Goal: Task Accomplishment & Management: Complete application form

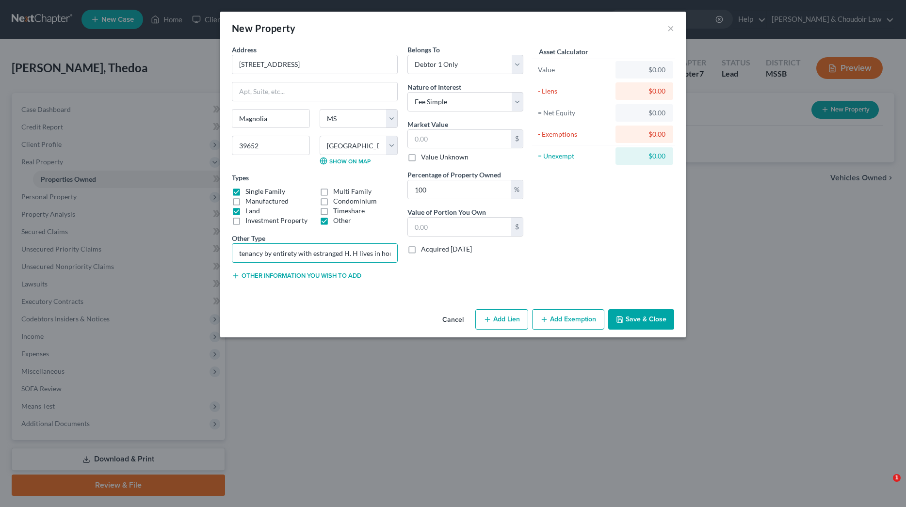
select select "25"
select select "56"
select select "0"
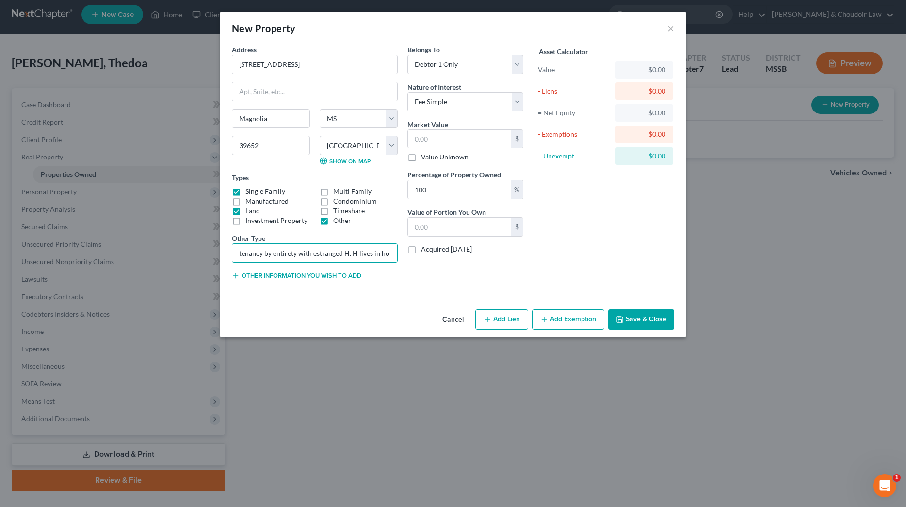
scroll to position [0, 57]
type input "tenancy by entirety with estranged H. H lives in home and debtor rents an apt."
click at [568, 317] on button "Add Exemption" at bounding box center [568, 319] width 72 height 20
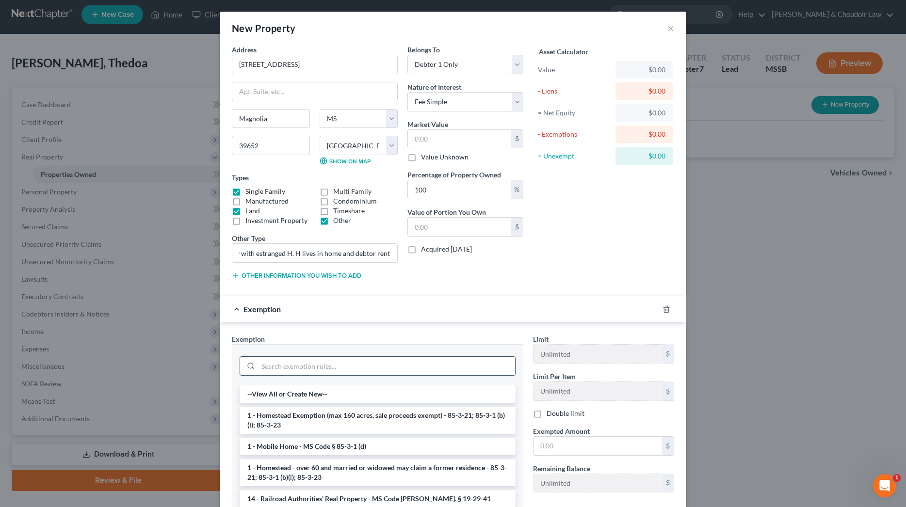
click at [459, 366] on input "search" at bounding box center [386, 366] width 257 height 18
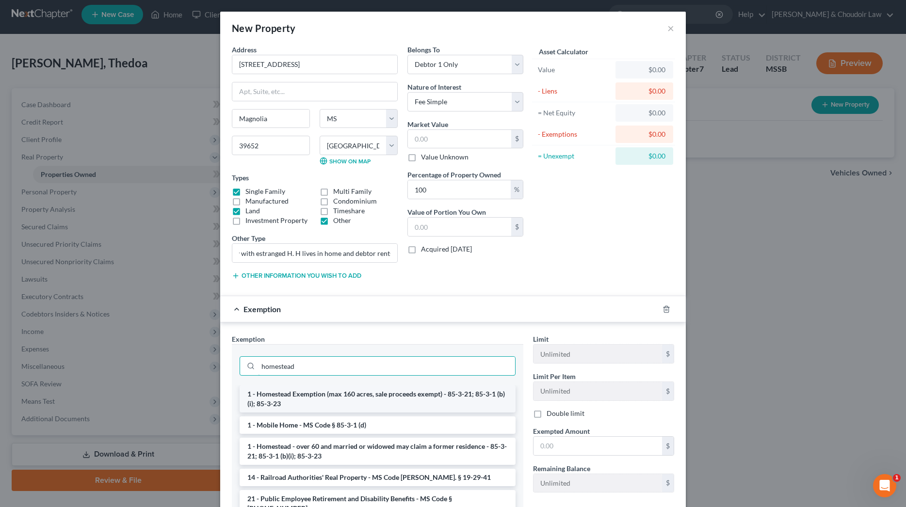
type input "homestead"
click at [455, 395] on li "1 - Homestead Exemption (max 160 acres, sale proceeds exempt) - 85-3-21; 85-3-1…" at bounding box center [378, 399] width 276 height 27
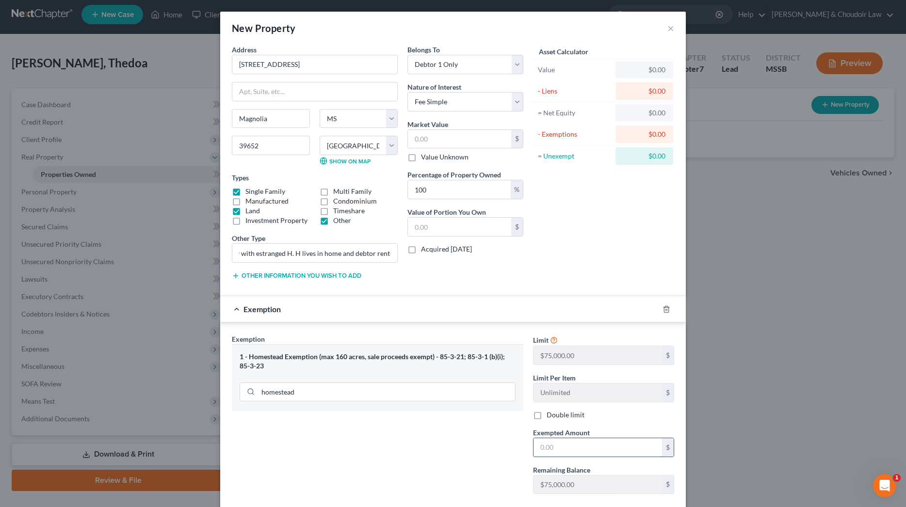
click at [556, 440] on input "text" at bounding box center [597, 447] width 129 height 18
type input "75,000"
select select "5"
drag, startPoint x: 444, startPoint y: 187, endPoint x: 395, endPoint y: 190, distance: 49.1
click at [395, 190] on div "Address * 220 W. Oak St. Magnolia State AL AK AR AZ CA CO CT DE DC FL GA GU HI …" at bounding box center [377, 166] width 301 height 243
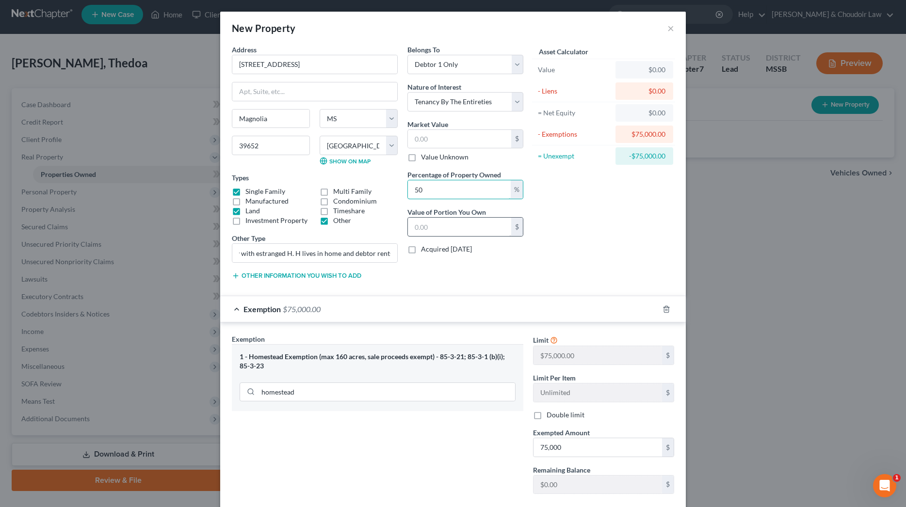
type input "50"
click at [435, 231] on input "text" at bounding box center [459, 227] width 103 height 18
click at [443, 138] on input "text" at bounding box center [459, 139] width 103 height 18
type input "1"
type input "0.50"
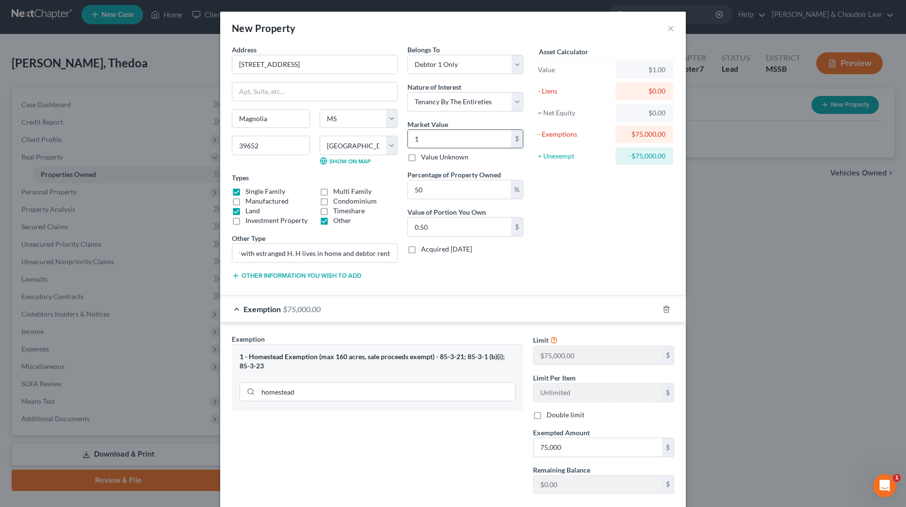
type input "10"
type input "5.00"
type input "100"
type input "50.00"
type input "1000"
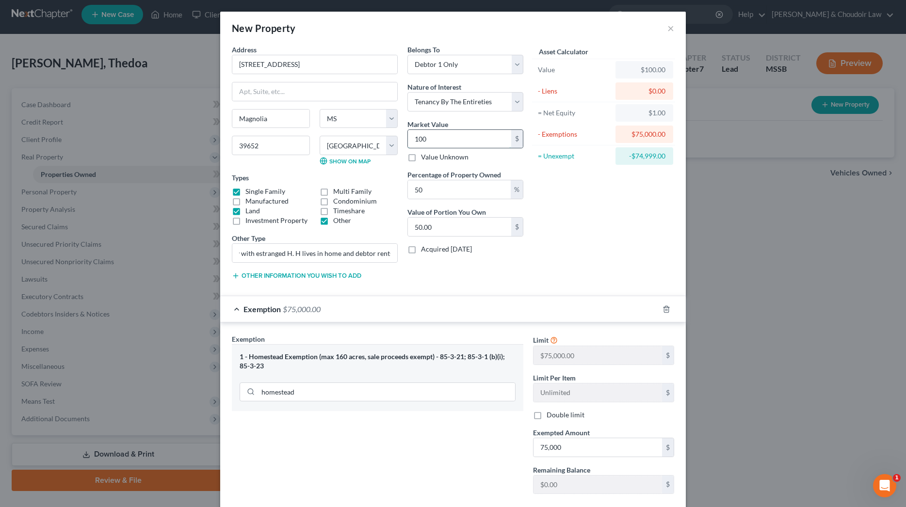
type input "500.00"
type input "1,0000"
type input "5,000.00"
type input "10,0000"
type input "50,000.00"
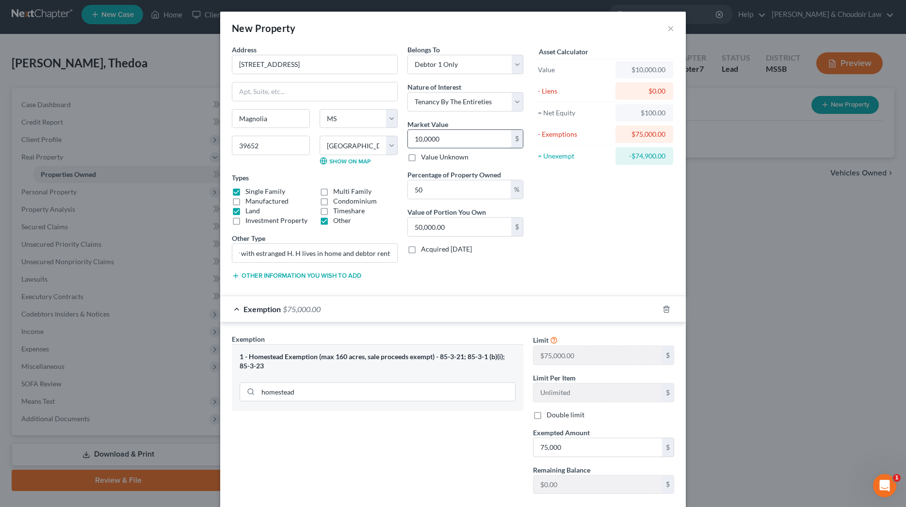
type input "100,000"
click at [596, 214] on div "Asset Calculator Value $100,000.00 - Liens $0.00 = Net Equity $10,000.00 - Exem…" at bounding box center [603, 166] width 151 height 243
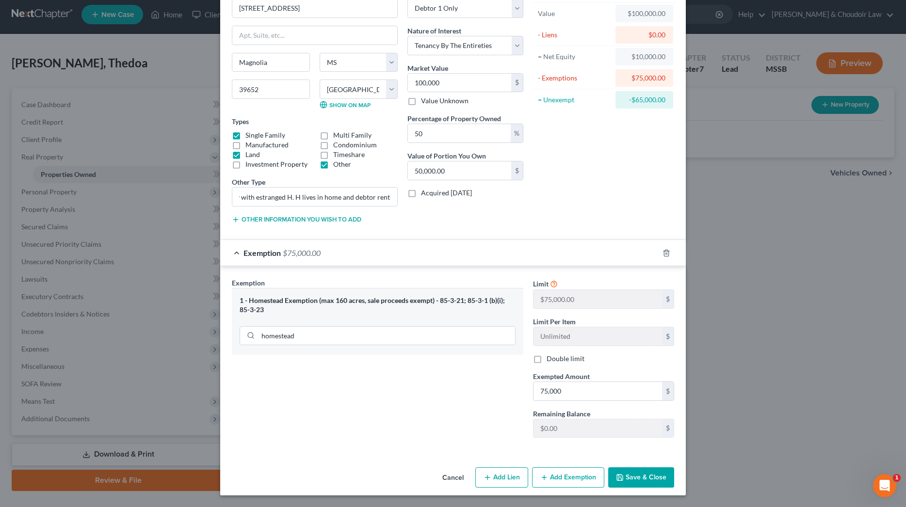
scroll to position [56, 0]
click at [656, 476] on button "Save & Close" at bounding box center [641, 478] width 66 height 20
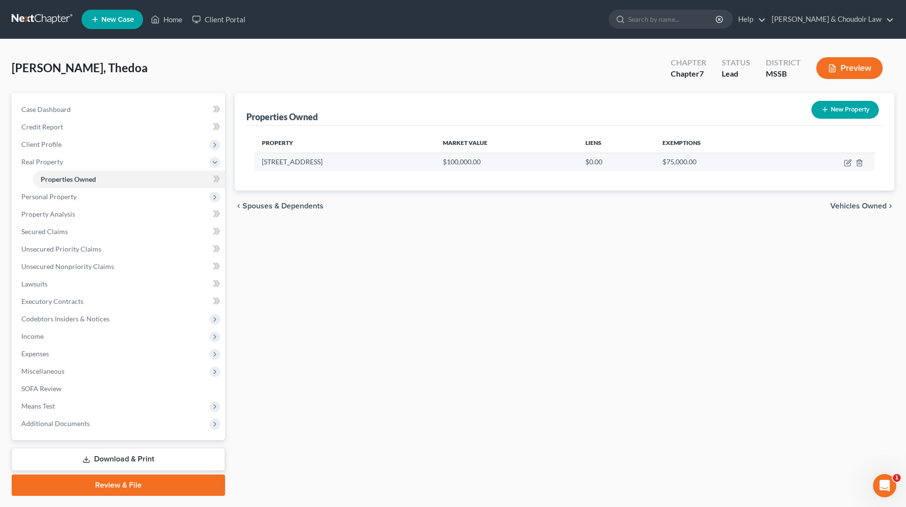
scroll to position [0, 0]
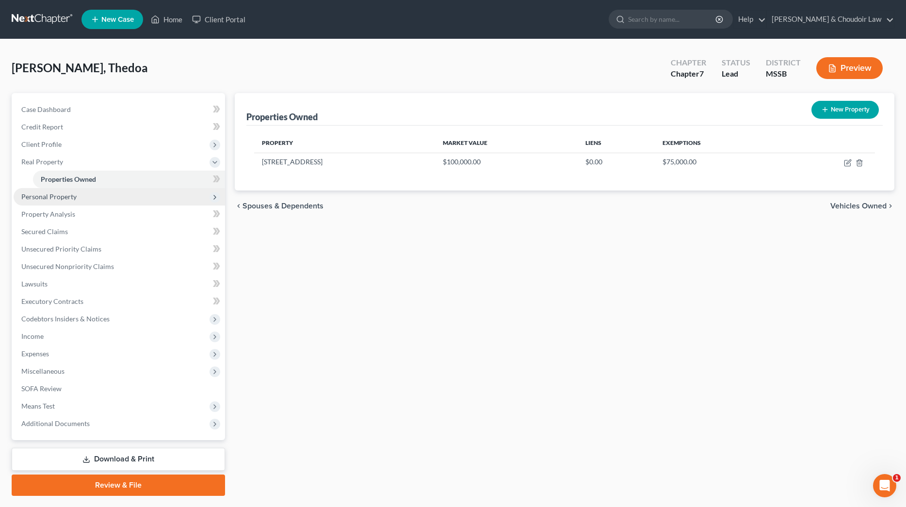
click at [94, 202] on span "Personal Property" at bounding box center [119, 196] width 211 height 17
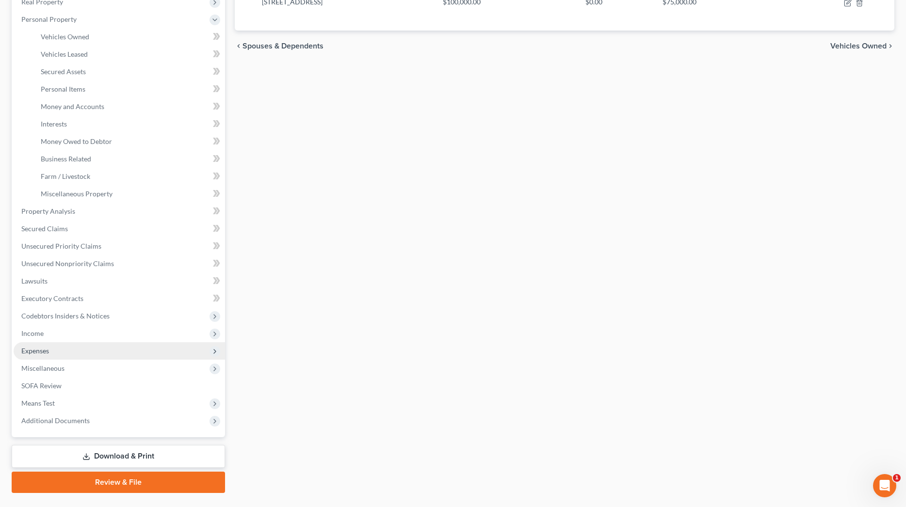
scroll to position [160, 0]
click at [53, 353] on span "Expenses" at bounding box center [119, 350] width 211 height 17
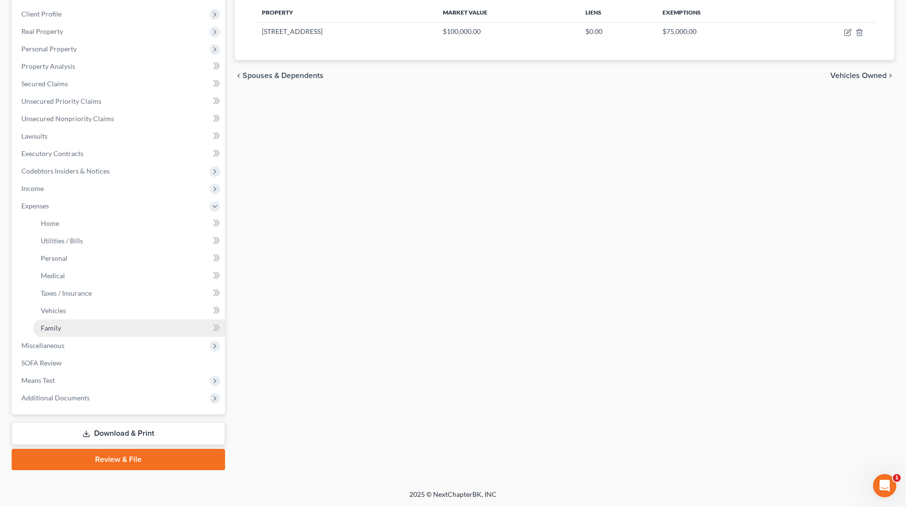
scroll to position [130, 0]
click at [65, 326] on link "Family" at bounding box center [129, 328] width 192 height 17
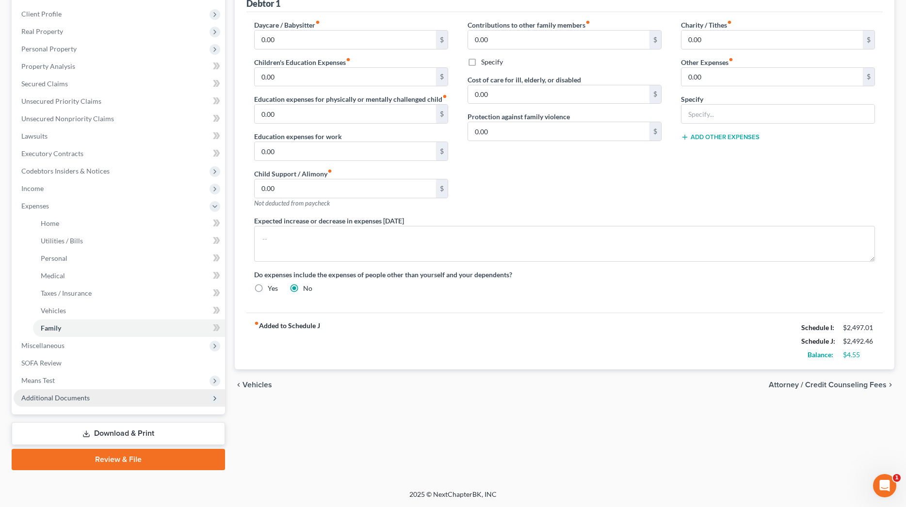
click at [101, 401] on span "Additional Documents" at bounding box center [119, 397] width 211 height 17
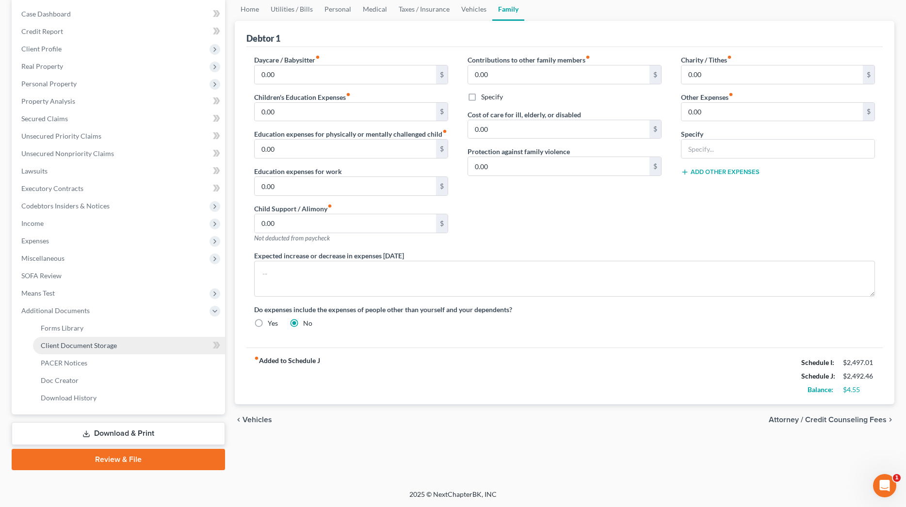
scroll to position [96, 0]
click at [104, 351] on link "Client Document Storage" at bounding box center [129, 345] width 192 height 17
select select "4"
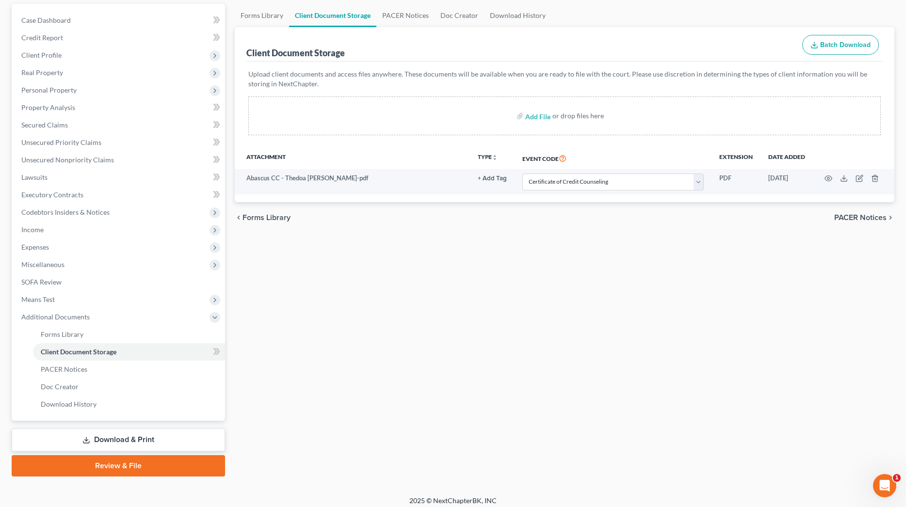
scroll to position [90, 0]
click at [121, 444] on link "Download & Print" at bounding box center [118, 439] width 213 height 23
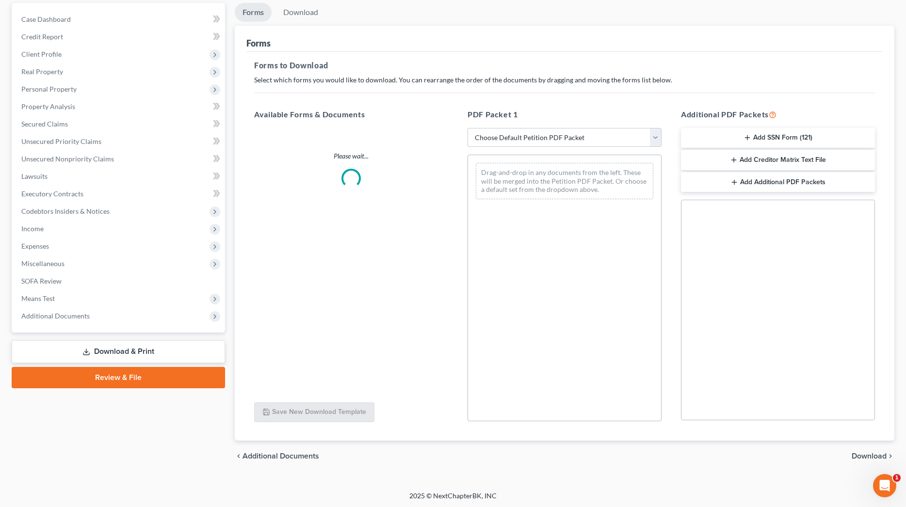
scroll to position [78, 0]
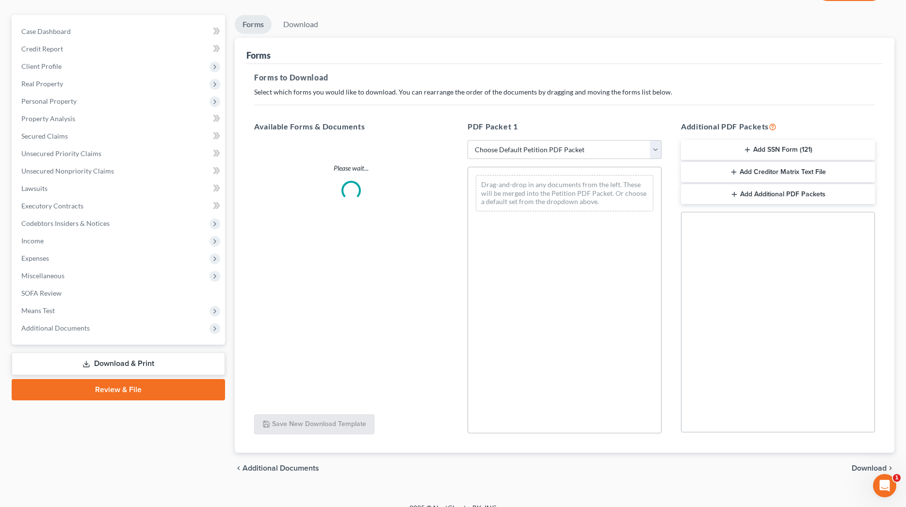
click at [744, 153] on icon "button" at bounding box center [748, 150] width 8 height 8
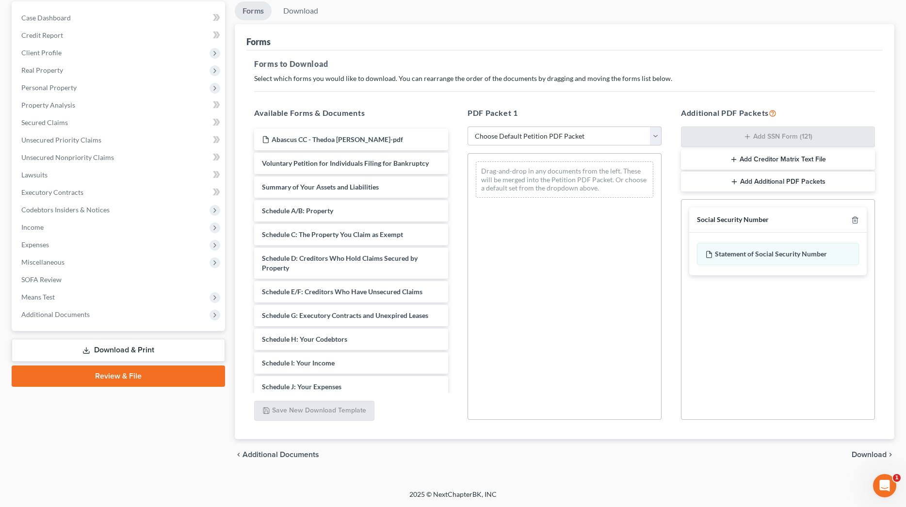
click at [866, 452] on span "Download" at bounding box center [869, 455] width 35 height 8
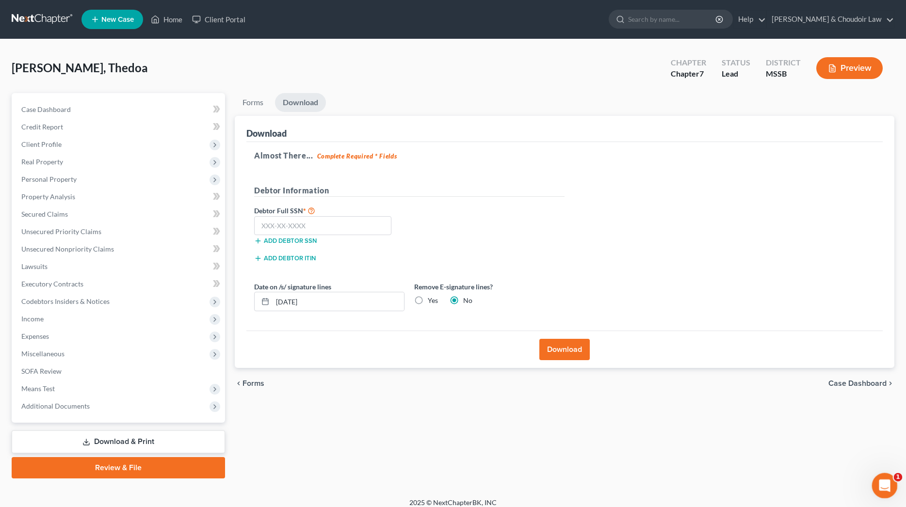
scroll to position [0, 0]
click at [374, 229] on input "text" at bounding box center [322, 225] width 137 height 19
type input "425-23-3068"
click at [434, 302] on label "Yes" at bounding box center [433, 301] width 10 height 10
click at [434, 302] on input "Yes" at bounding box center [435, 299] width 6 height 6
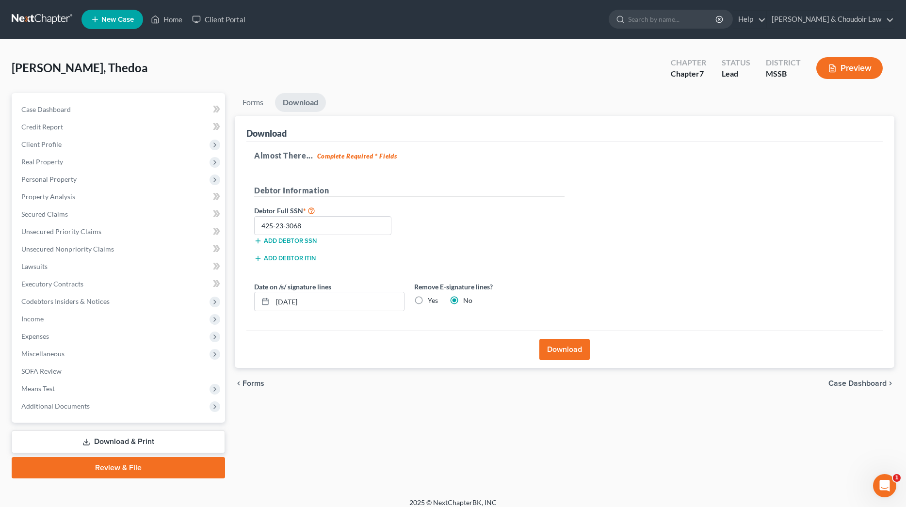
radio input "true"
click at [463, 296] on label "No" at bounding box center [467, 301] width 9 height 10
click at [467, 296] on input "No" at bounding box center [470, 299] width 6 height 6
radio input "true"
radio input "false"
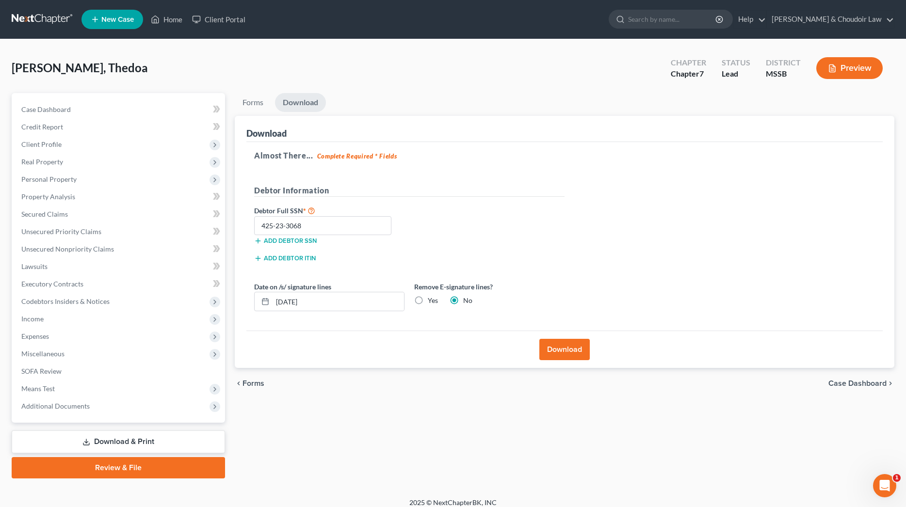
click at [569, 348] on button "Download" at bounding box center [564, 349] width 50 height 21
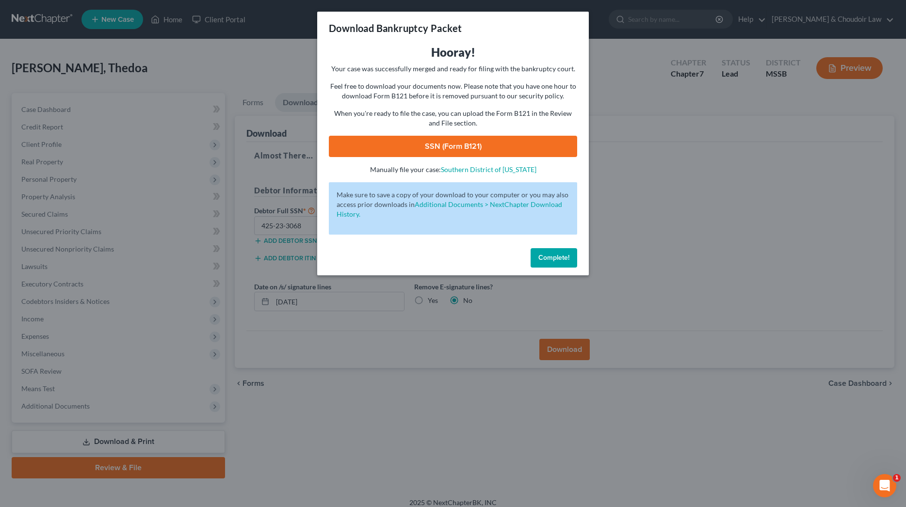
click at [533, 144] on link "SSN (Form B121)" at bounding box center [453, 146] width 248 height 21
click at [565, 259] on span "Complete!" at bounding box center [553, 258] width 31 height 8
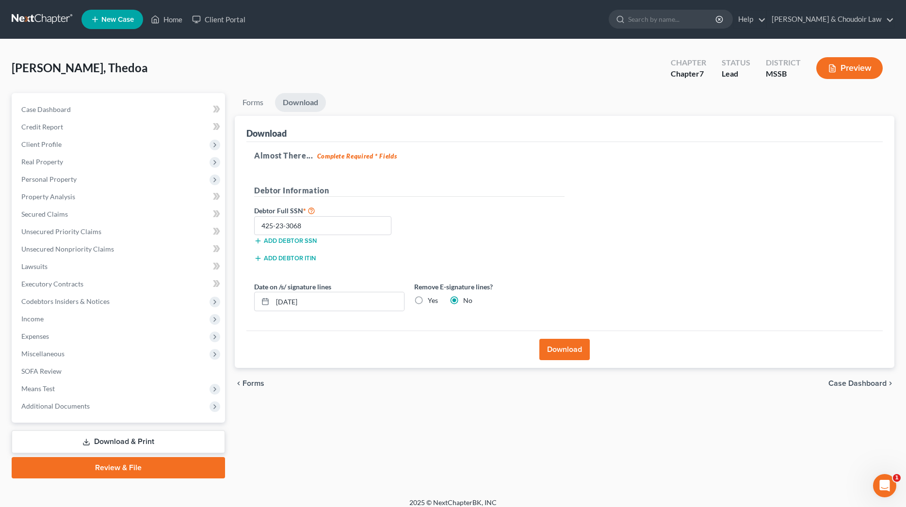
scroll to position [3, 0]
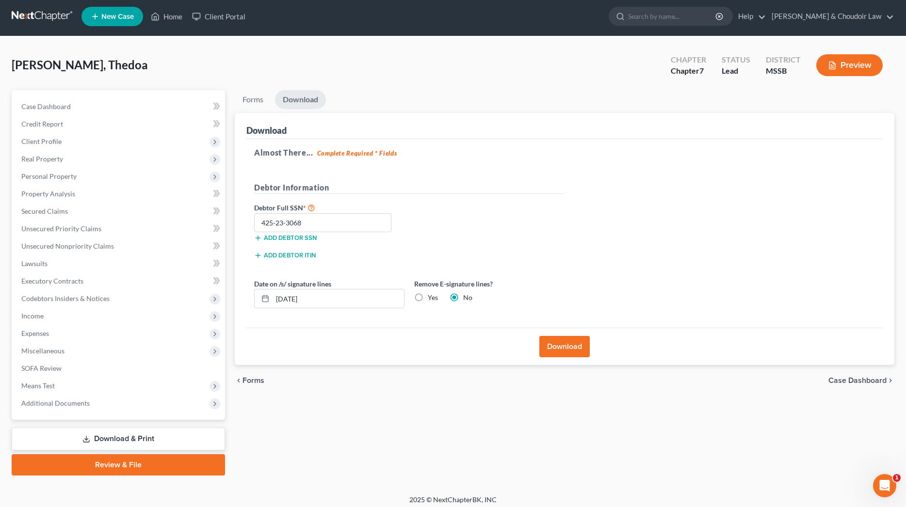
click at [173, 468] on link "Review & File" at bounding box center [118, 464] width 213 height 21
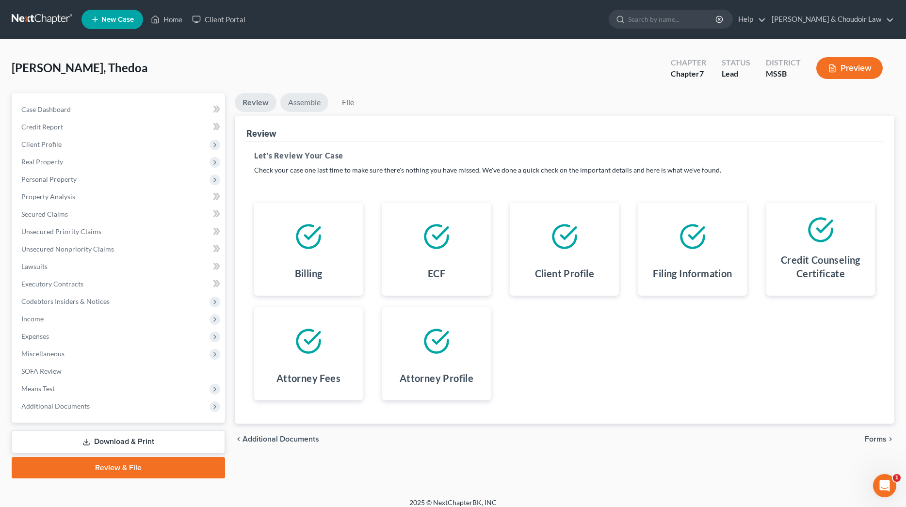
click at [308, 103] on link "Assemble" at bounding box center [304, 102] width 48 height 19
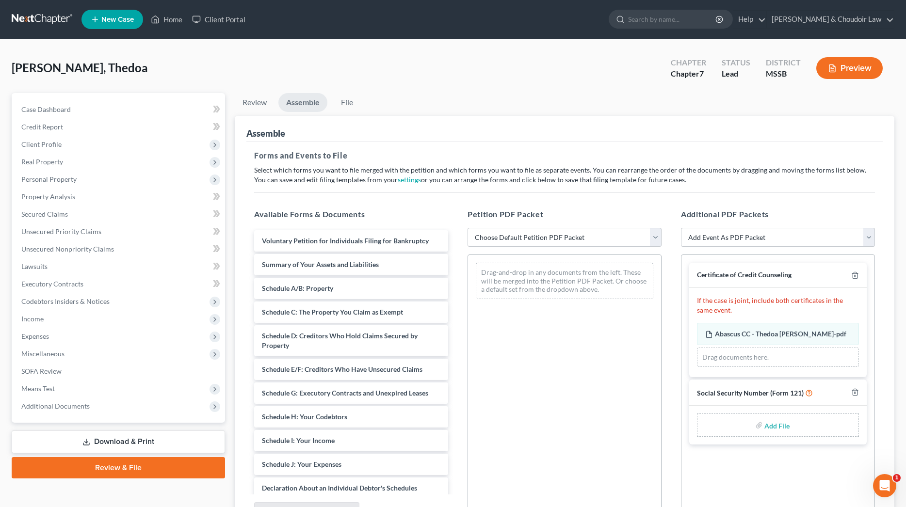
select select "4"
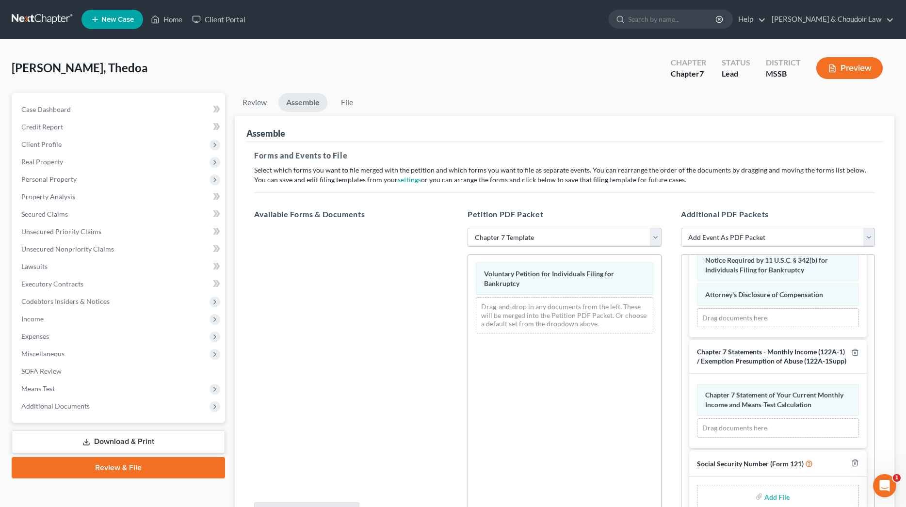
scroll to position [703, 0]
click at [770, 493] on input "file" at bounding box center [775, 497] width 23 height 17
type input "C:\fakepath\0f2c7c19-bf21-41c7-868d-dd0610036b65.pdf"
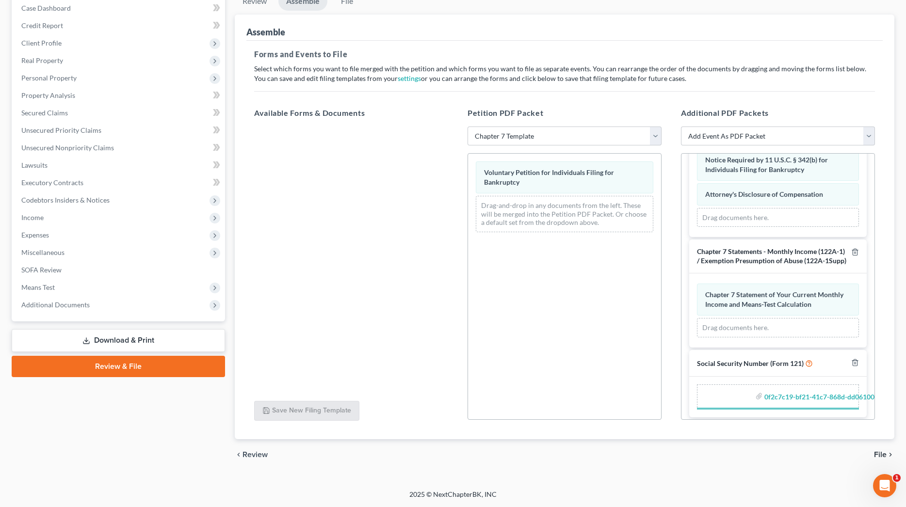
scroll to position [690, 0]
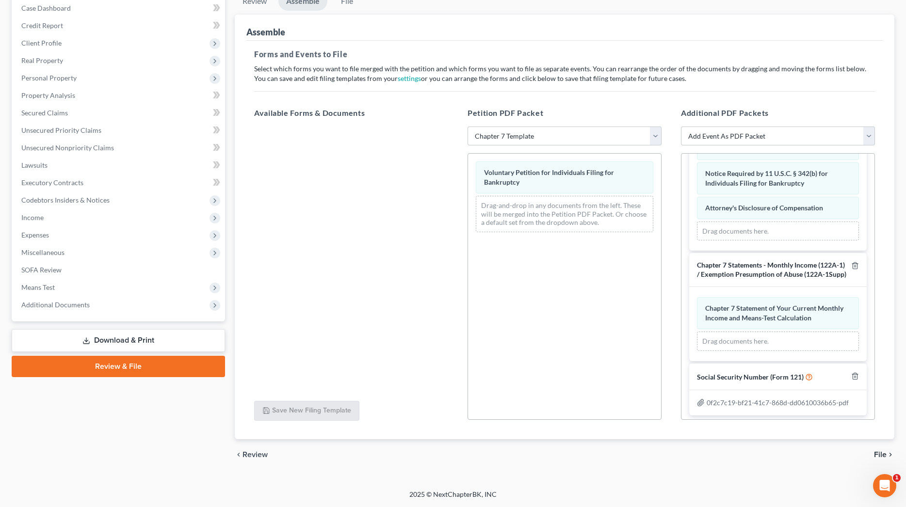
click at [883, 454] on span "File" at bounding box center [880, 455] width 13 height 8
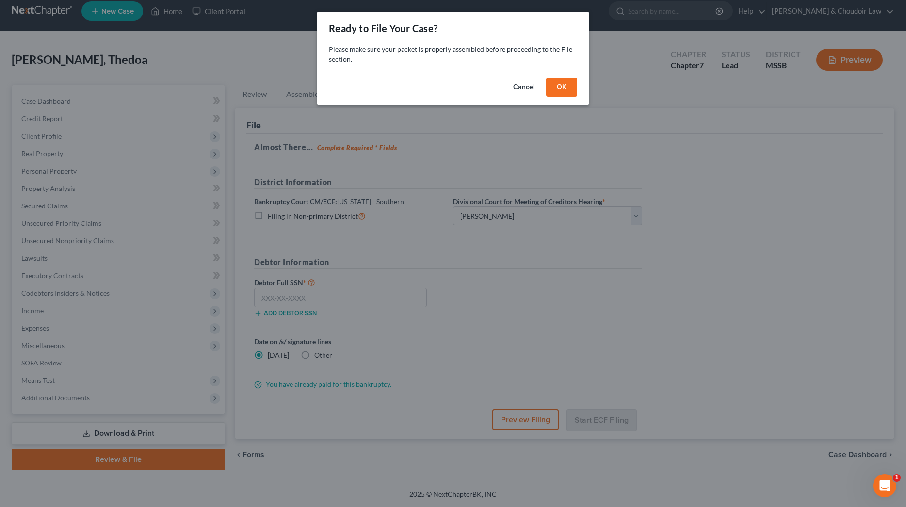
click at [558, 87] on button "OK" at bounding box center [561, 87] width 31 height 19
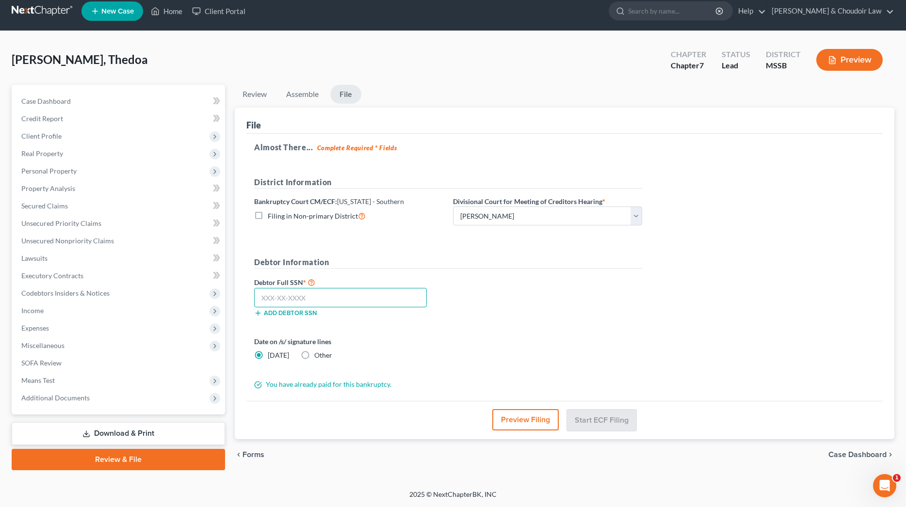
click at [372, 291] on input "text" at bounding box center [340, 297] width 173 height 19
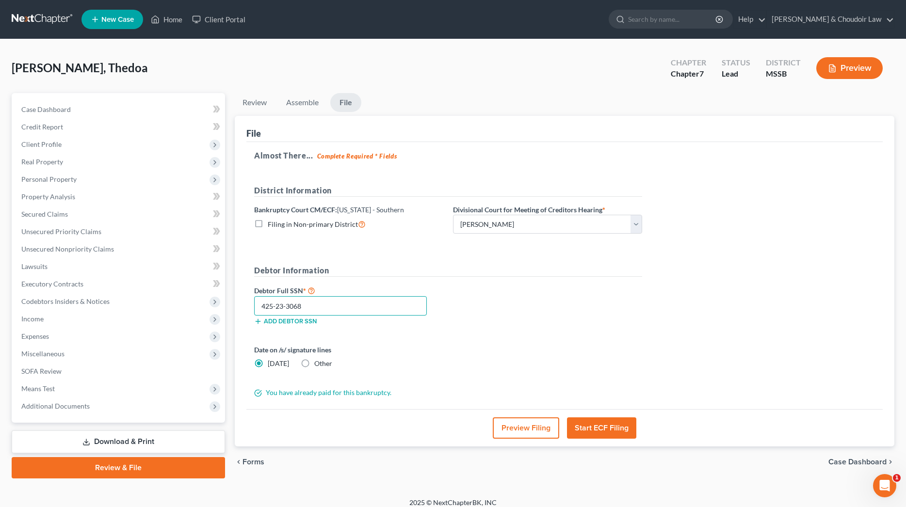
scroll to position [0, 0]
type input "425-23-3068"
click at [600, 433] on button "Start ECF Filing" at bounding box center [601, 428] width 69 height 21
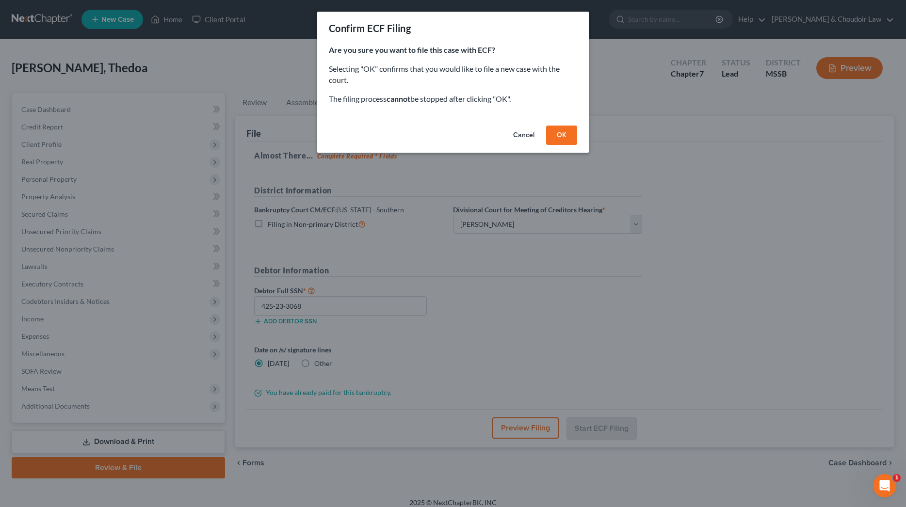
click at [564, 133] on button "OK" at bounding box center [561, 135] width 31 height 19
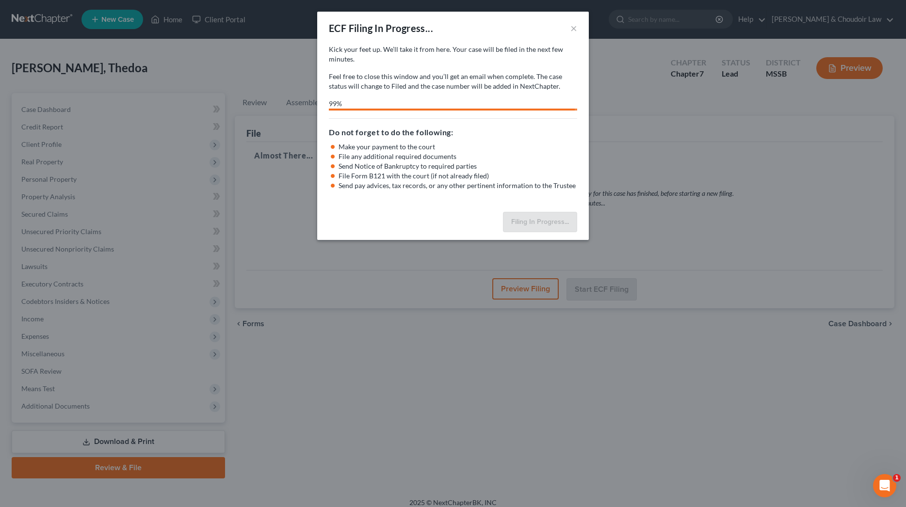
select select "1"
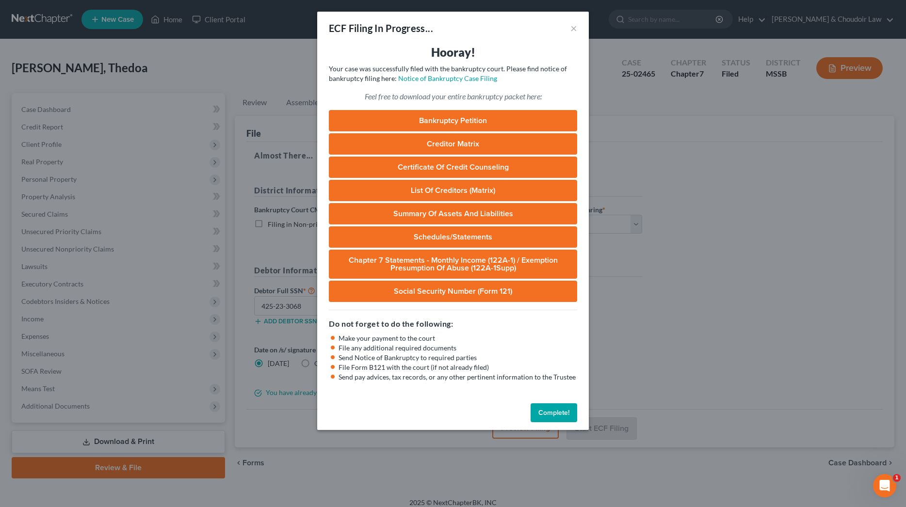
click at [572, 410] on button "Complete!" at bounding box center [554, 413] width 47 height 19
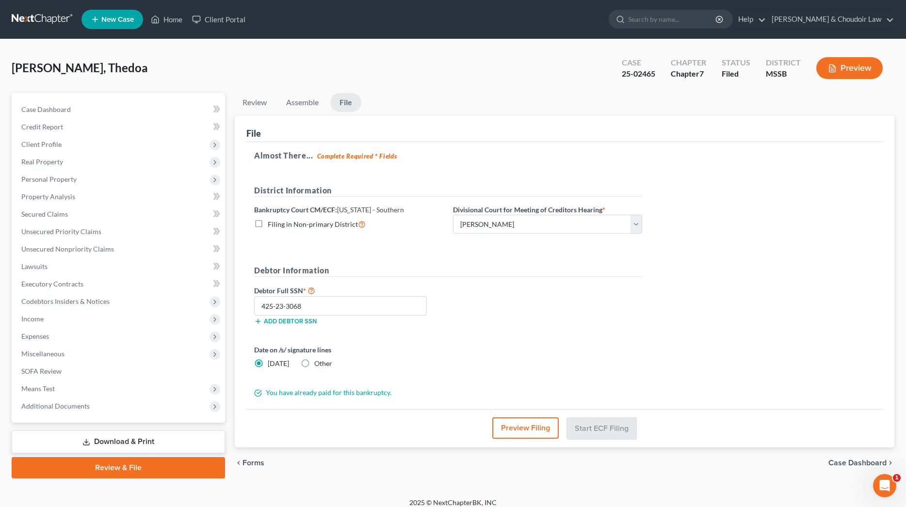
scroll to position [7, 0]
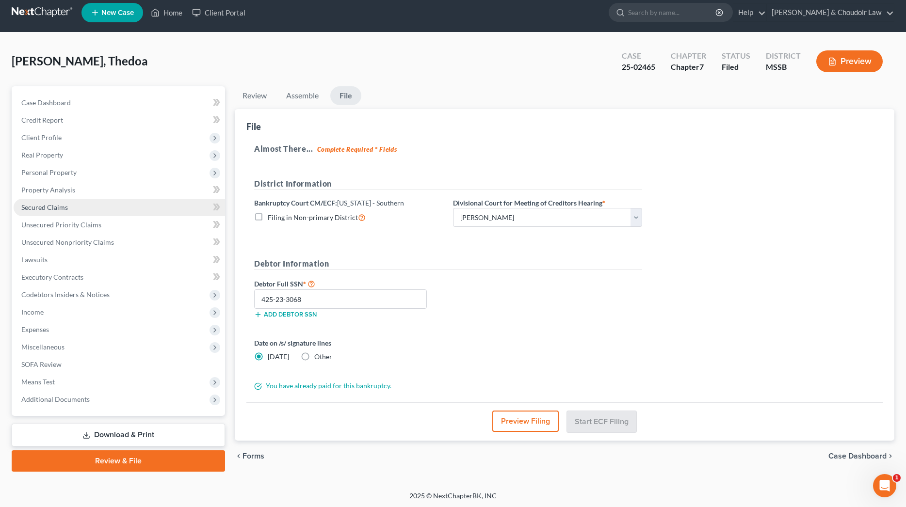
click at [44, 202] on link "Secured Claims" at bounding box center [119, 207] width 211 height 17
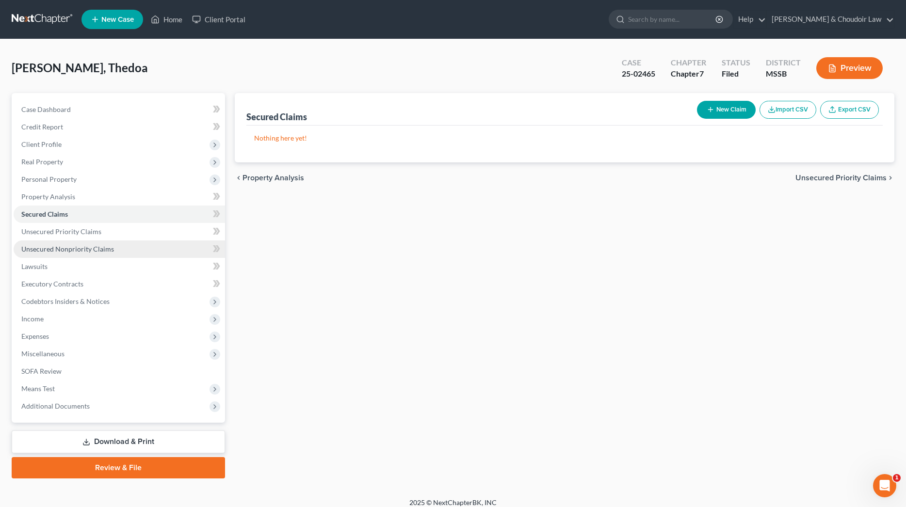
click at [66, 247] on span "Unsecured Nonpriority Claims" at bounding box center [67, 249] width 93 height 8
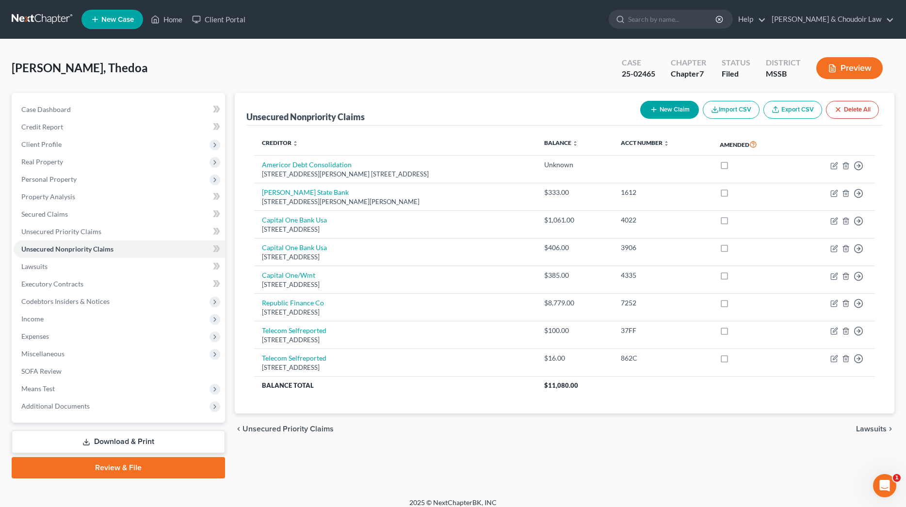
scroll to position [4, 0]
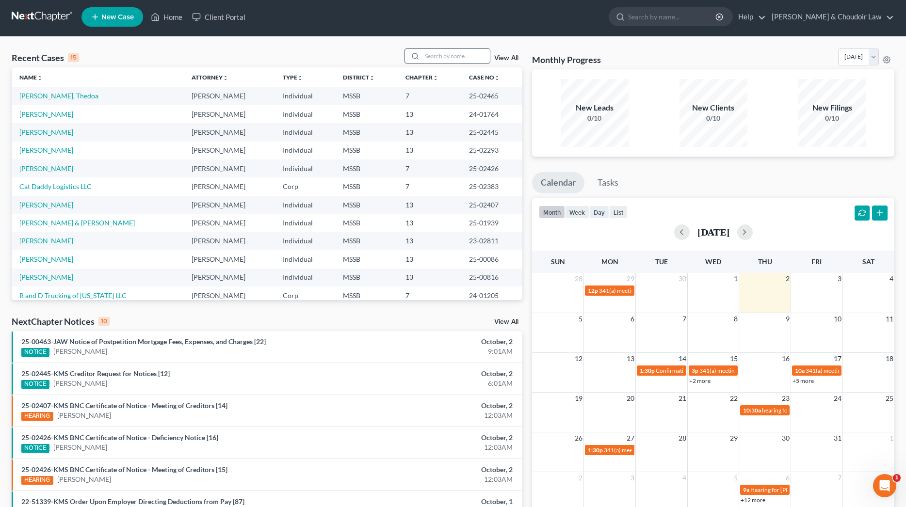
click at [439, 56] on input "search" at bounding box center [456, 56] width 68 height 14
click at [123, 14] on span "New Case" at bounding box center [117, 17] width 32 height 7
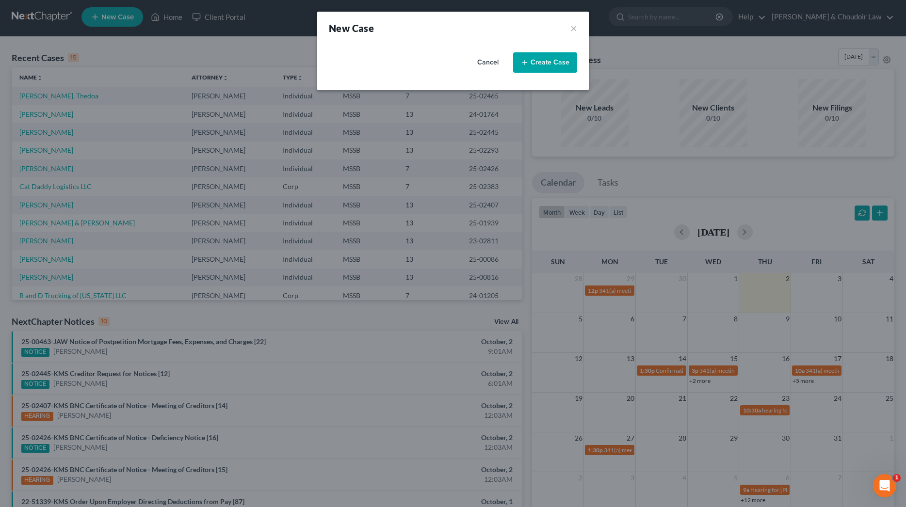
select select "44"
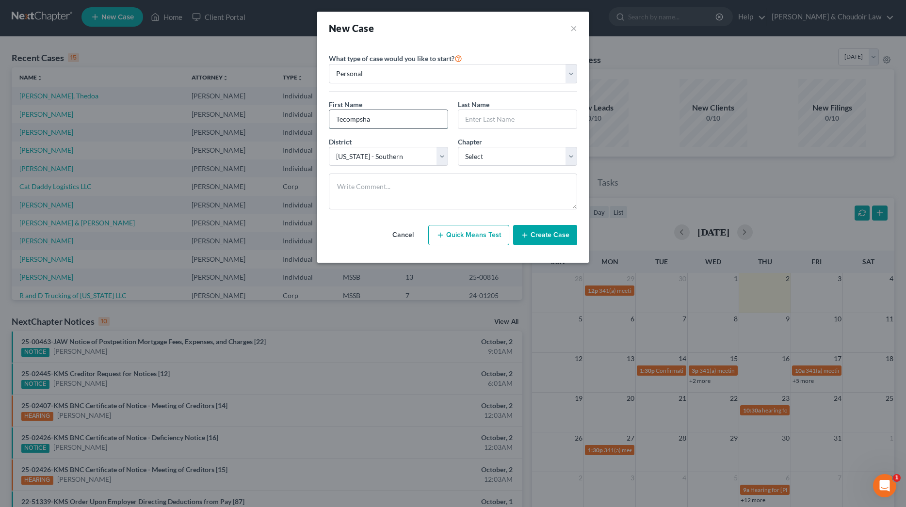
type input "Tecompsha"
type input "[PERSON_NAME]"
select select "3"
click at [546, 245] on div "Cancel Quick Means Test Create Case" at bounding box center [453, 235] width 248 height 36
click at [543, 233] on button "Create Case" at bounding box center [545, 235] width 64 height 20
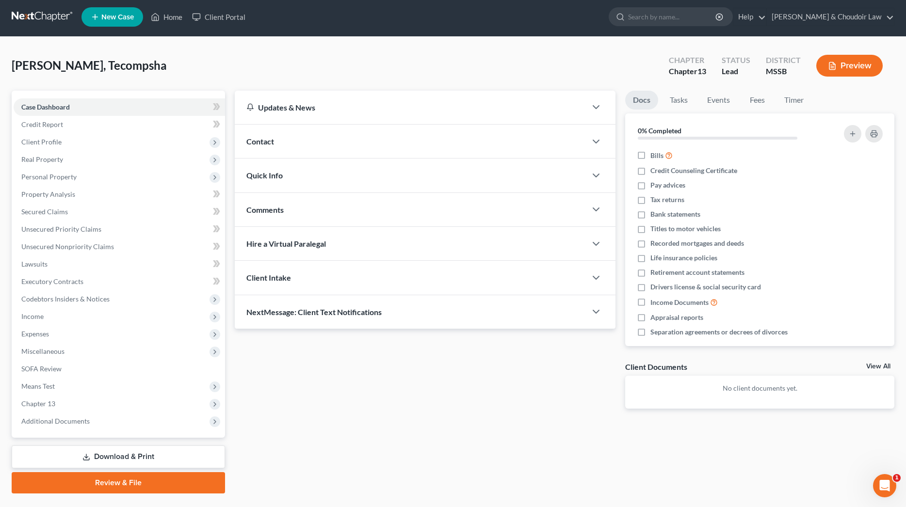
scroll to position [14, 0]
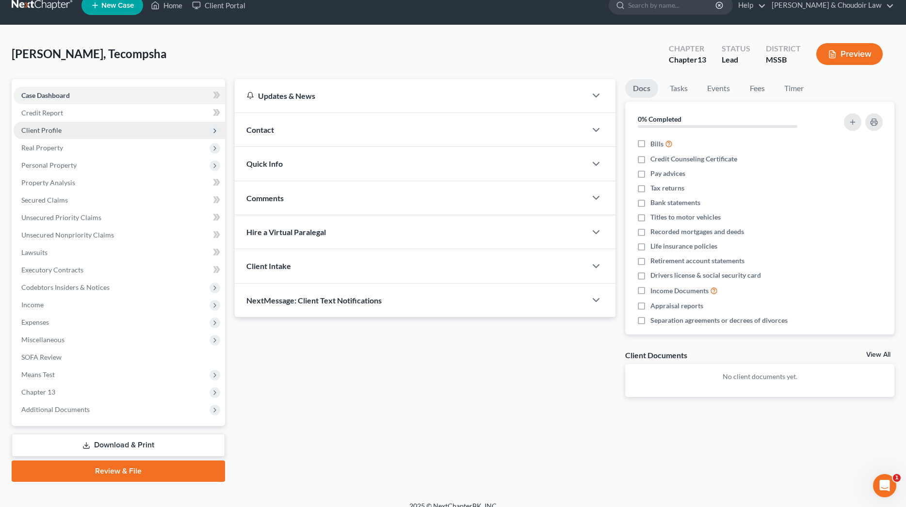
click at [31, 125] on span "Client Profile" at bounding box center [119, 130] width 211 height 17
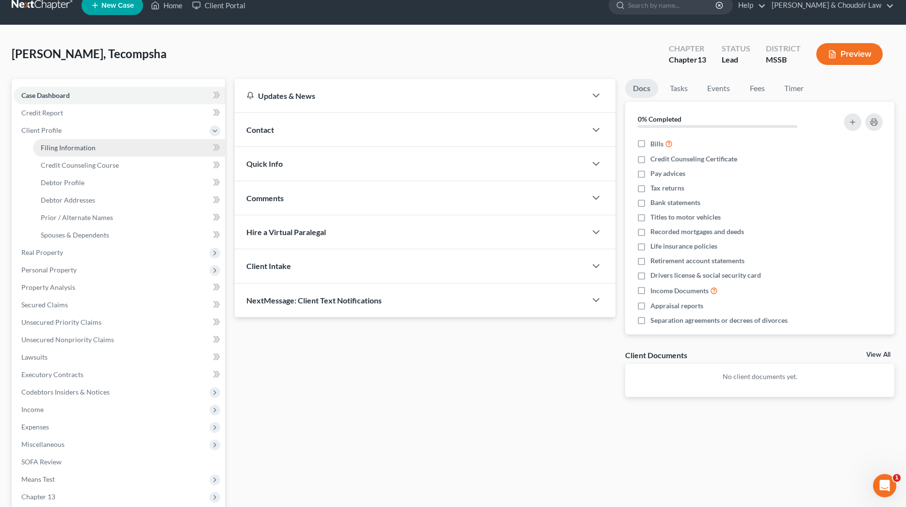
click at [47, 142] on link "Filing Information" at bounding box center [129, 147] width 192 height 17
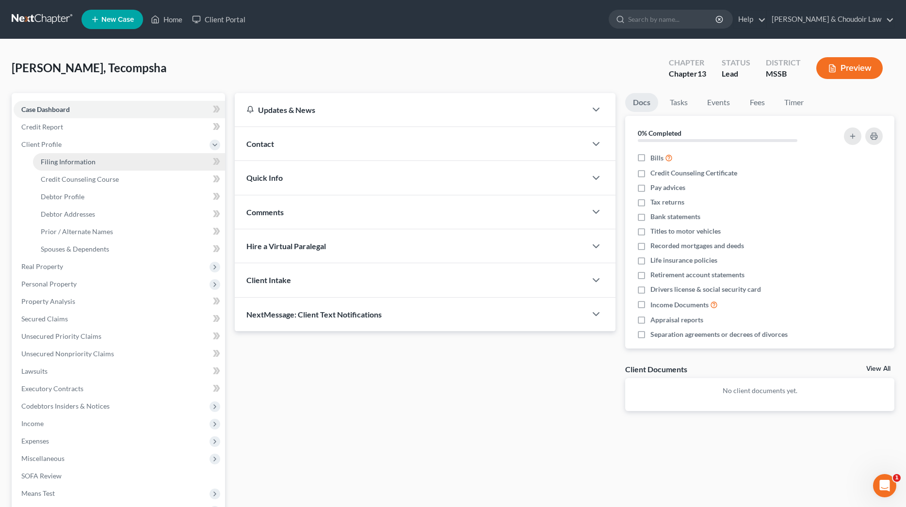
select select "1"
select select "0"
select select "3"
select select "44"
select select "25"
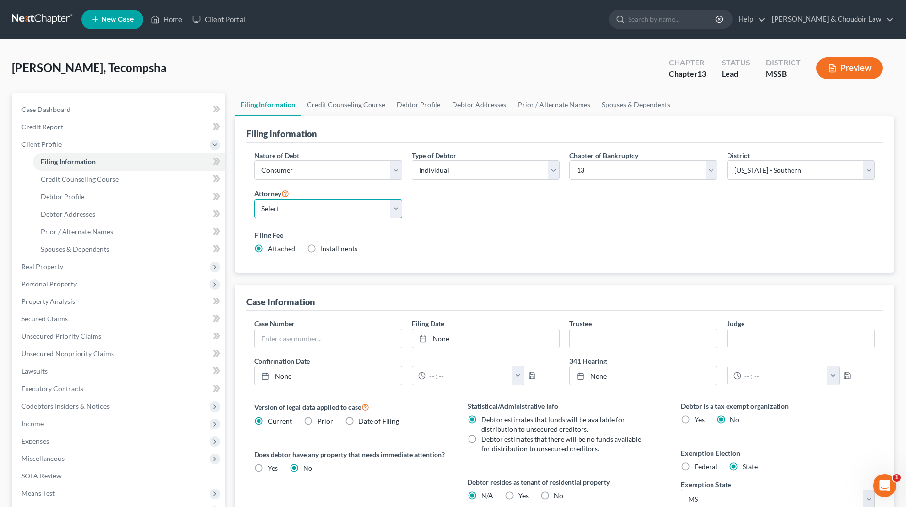
select select "0"
select select "1"
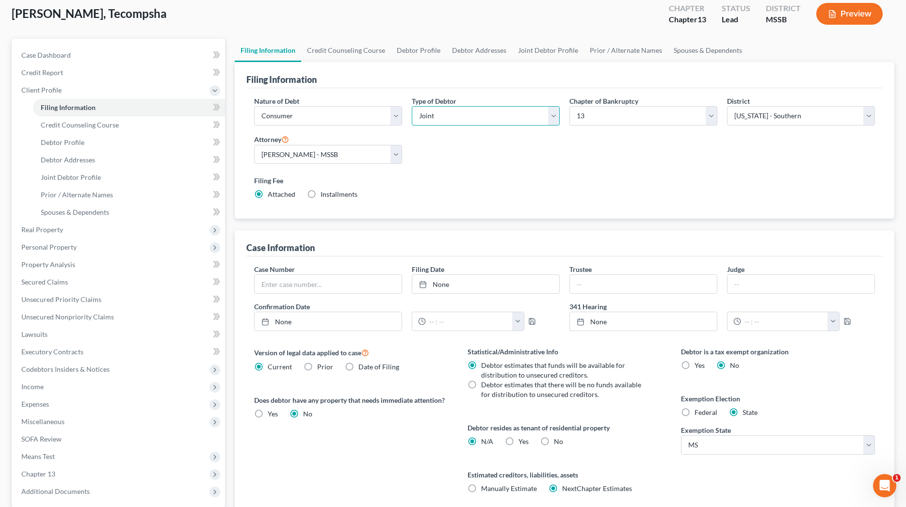
scroll to position [67, 0]
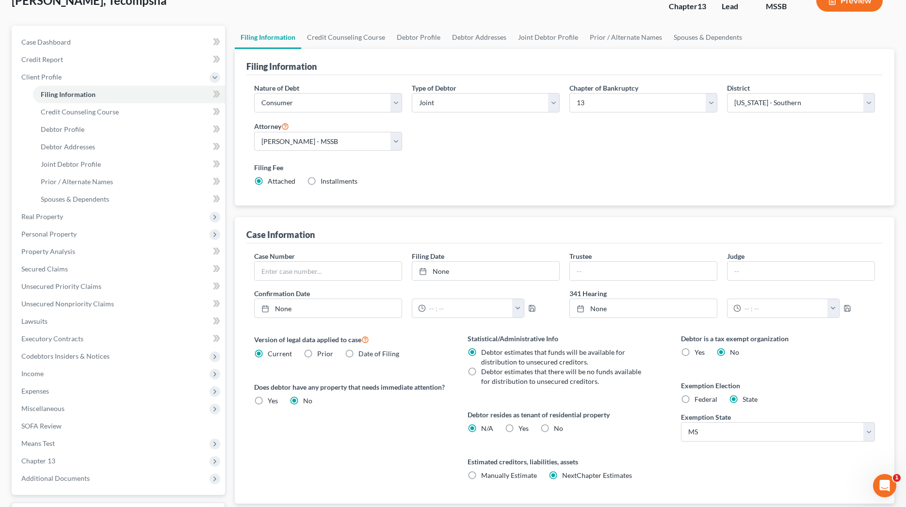
click at [554, 428] on label "No" at bounding box center [558, 429] width 9 height 10
click at [558, 428] on input "No" at bounding box center [561, 427] width 6 height 6
radio input "true"
radio input "false"
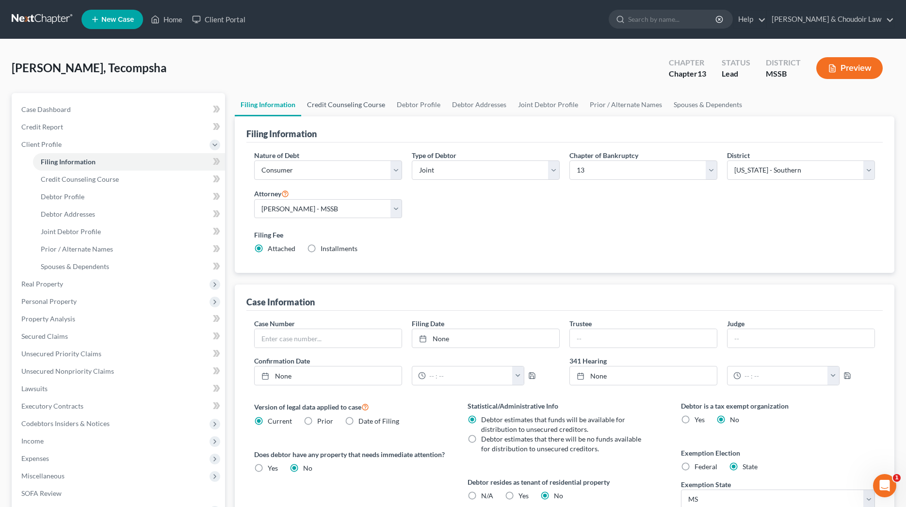
scroll to position [0, 0]
click at [356, 109] on link "Credit Counseling Course" at bounding box center [346, 104] width 90 height 23
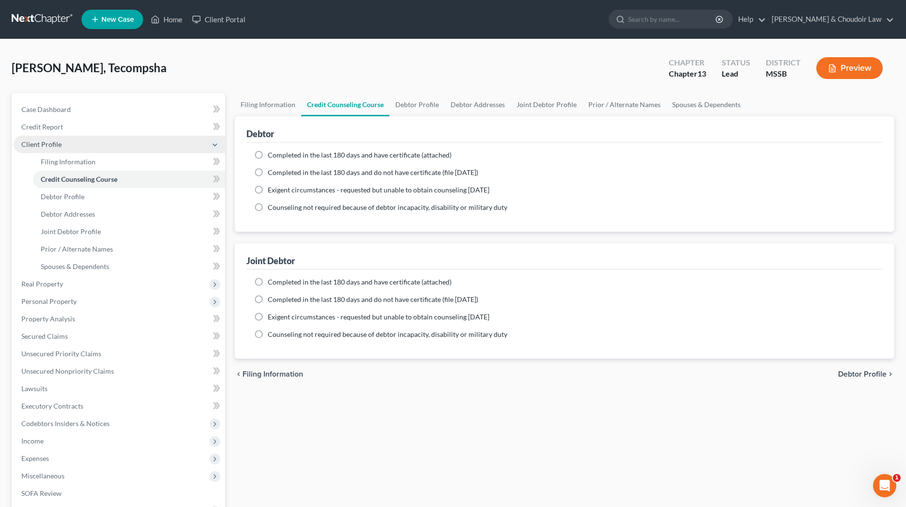
scroll to position [1, 0]
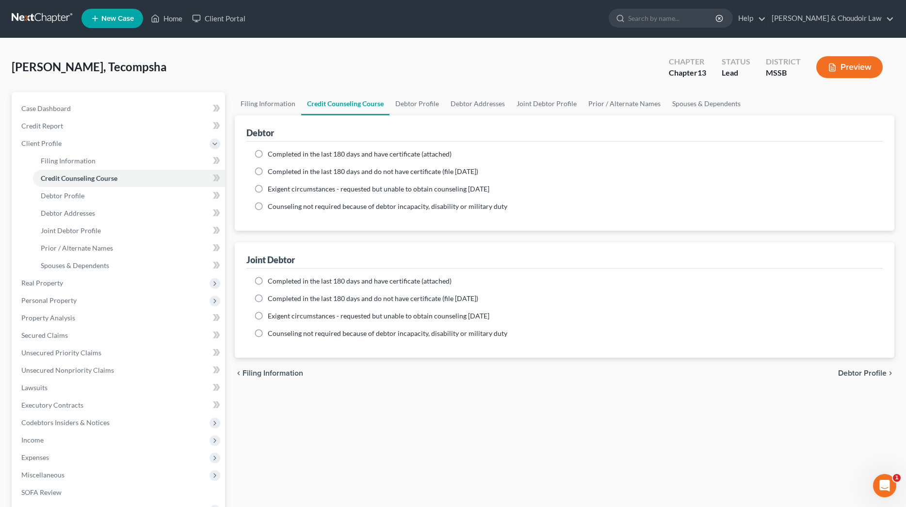
click at [272, 152] on span "Completed in the last 180 days and have certificate (attached)" at bounding box center [360, 154] width 184 height 8
click at [272, 152] on input "Completed in the last 180 days and have certificate (attached)" at bounding box center [275, 152] width 6 height 6
radio input "true"
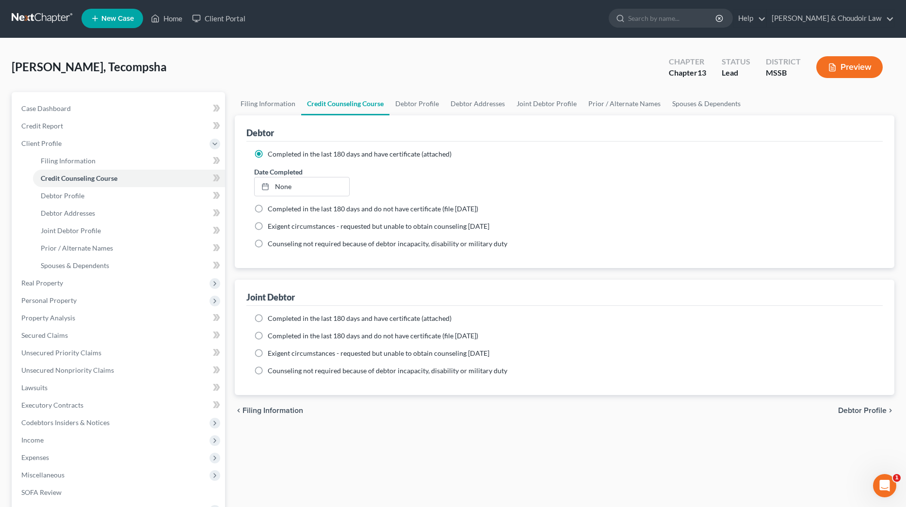
scroll to position [0, 0]
click at [293, 178] on link "None" at bounding box center [302, 187] width 95 height 18
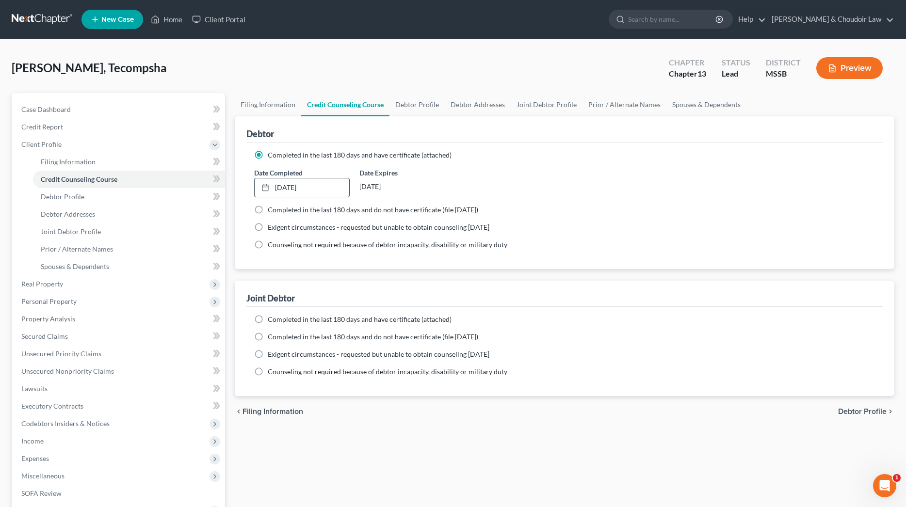
scroll to position [0, 0]
click at [286, 317] on span "Completed in the last 180 days and have certificate (attached)" at bounding box center [360, 319] width 184 height 8
click at [278, 317] on input "Completed in the last 180 days and have certificate (attached)" at bounding box center [275, 318] width 6 height 6
radio input "true"
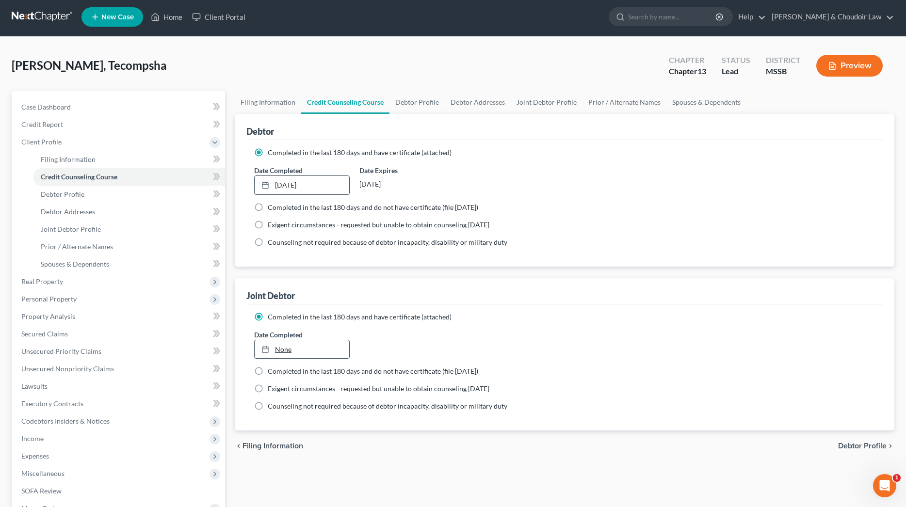
scroll to position [3, 0]
click at [297, 343] on link "None" at bounding box center [302, 349] width 95 height 18
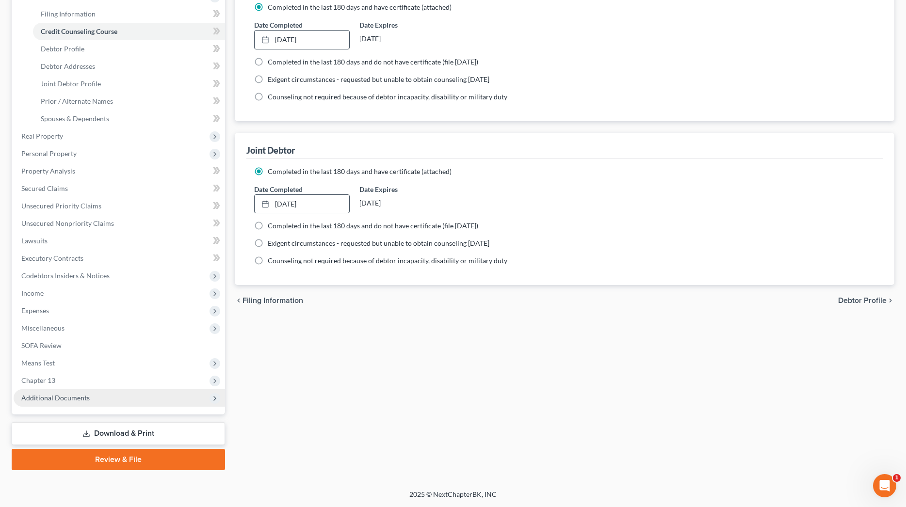
click at [82, 392] on span "Additional Documents" at bounding box center [119, 397] width 211 height 17
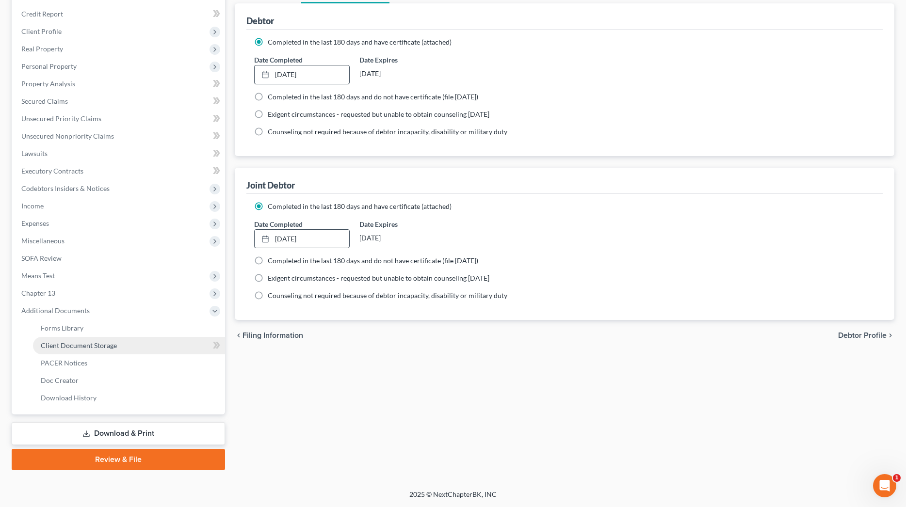
click at [93, 352] on link "Client Document Storage" at bounding box center [129, 345] width 192 height 17
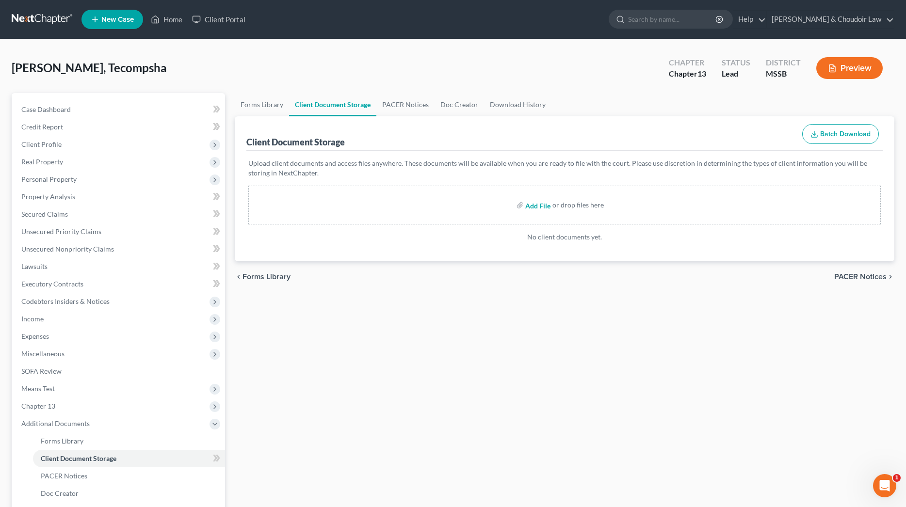
click at [543, 206] on input "file" at bounding box center [536, 204] width 23 height 17
type input "C:\fakepath\[PERSON_NAME] 17572-MSS-CC-040128510.pdf"
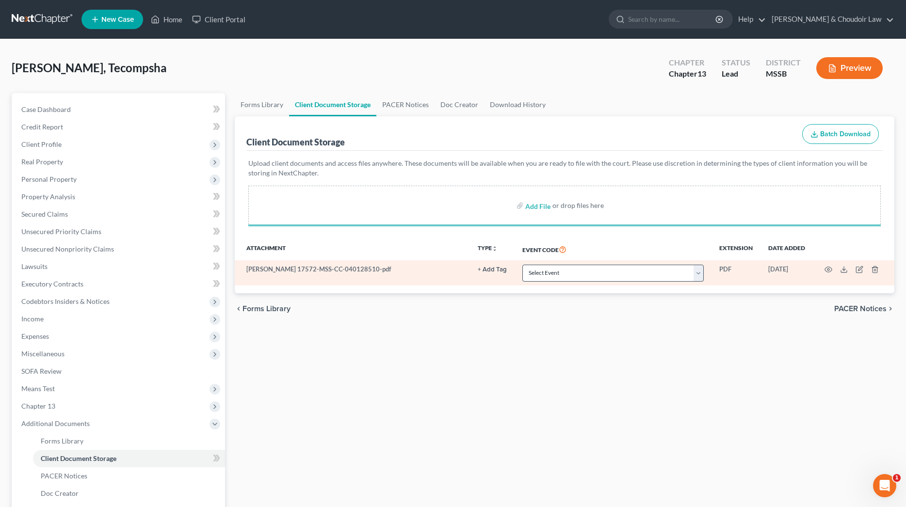
scroll to position [0, 0]
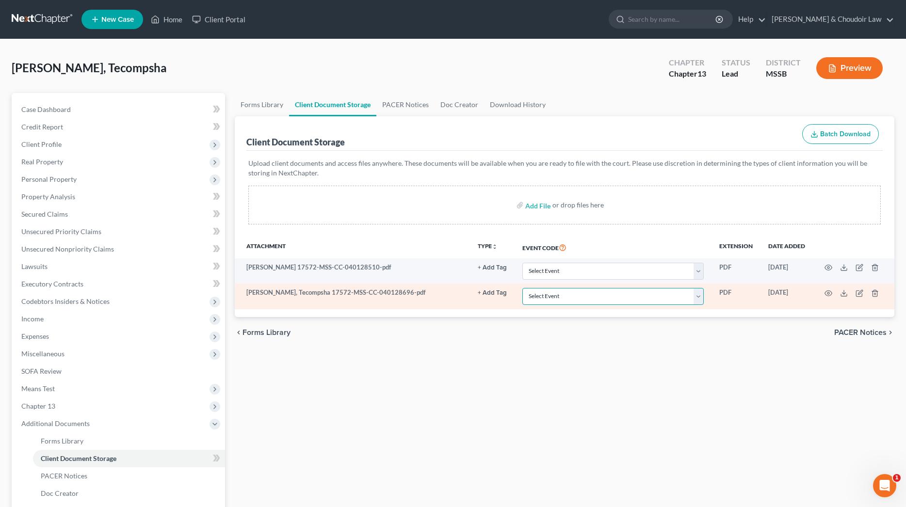
select select "4"
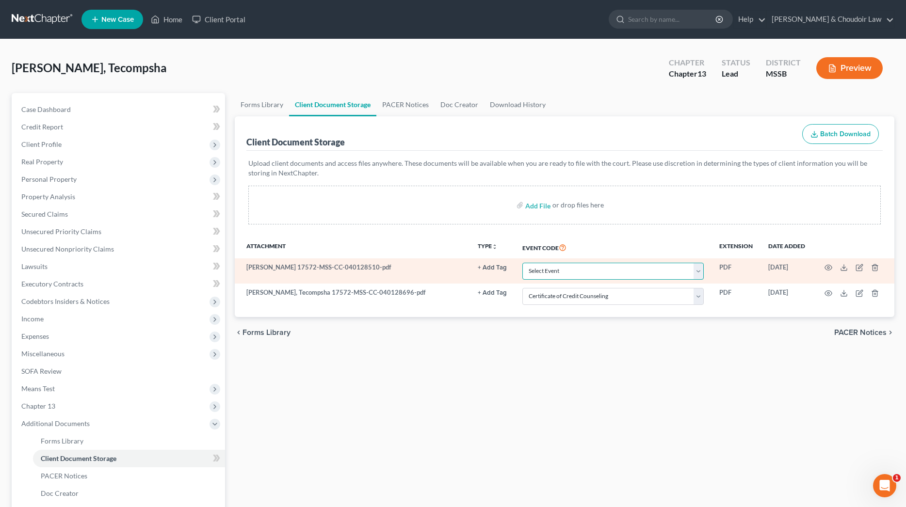
select select "4"
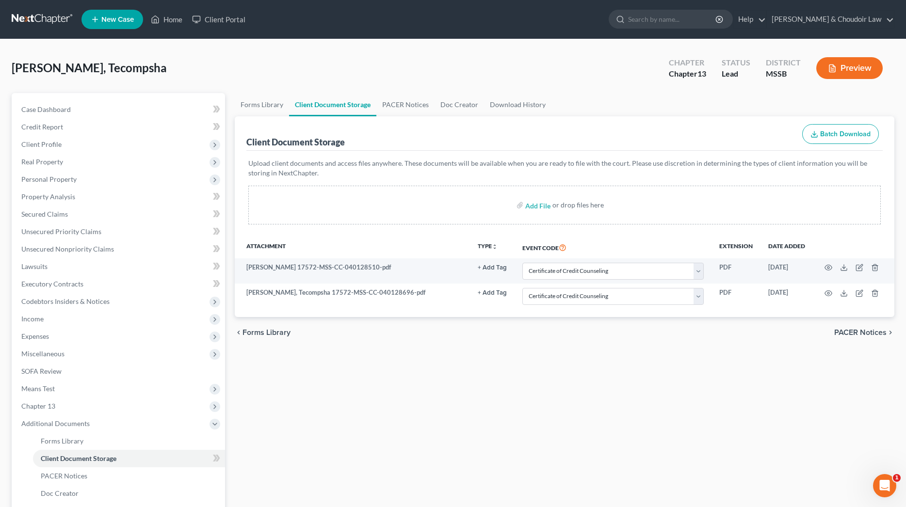
click at [600, 242] on th "Event Code" at bounding box center [613, 247] width 197 height 22
click at [50, 148] on span "Client Profile" at bounding box center [41, 144] width 40 height 8
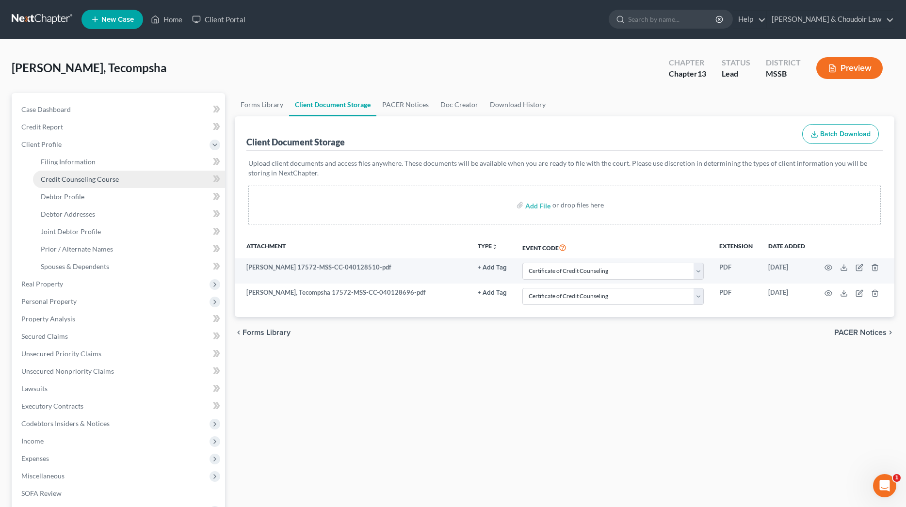
click at [70, 180] on span "Credit Counseling Course" at bounding box center [80, 179] width 78 height 8
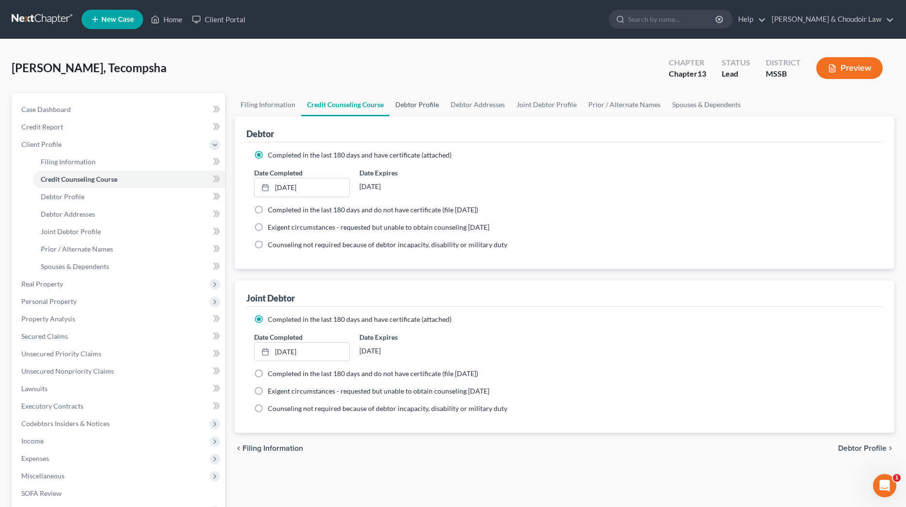
click at [407, 105] on link "Debtor Profile" at bounding box center [416, 104] width 55 height 23
select select "1"
select select "0"
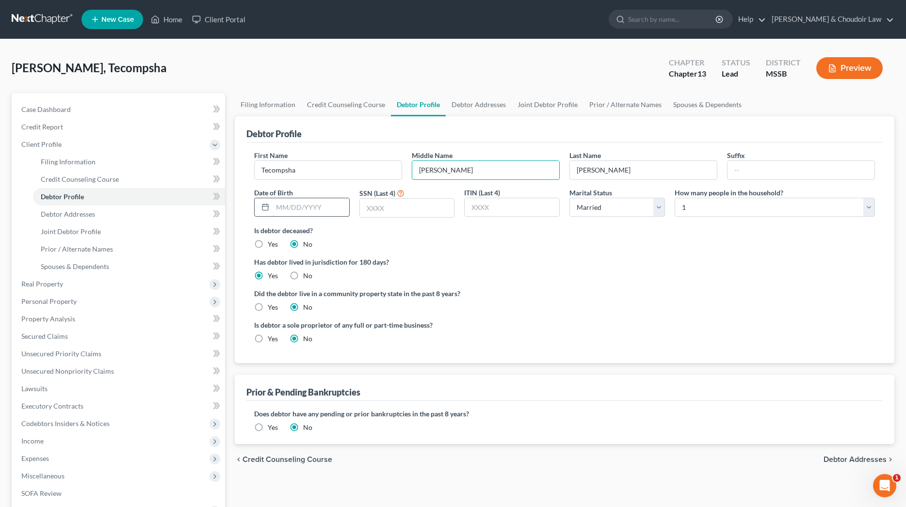
type input "[PERSON_NAME]"
type input "[DATE]"
type input "8469"
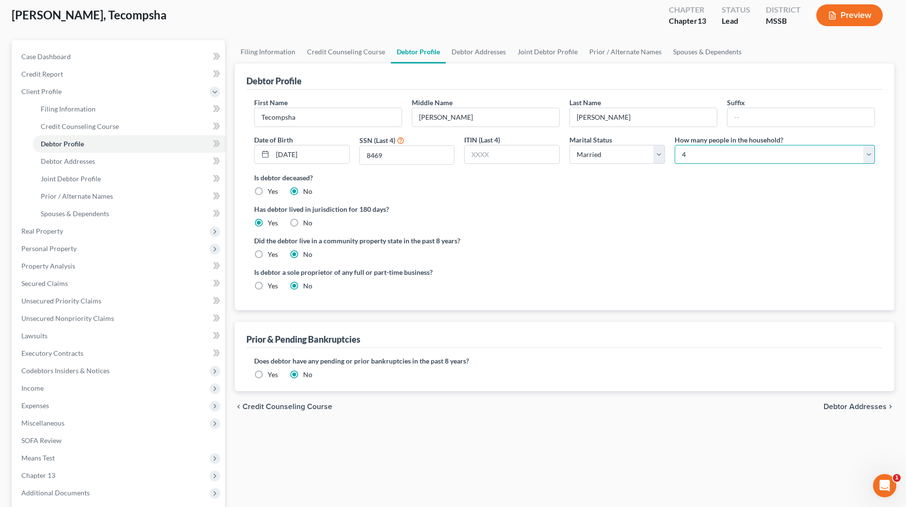
scroll to position [56, 0]
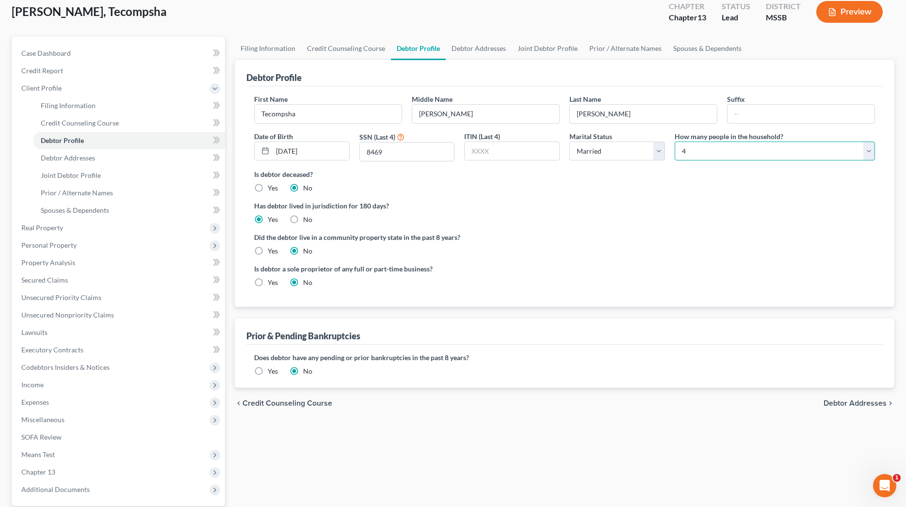
select select "5"
click at [664, 182] on div "Is debtor deceased? Yes No" at bounding box center [564, 181] width 621 height 24
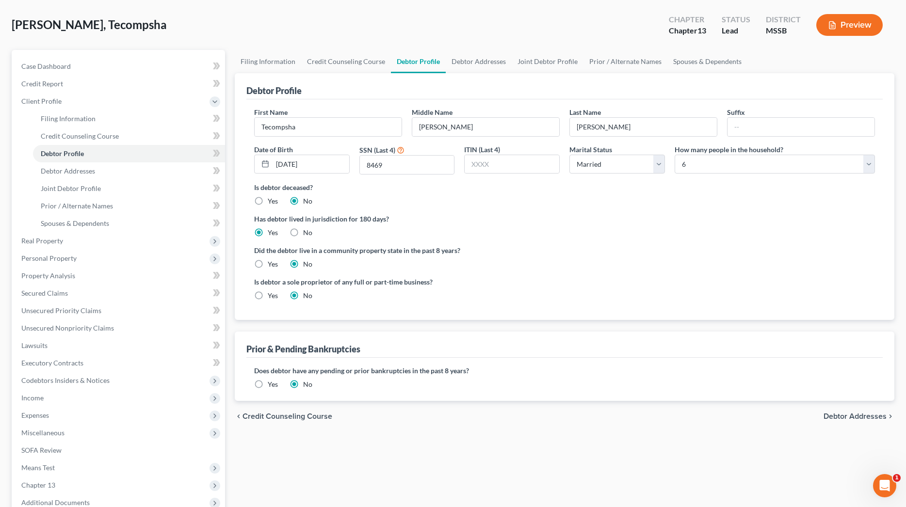
scroll to position [43, 0]
click at [491, 65] on link "Debtor Addresses" at bounding box center [479, 61] width 66 height 23
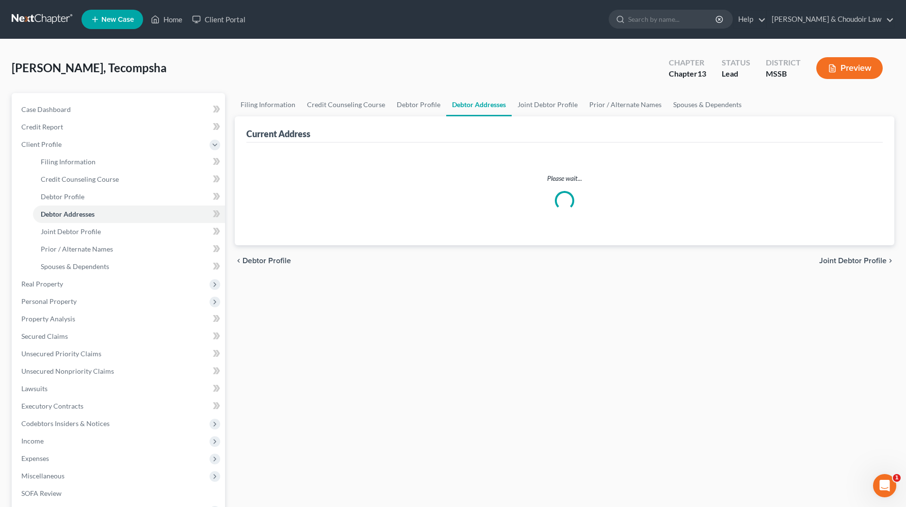
select select "0"
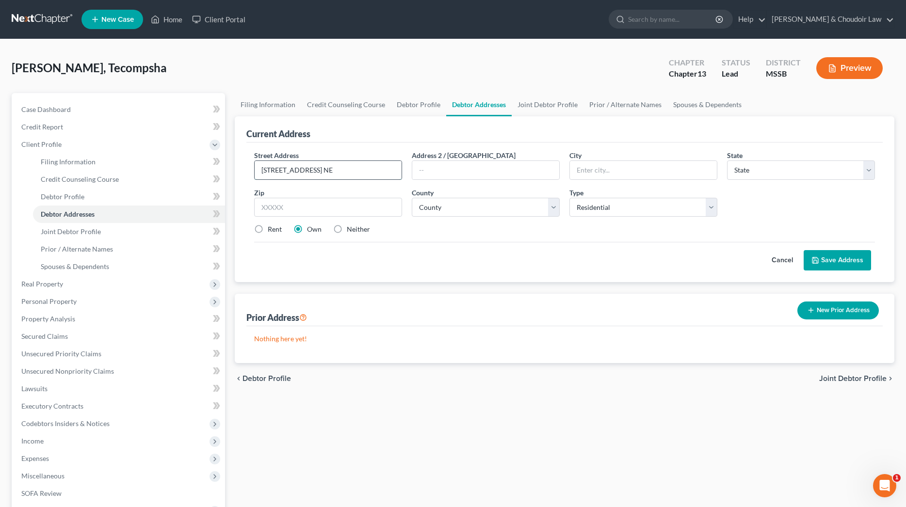
type input "[STREET_ADDRESS] NE"
type input "Brookhaven"
select select "25"
type input "39601"
select select "42"
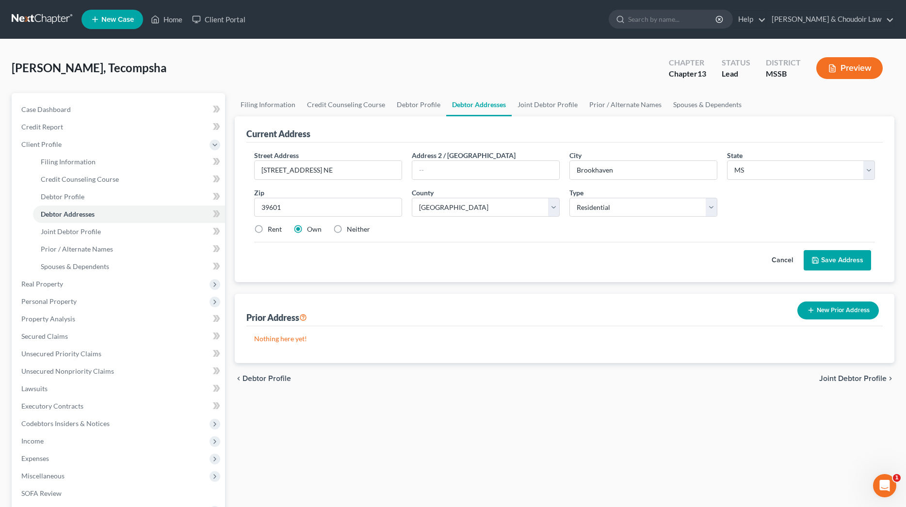
click at [830, 264] on button "Save Address" at bounding box center [837, 260] width 67 height 20
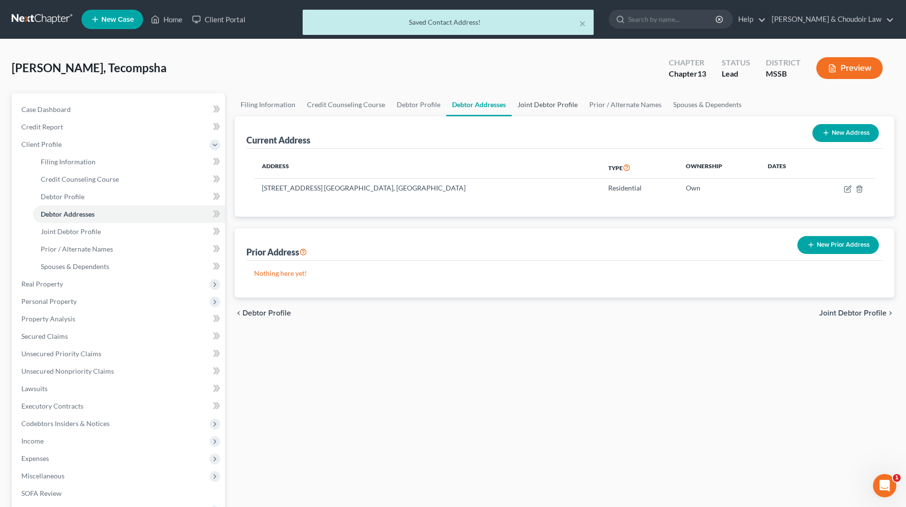
click at [551, 107] on link "Joint Debtor Profile" at bounding box center [548, 104] width 72 height 23
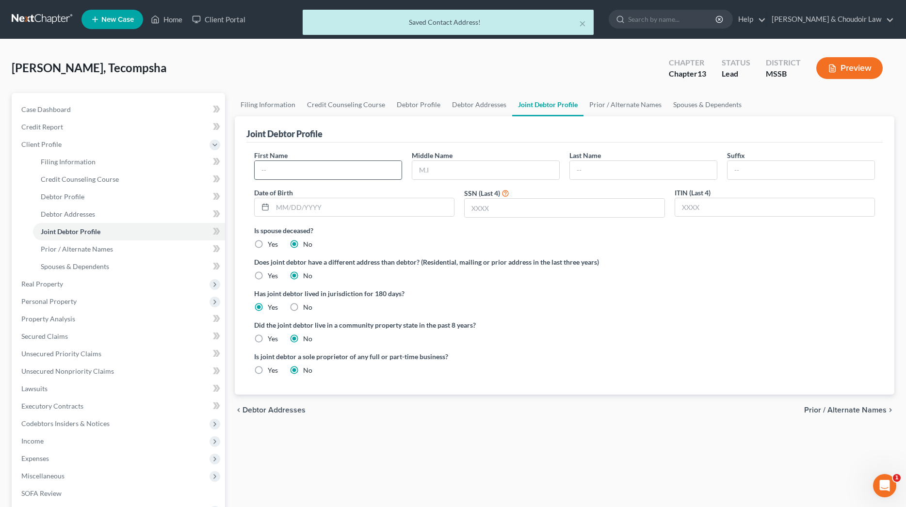
click at [356, 162] on input "text" at bounding box center [328, 170] width 147 height 18
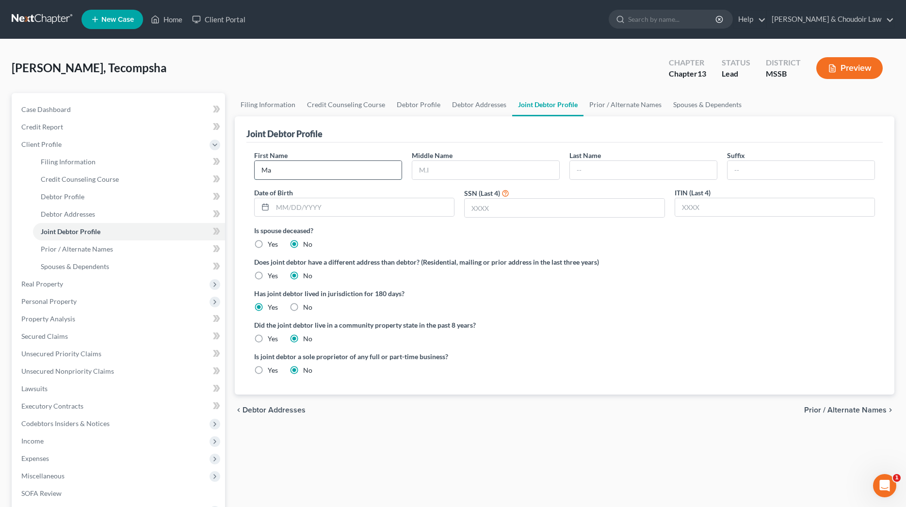
type input "M"
type input "Karitta"
type input "[PERSON_NAME]"
type input "[DATE]"
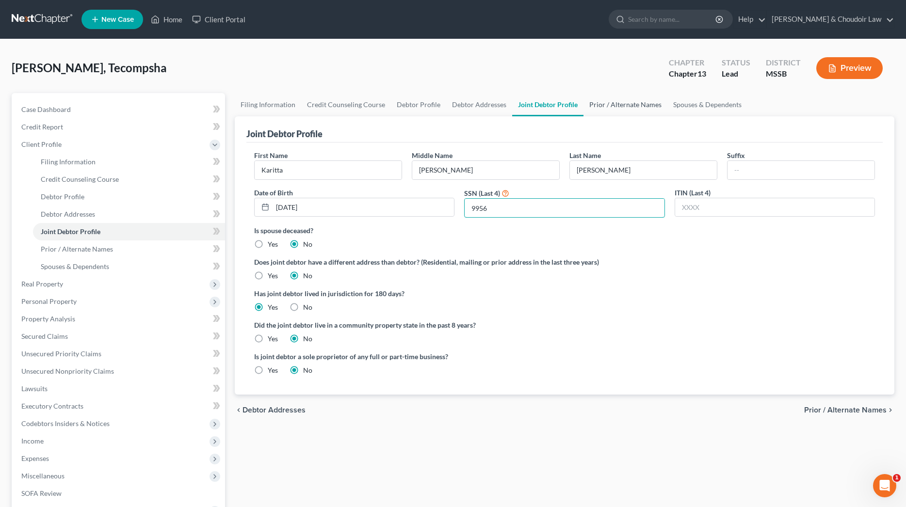
type input "9956"
click at [605, 111] on link "Prior / Alternate Names" at bounding box center [625, 104] width 84 height 23
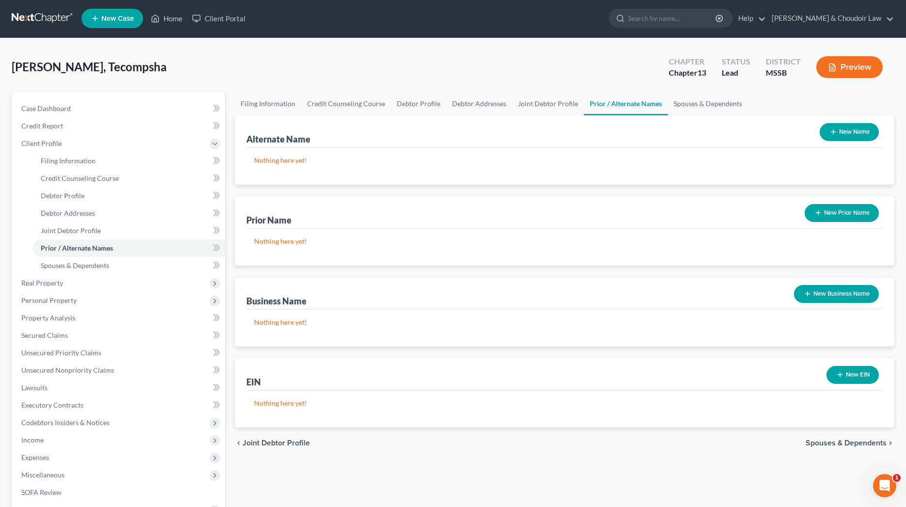
scroll to position [1, 0]
click at [827, 221] on button "New Prior Name" at bounding box center [842, 213] width 74 height 18
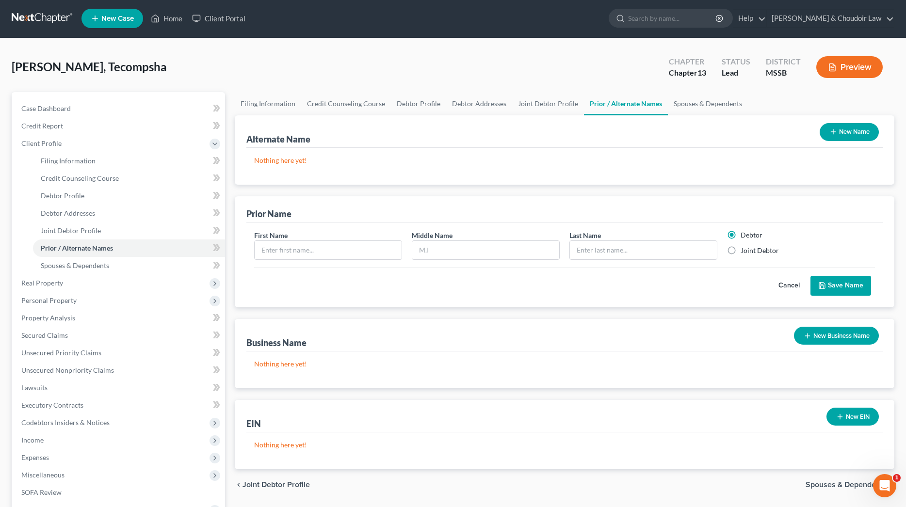
click at [757, 249] on label "Joint Debtor" at bounding box center [760, 251] width 38 height 10
click at [751, 249] on input "Joint Debtor" at bounding box center [747, 249] width 6 height 6
radio input "true"
radio input "false"
click at [370, 254] on input "text" at bounding box center [328, 250] width 147 height 18
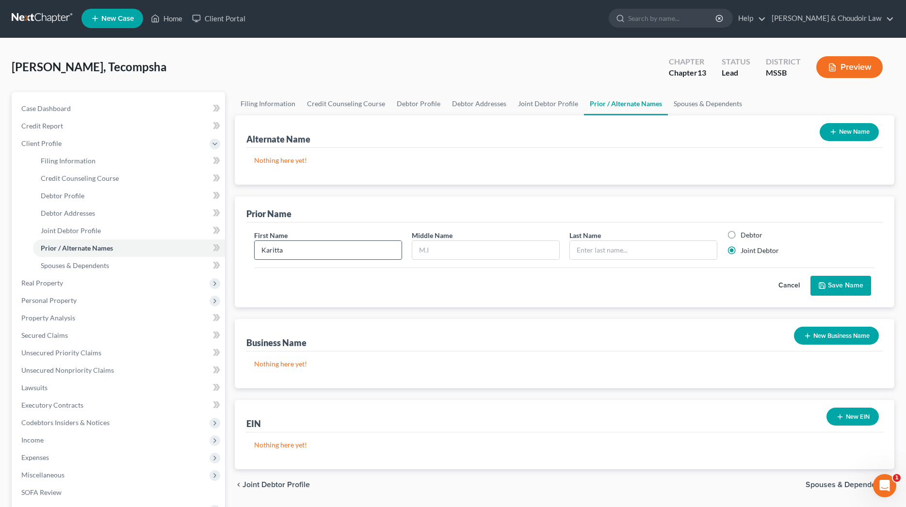
type input "Karitta"
type input "[PERSON_NAME]"
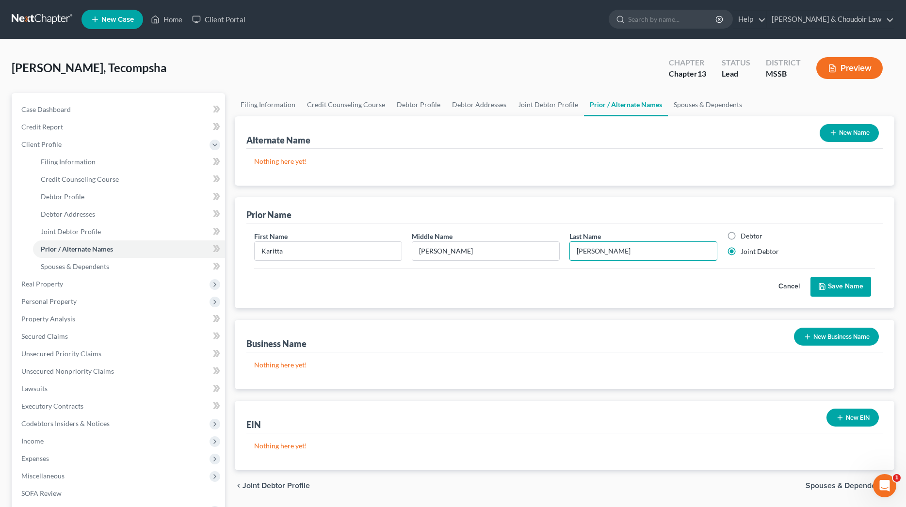
scroll to position [0, 0]
type input "[PERSON_NAME]"
click at [859, 283] on button "Save Name" at bounding box center [840, 287] width 61 height 20
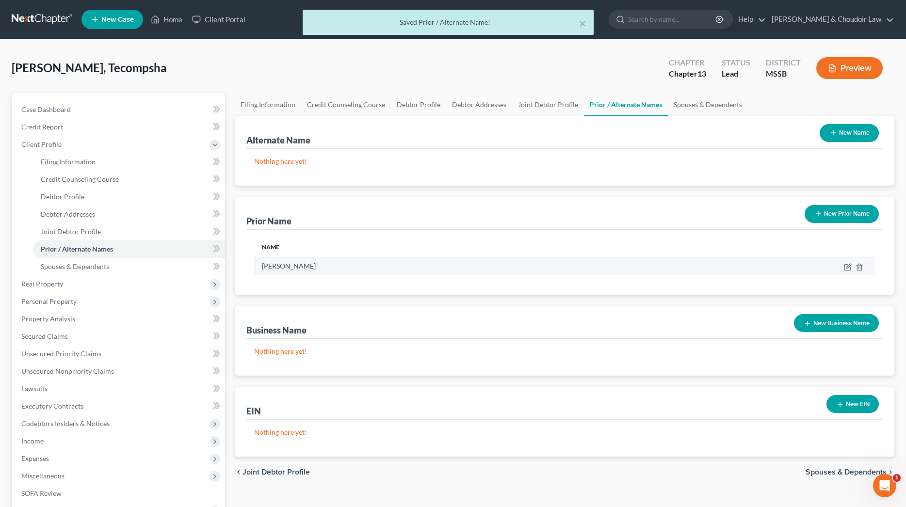
scroll to position [6, 0]
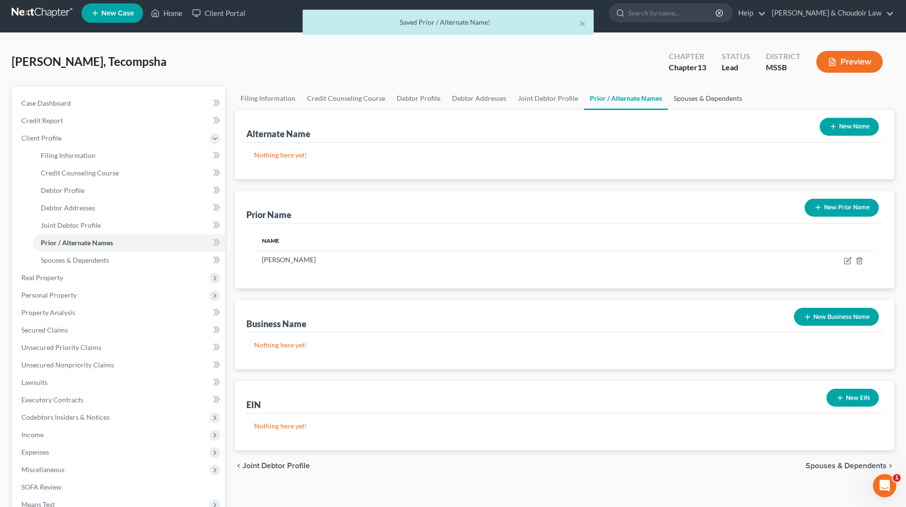
click at [697, 102] on link "Spouses & Dependents" at bounding box center [708, 98] width 80 height 23
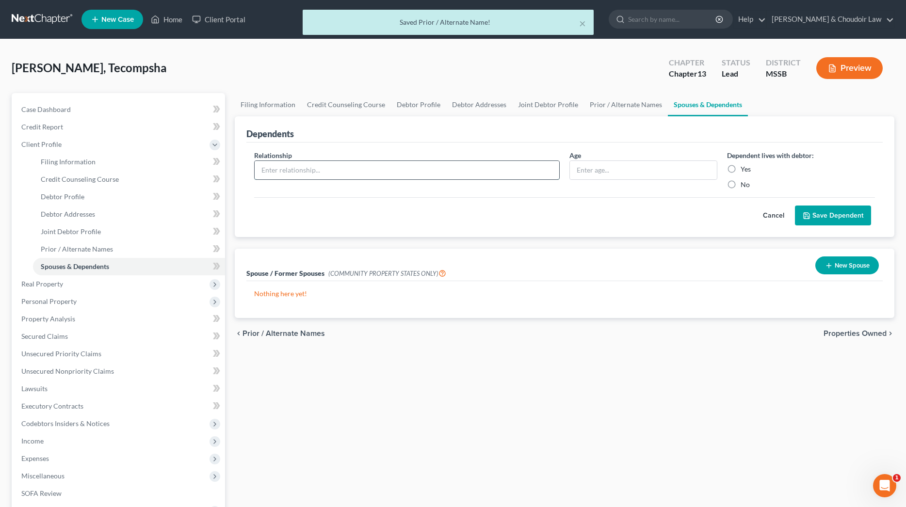
click at [357, 175] on input "text" at bounding box center [407, 170] width 305 height 18
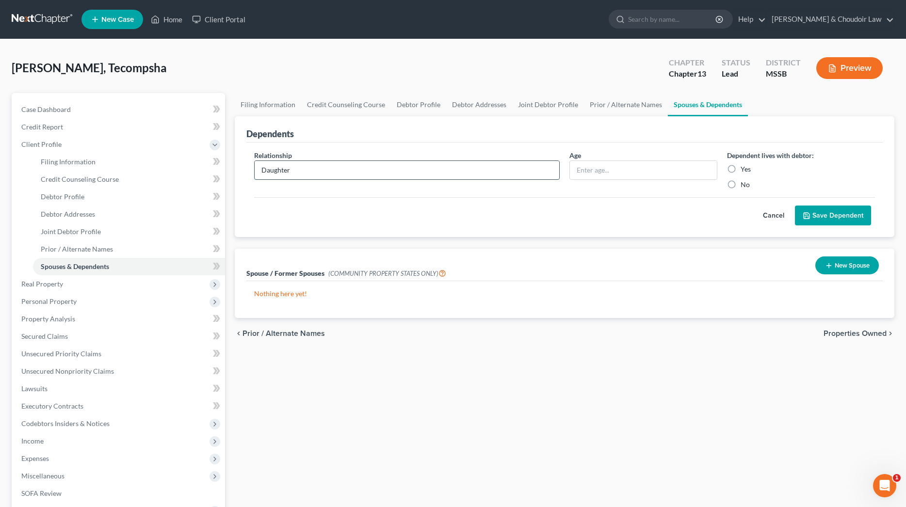
type input "Daughter"
type input "14"
click at [741, 169] on label "Yes" at bounding box center [746, 169] width 10 height 10
click at [744, 169] on input "Yes" at bounding box center [747, 167] width 6 height 6
radio input "true"
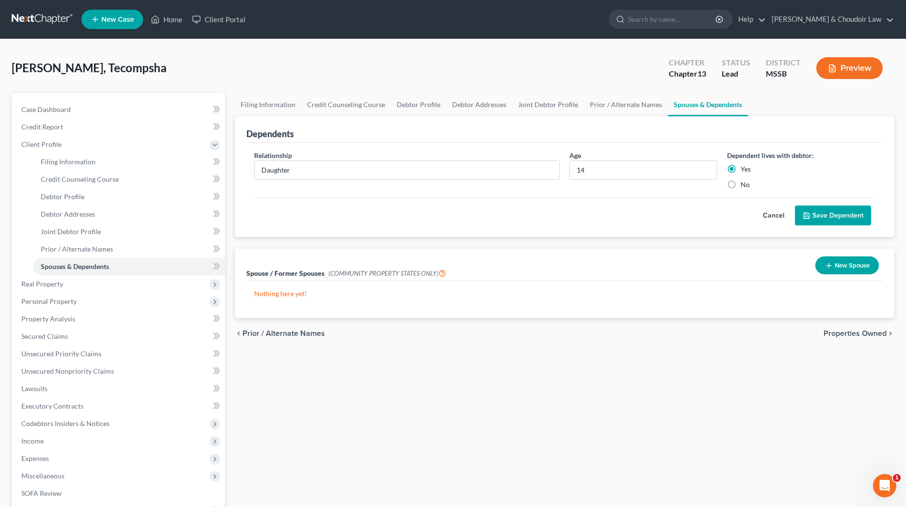
click at [831, 216] on button "Save Dependent" at bounding box center [833, 216] width 76 height 20
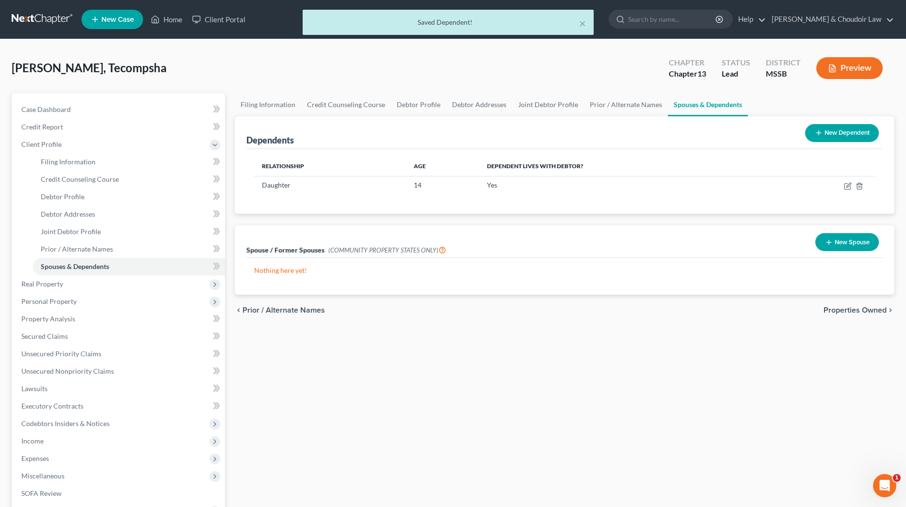
click at [837, 133] on button "New Dependent" at bounding box center [842, 133] width 74 height 18
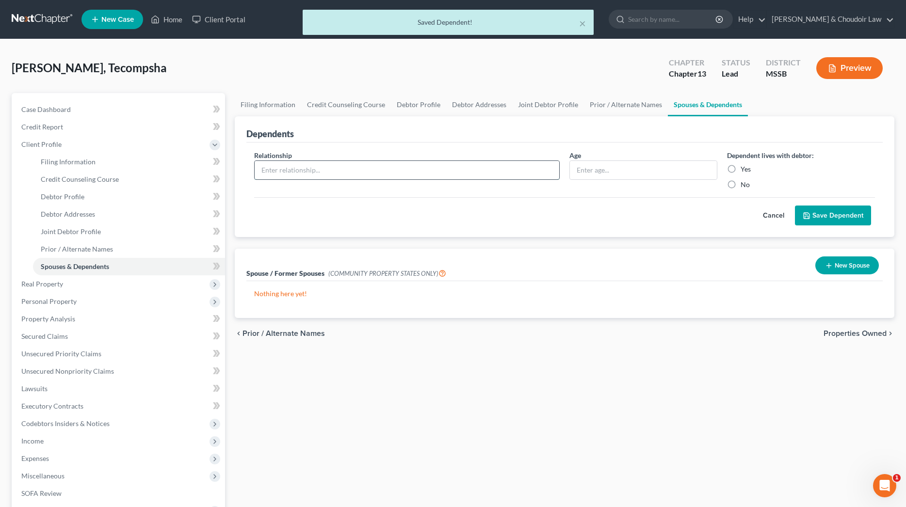
click at [273, 169] on input "text" at bounding box center [407, 170] width 305 height 18
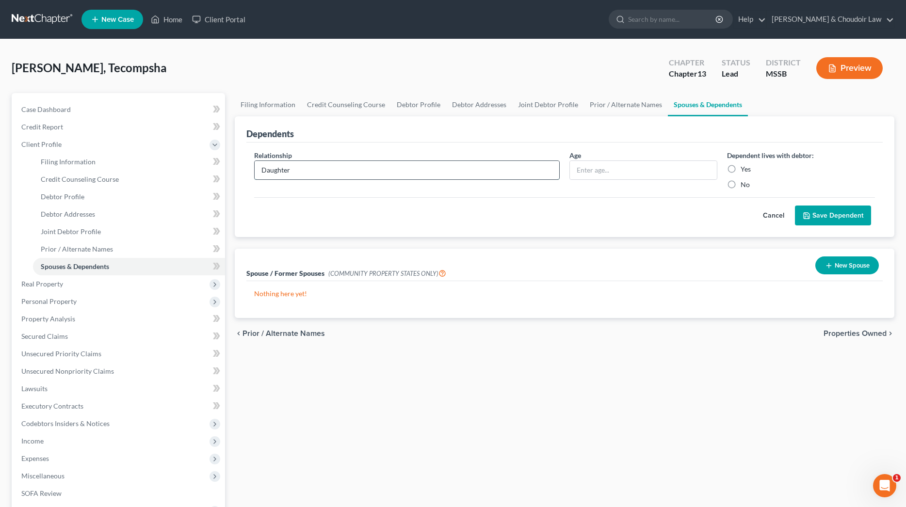
type input "Daughter"
type input "16"
click at [741, 184] on label "No" at bounding box center [745, 185] width 9 height 10
click at [744, 184] on input "No" at bounding box center [747, 183] width 6 height 6
radio input "true"
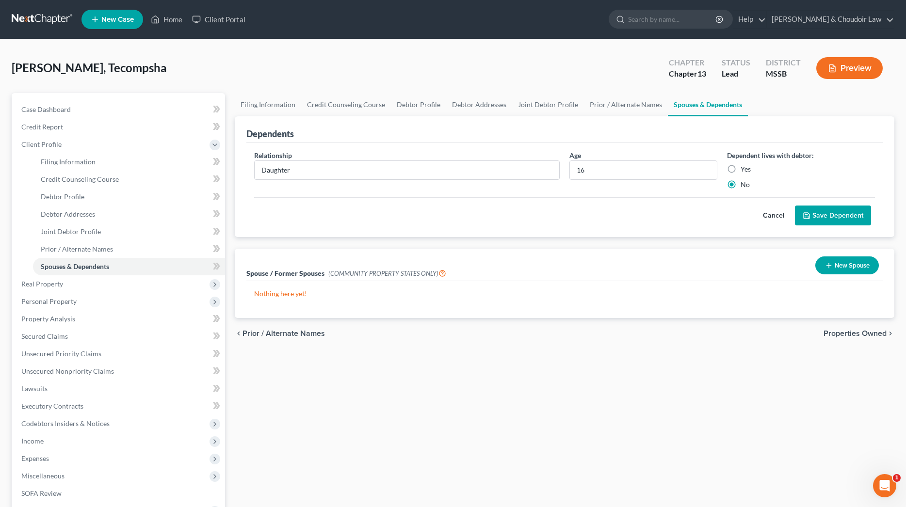
click at [806, 209] on button "Save Dependent" at bounding box center [833, 216] width 76 height 20
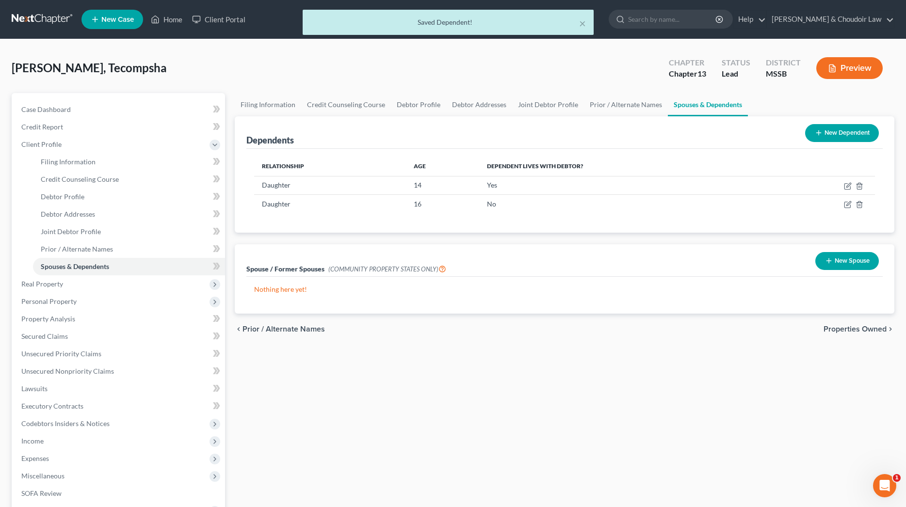
click at [837, 136] on button "New Dependent" at bounding box center [842, 133] width 74 height 18
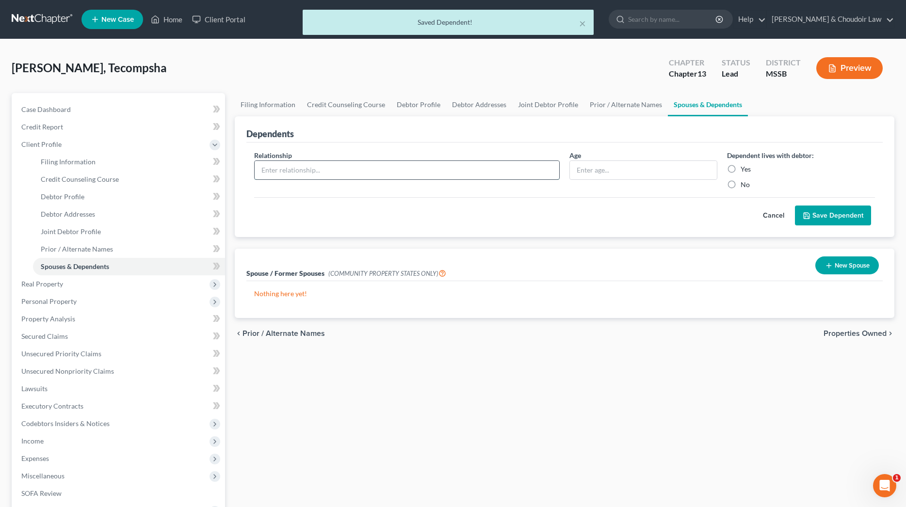
click at [349, 174] on input "text" at bounding box center [407, 170] width 305 height 18
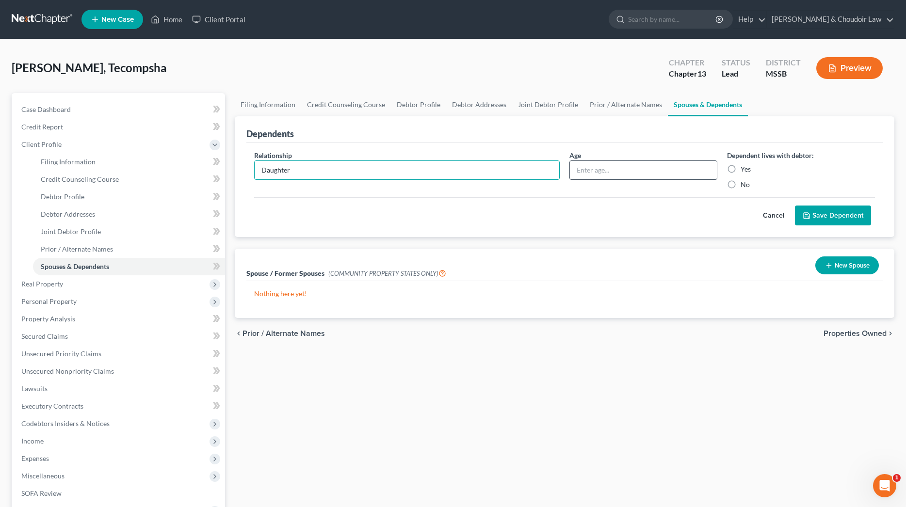
type input "Daughter"
click at [670, 168] on input "text" at bounding box center [643, 170] width 147 height 18
type input "17"
click at [741, 182] on label "No" at bounding box center [745, 185] width 9 height 10
click at [744, 182] on input "No" at bounding box center [747, 183] width 6 height 6
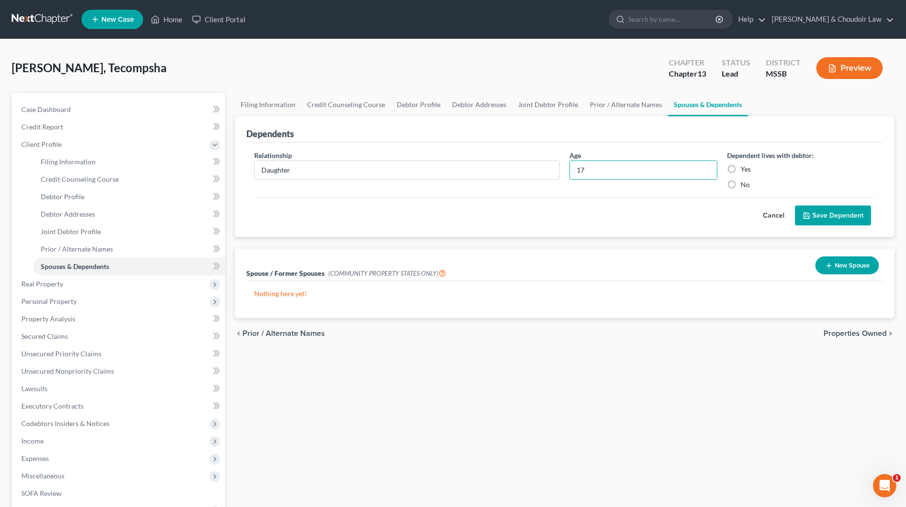
radio input "true"
click at [851, 217] on button "Save Dependent" at bounding box center [833, 216] width 76 height 20
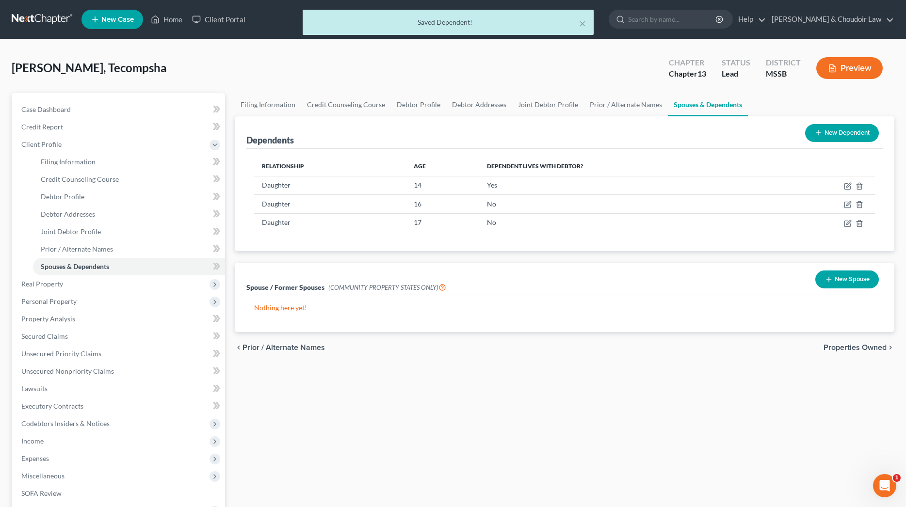
click at [839, 139] on button "New Dependent" at bounding box center [842, 133] width 74 height 18
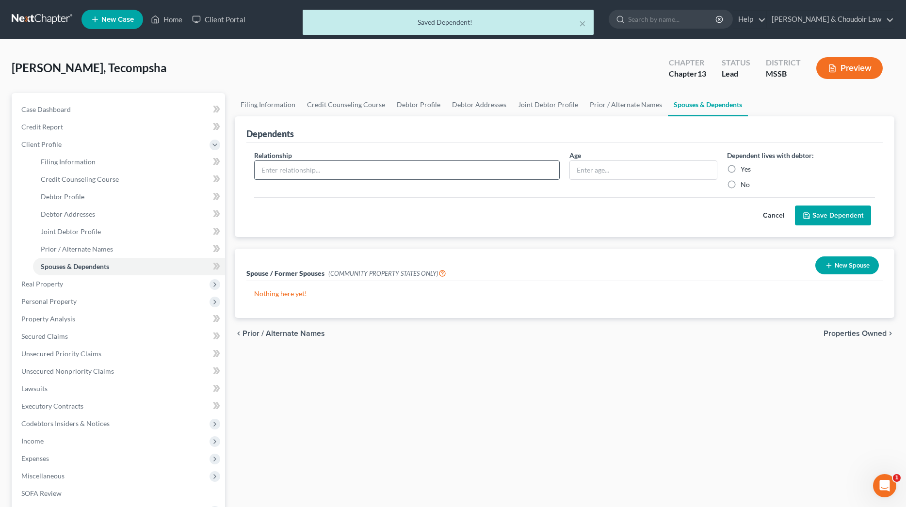
click at [380, 173] on input "text" at bounding box center [407, 170] width 305 height 18
type input "Daughter"
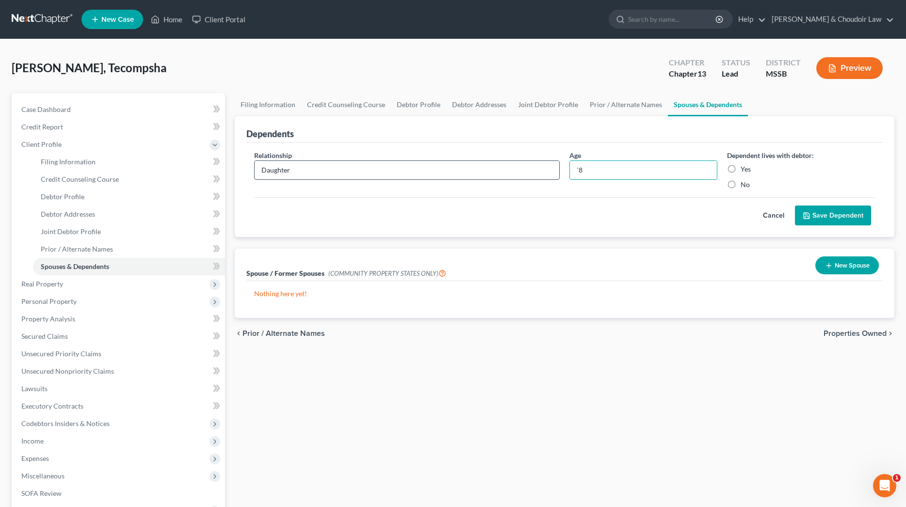
type input "`"
type input "18"
click at [746, 183] on label "No" at bounding box center [745, 185] width 9 height 10
click at [746, 183] on input "No" at bounding box center [747, 183] width 6 height 6
radio input "true"
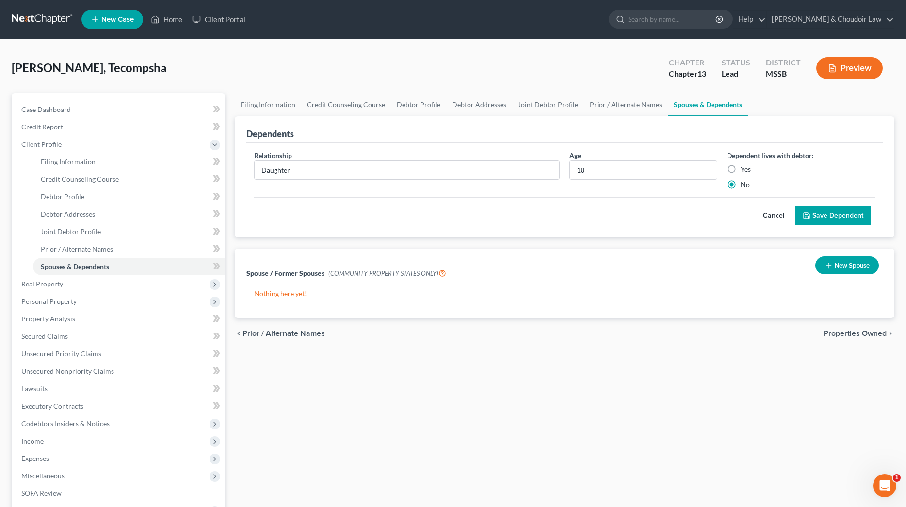
click at [747, 171] on label "Yes" at bounding box center [746, 169] width 10 height 10
click at [747, 171] on input "Yes" at bounding box center [747, 167] width 6 height 6
radio input "true"
click at [821, 211] on button "Save Dependent" at bounding box center [833, 216] width 76 height 20
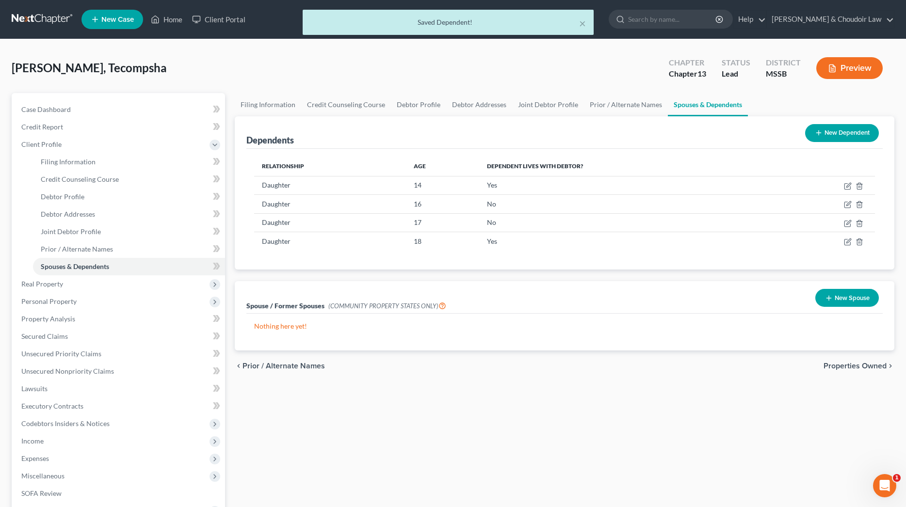
click at [841, 130] on button "New Dependent" at bounding box center [842, 133] width 74 height 18
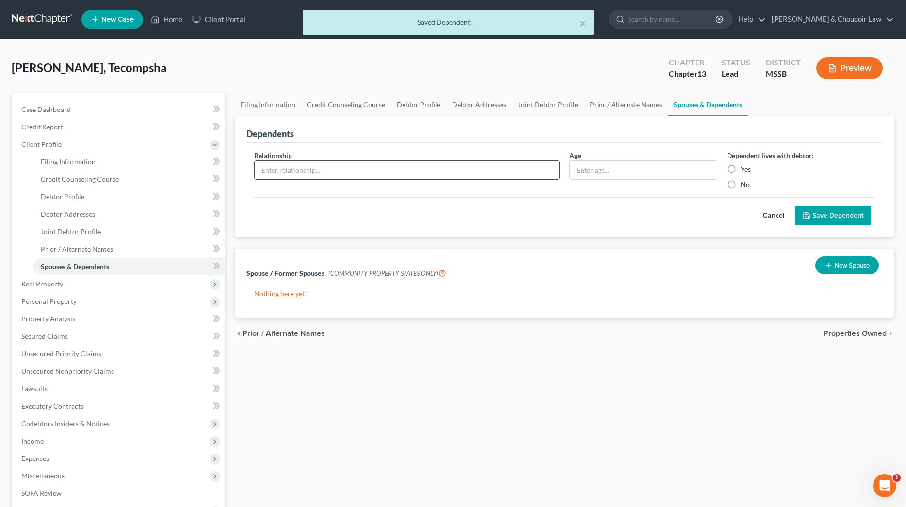
click at [343, 164] on input "text" at bounding box center [407, 170] width 305 height 18
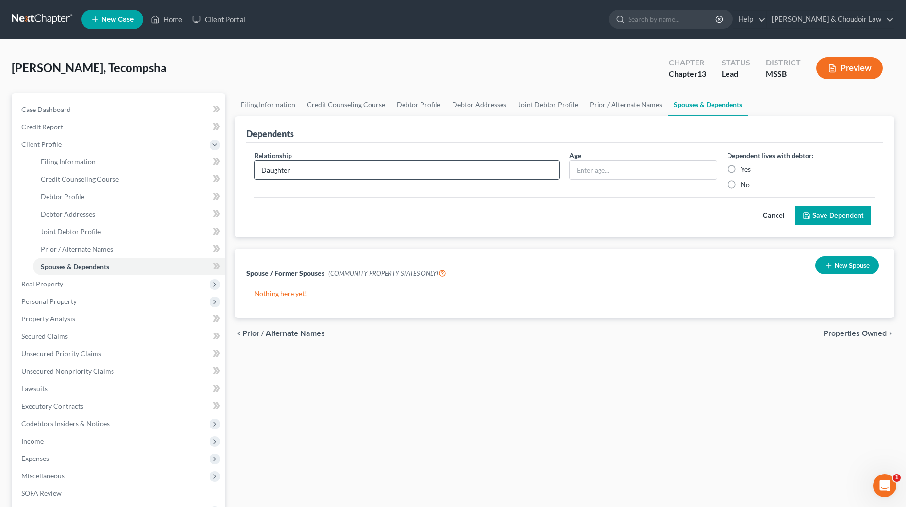
type input "Daughter"
type input "18"
click at [745, 185] on label "No" at bounding box center [745, 185] width 9 height 10
click at [745, 185] on input "No" at bounding box center [747, 183] width 6 height 6
radio input "true"
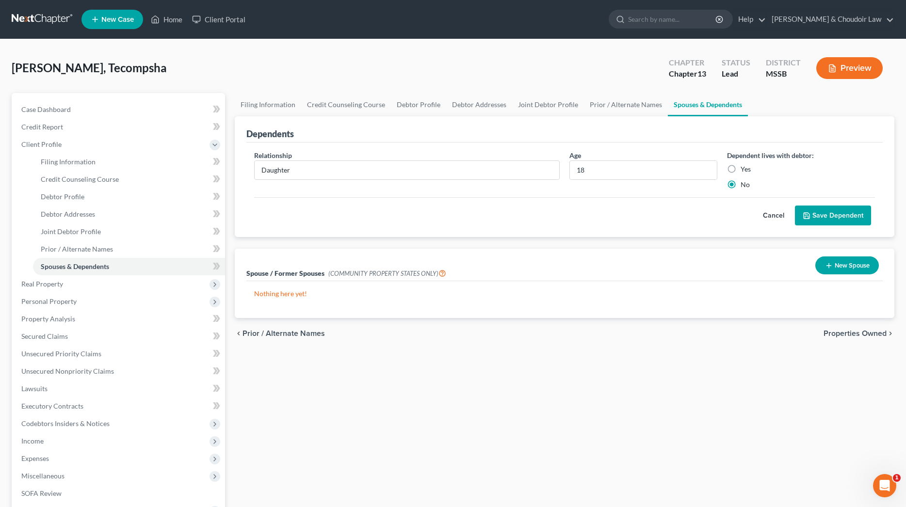
click at [829, 208] on button "Save Dependent" at bounding box center [833, 216] width 76 height 20
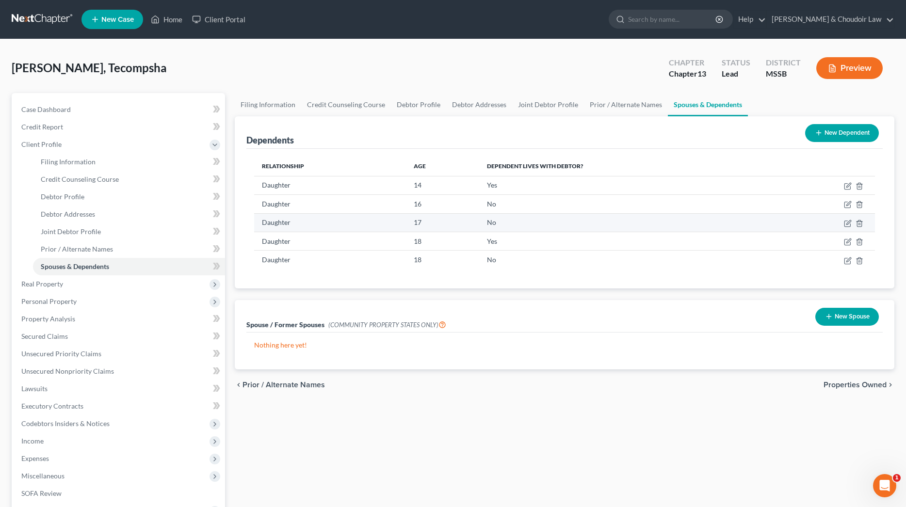
scroll to position [0, 0]
click at [848, 222] on icon "button" at bounding box center [848, 222] width 4 height 4
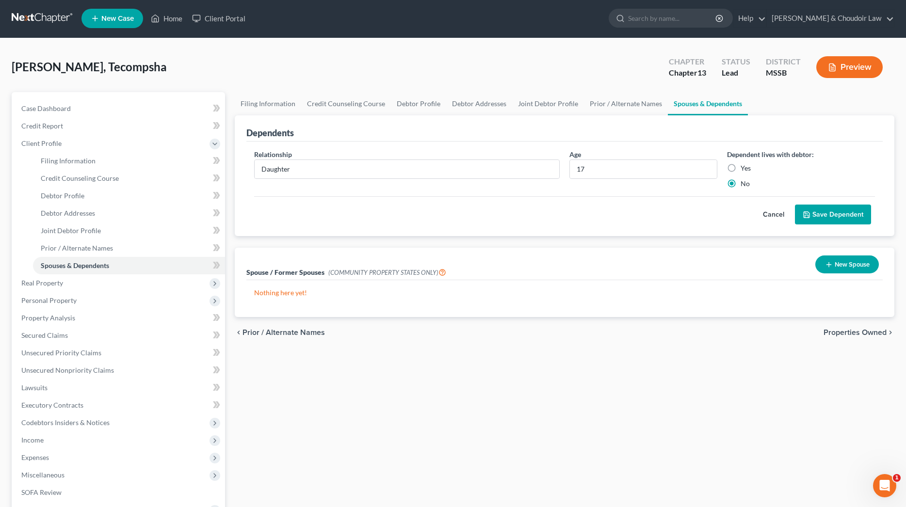
scroll to position [1, 0]
click at [740, 168] on div "Yes" at bounding box center [801, 168] width 148 height 10
click at [746, 168] on label "Yes" at bounding box center [746, 168] width 10 height 10
click at [746, 168] on input "Yes" at bounding box center [747, 166] width 6 height 6
radio input "true"
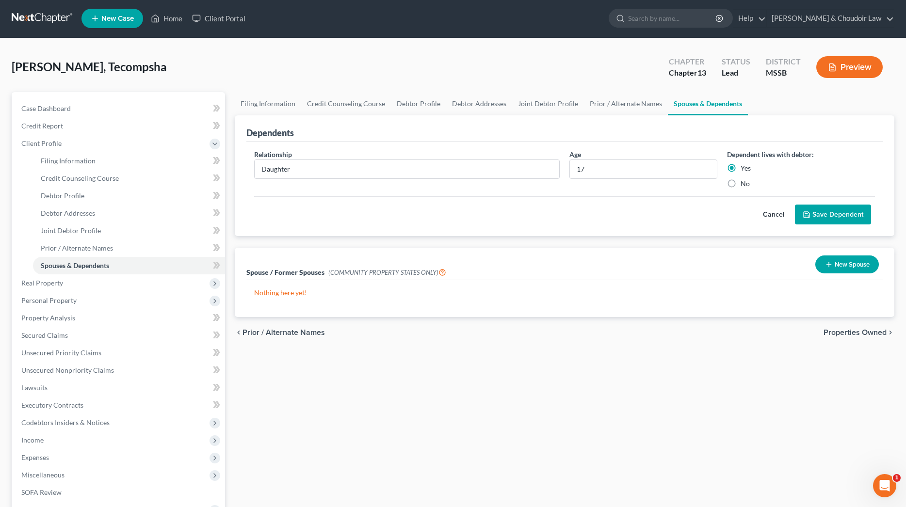
click at [822, 209] on button "Save Dependent" at bounding box center [833, 215] width 76 height 20
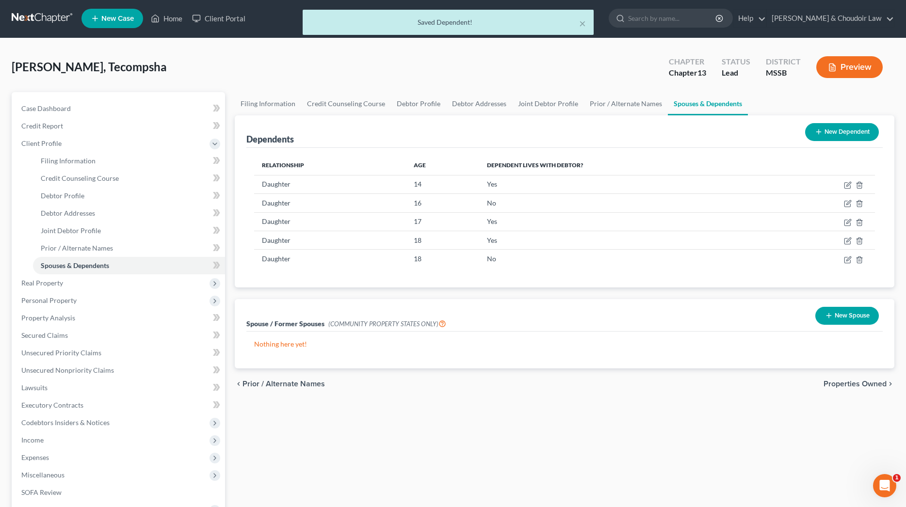
click at [828, 131] on button "New Dependent" at bounding box center [842, 132] width 74 height 18
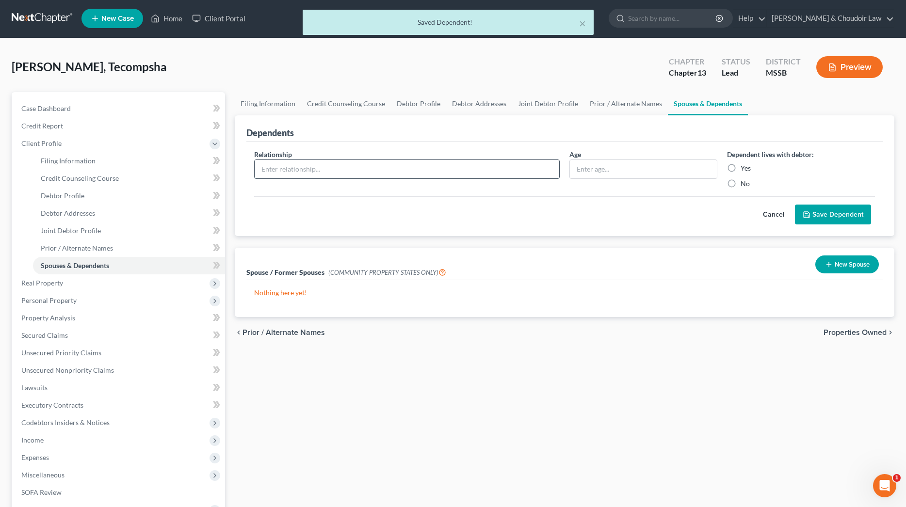
click at [436, 170] on input "text" at bounding box center [407, 169] width 305 height 18
type input "D"
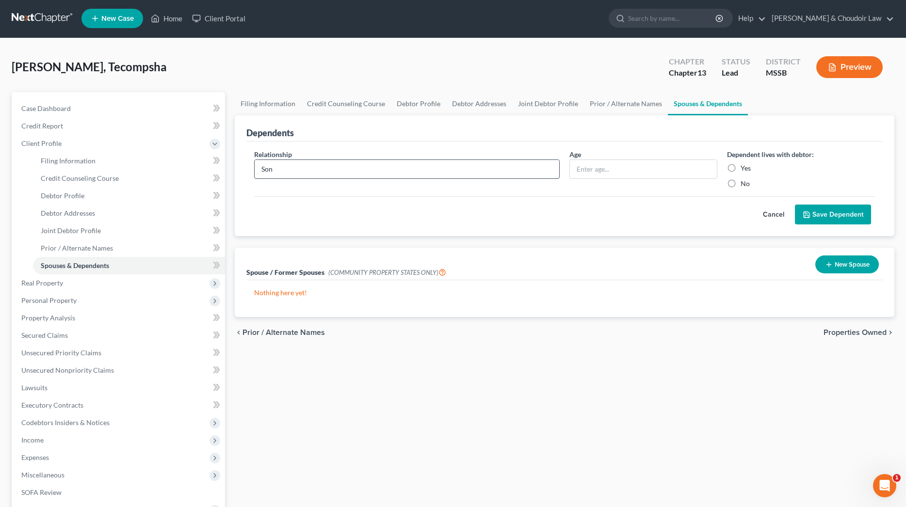
type input "Son"
type input "20"
click at [741, 167] on label "Yes" at bounding box center [746, 168] width 10 height 10
click at [744, 167] on input "Yes" at bounding box center [747, 166] width 6 height 6
radio input "true"
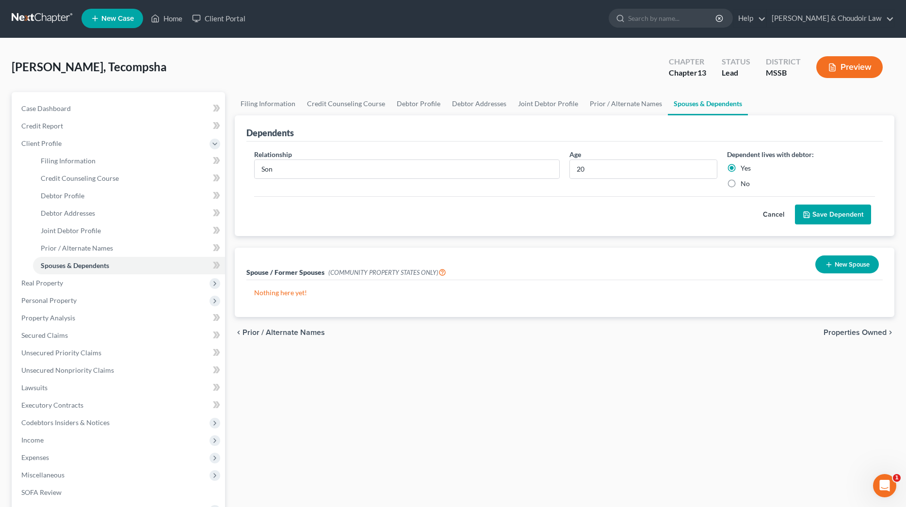
scroll to position [1, 0]
click at [823, 206] on button "Save Dependent" at bounding box center [833, 215] width 76 height 20
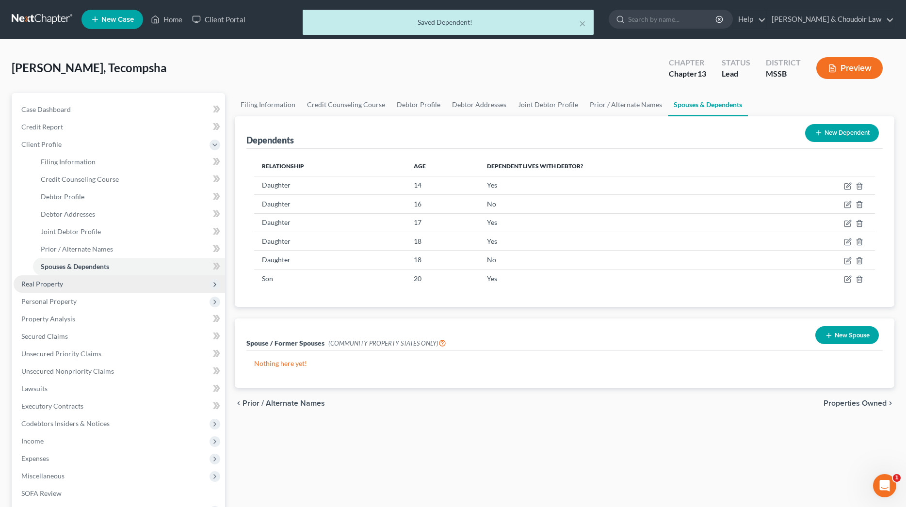
scroll to position [0, 0]
click at [53, 288] on span "Real Property" at bounding box center [42, 284] width 42 height 8
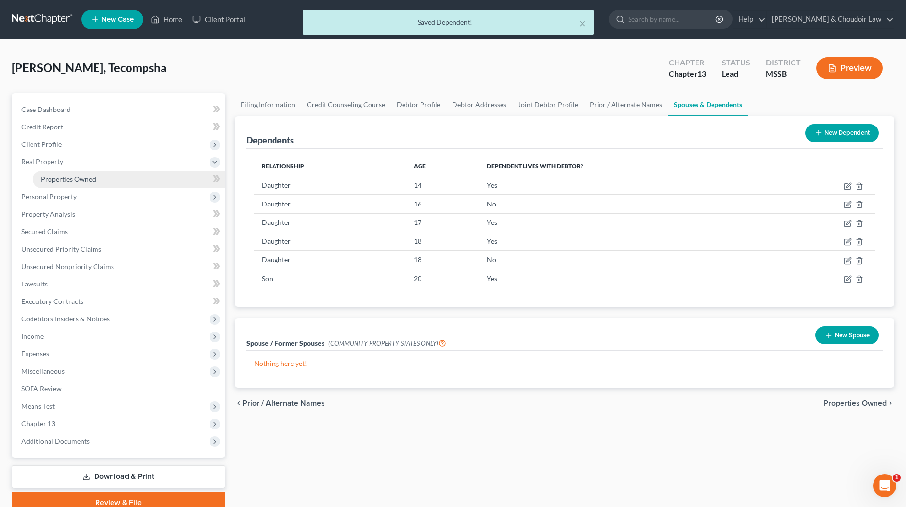
click at [67, 185] on link "Properties Owned" at bounding box center [129, 179] width 192 height 17
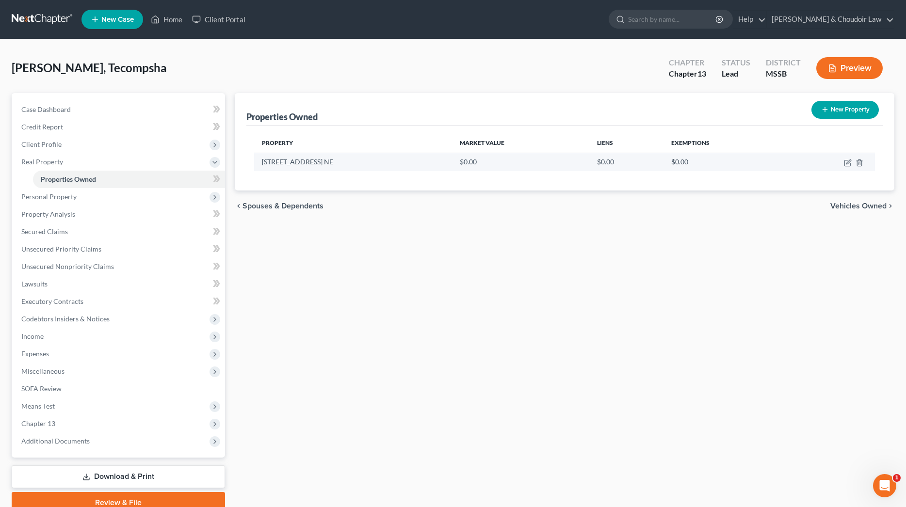
click at [845, 163] on icon "button" at bounding box center [848, 163] width 8 height 8
select select "25"
select select "42"
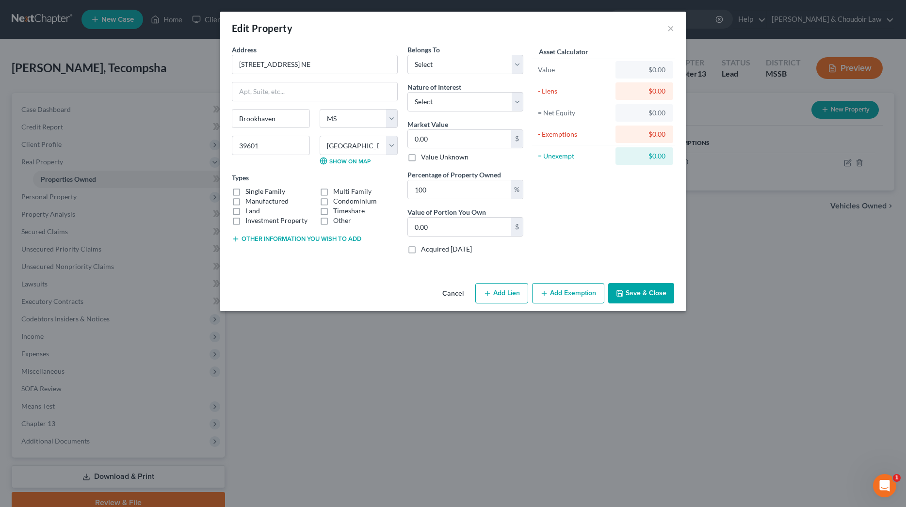
drag, startPoint x: 275, startPoint y: 200, endPoint x: 269, endPoint y: 202, distance: 6.6
click at [275, 200] on label "Manufactured" at bounding box center [266, 201] width 43 height 10
click at [256, 200] on input "Manufactured" at bounding box center [252, 199] width 6 height 6
click at [262, 201] on label "Manufactured" at bounding box center [266, 201] width 43 height 10
click at [256, 201] on input "Manufactured" at bounding box center [252, 199] width 6 height 6
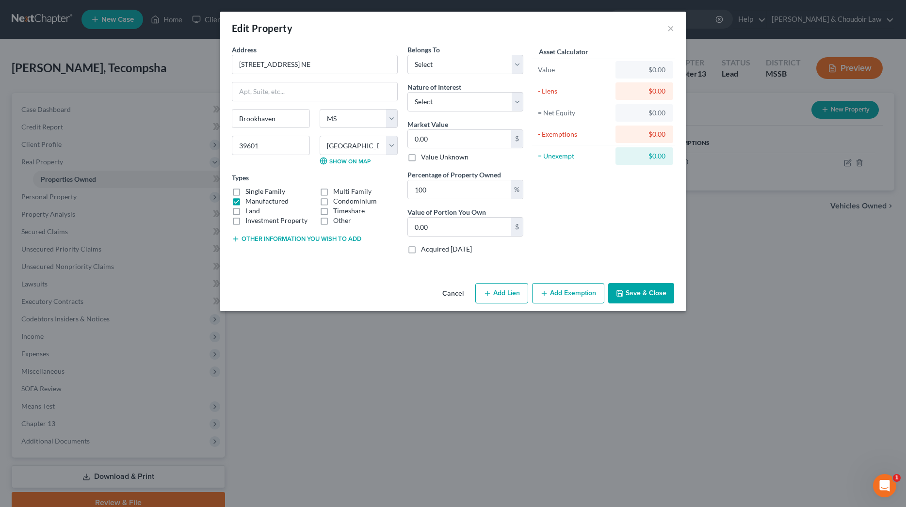
checkbox input "false"
click at [263, 190] on label "Single Family" at bounding box center [265, 192] width 40 height 10
click at [256, 190] on input "Single Family" at bounding box center [252, 190] width 6 height 6
checkbox input "true"
click at [255, 205] on label "Manufactured" at bounding box center [266, 201] width 43 height 10
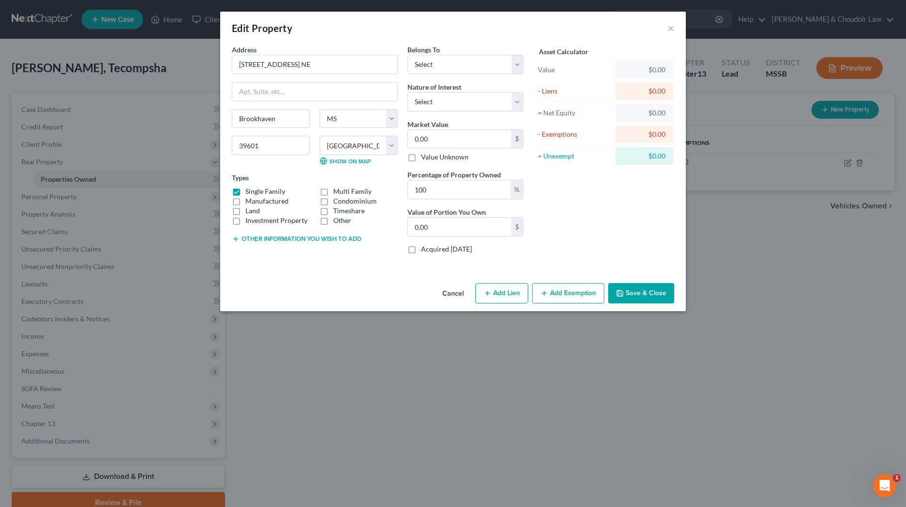
click at [255, 203] on input "Manufactured" at bounding box center [252, 199] width 6 height 6
checkbox input "true"
click at [253, 211] on label "Land" at bounding box center [252, 211] width 15 height 10
click at [253, 211] on input "Land" at bounding box center [252, 209] width 6 height 6
checkbox input "true"
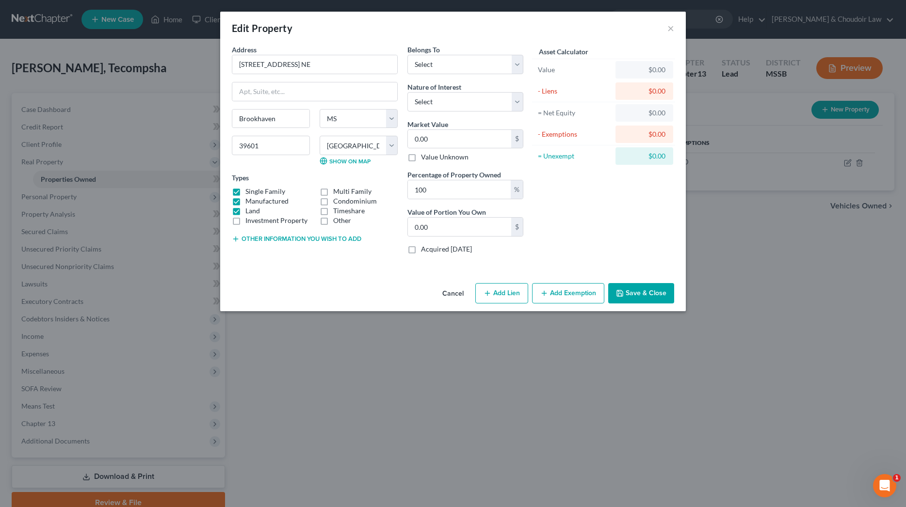
click at [258, 201] on label "Manufactured" at bounding box center [266, 201] width 43 height 10
click at [256, 201] on input "Manufactured" at bounding box center [252, 199] width 6 height 6
checkbox input "false"
click at [332, 221] on div "Other" at bounding box center [359, 221] width 78 height 10
drag, startPoint x: 337, startPoint y: 220, endPoint x: 333, endPoint y: 224, distance: 5.2
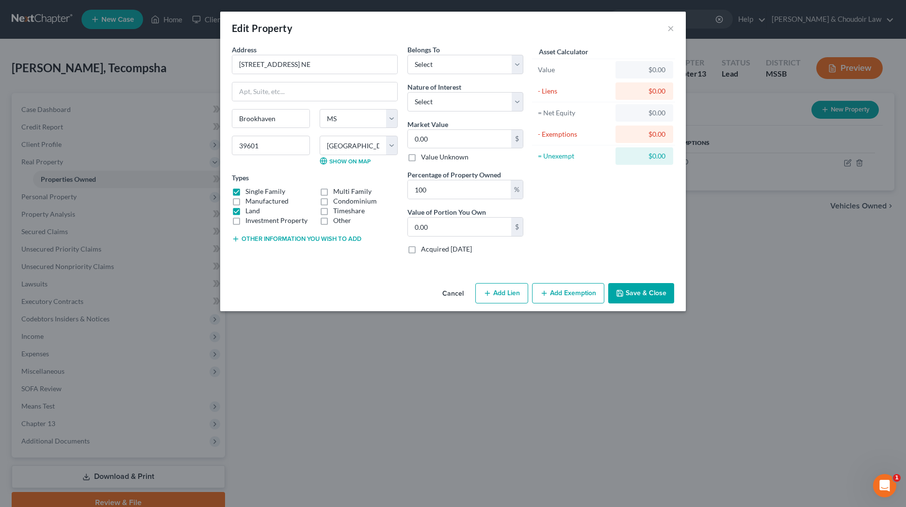
click at [337, 220] on label "Other" at bounding box center [342, 221] width 18 height 10
click at [337, 220] on input "Other" at bounding box center [340, 219] width 6 height 6
checkbox input "true"
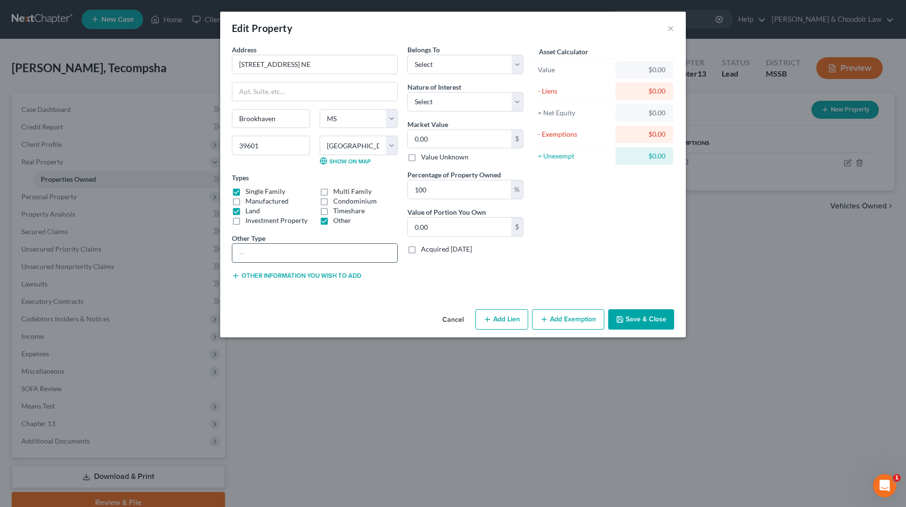
click at [330, 251] on input "text" at bounding box center [314, 253] width 165 height 18
type input "home on .381 acres"
select select "2"
select select "1"
click at [446, 135] on input "0.00" at bounding box center [459, 139] width 103 height 18
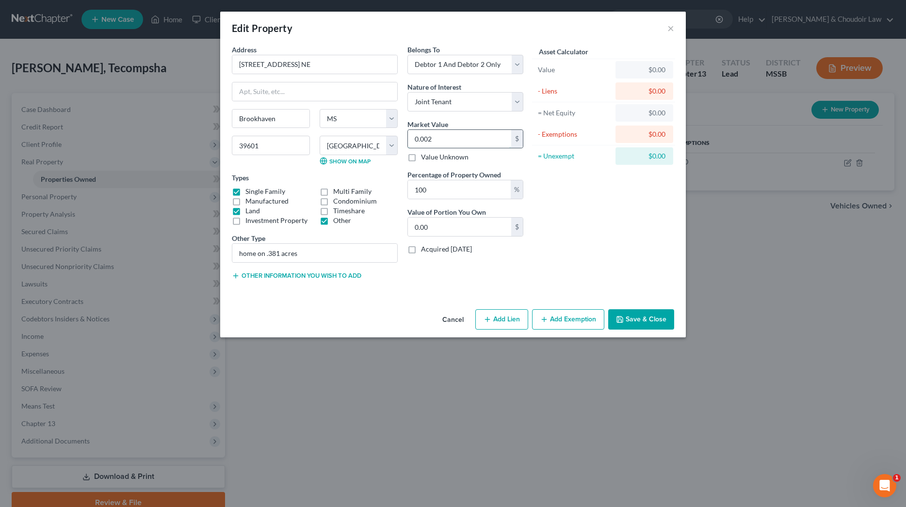
type input "0.00"
type input "0"
type input "0.005"
type input "0.00"
type input "0.000"
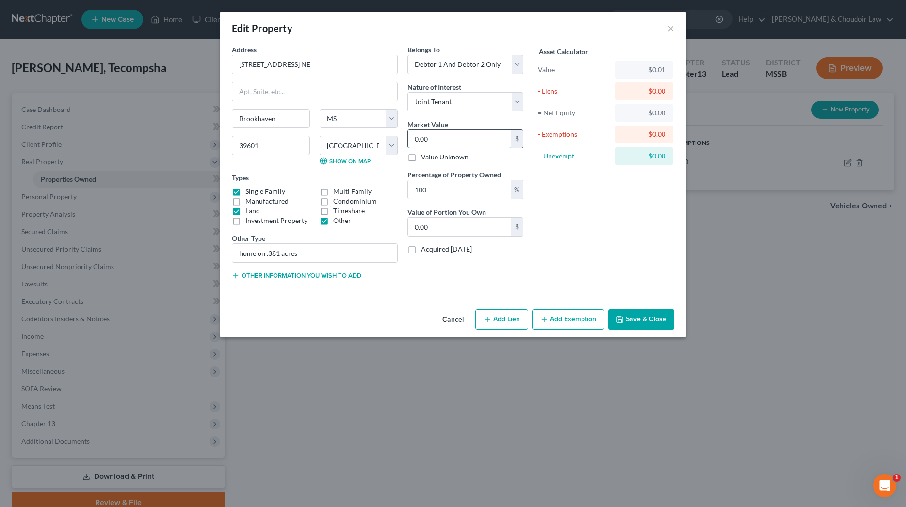
type input "0"
drag, startPoint x: 450, startPoint y: 137, endPoint x: 387, endPoint y: 137, distance: 63.5
click at [387, 137] on div "Address * [STREET_ADDRESS] [GEOGRAPHIC_DATA] State [US_STATE][GEOGRAPHIC_DATA] …" at bounding box center [377, 166] width 301 height 243
type input "2"
type input "2.00"
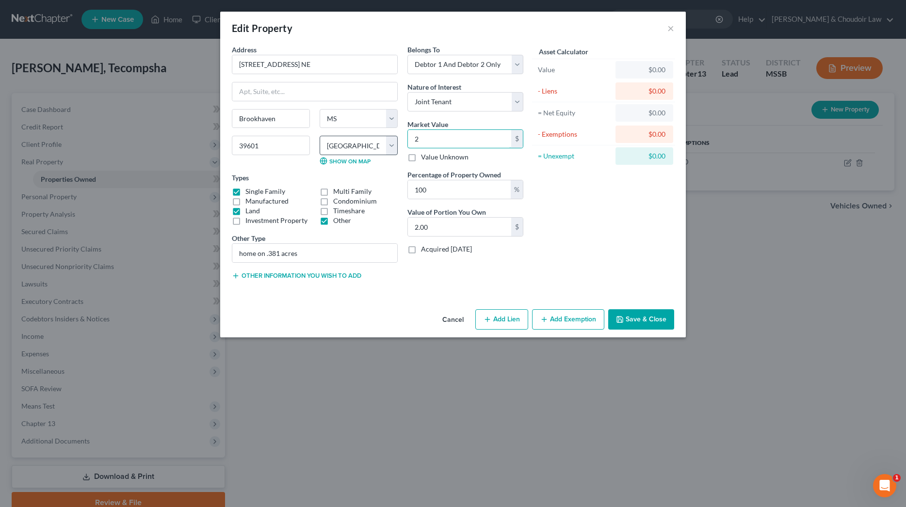
type input "25"
type input "25.00"
type input "255"
type input "255.00"
type input "2550"
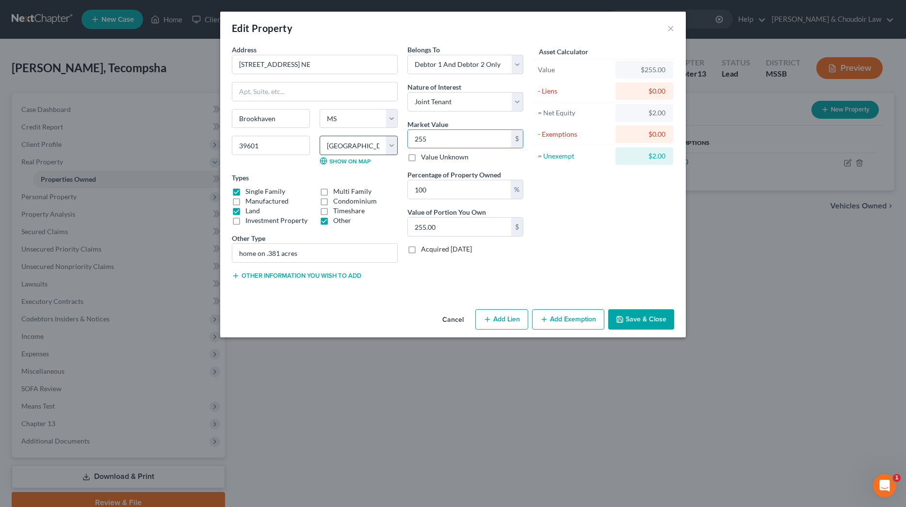
type input "2,550.00"
type input "2,5500"
type input "25,500.00"
type input "25,5000"
type input "255,000.00"
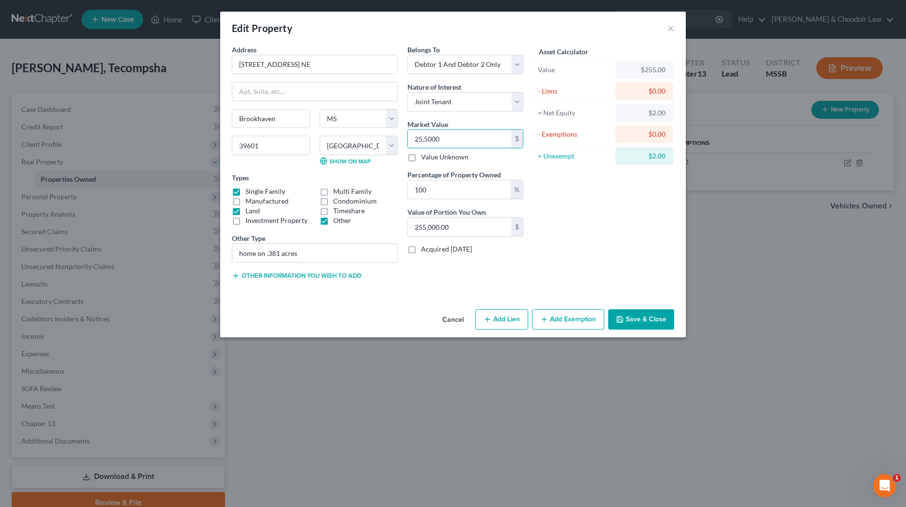
type input "255,000"
click at [566, 318] on button "Add Exemption" at bounding box center [568, 319] width 72 height 20
select select "2"
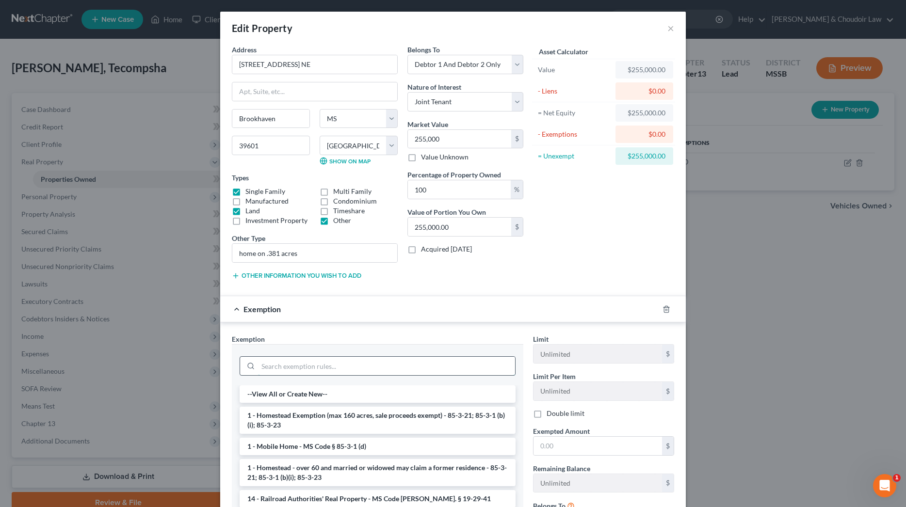
click at [502, 363] on input "search" at bounding box center [386, 366] width 257 height 18
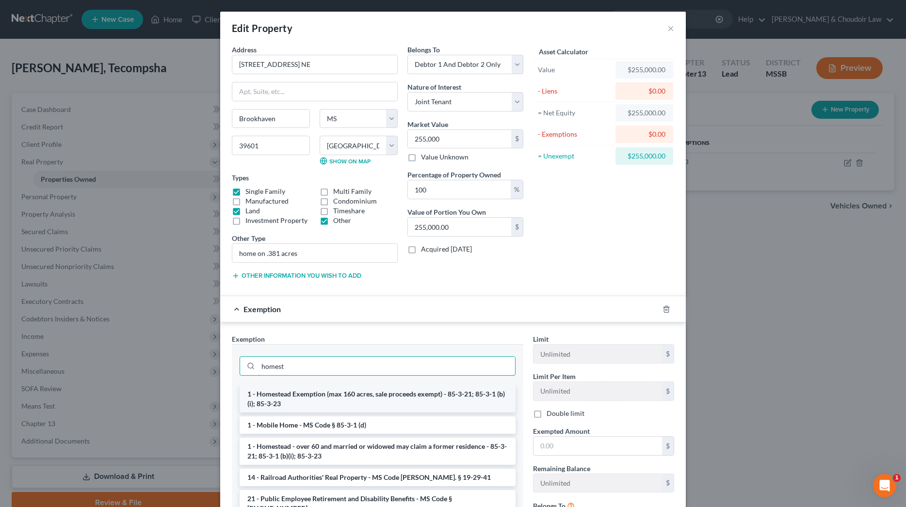
type input "homest"
click at [492, 396] on li "1 - Homestead Exemption (max 160 acres, sale proceeds exempt) - 85-3-21; 85-3-1…" at bounding box center [378, 399] width 276 height 27
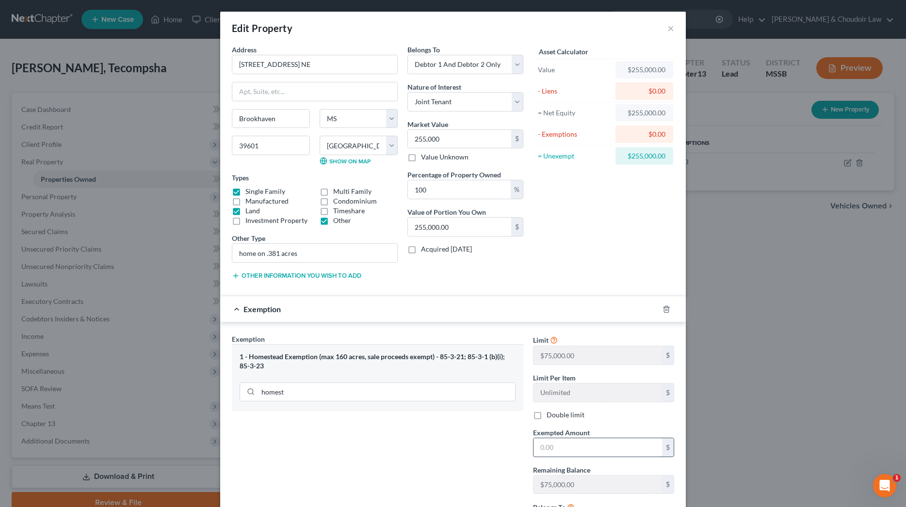
click at [550, 446] on input "text" at bounding box center [597, 447] width 129 height 18
type input "75,000"
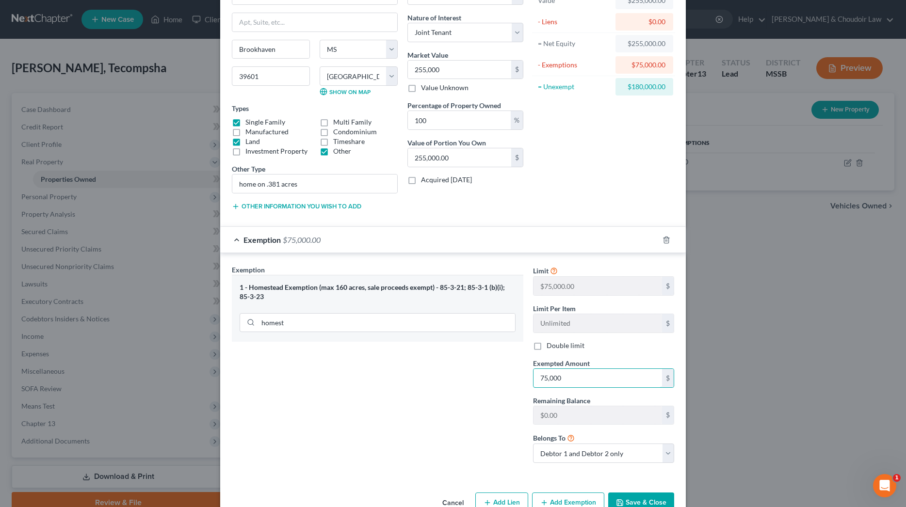
scroll to position [71, 0]
click at [624, 492] on button "Save & Close" at bounding box center [641, 501] width 66 height 20
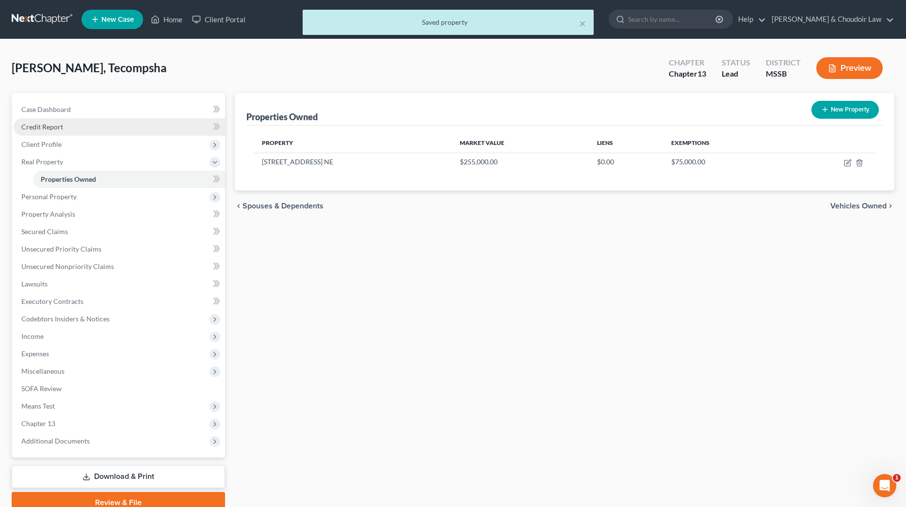
click at [52, 124] on span "Credit Report" at bounding box center [42, 127] width 42 height 8
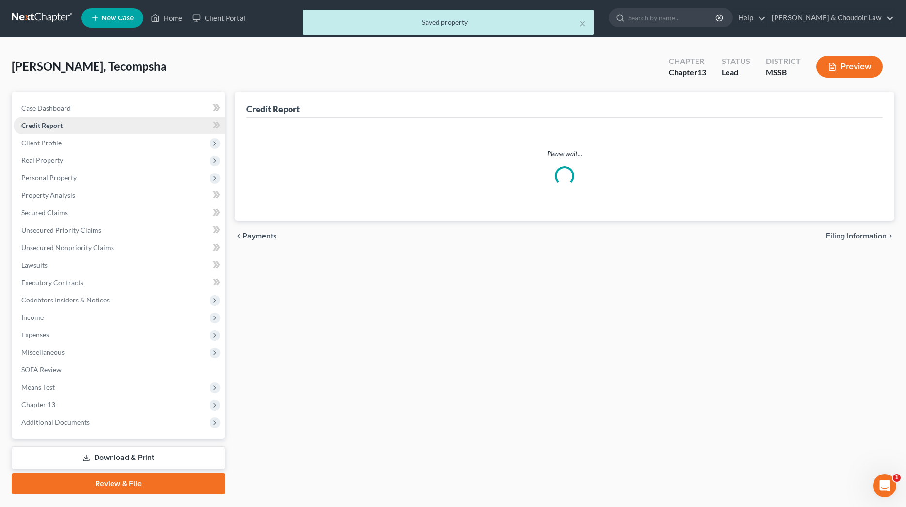
scroll to position [3, 0]
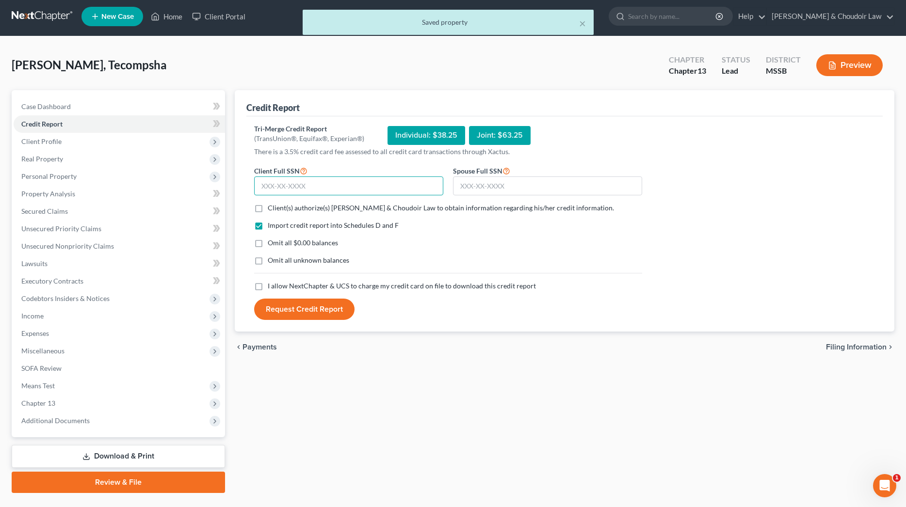
click at [358, 185] on input "text" at bounding box center [348, 186] width 189 height 19
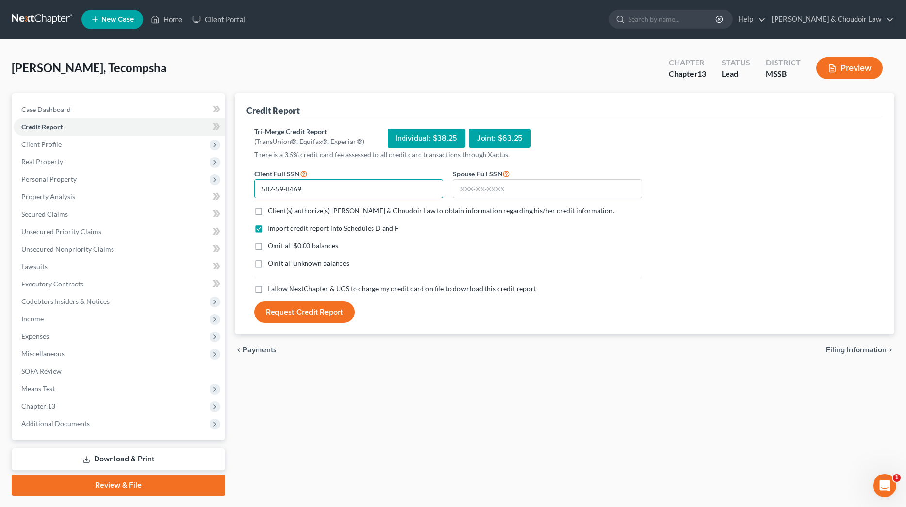
scroll to position [0, 0]
type input "587-59-8469"
click at [484, 192] on input "text" at bounding box center [547, 188] width 189 height 19
type input "587-45-9956"
click at [479, 209] on span "Client(s) authorize(s) [PERSON_NAME] & Choudoir Law to obtain information regar…" at bounding box center [441, 211] width 346 height 8
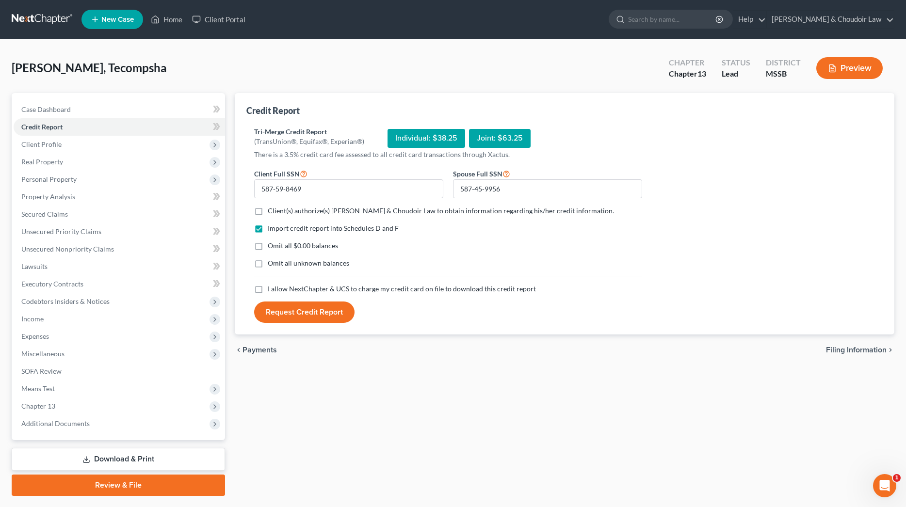
click at [278, 209] on input "Client(s) authorize(s) [PERSON_NAME] & Choudoir Law to obtain information regar…" at bounding box center [275, 209] width 6 height 6
checkbox input "true"
click at [326, 247] on span "Omit all $0.00 balances" at bounding box center [303, 246] width 70 height 8
click at [278, 247] on input "Omit all $0.00 balances" at bounding box center [275, 244] width 6 height 6
checkbox input "true"
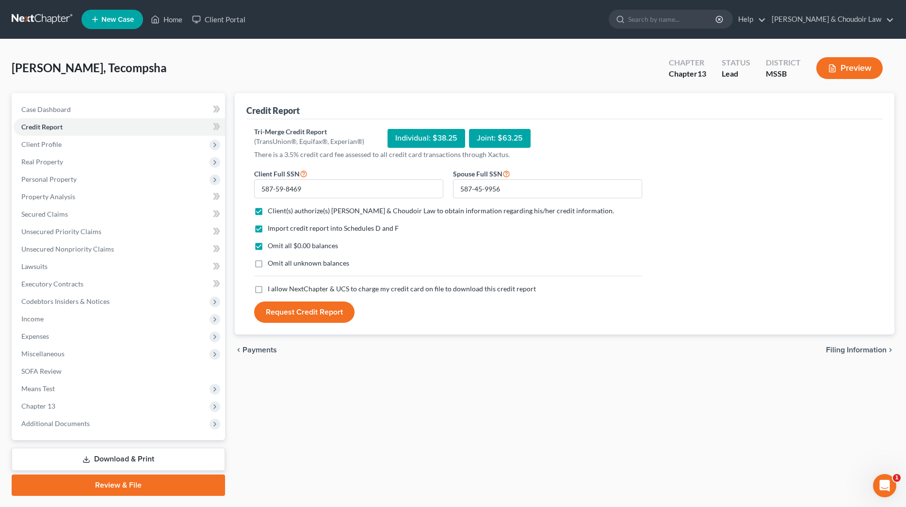
click at [325, 263] on span "Omit all unknown balances" at bounding box center [308, 263] width 81 height 8
click at [278, 263] on input "Omit all unknown balances" at bounding box center [275, 262] width 6 height 6
checkbox input "true"
drag, startPoint x: 325, startPoint y: 287, endPoint x: 325, endPoint y: 299, distance: 12.1
click at [325, 287] on span "I allow NextChapter & UCS to charge my credit card on file to download this cre…" at bounding box center [402, 289] width 268 height 8
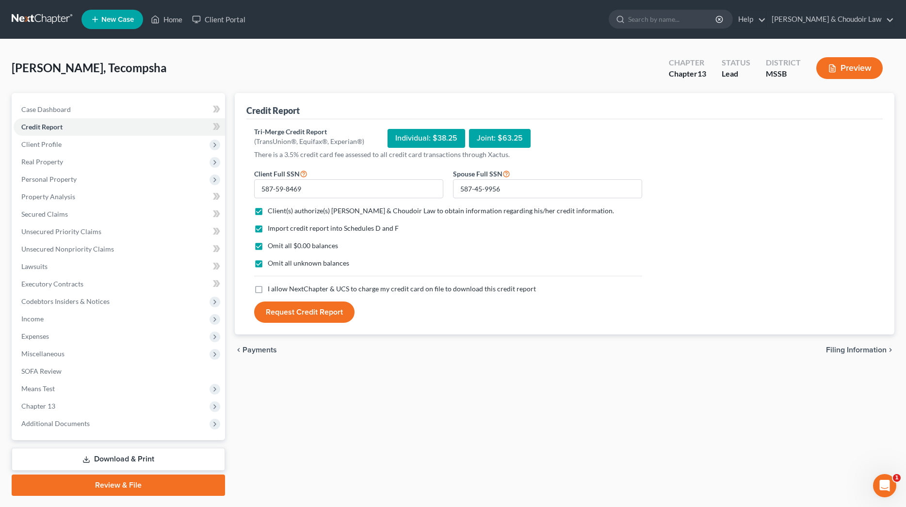
click at [278, 287] on input "I allow NextChapter & UCS to charge my credit card on file to download this cre…" at bounding box center [275, 287] width 6 height 6
checkbox input "true"
click at [325, 309] on button "Request Credit Report" at bounding box center [304, 312] width 100 height 21
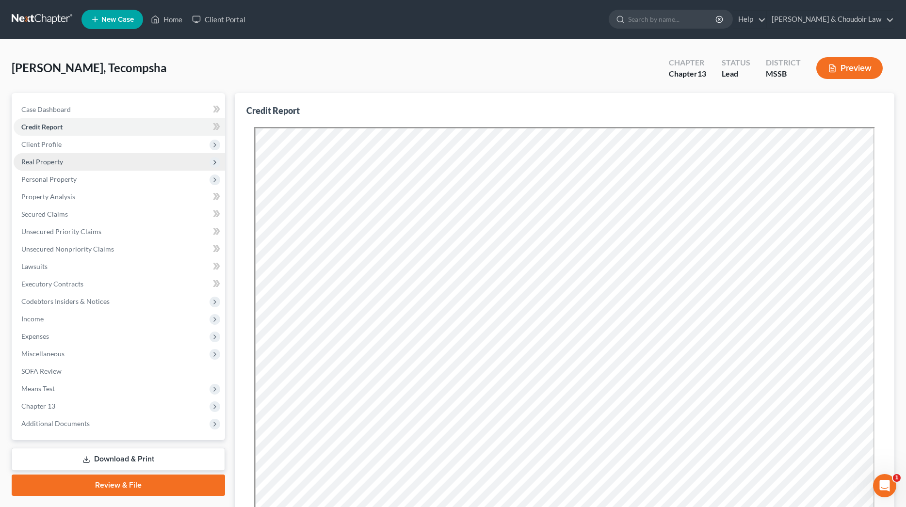
click at [50, 166] on span "Real Property" at bounding box center [119, 161] width 211 height 17
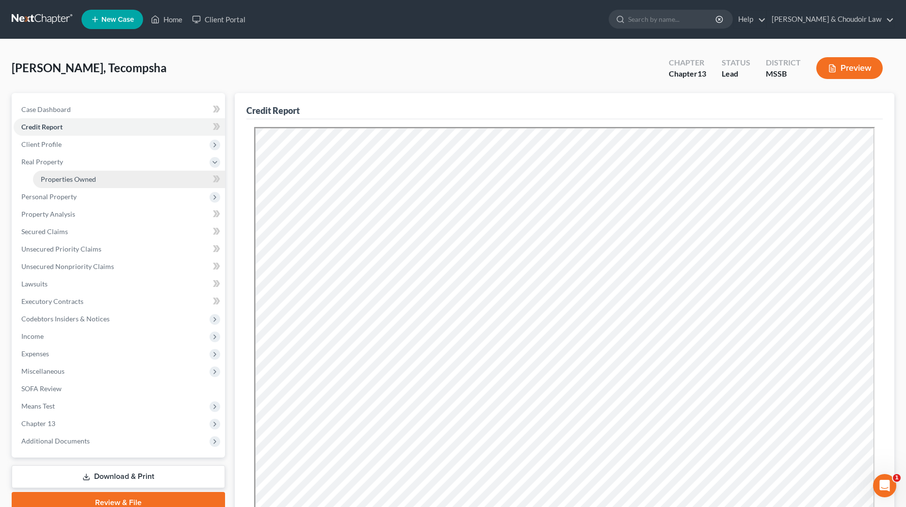
scroll to position [0, 0]
click at [58, 178] on span "Properties Owned" at bounding box center [68, 179] width 55 height 8
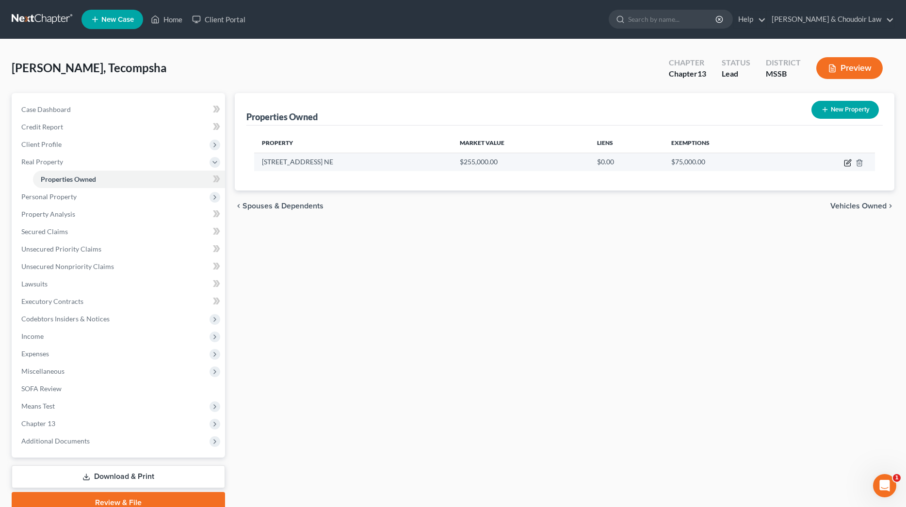
click at [845, 161] on icon "button" at bounding box center [847, 164] width 6 height 6
select select "25"
select select "42"
select select "2"
select select "1"
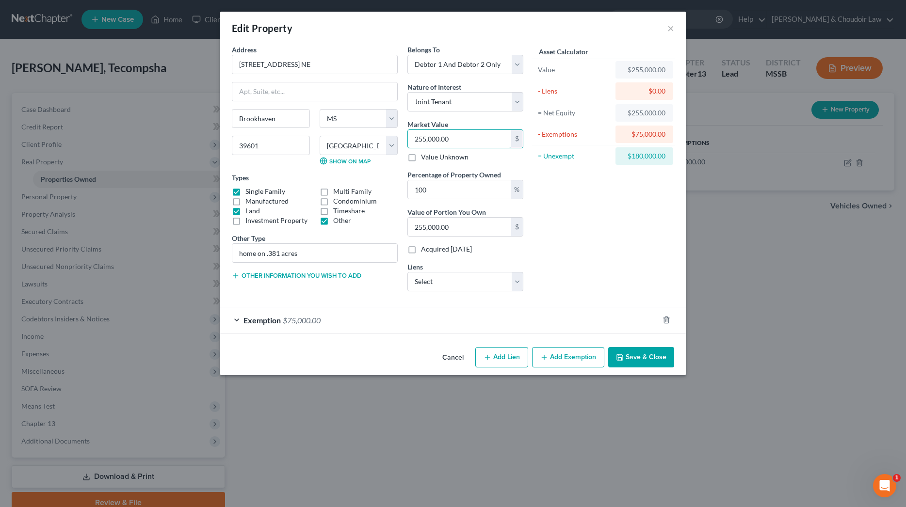
drag, startPoint x: 460, startPoint y: 142, endPoint x: 400, endPoint y: 142, distance: 60.6
click at [400, 142] on div "Address * [STREET_ADDRESS] [GEOGRAPHIC_DATA] State [US_STATE][GEOGRAPHIC_DATA] …" at bounding box center [377, 172] width 301 height 255
type input "2"
type input "2.00"
type input "26"
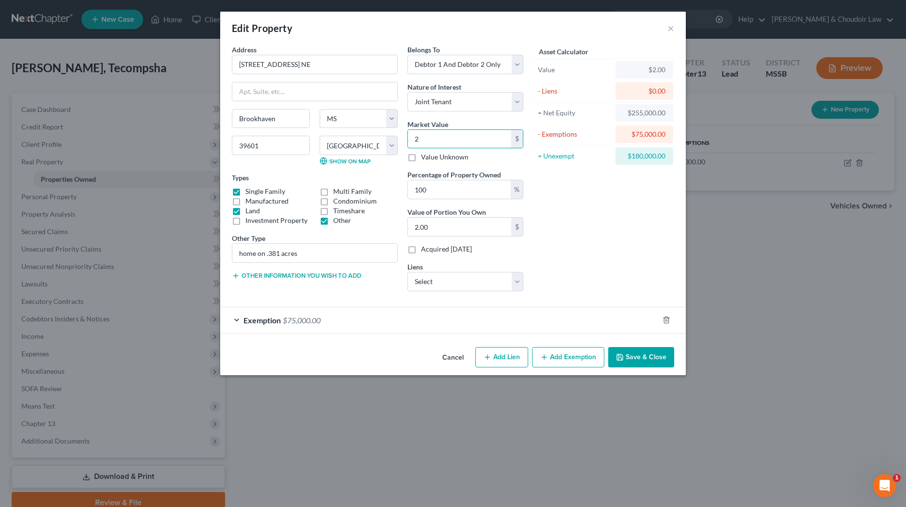
type input "26.00"
type input "262"
type input "262.00"
type input "2620"
type input "2,620.00"
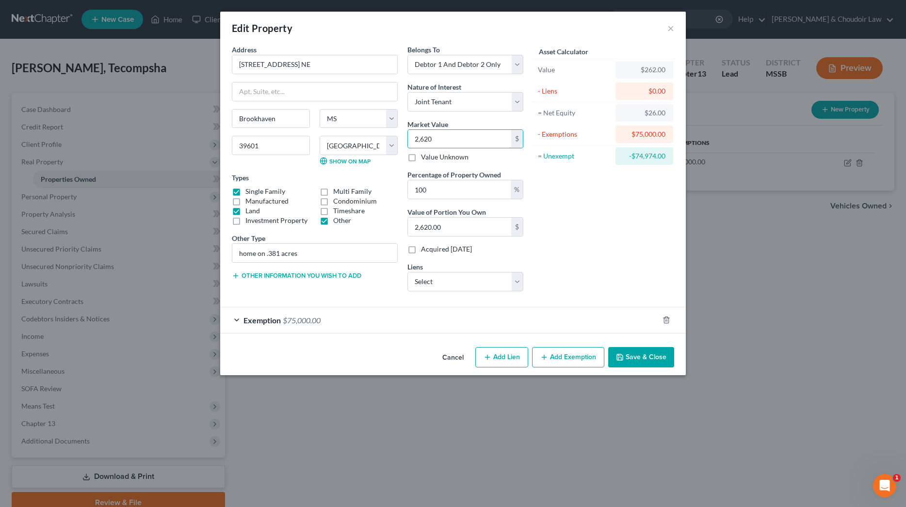
type input "2,6200"
type input "26,200.00"
type input "26,2000"
type input "262,000.00"
type input "262,000"
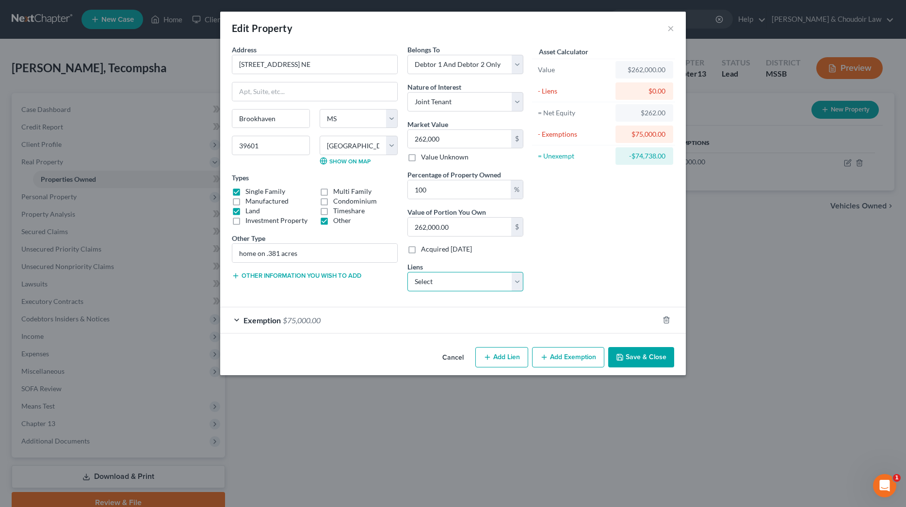
select select "0"
select select
select select "4"
select select "2"
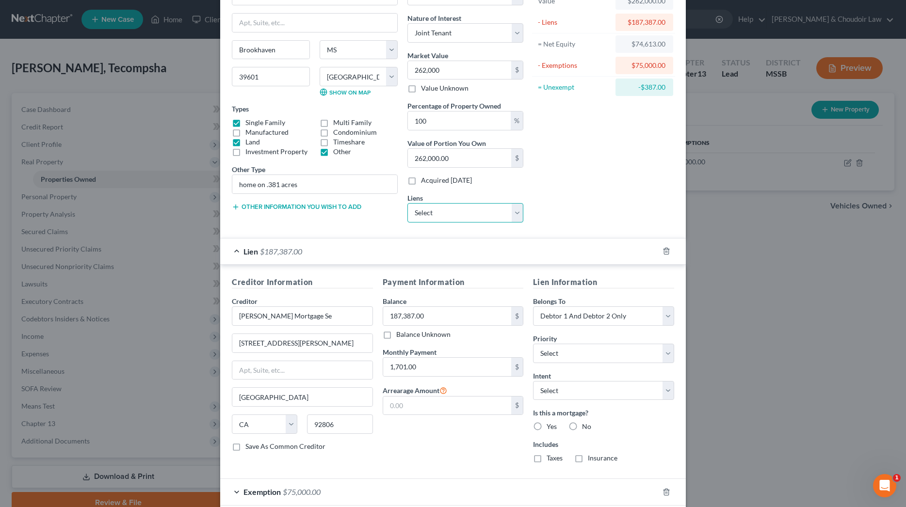
scroll to position [78, 0]
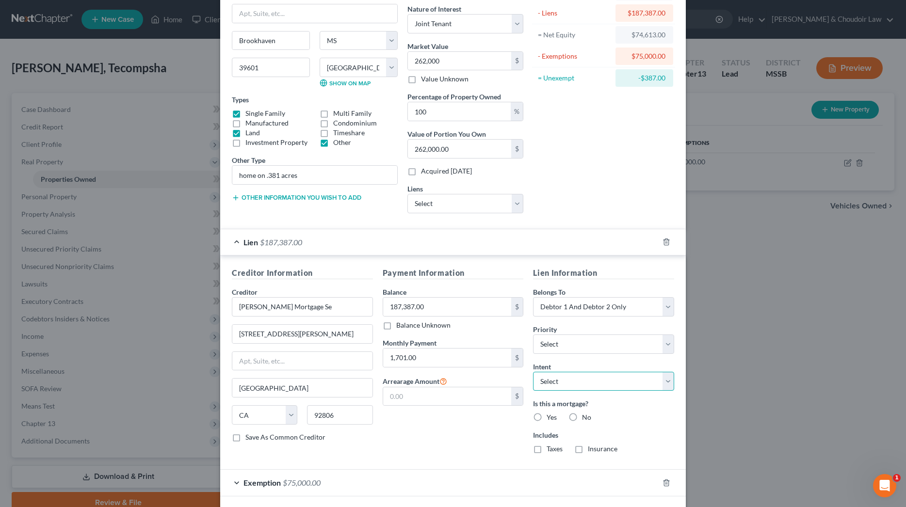
select select "2"
click at [551, 417] on label "Yes" at bounding box center [552, 418] width 10 height 10
click at [551, 417] on input "Yes" at bounding box center [553, 416] width 6 height 6
radio input "true"
click at [553, 454] on label "Taxes" at bounding box center [555, 449] width 16 height 10
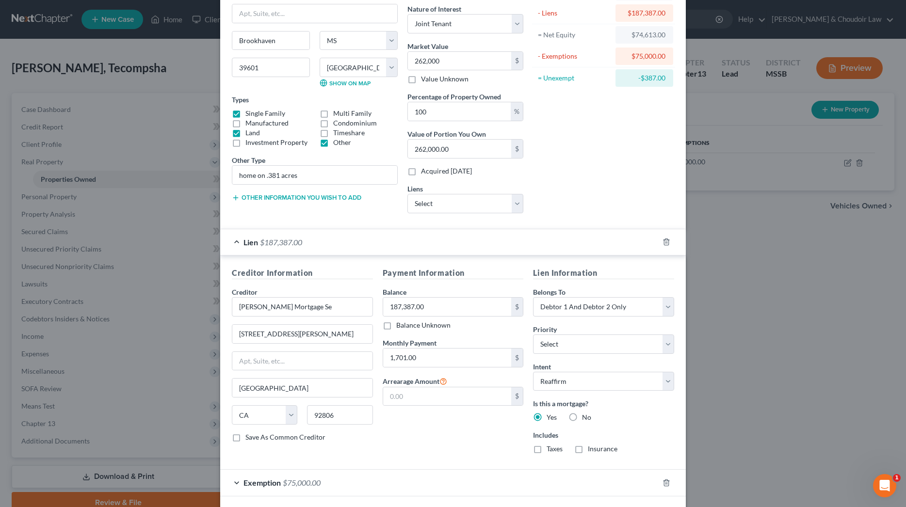
click at [553, 451] on input "Taxes" at bounding box center [553, 447] width 6 height 6
checkbox input "true"
click at [600, 449] on label "Insurance" at bounding box center [603, 449] width 30 height 10
click at [598, 449] on input "Insurance" at bounding box center [595, 447] width 6 height 6
checkbox input "true"
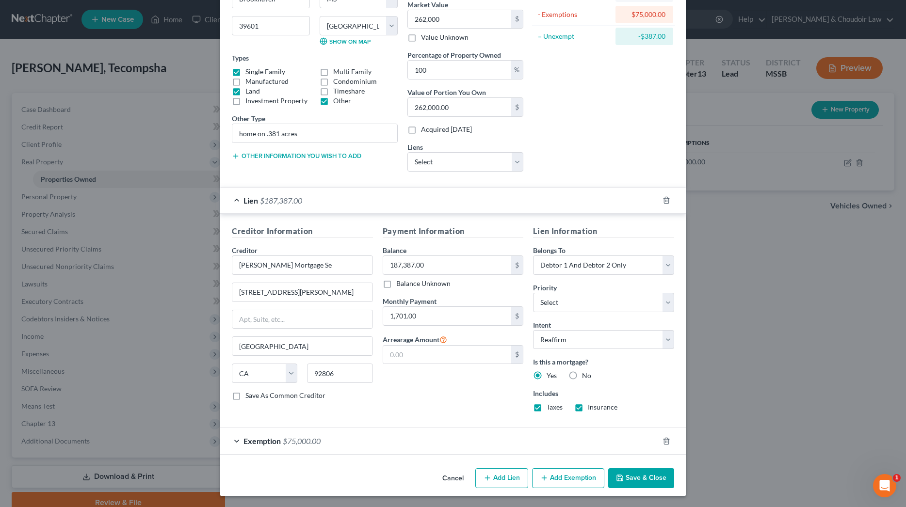
scroll to position [120, 0]
click at [476, 356] on input "text" at bounding box center [447, 354] width 129 height 18
click at [488, 386] on div "Payment Information Balance 187,387.00 $ Balance Unknown Balance Undetermined 1…" at bounding box center [453, 322] width 151 height 194
drag, startPoint x: 434, startPoint y: 357, endPoint x: 380, endPoint y: 357, distance: 54.3
click at [380, 357] on div "Payment Information Balance 187,387.00 $ Balance Unknown Balance Undetermined 1…" at bounding box center [453, 322] width 151 height 194
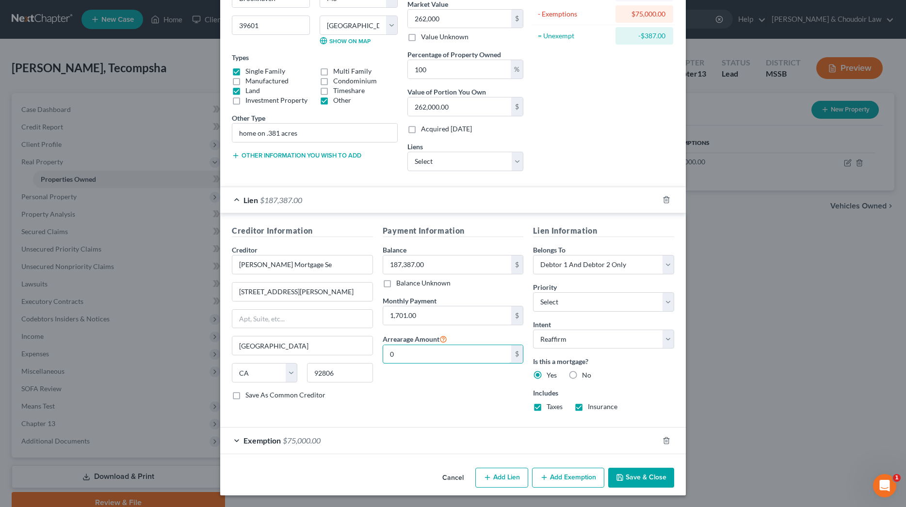
type input "0"
click at [640, 481] on button "Save & Close" at bounding box center [641, 478] width 66 height 20
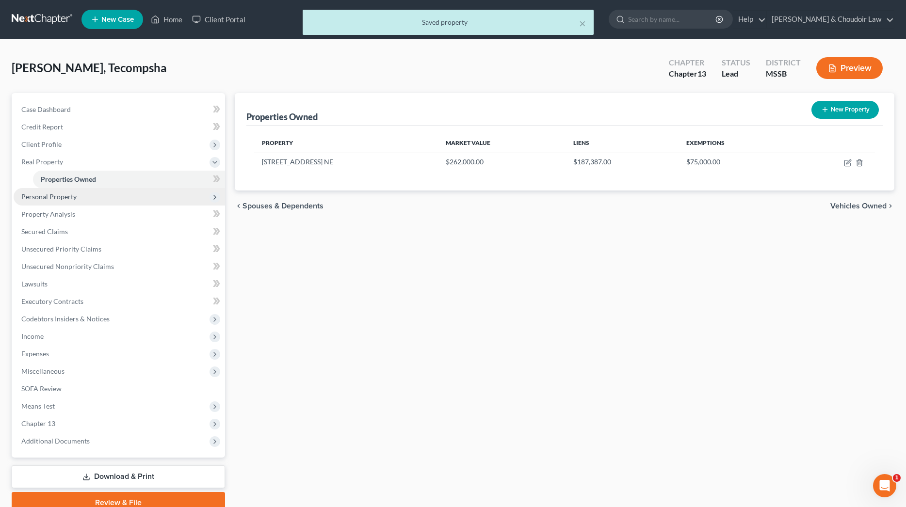
click at [62, 200] on span "Personal Property" at bounding box center [48, 197] width 55 height 8
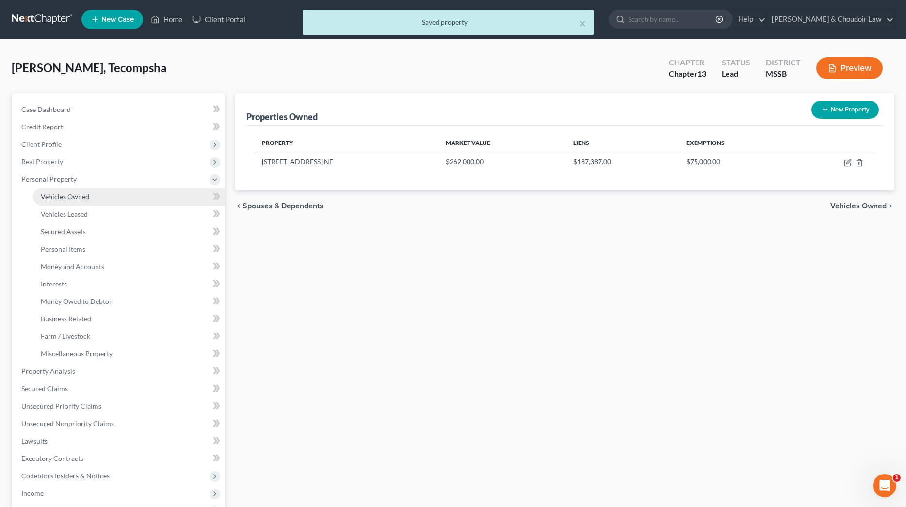
click at [69, 202] on link "Vehicles Owned" at bounding box center [129, 196] width 192 height 17
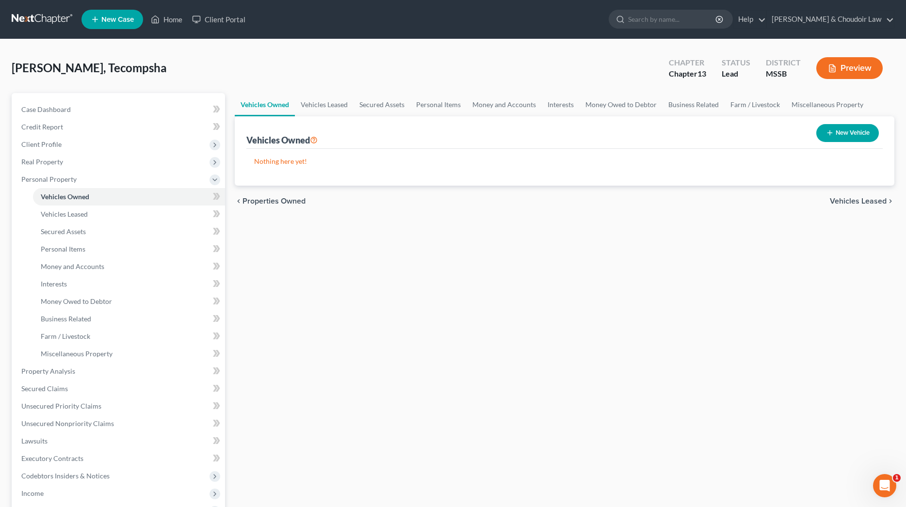
click at [866, 129] on button "New Vehicle" at bounding box center [847, 133] width 63 height 18
select select "0"
select select "2"
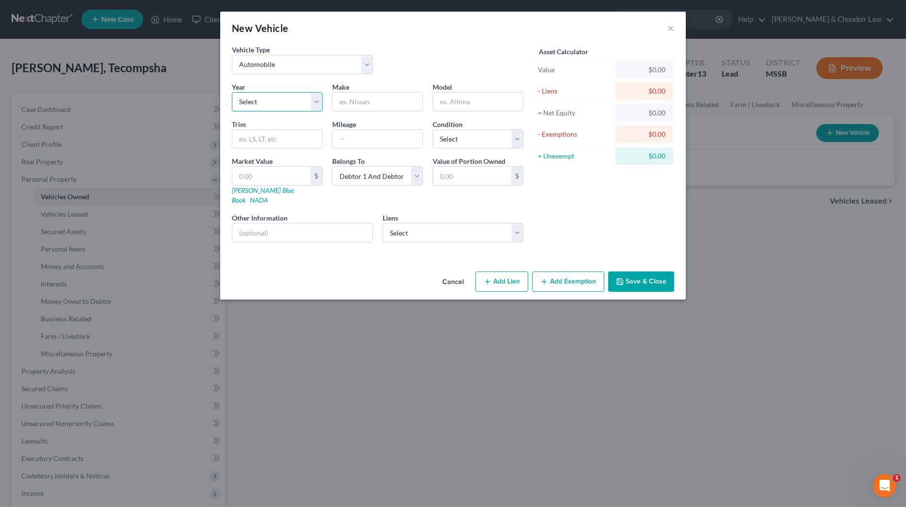
select select "9"
click at [366, 101] on input "text" at bounding box center [378, 102] width 90 height 18
type input "GMC"
type input "Yukon"
type input "Denali"
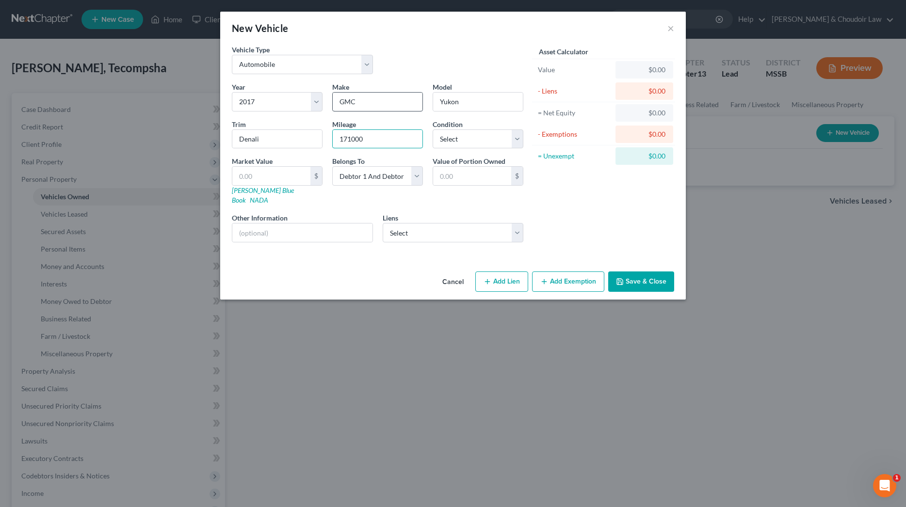
type input "171000"
select select "2"
click at [262, 191] on link "[PERSON_NAME] Blue Book" at bounding box center [263, 195] width 62 height 18
click at [281, 175] on input "text" at bounding box center [271, 176] width 78 height 18
type input "1"
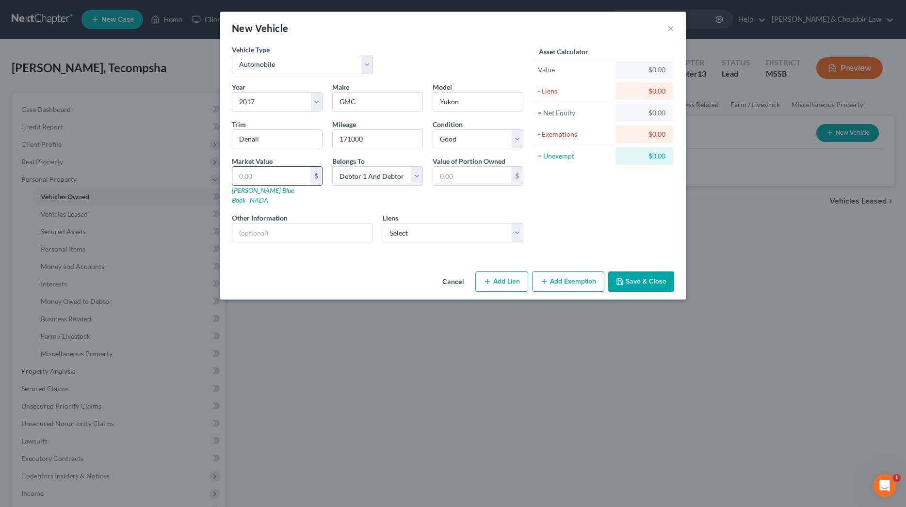
type input "1.00"
type input "13"
type input "13.00"
type input "133"
type input "133.00"
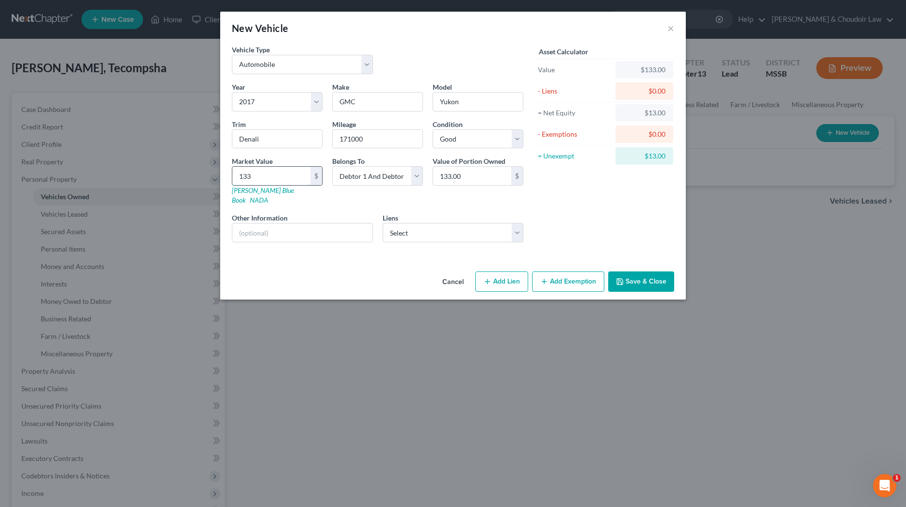
type input "1339"
type input "1,339.00"
type input "1,3399"
type input "13,399.00"
type input "13,399"
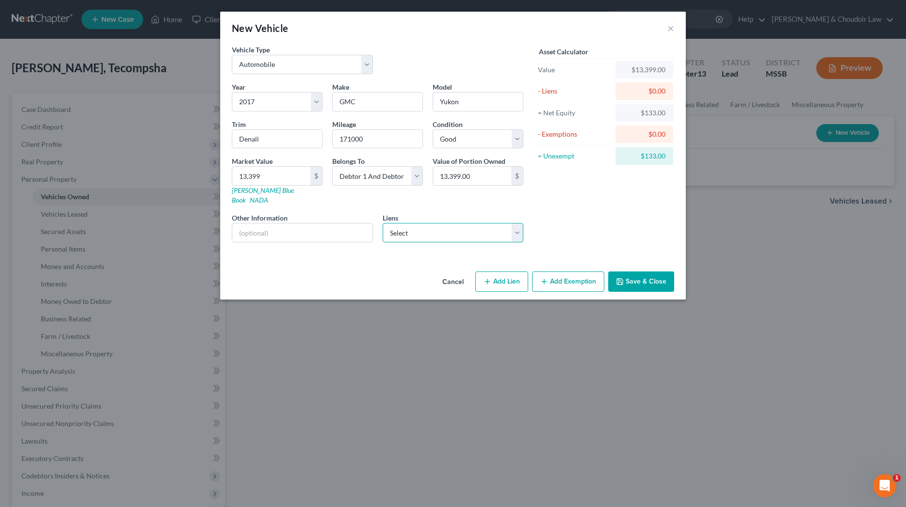
select select "0"
select select
select select "28"
select select "2"
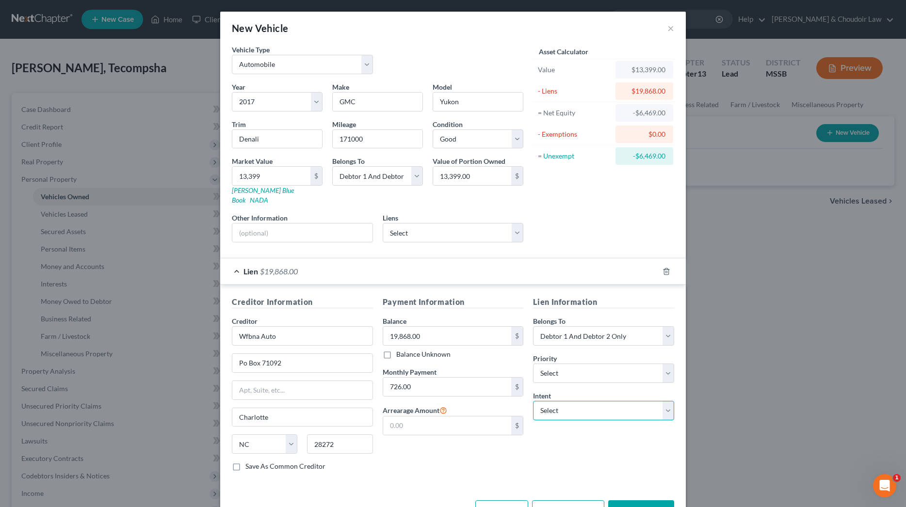
scroll to position [1, 0]
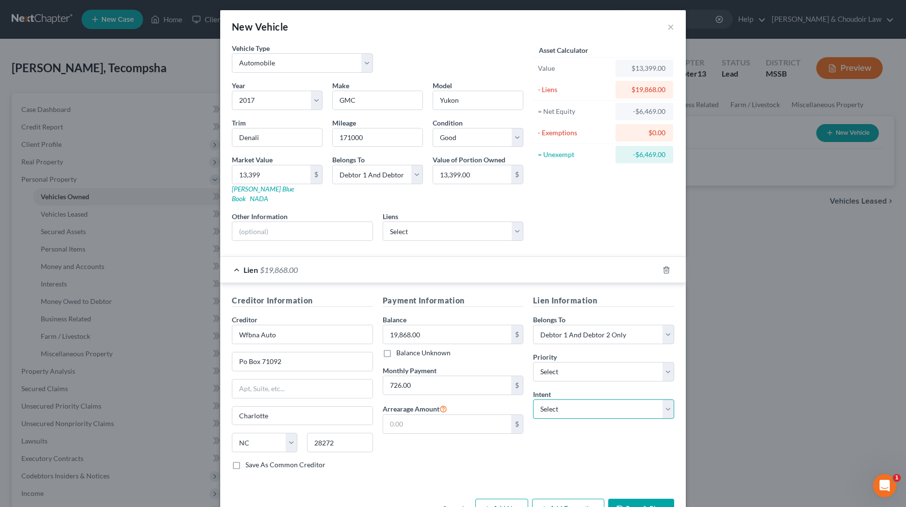
select select "0"
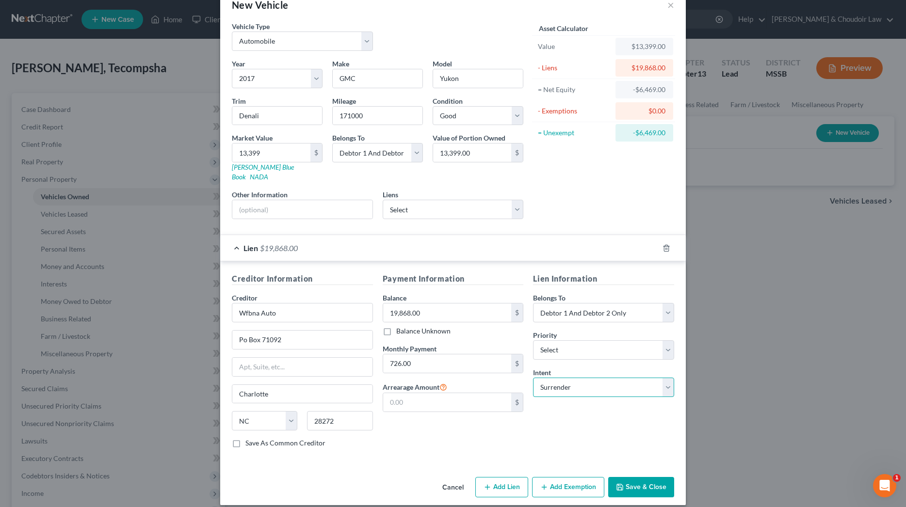
scroll to position [23, 0]
click at [632, 478] on button "Save & Close" at bounding box center [641, 488] width 66 height 20
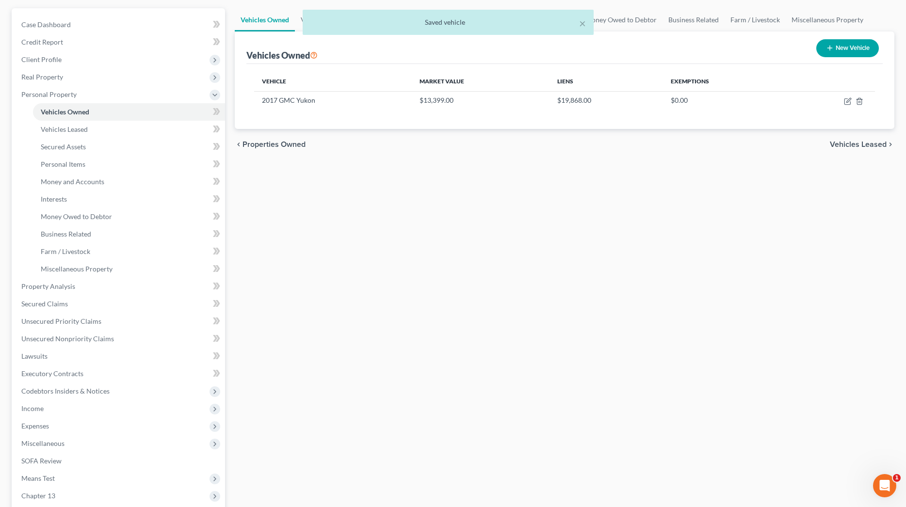
scroll to position [90, 0]
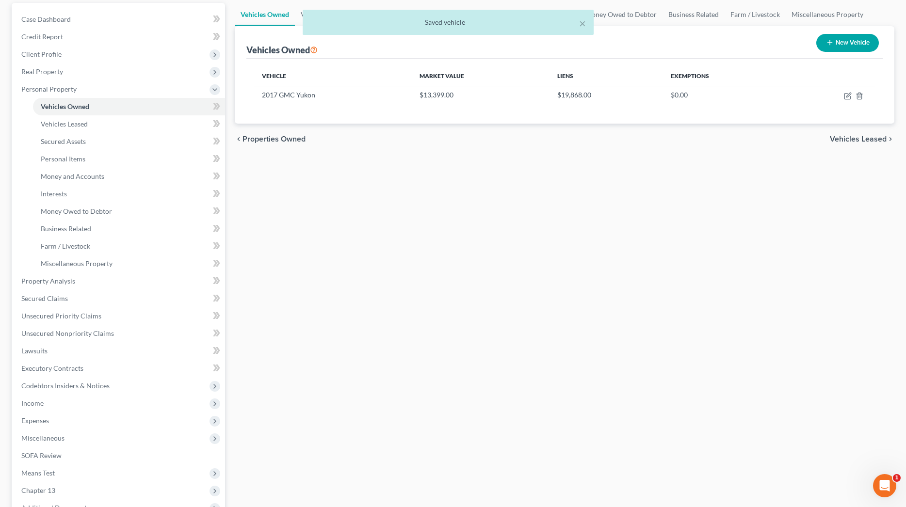
click at [834, 40] on button "New Vehicle" at bounding box center [847, 43] width 63 height 18
select select "0"
select select "2"
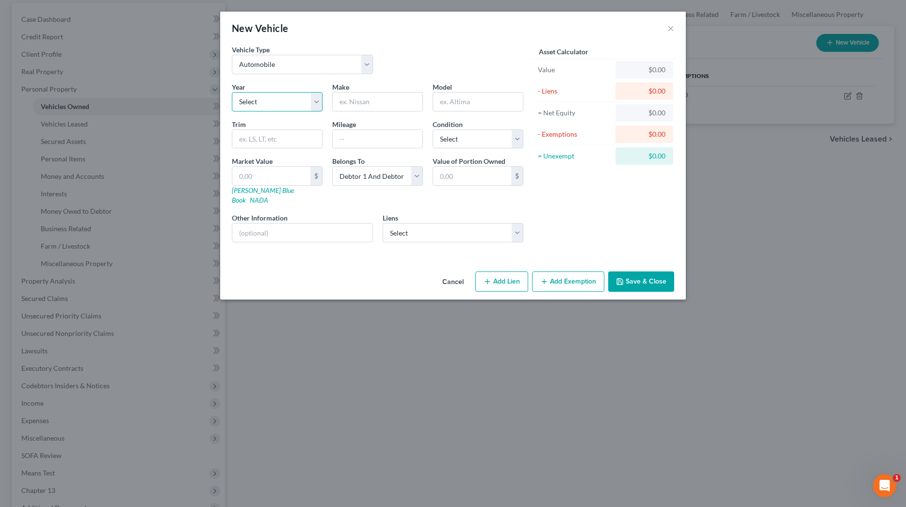
select select "18"
click at [382, 108] on input "text" at bounding box center [378, 102] width 90 height 18
type input "Chrysler"
type input "300"
click at [263, 192] on link "[PERSON_NAME] Blue Book" at bounding box center [263, 195] width 62 height 18
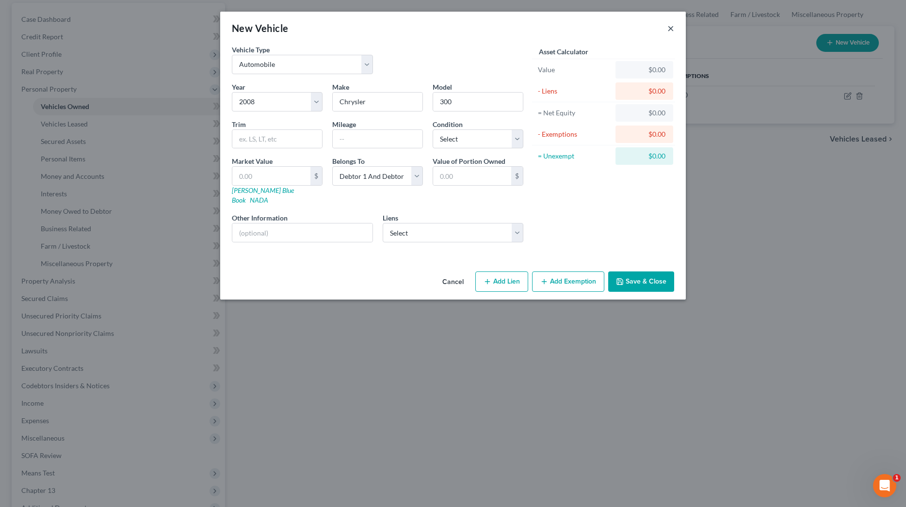
click at [669, 28] on button "×" at bounding box center [670, 28] width 7 height 12
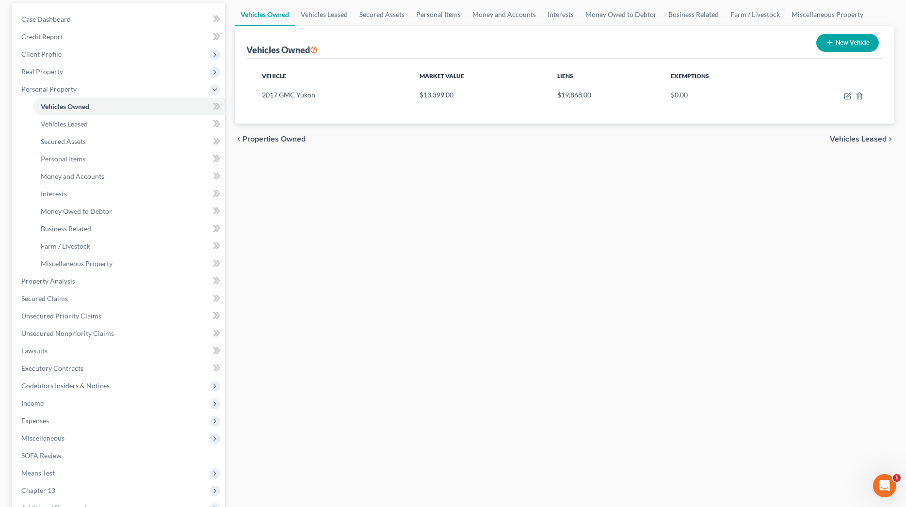
click at [836, 37] on button "New Vehicle" at bounding box center [847, 43] width 63 height 18
select select "0"
select select "2"
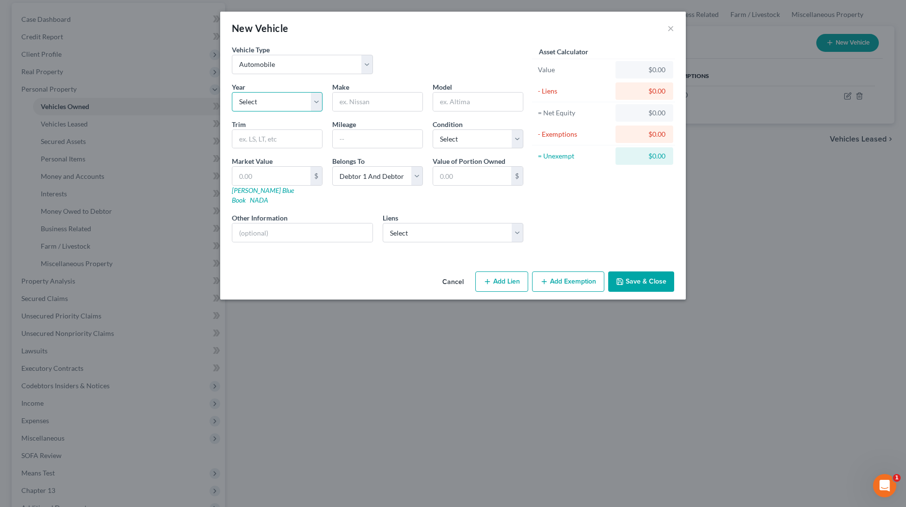
select select "3"
click at [351, 103] on input "text" at bounding box center [378, 102] width 90 height 18
type input "Kia"
type input "Telluride"
type input "60917"
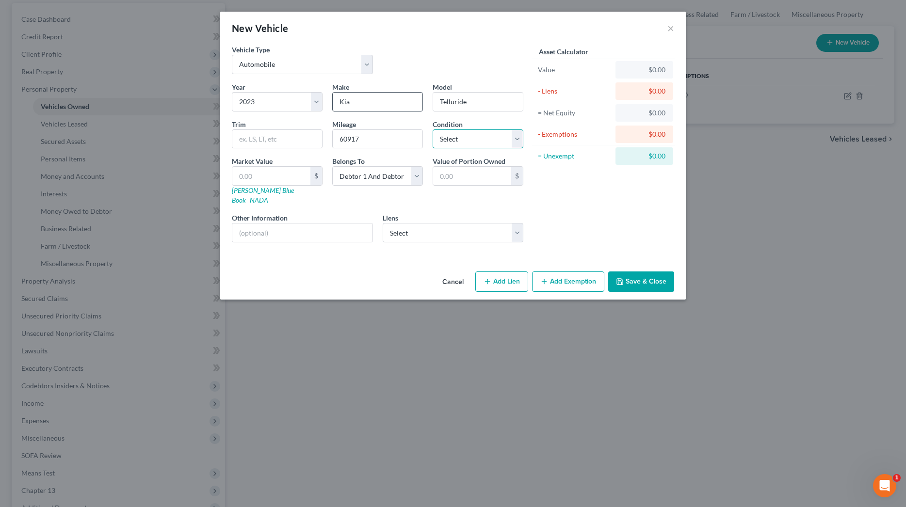
select select "2"
click at [268, 189] on link "[PERSON_NAME] Blue Book" at bounding box center [263, 195] width 62 height 18
click at [282, 175] on input "text" at bounding box center [271, 176] width 78 height 18
type input "2"
type input "2.00"
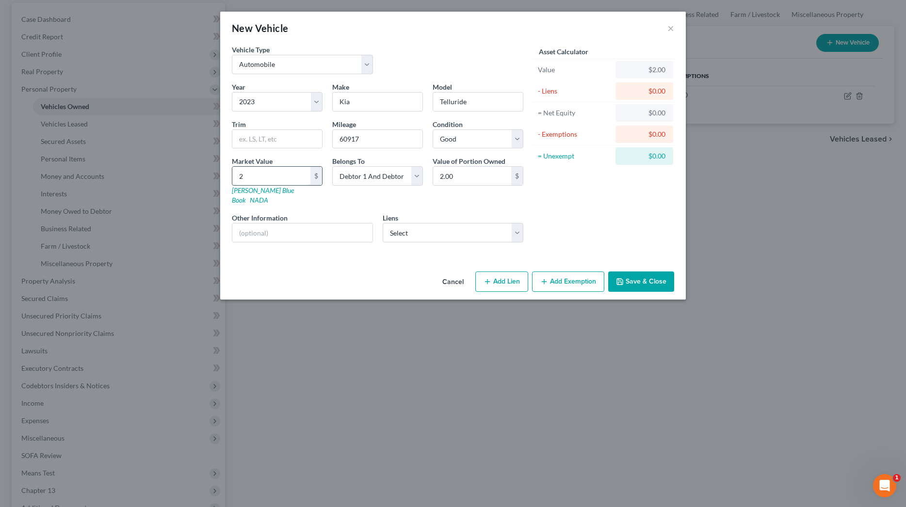
type input "27"
type input "27.00"
type input "272"
type input "272.00"
type input "2728"
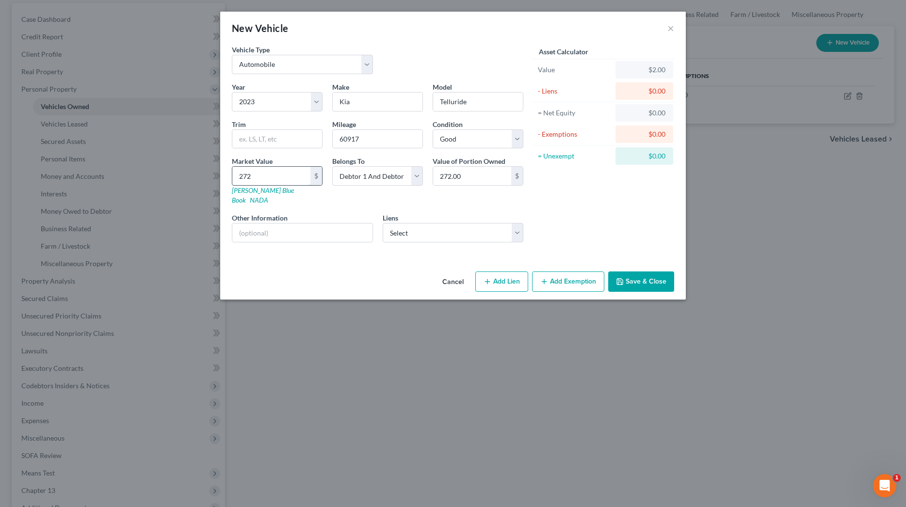
type input "2,728.00"
type input "2,7287"
type input "27,287.00"
type input "27,287"
click at [524, 272] on button "Add Lien" at bounding box center [501, 282] width 53 height 20
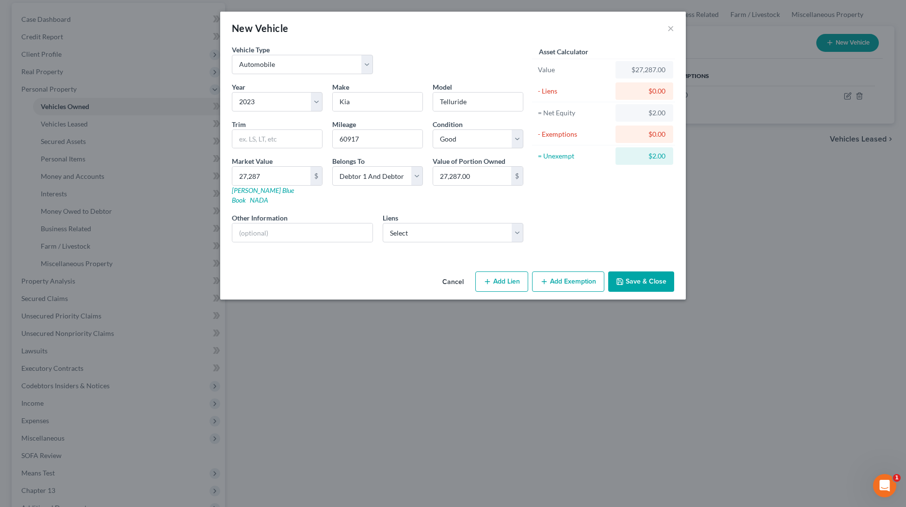
select select "2"
select select "0"
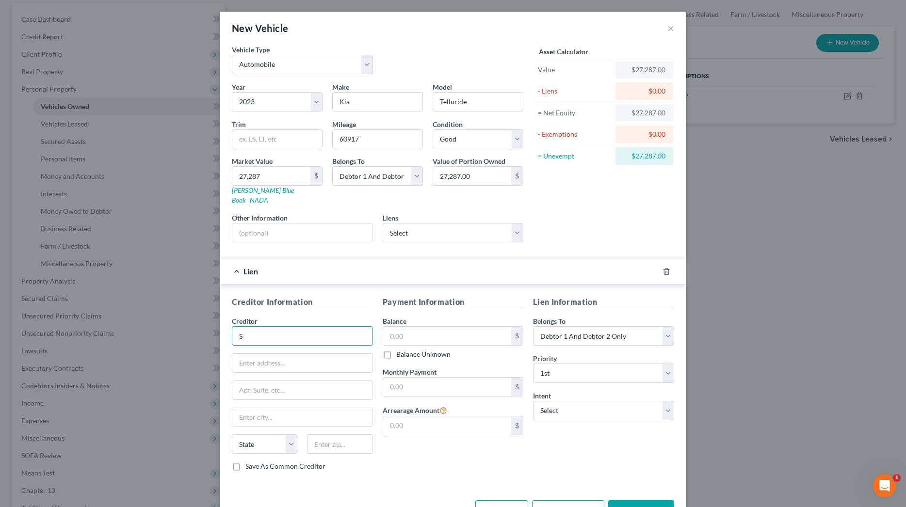
click at [302, 326] on input "S" at bounding box center [302, 335] width 141 height 19
type input "Santander"
click at [307, 327] on input "Santander" at bounding box center [302, 335] width 141 height 19
click at [286, 355] on input "text" at bounding box center [302, 363] width 140 height 18
type input "P. O. Box 660633"
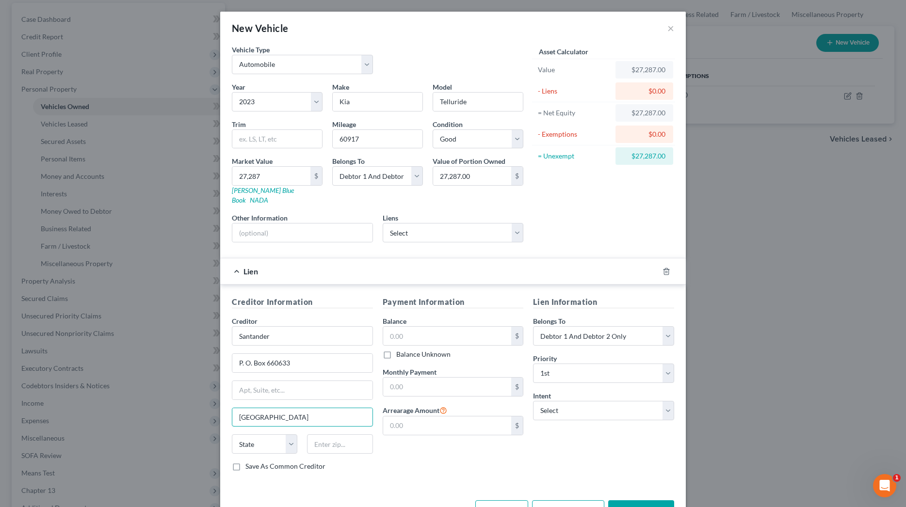
type input "[GEOGRAPHIC_DATA]"
select select "45"
type input "75266"
click at [453, 327] on input "text" at bounding box center [447, 336] width 129 height 18
type input "39,505"
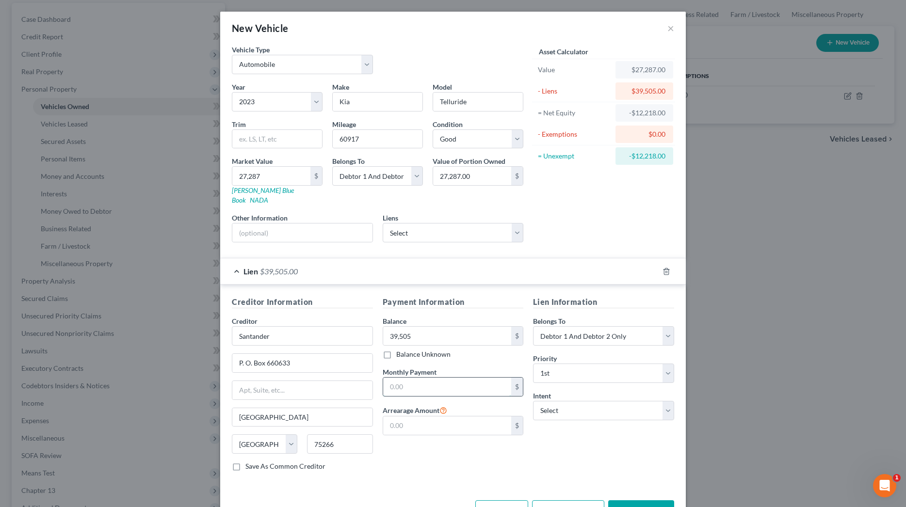
click at [473, 378] on input "text" at bounding box center [447, 387] width 129 height 18
select select "2"
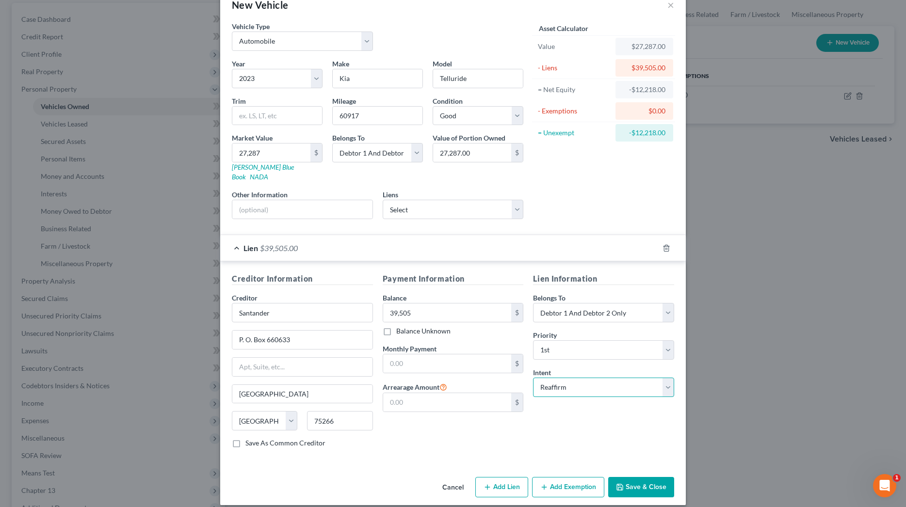
scroll to position [23, 0]
click at [600, 480] on button "Add Exemption" at bounding box center [568, 488] width 72 height 20
select select "2"
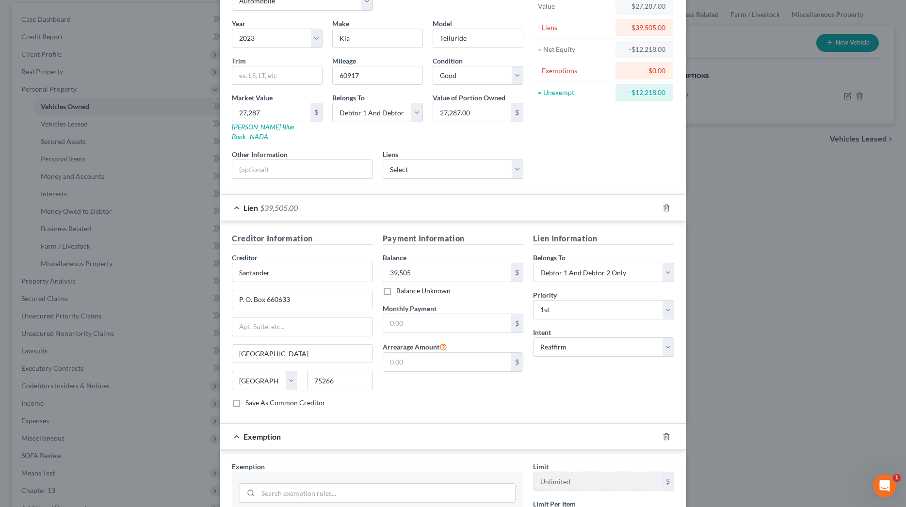
scroll to position [84, 0]
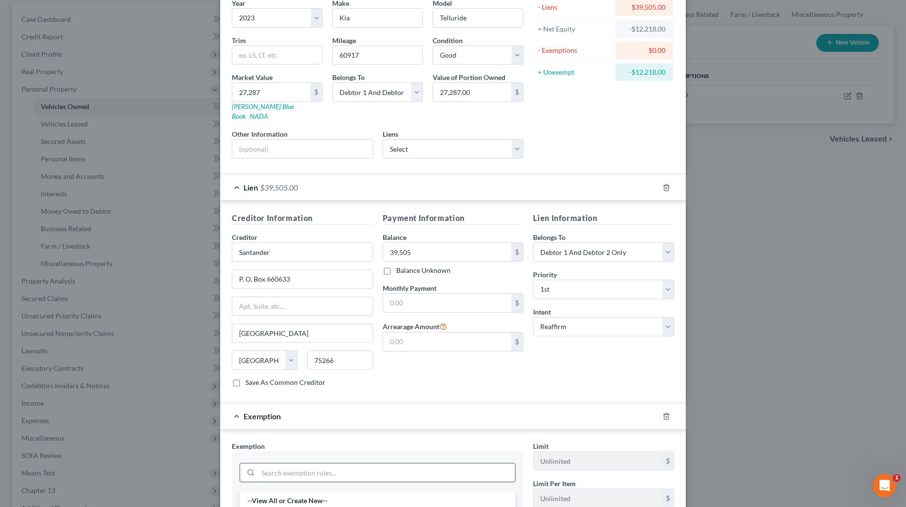
click at [441, 464] on input "search" at bounding box center [386, 473] width 257 height 18
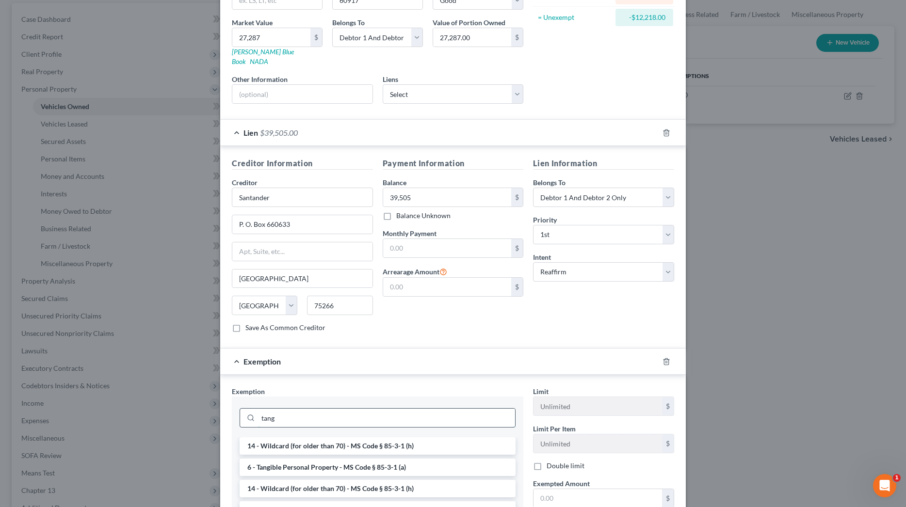
scroll to position [142, 0]
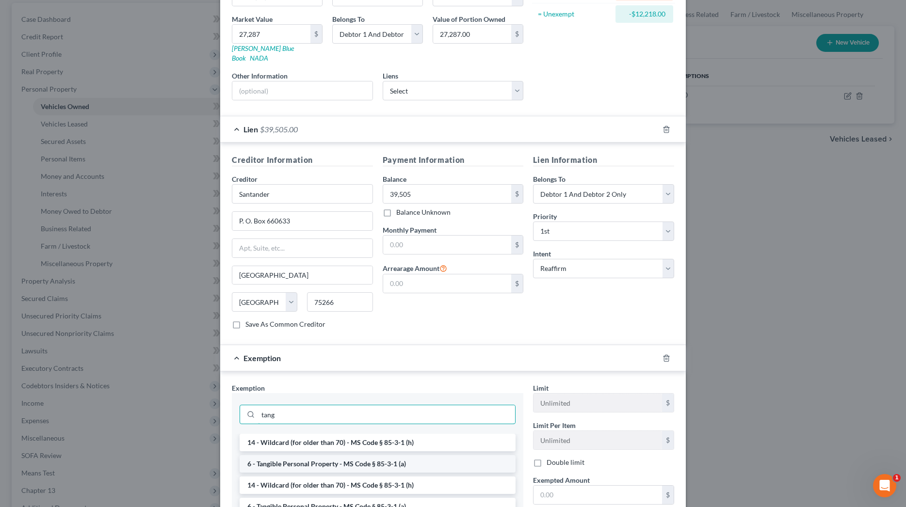
type input "tang"
click at [381, 457] on li "6 - Tangible Personal Property - MS Code § 85-3-1 (a)" at bounding box center [378, 463] width 276 height 17
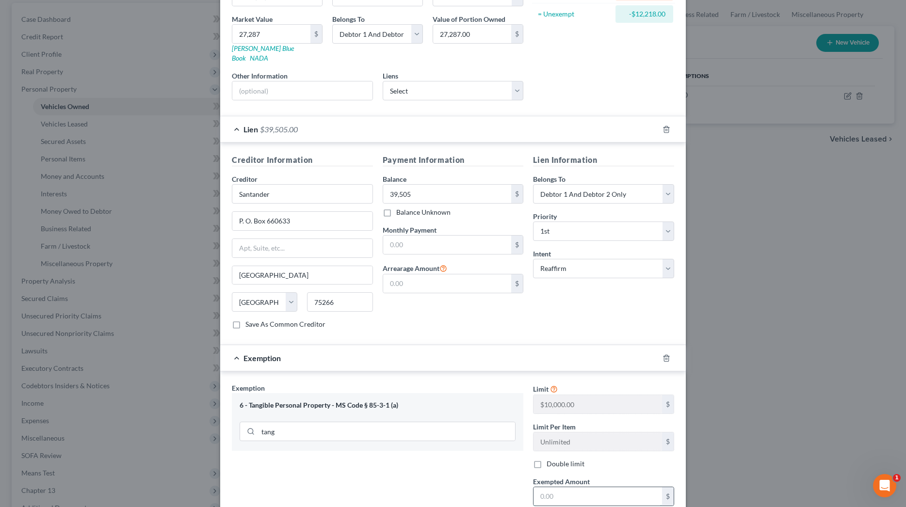
click at [567, 487] on input "text" at bounding box center [597, 496] width 129 height 18
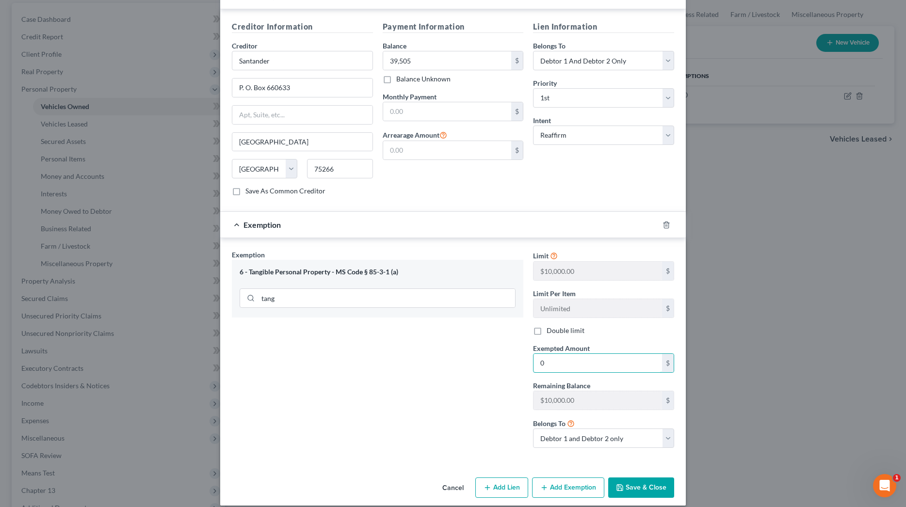
scroll to position [275, 0]
type input "0"
click at [634, 478] on button "Save & Close" at bounding box center [641, 488] width 66 height 20
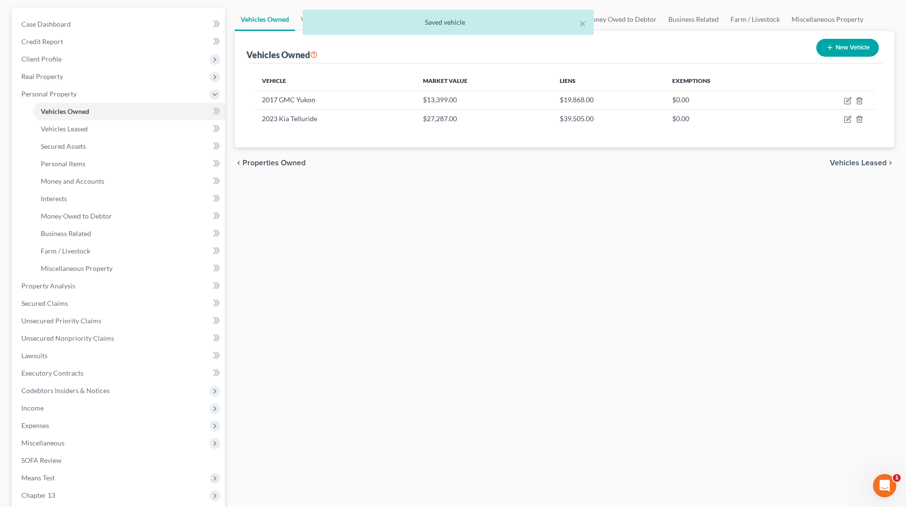
scroll to position [86, 0]
click at [842, 47] on button "New Vehicle" at bounding box center [847, 47] width 63 height 18
select select "0"
select select "2"
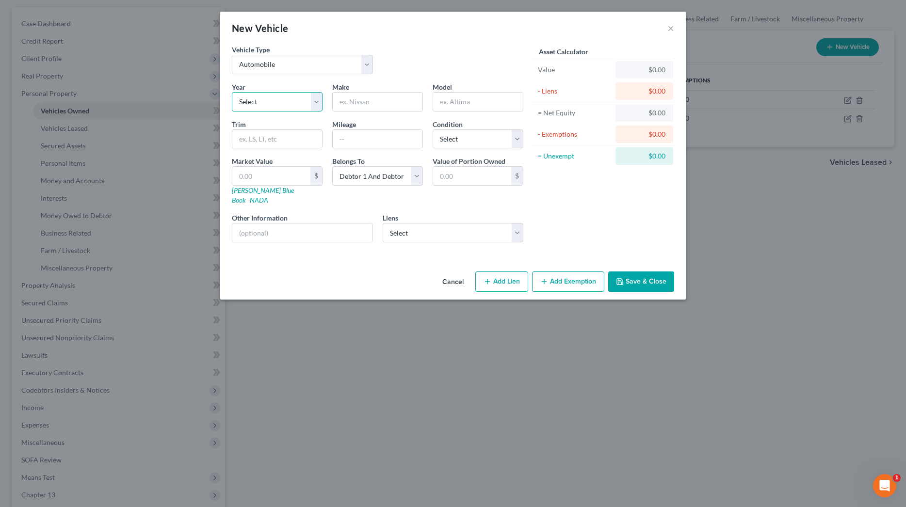
select select "18"
click at [402, 97] on input "text" at bounding box center [378, 102] width 90 height 18
type input "Chrysler"
type input "300"
type input "95000"
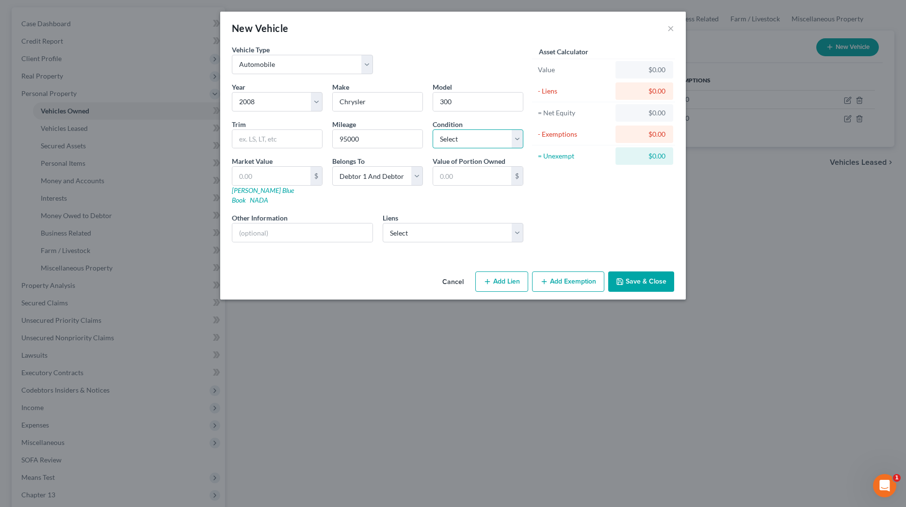
select select "3"
click at [289, 171] on input "text" at bounding box center [271, 176] width 78 height 18
type input "1"
type input "1.00"
type input "13"
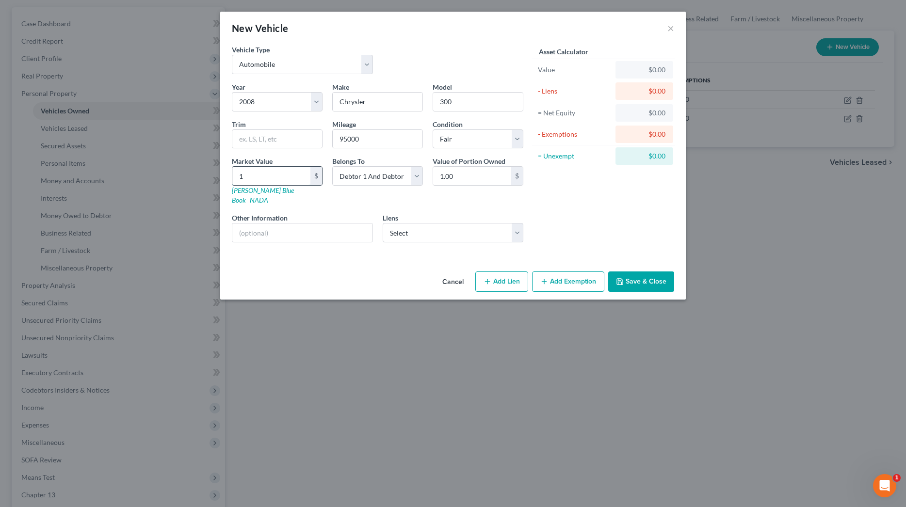
type input "13.00"
type input "136"
click at [626, 272] on button "Save & Close" at bounding box center [641, 282] width 66 height 20
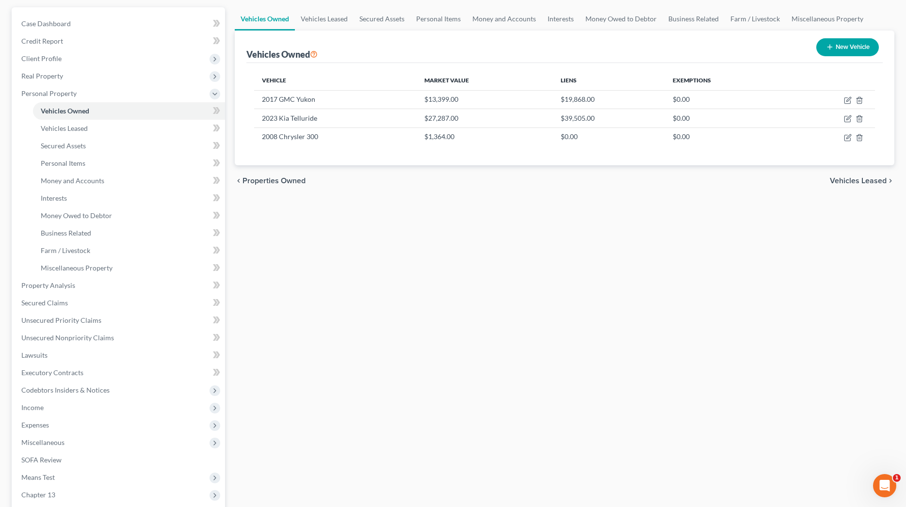
click at [834, 51] on button "New Vehicle" at bounding box center [847, 47] width 63 height 18
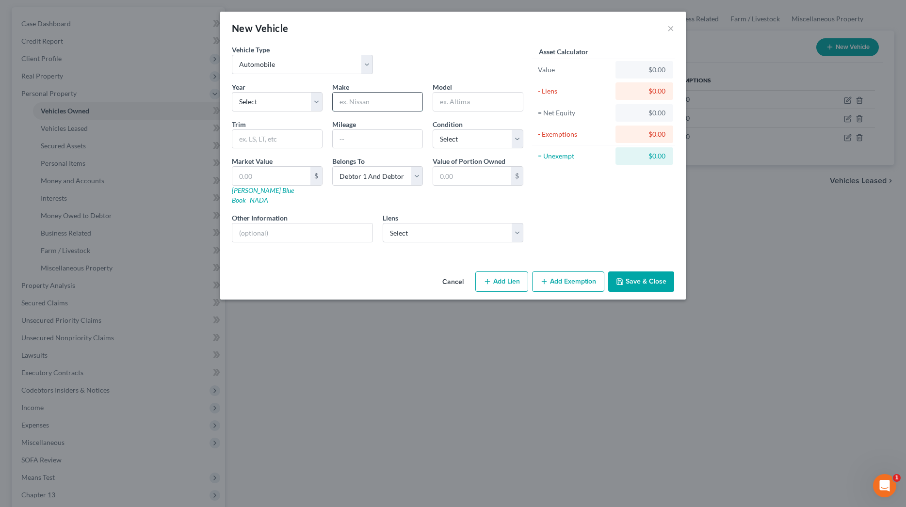
click at [354, 99] on input "text" at bounding box center [378, 102] width 90 height 18
click at [347, 105] on input "text" at bounding box center [378, 102] width 90 height 18
click at [256, 187] on link "[PERSON_NAME] Blue Book" at bounding box center [263, 195] width 62 height 18
click at [291, 177] on input "text" at bounding box center [271, 176] width 78 height 18
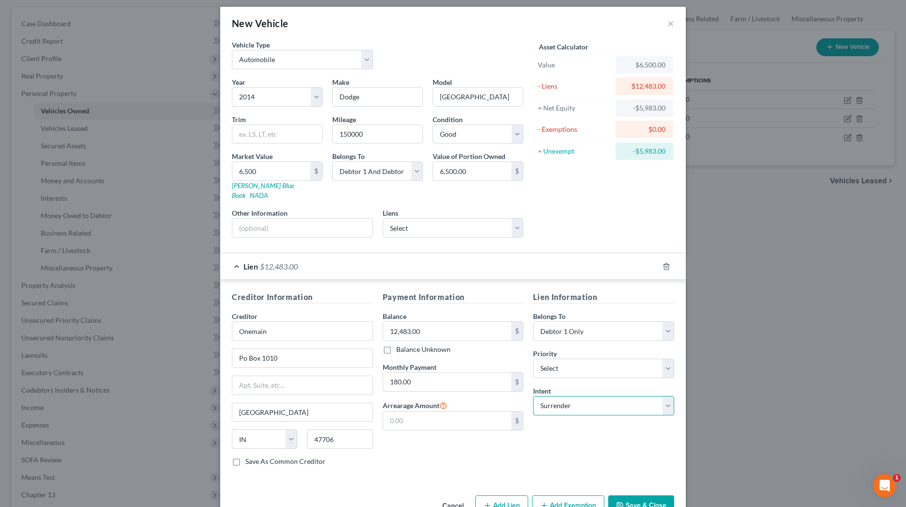
scroll to position [7, 0]
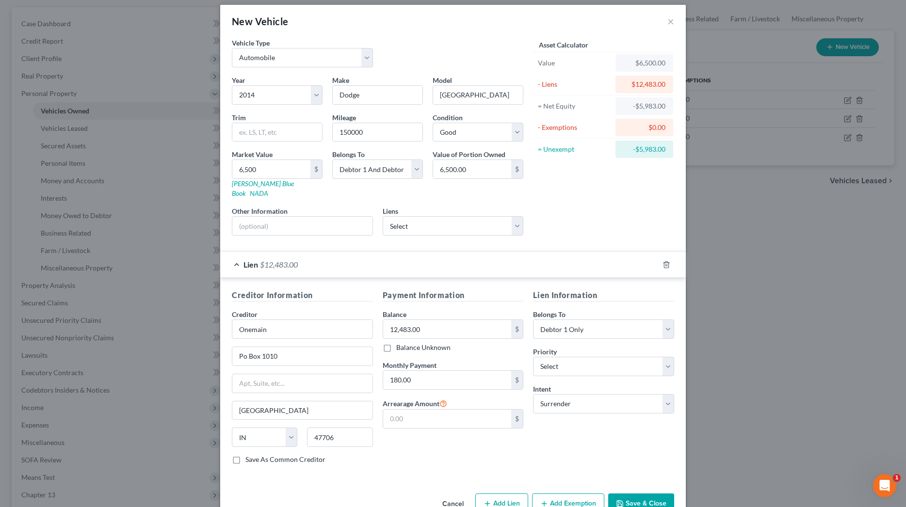
click at [637, 496] on button "Save & Close" at bounding box center [641, 504] width 66 height 20
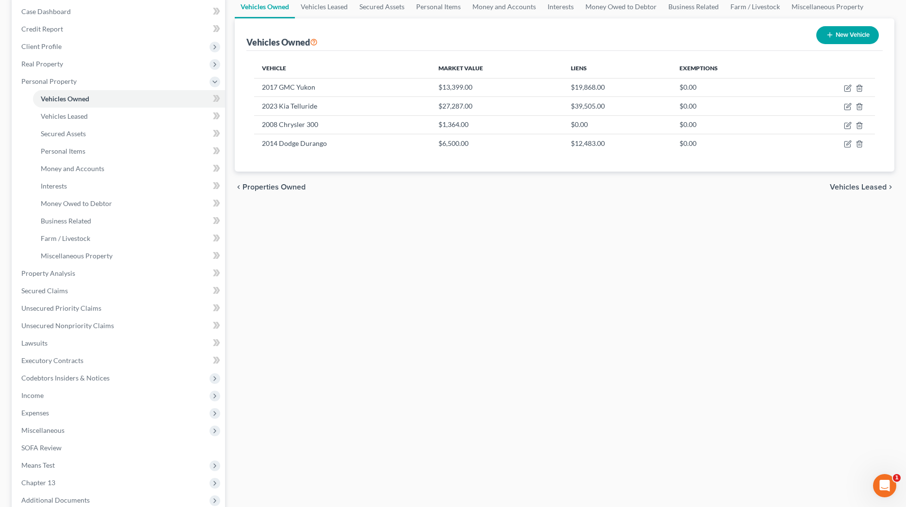
scroll to position [98, 0]
click at [850, 32] on button "New Vehicle" at bounding box center [847, 35] width 63 height 18
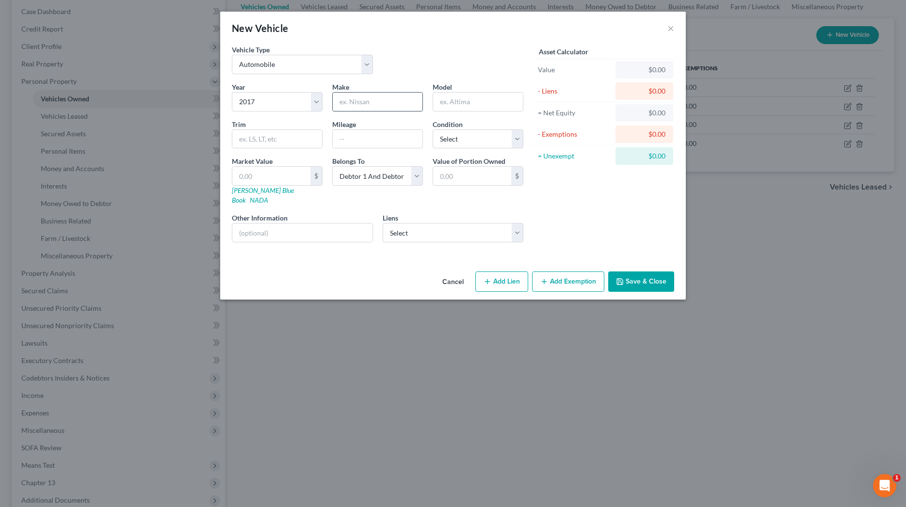
click at [359, 102] on input "text" at bounding box center [378, 102] width 90 height 18
click at [266, 194] on link "[PERSON_NAME] Blue Book" at bounding box center [263, 195] width 62 height 18
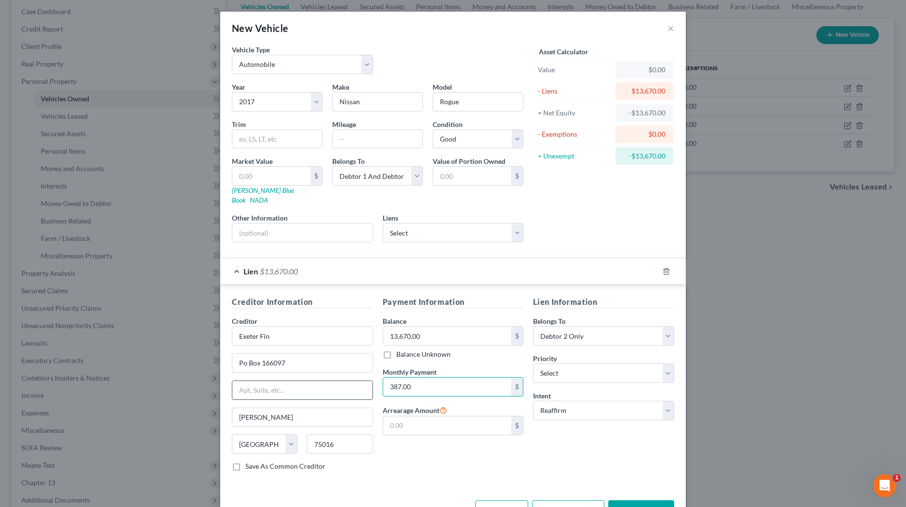
drag, startPoint x: 441, startPoint y: 382, endPoint x: 347, endPoint y: 378, distance: 94.6
click at [347, 378] on div "Creditor Information Creditor * [GEOGRAPHIC_DATA] Fin Po Box 166097 [GEOGRAPHIC…" at bounding box center [453, 387] width 452 height 183
click at [259, 179] on input "text" at bounding box center [271, 176] width 78 height 18
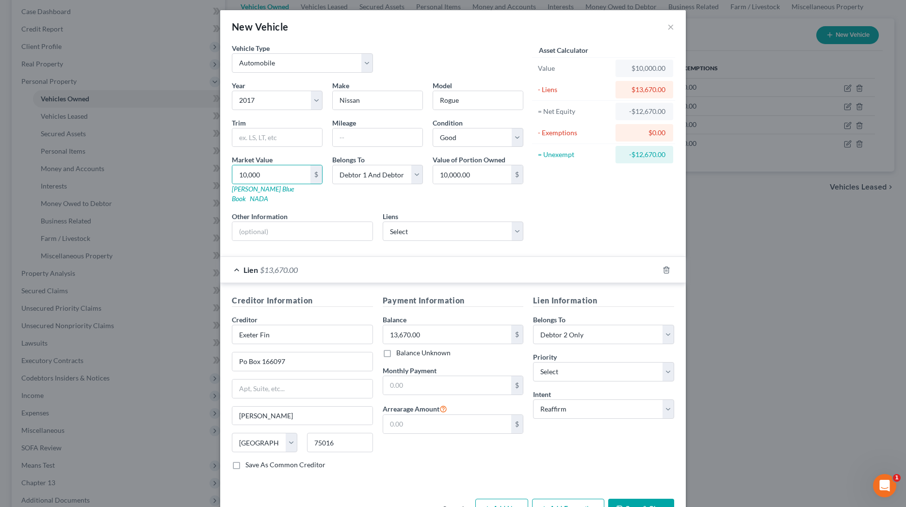
click at [646, 499] on button "Save & Close" at bounding box center [641, 509] width 66 height 20
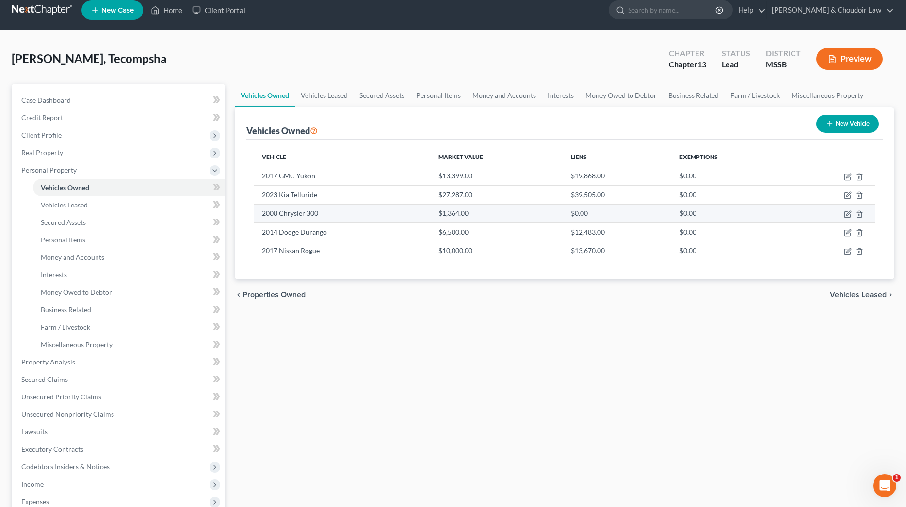
scroll to position [0, 0]
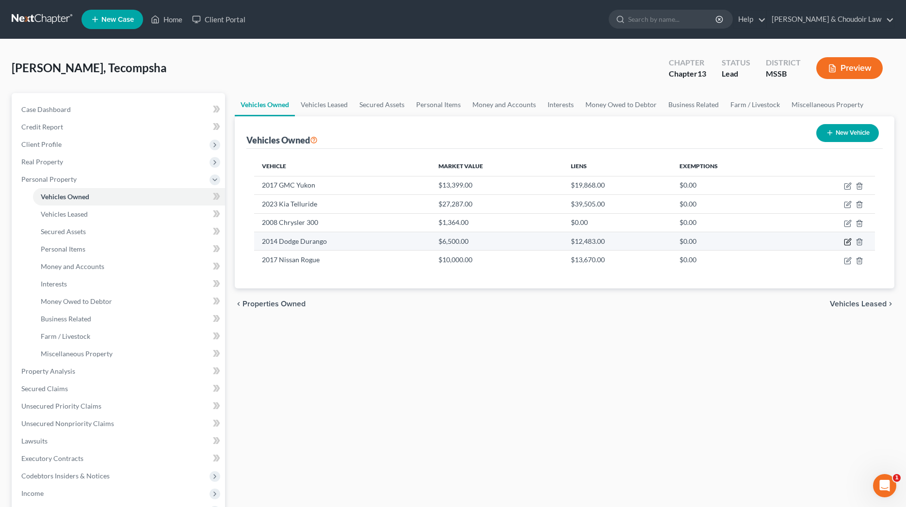
click at [849, 241] on icon "button" at bounding box center [848, 242] width 8 height 8
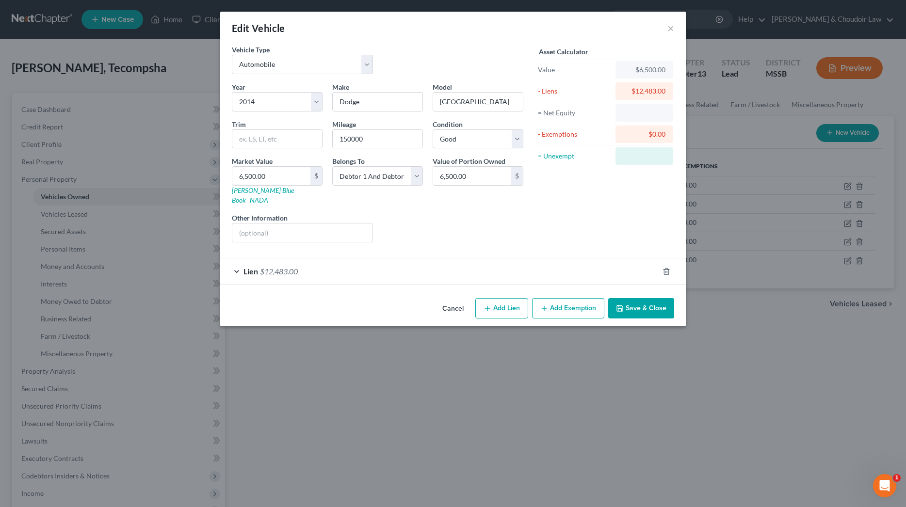
scroll to position [0, 0]
click at [488, 259] on div "Lien $12,483.00" at bounding box center [439, 272] width 438 height 26
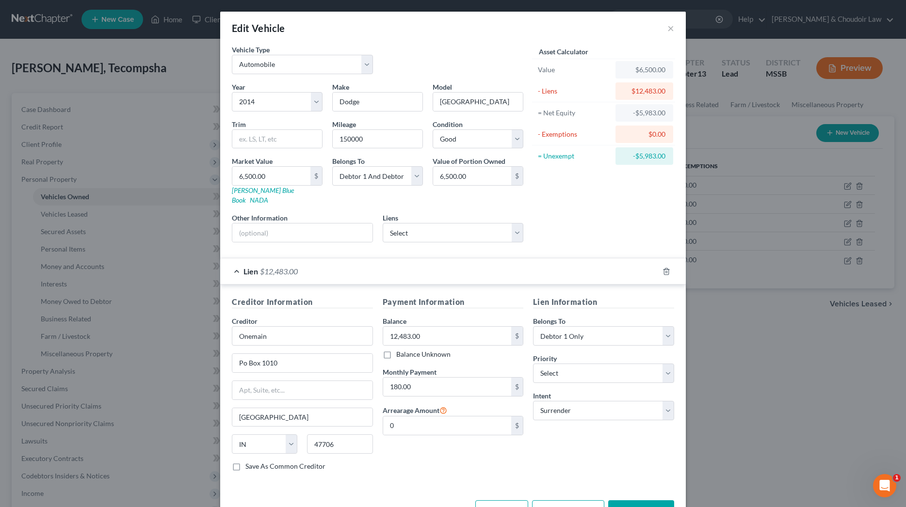
click at [656, 502] on button "Save & Close" at bounding box center [641, 511] width 66 height 20
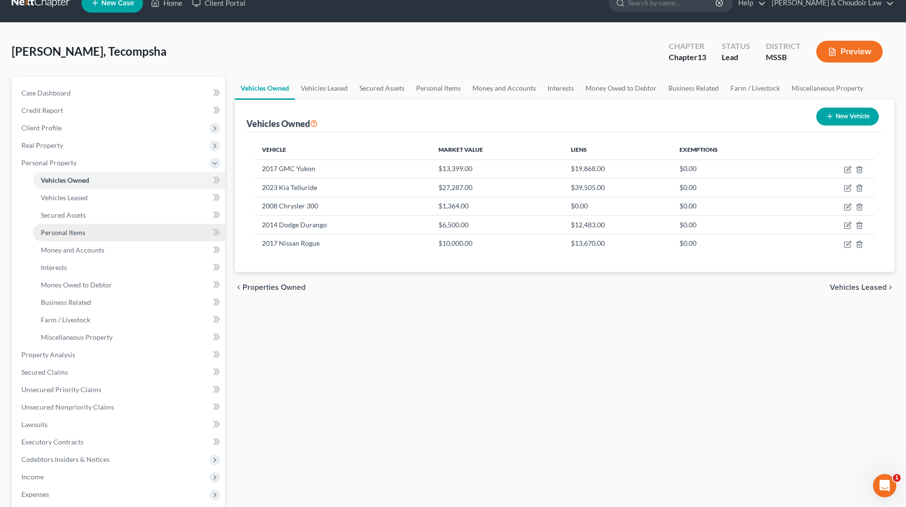
scroll to position [22, 0]
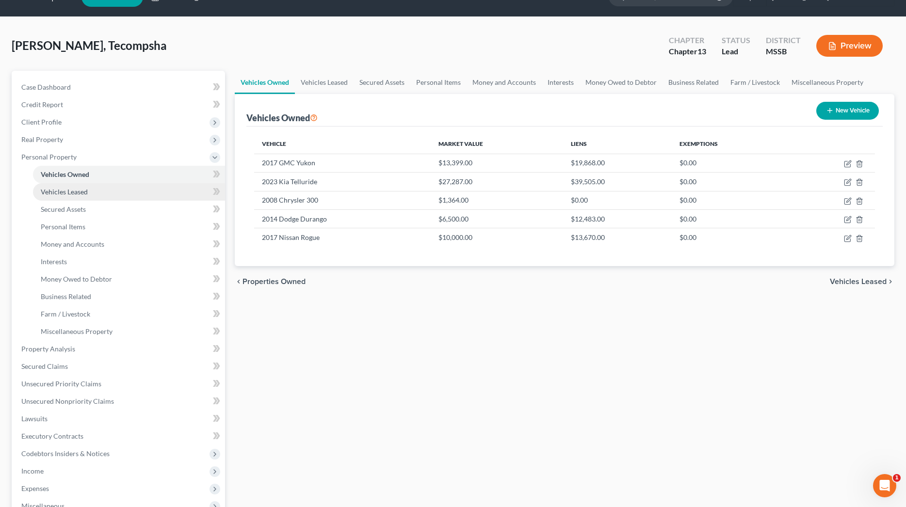
click at [77, 194] on span "Vehicles Leased" at bounding box center [64, 192] width 47 height 8
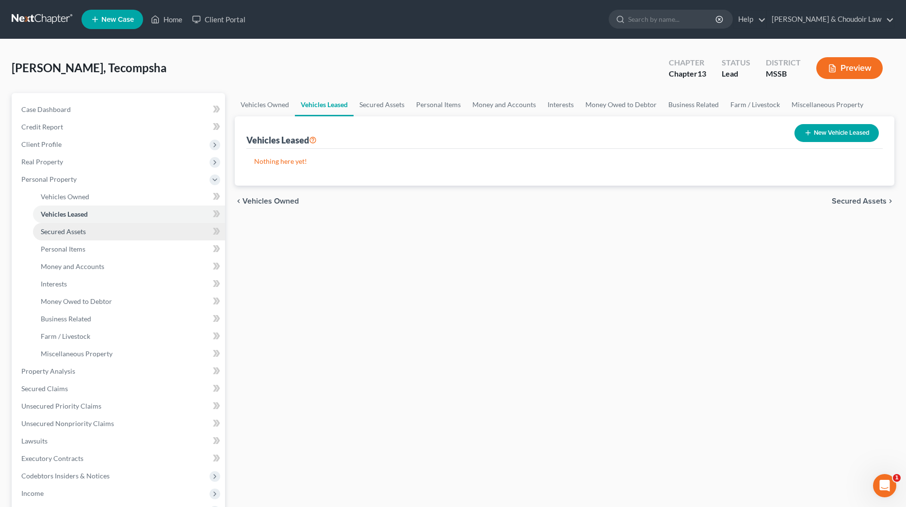
click at [73, 230] on span "Secured Assets" at bounding box center [63, 231] width 45 height 8
click at [436, 106] on link "Personal Items" at bounding box center [439, 104] width 56 height 23
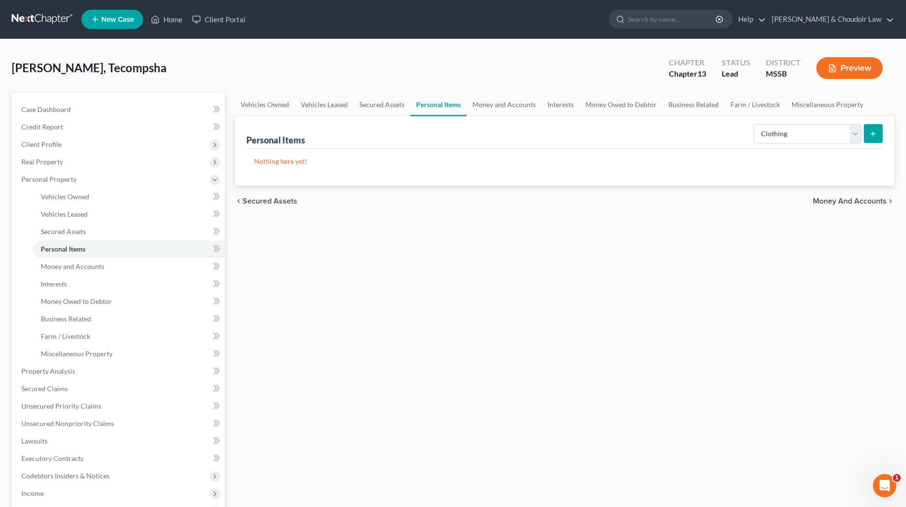
click at [871, 131] on icon "submit" at bounding box center [873, 134] width 8 height 8
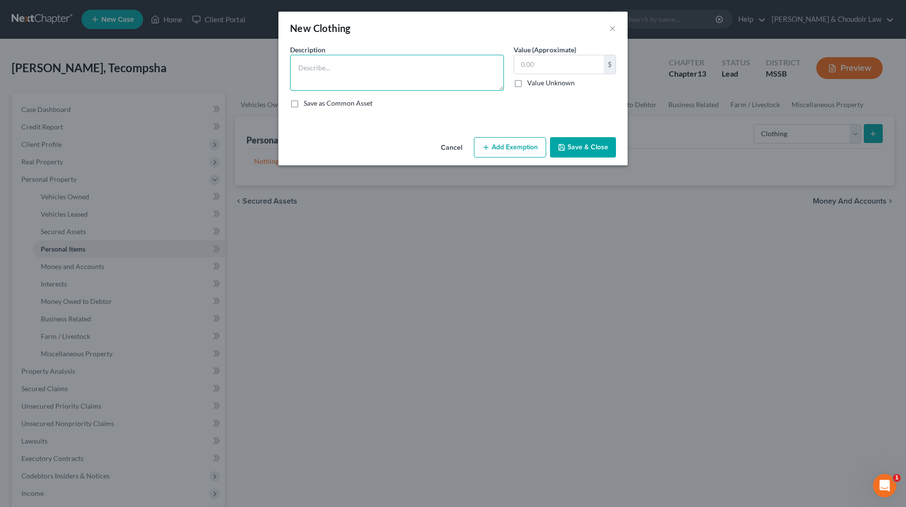
click at [427, 64] on textarea at bounding box center [397, 73] width 214 height 36
click at [490, 137] on button "Add Exemption" at bounding box center [510, 147] width 72 height 20
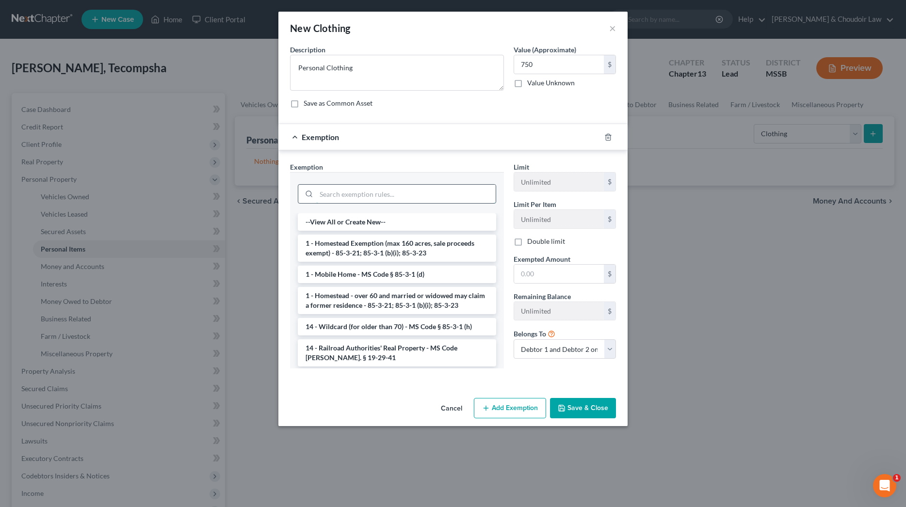
click at [462, 187] on input "search" at bounding box center [405, 194] width 179 height 18
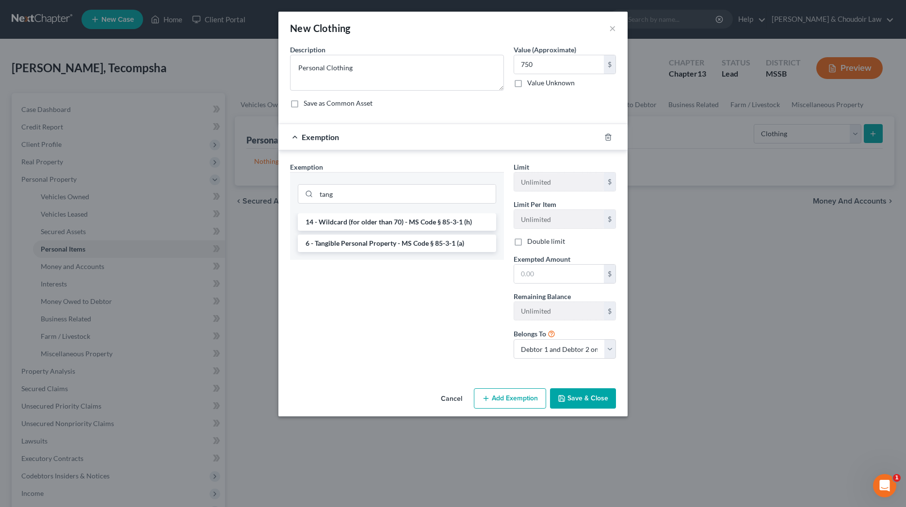
drag, startPoint x: 437, startPoint y: 240, endPoint x: 486, endPoint y: 249, distance: 49.8
click at [437, 240] on li "6 - Tangible Personal Property - MS Code § 85-3-1 (a)" at bounding box center [397, 243] width 198 height 17
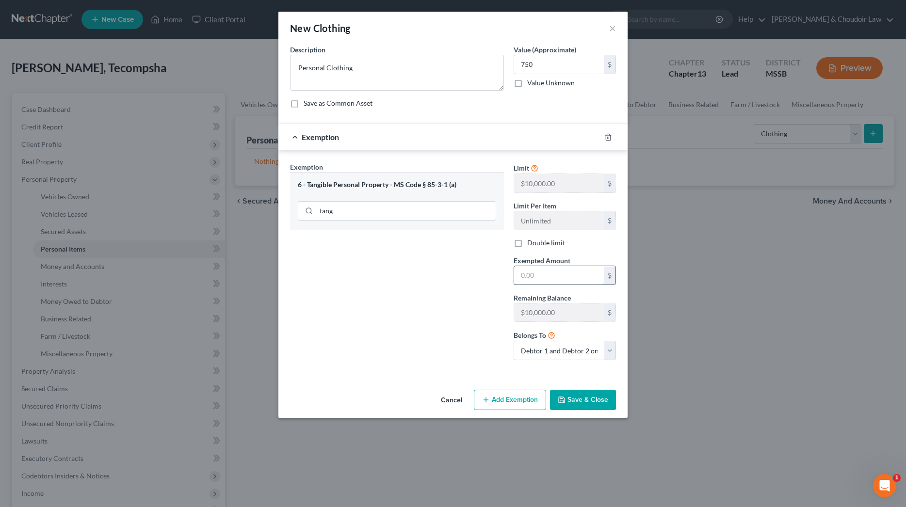
click at [551, 275] on input "text" at bounding box center [559, 275] width 90 height 18
click at [595, 392] on button "Save & Close" at bounding box center [583, 400] width 66 height 20
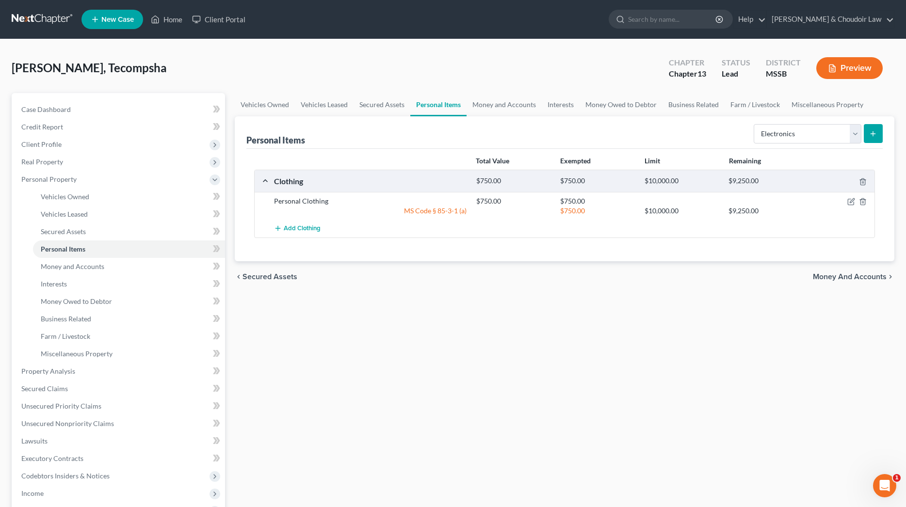
click at [871, 133] on icon "submit" at bounding box center [873, 134] width 8 height 8
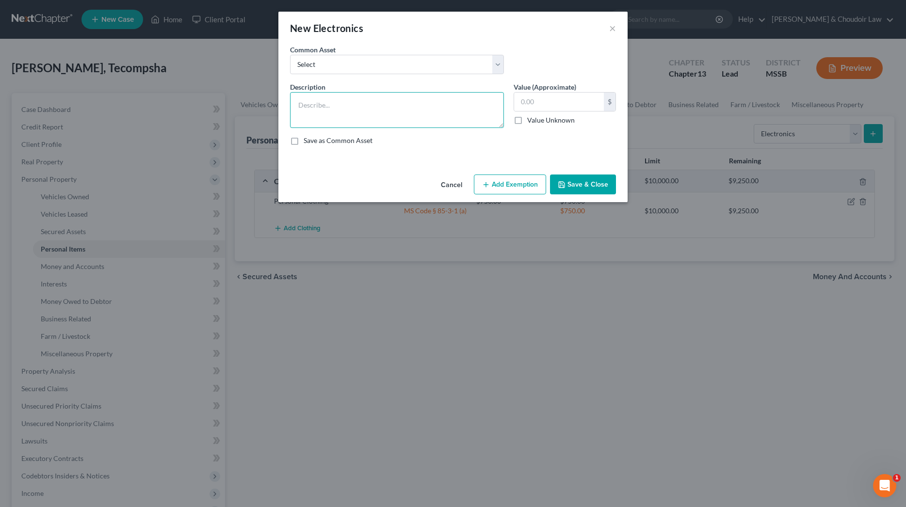
click at [408, 104] on textarea at bounding box center [397, 110] width 214 height 36
click at [519, 194] on button "Add Exemption" at bounding box center [510, 185] width 72 height 20
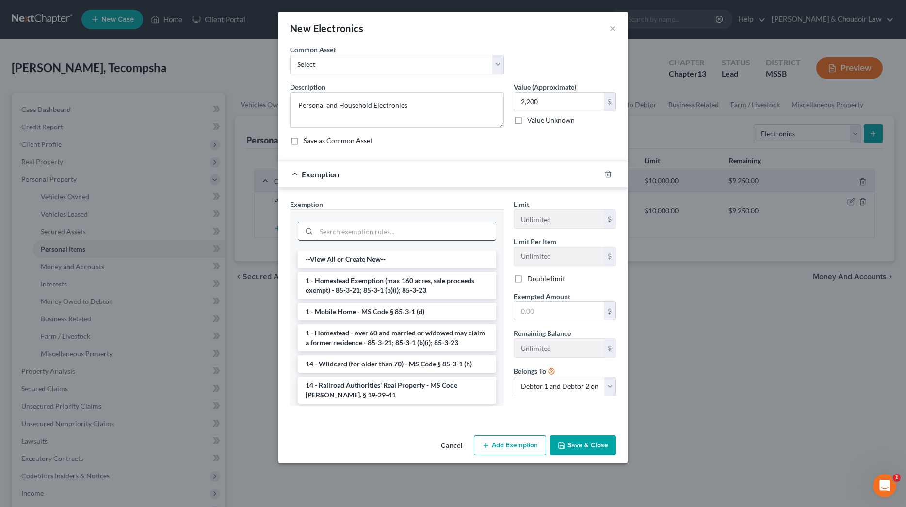
click at [478, 237] on input "search" at bounding box center [405, 231] width 179 height 18
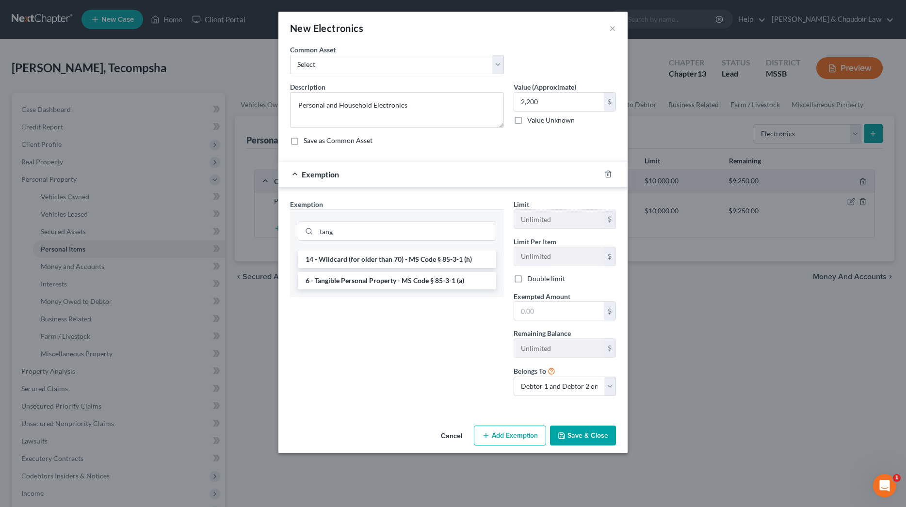
click at [453, 279] on li "6 - Tangible Personal Property - MS Code § 85-3-1 (a)" at bounding box center [397, 280] width 198 height 17
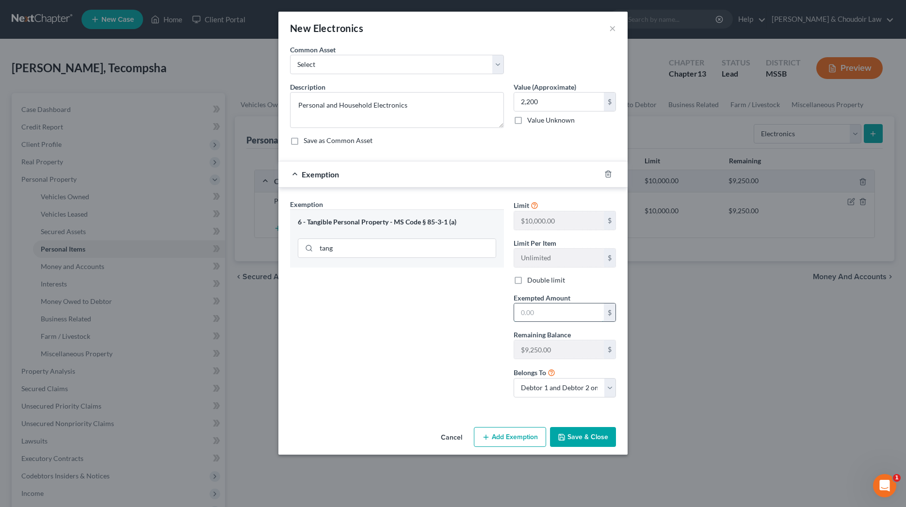
click at [544, 307] on input "text" at bounding box center [559, 313] width 90 height 18
click at [593, 430] on button "Save & Close" at bounding box center [583, 437] width 66 height 20
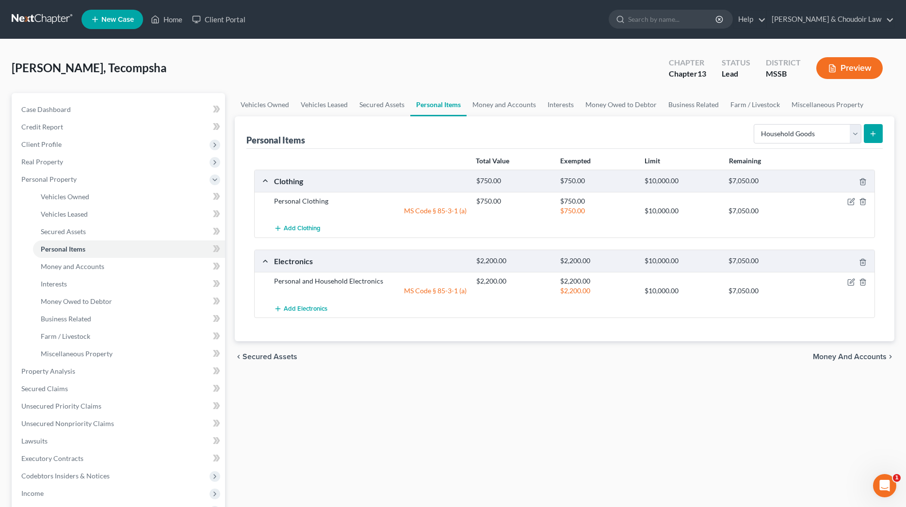
click at [879, 135] on button "submit" at bounding box center [873, 133] width 19 height 19
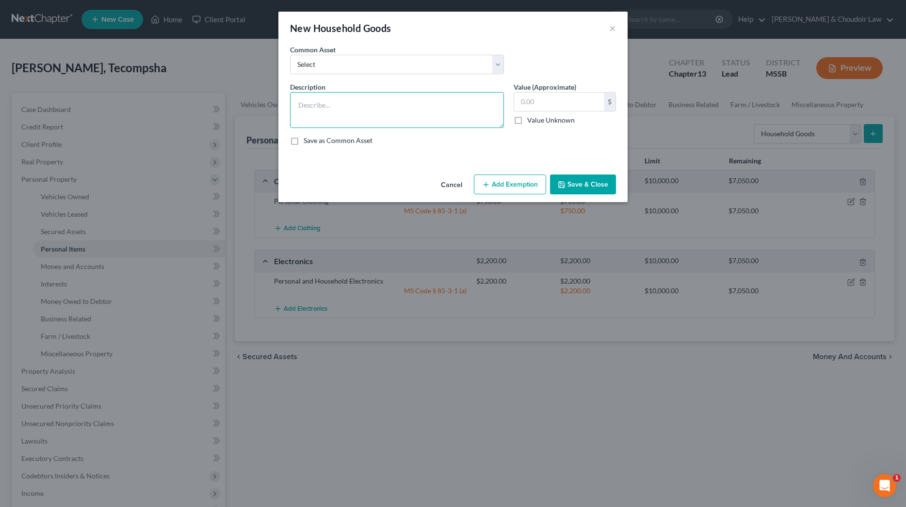
click at [420, 107] on textarea at bounding box center [397, 110] width 214 height 36
click at [486, 183] on line "button" at bounding box center [486, 184] width 0 height 4
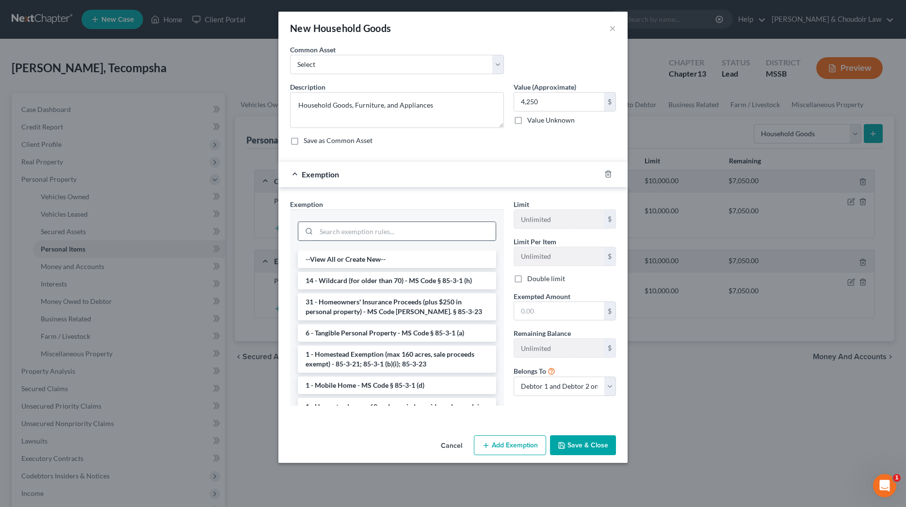
click at [460, 225] on input "search" at bounding box center [405, 231] width 179 height 18
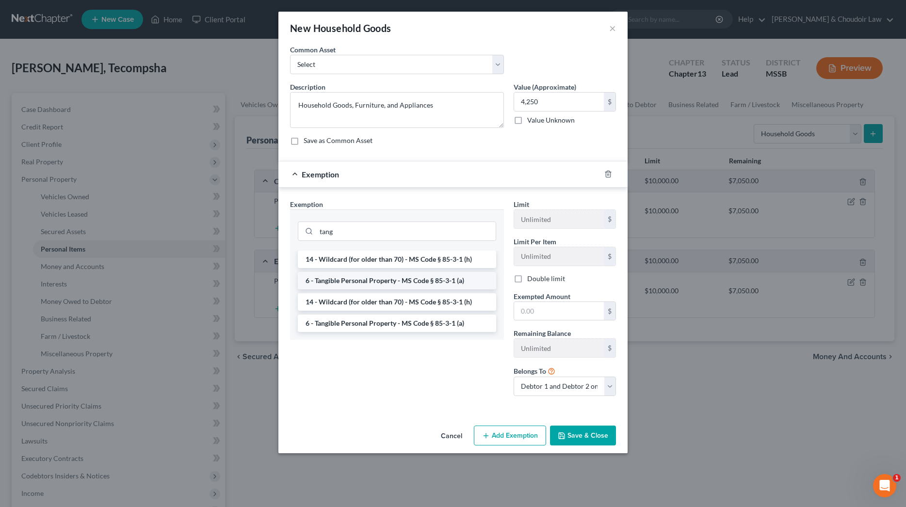
click at [448, 281] on li "6 - Tangible Personal Property - MS Code § 85-3-1 (a)" at bounding box center [397, 280] width 198 height 17
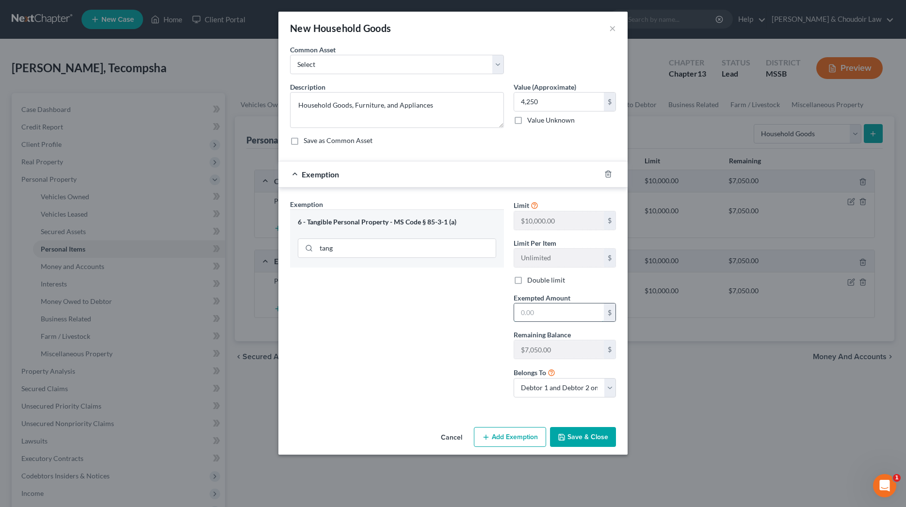
click at [535, 311] on input "text" at bounding box center [559, 313] width 90 height 18
click at [588, 435] on button "Save & Close" at bounding box center [583, 437] width 66 height 20
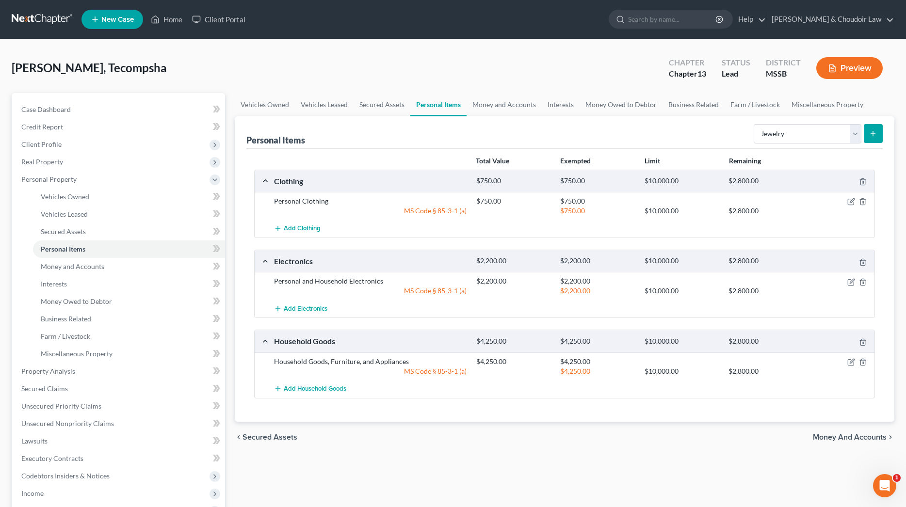
click at [870, 133] on icon "submit" at bounding box center [873, 134] width 8 height 8
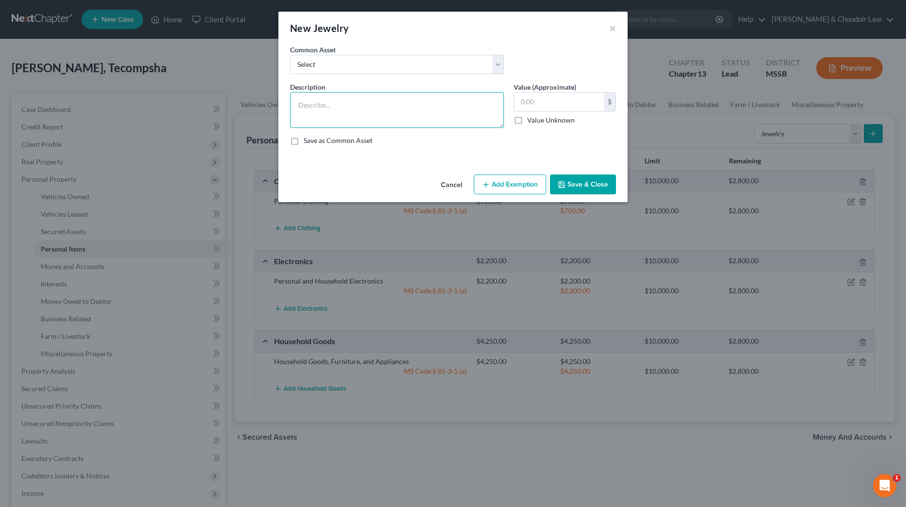
click at [486, 102] on textarea at bounding box center [397, 110] width 214 height 36
click at [512, 178] on button "Add Exemption" at bounding box center [510, 185] width 72 height 20
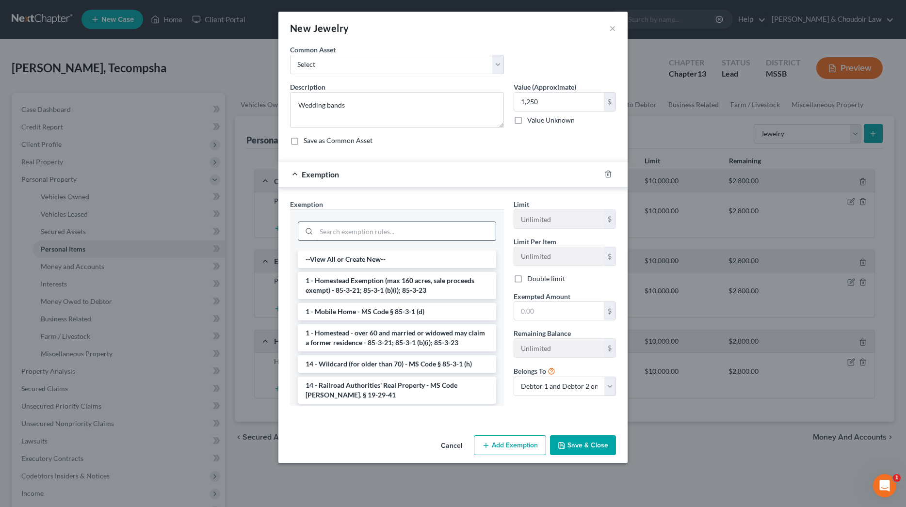
click at [485, 235] on input "search" at bounding box center [405, 231] width 179 height 18
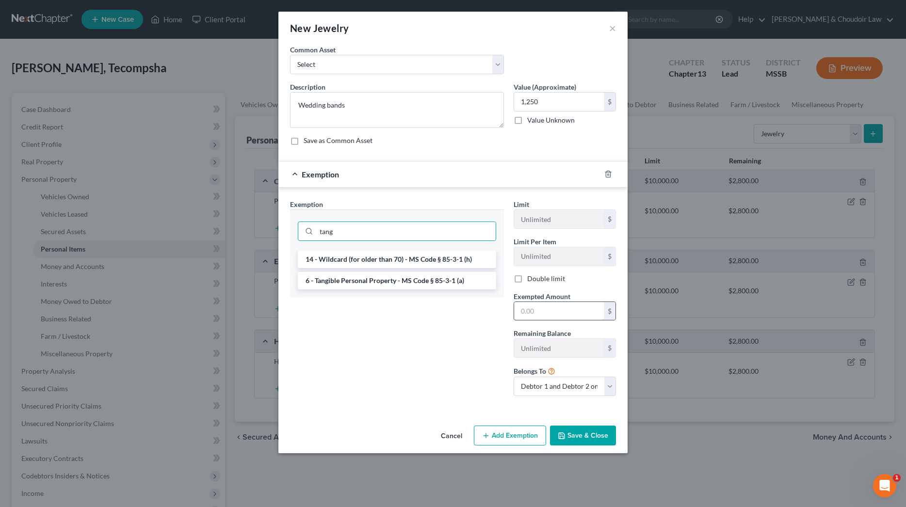
click at [544, 313] on input "text" at bounding box center [559, 311] width 90 height 18
click at [418, 284] on li "6 - Tangible Personal Property - MS Code § 85-3-1 (a)" at bounding box center [397, 280] width 198 height 17
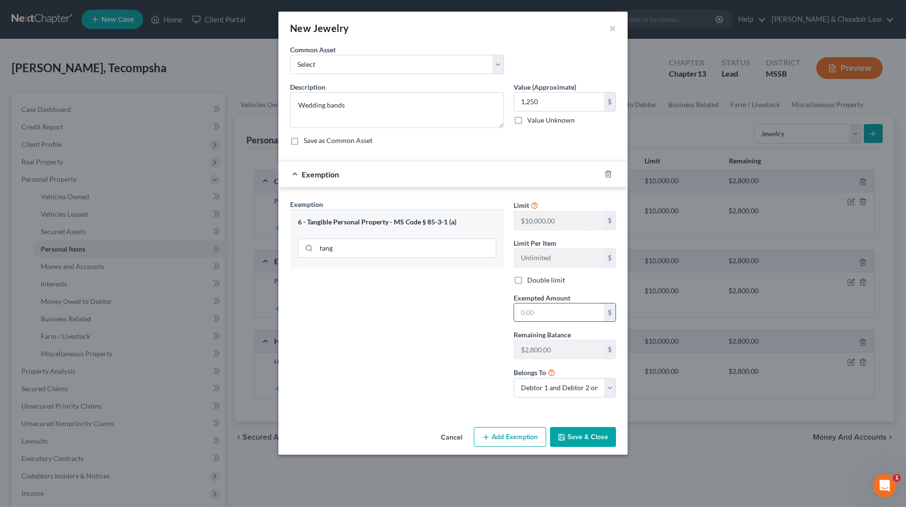
click at [549, 316] on input "text" at bounding box center [559, 313] width 90 height 18
click at [592, 434] on button "Save & Close" at bounding box center [583, 437] width 66 height 20
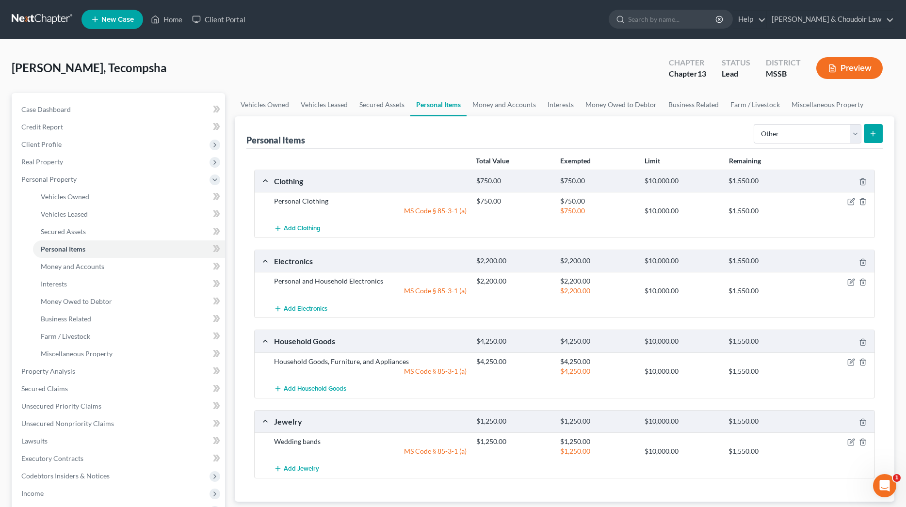
click at [874, 135] on icon "submit" at bounding box center [873, 134] width 8 height 8
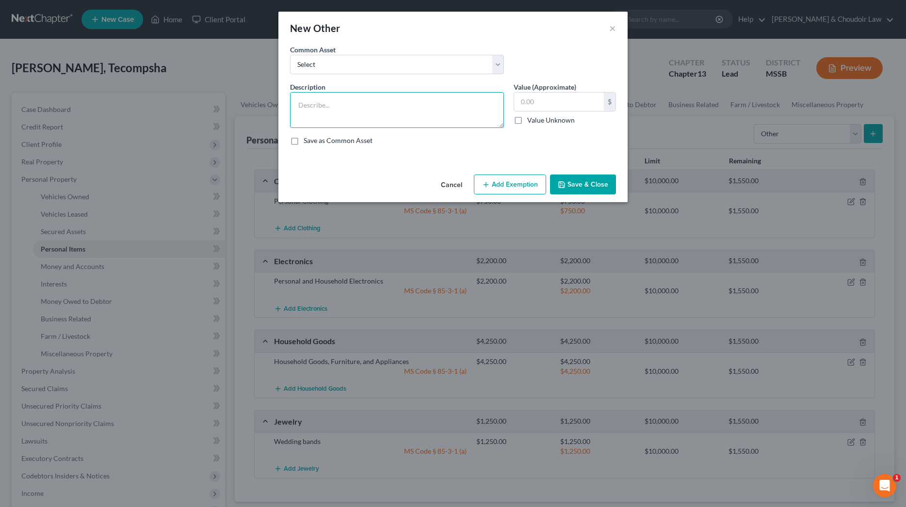
click at [473, 113] on textarea at bounding box center [397, 110] width 214 height 36
click at [532, 187] on button "Add Exemption" at bounding box center [510, 185] width 72 height 20
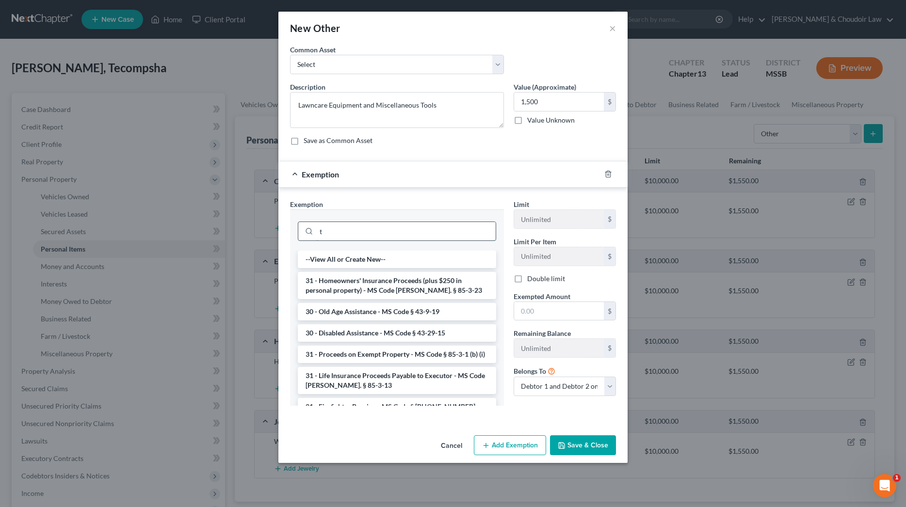
click at [467, 232] on input "t" at bounding box center [405, 231] width 179 height 18
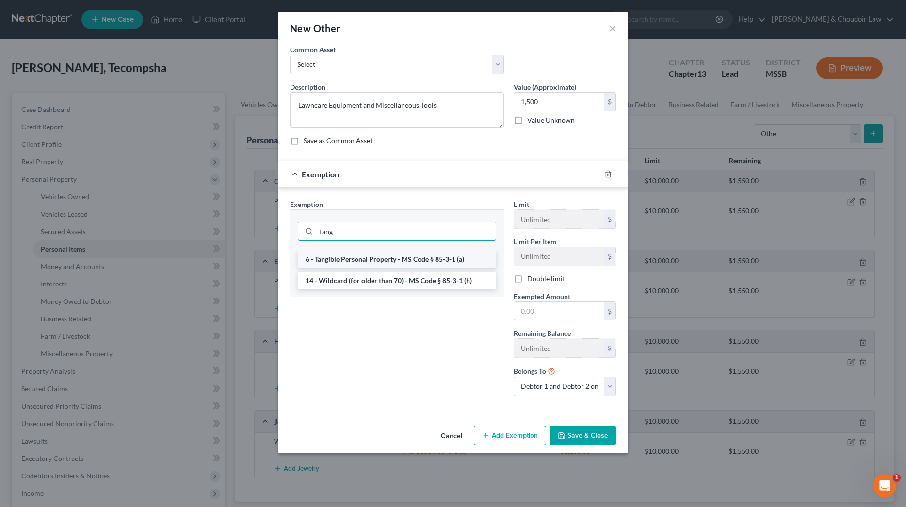
click at [434, 262] on li "6 - Tangible Personal Property - MS Code § 85-3-1 (a)" at bounding box center [397, 259] width 198 height 17
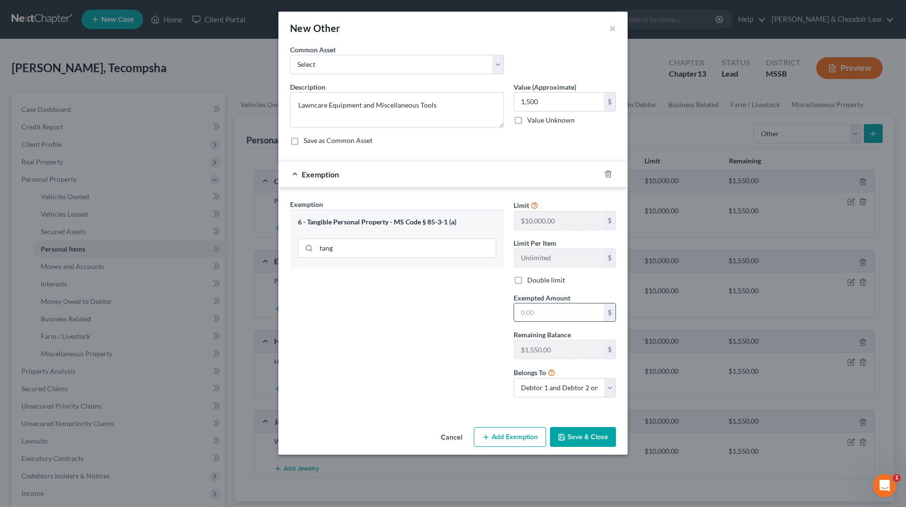
click at [539, 314] on input "text" at bounding box center [559, 313] width 90 height 18
click at [597, 426] on div "Cancel Add Exemption Save & Close" at bounding box center [452, 439] width 349 height 32
click at [595, 430] on button "Save & Close" at bounding box center [583, 437] width 66 height 20
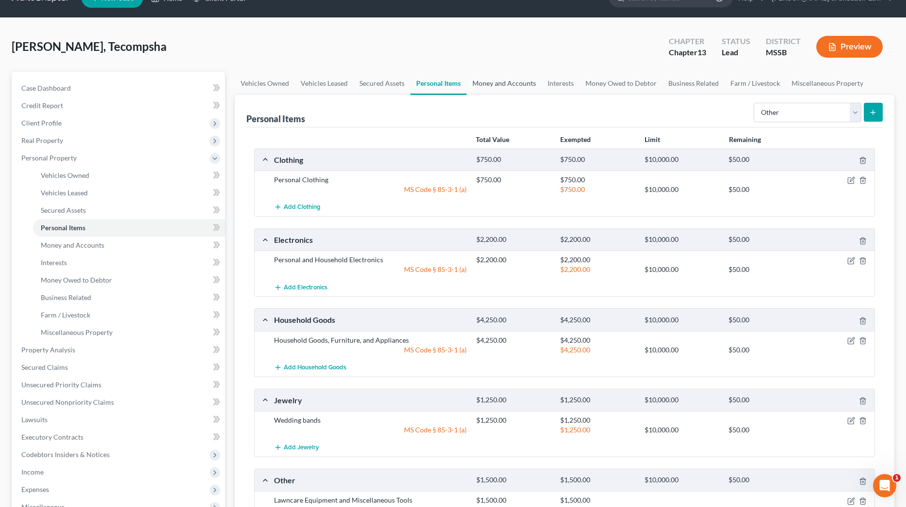
scroll to position [22, 0]
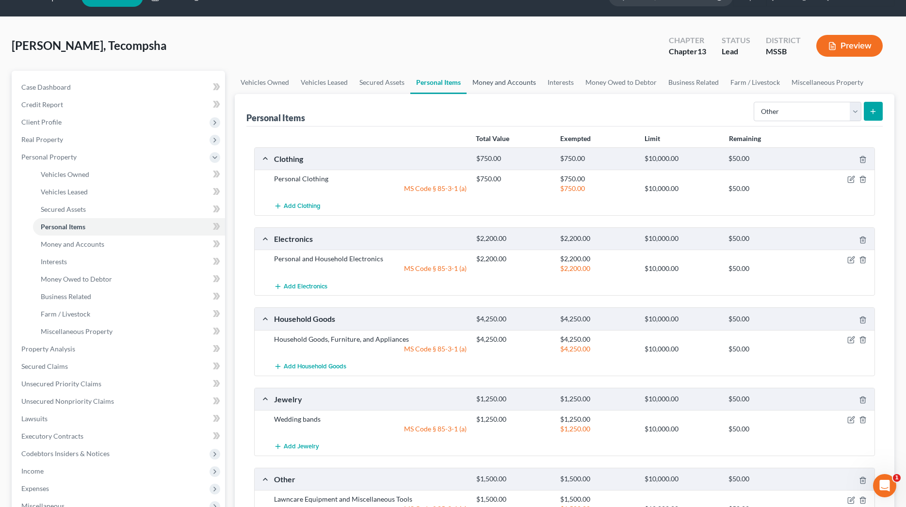
click at [504, 85] on link "Money and Accounts" at bounding box center [504, 82] width 75 height 23
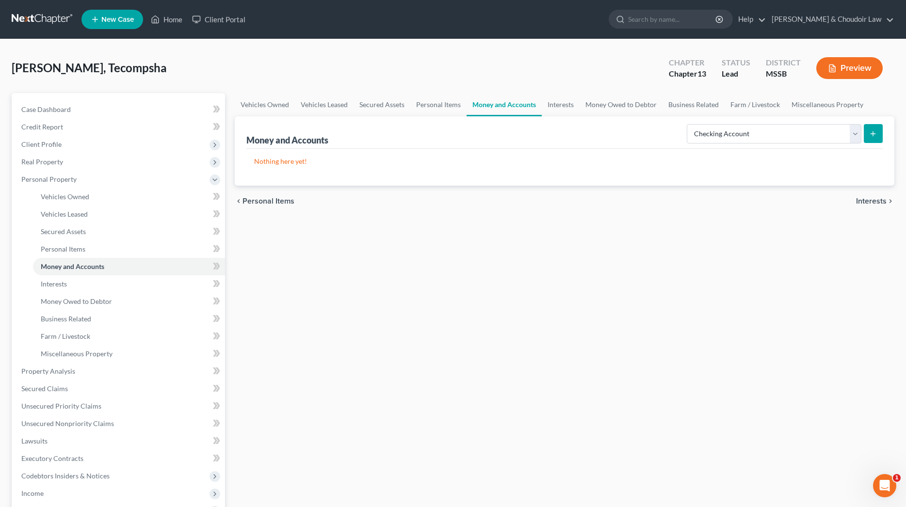
click at [877, 135] on button "submit" at bounding box center [873, 133] width 19 height 19
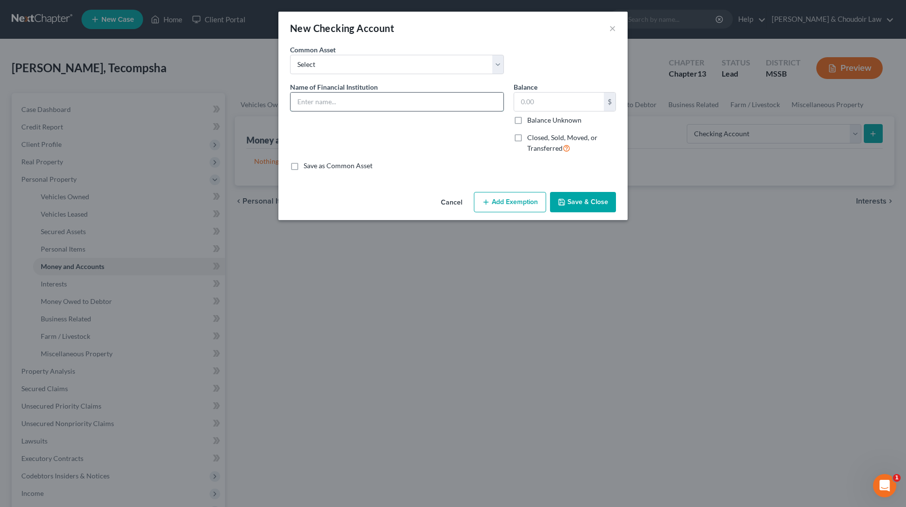
click at [435, 99] on input "text" at bounding box center [397, 102] width 213 height 18
click at [415, 101] on input "MS Public Employees CU" at bounding box center [397, 102] width 213 height 18
click at [532, 105] on input "text" at bounding box center [559, 102] width 90 height 18
click at [584, 210] on button "Save & Close" at bounding box center [583, 202] width 66 height 20
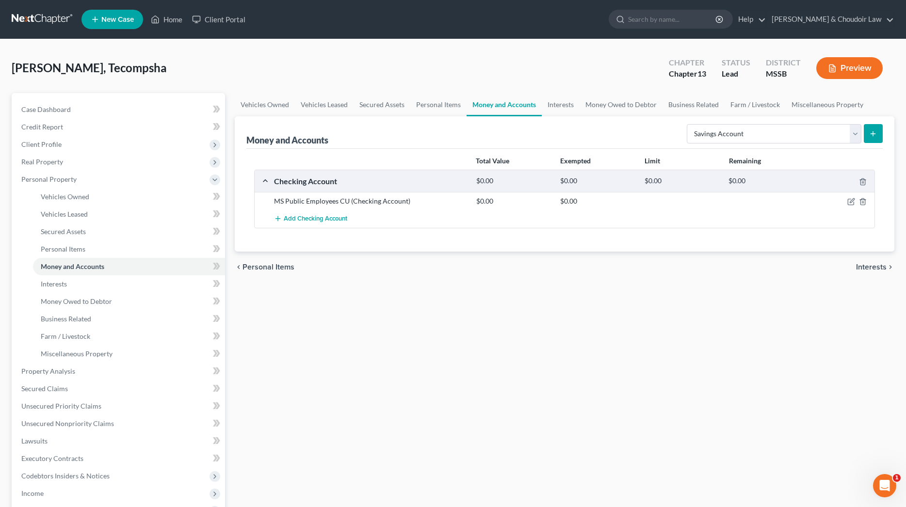
click at [872, 130] on icon "submit" at bounding box center [873, 134] width 8 height 8
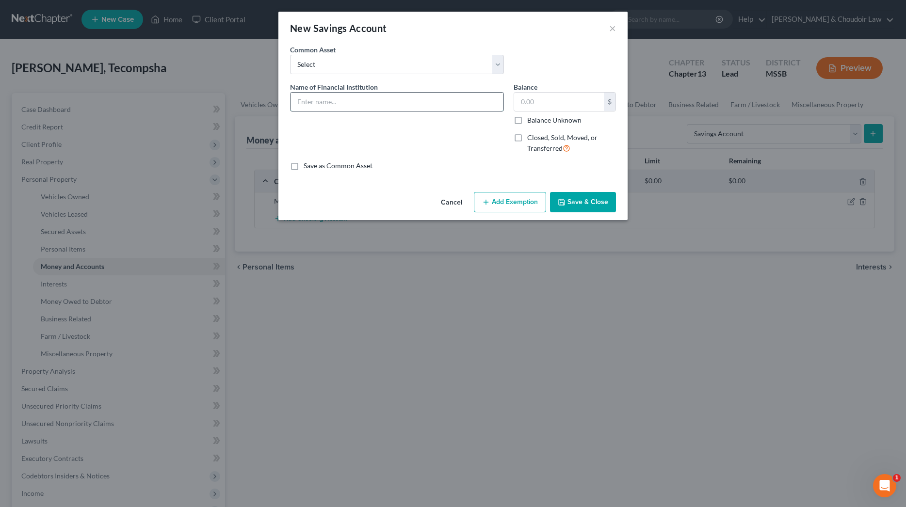
click at [440, 102] on input "text" at bounding box center [397, 102] width 213 height 18
click at [578, 190] on div "Cancel Add Exemption Save & Close" at bounding box center [452, 204] width 349 height 32
click at [579, 200] on button "Save & Close" at bounding box center [583, 202] width 66 height 20
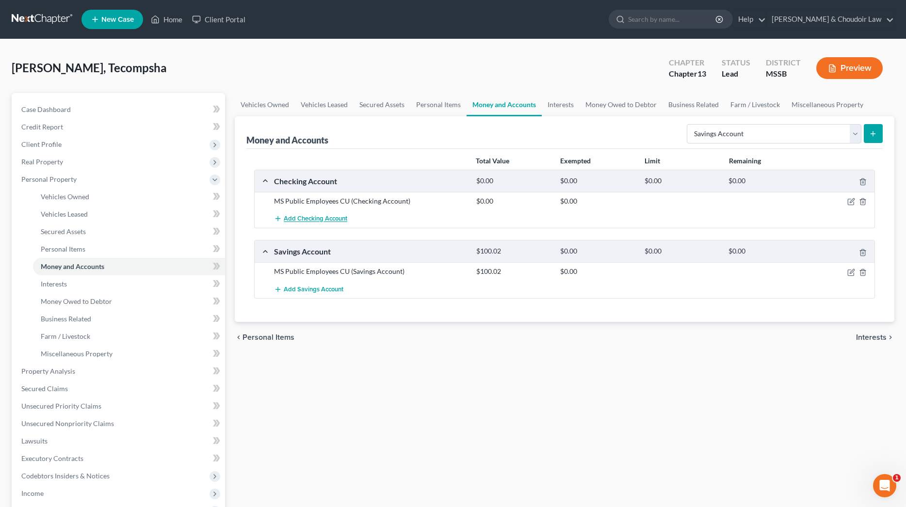
click at [333, 217] on span "Add Checking Account" at bounding box center [316, 219] width 64 height 8
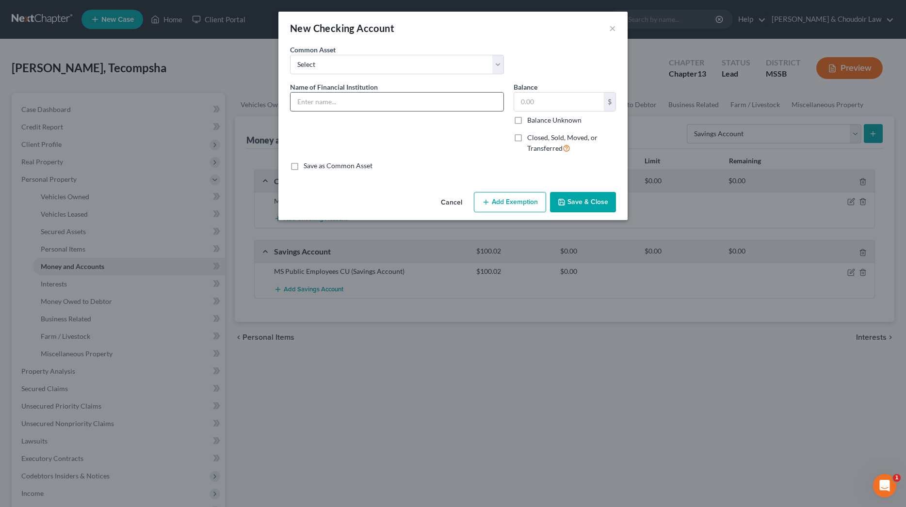
click at [375, 100] on input "text" at bounding box center [397, 102] width 213 height 18
click at [551, 200] on button "Save & Close" at bounding box center [583, 202] width 66 height 20
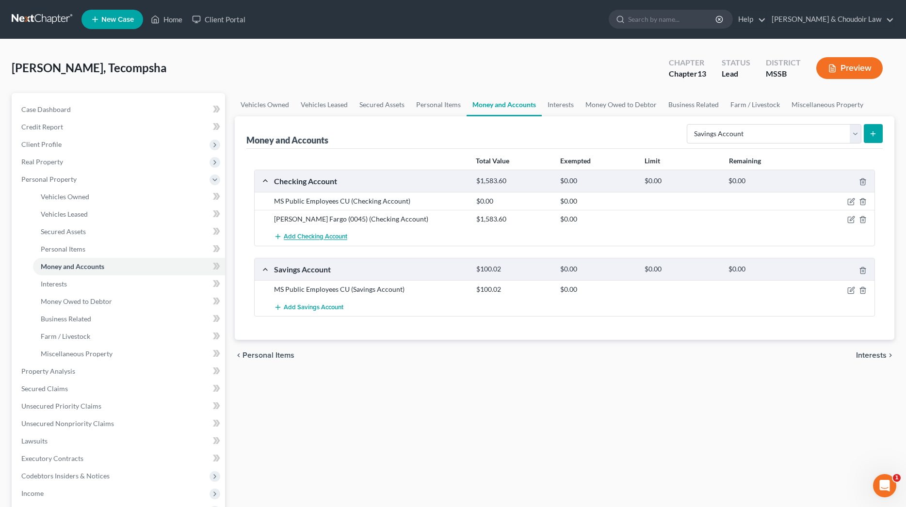
click at [319, 236] on span "Add Checking Account" at bounding box center [316, 237] width 64 height 8
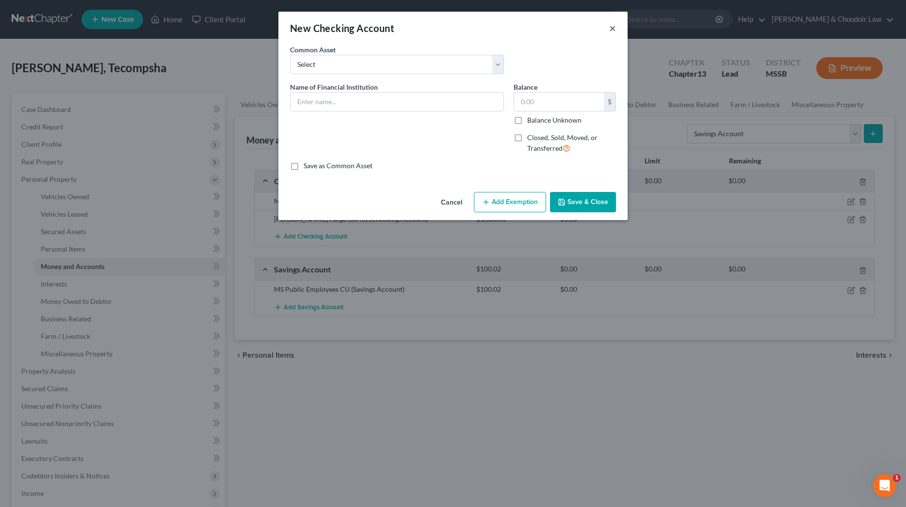
click at [614, 28] on button "×" at bounding box center [612, 28] width 7 height 12
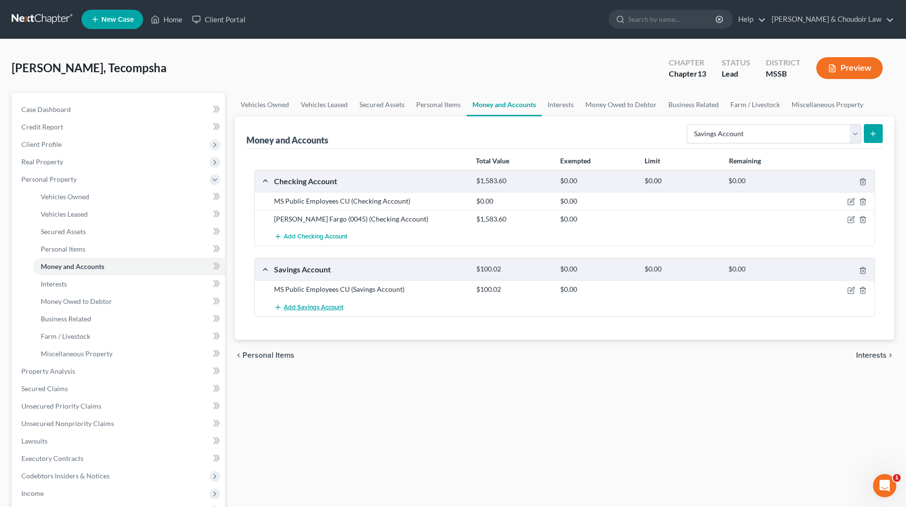
click at [325, 312] on button "Add Savings Account" at bounding box center [308, 307] width 69 height 18
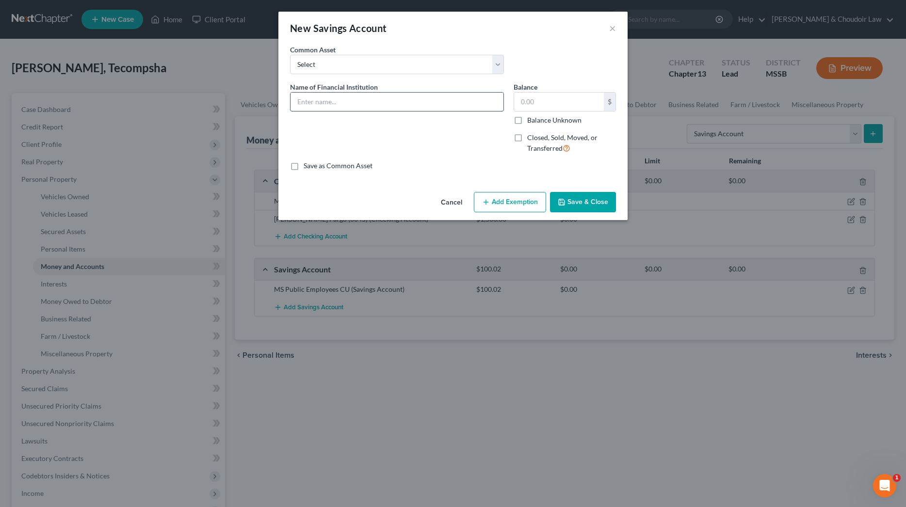
click at [382, 103] on input "text" at bounding box center [397, 102] width 213 height 18
click at [568, 197] on button "Save & Close" at bounding box center [583, 202] width 66 height 20
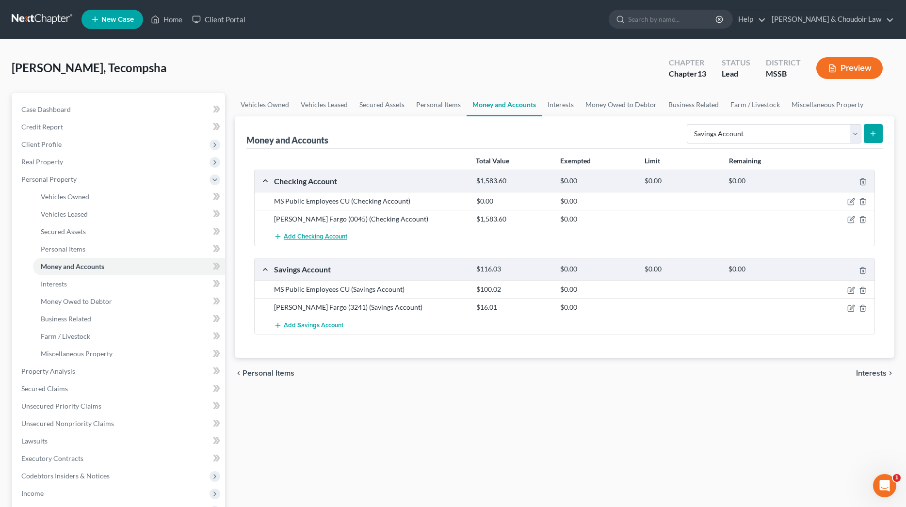
click at [330, 238] on span "Add Checking Account" at bounding box center [316, 237] width 64 height 8
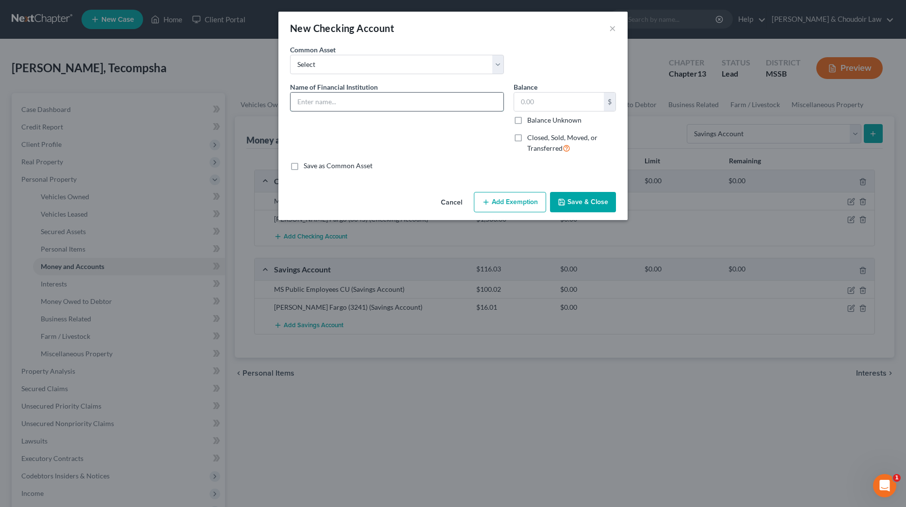
click at [380, 103] on input "text" at bounding box center [397, 102] width 213 height 18
click at [614, 27] on button "×" at bounding box center [612, 28] width 7 height 12
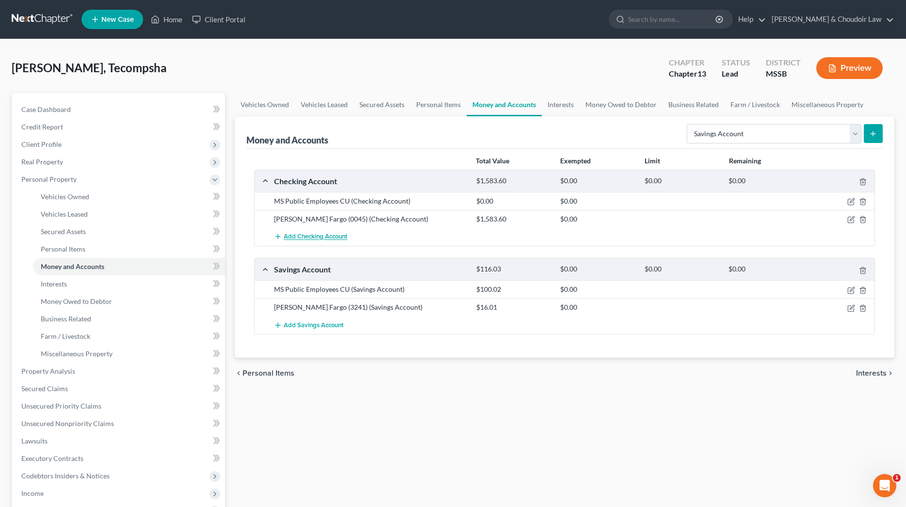
click at [340, 233] on span "Add Checking Account" at bounding box center [316, 237] width 64 height 8
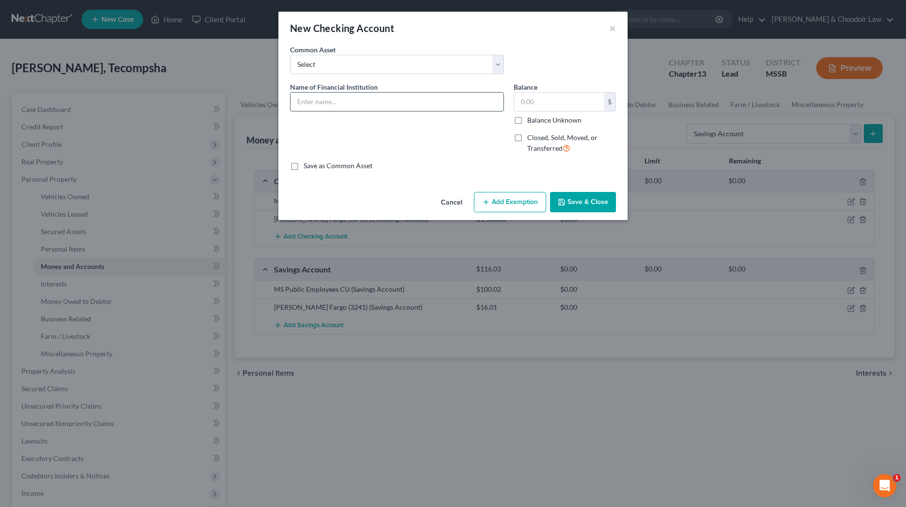
click at [417, 100] on input "text" at bounding box center [397, 102] width 213 height 18
click at [593, 203] on button "Save & Close" at bounding box center [583, 202] width 66 height 20
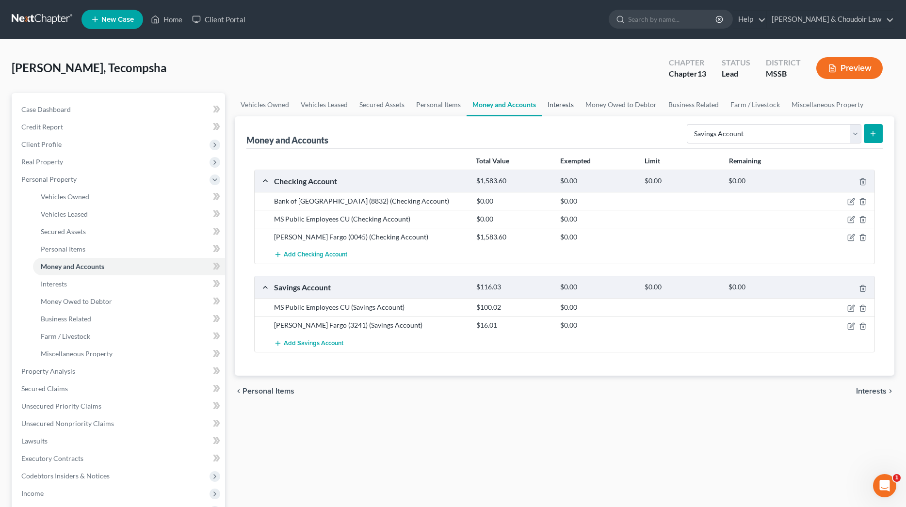
click at [563, 105] on link "Interests" at bounding box center [561, 104] width 38 height 23
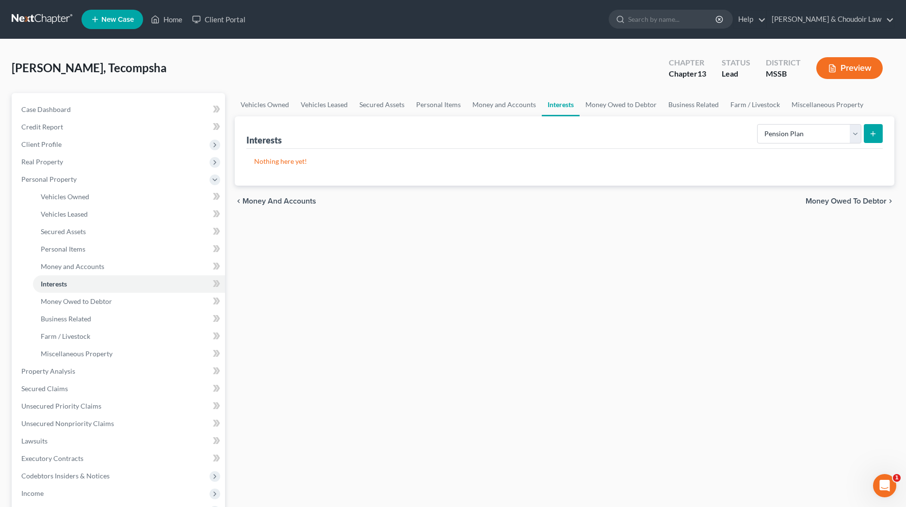
click at [873, 138] on button "submit" at bounding box center [873, 133] width 19 height 19
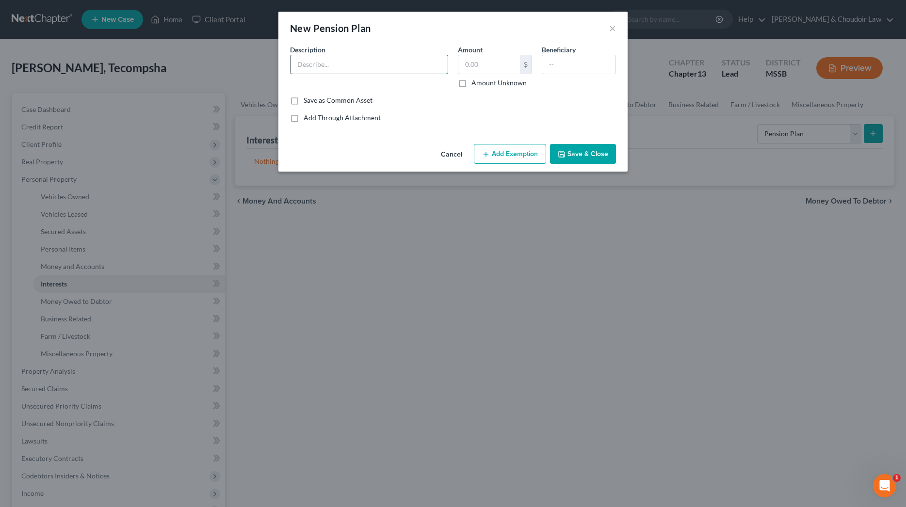
click at [391, 71] on input "text" at bounding box center [369, 64] width 157 height 18
click at [399, 65] on input "MS [PERSON_NAME]" at bounding box center [369, 64] width 157 height 18
click at [501, 155] on button "Add Exemption" at bounding box center [510, 154] width 72 height 20
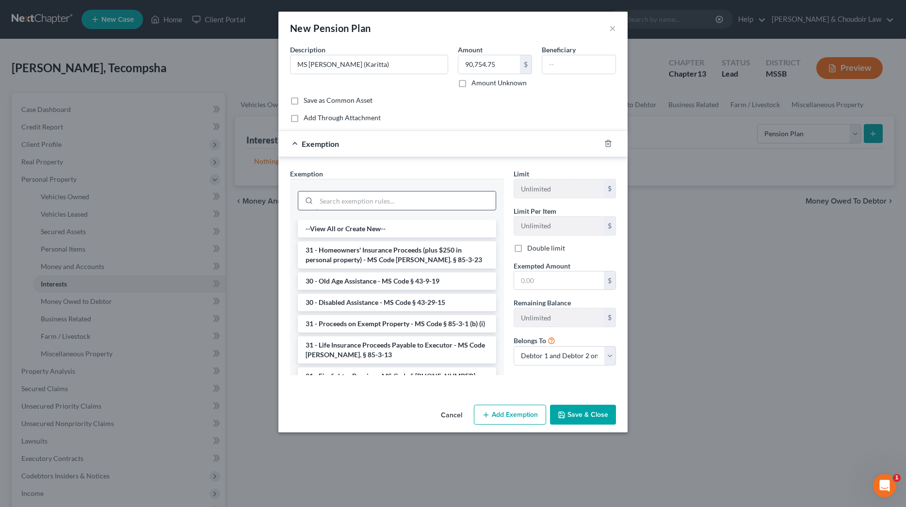
click at [442, 197] on input "search" at bounding box center [405, 201] width 179 height 18
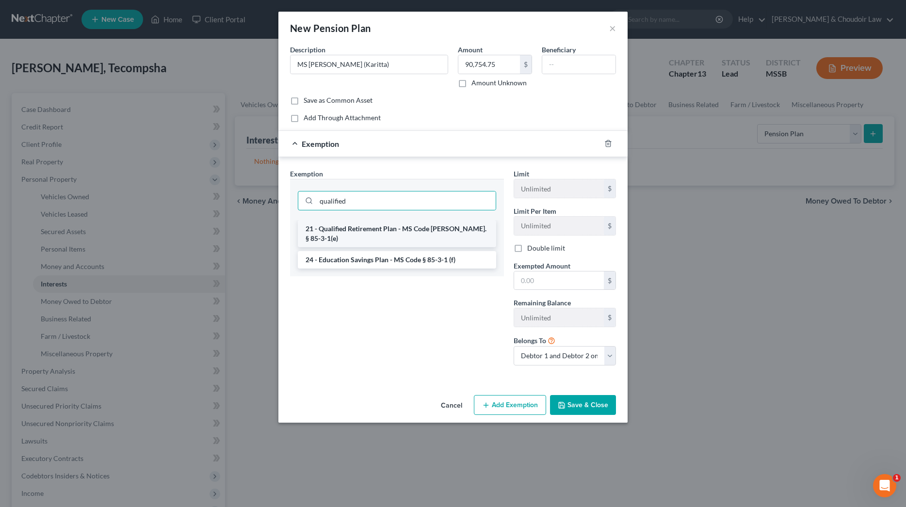
click at [450, 225] on li "21 - Qualified Retirement Plan - MS Code [PERSON_NAME]. § 85-3-1(e)" at bounding box center [397, 233] width 198 height 27
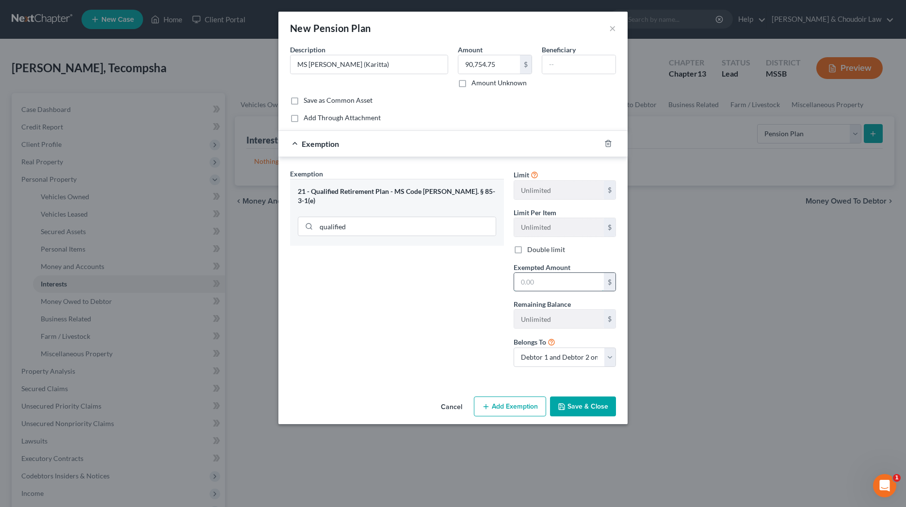
click at [529, 276] on input "text" at bounding box center [559, 282] width 90 height 18
click at [595, 404] on button "Save & Close" at bounding box center [583, 407] width 66 height 20
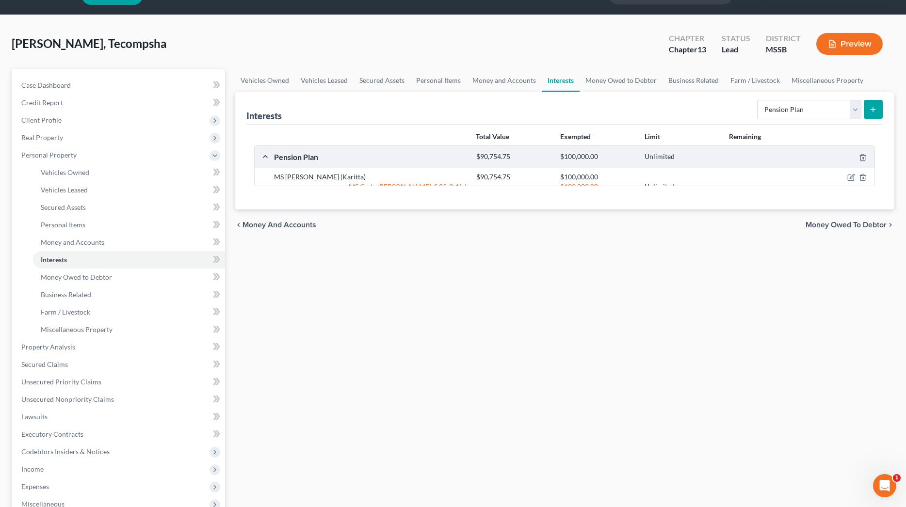
scroll to position [43, 0]
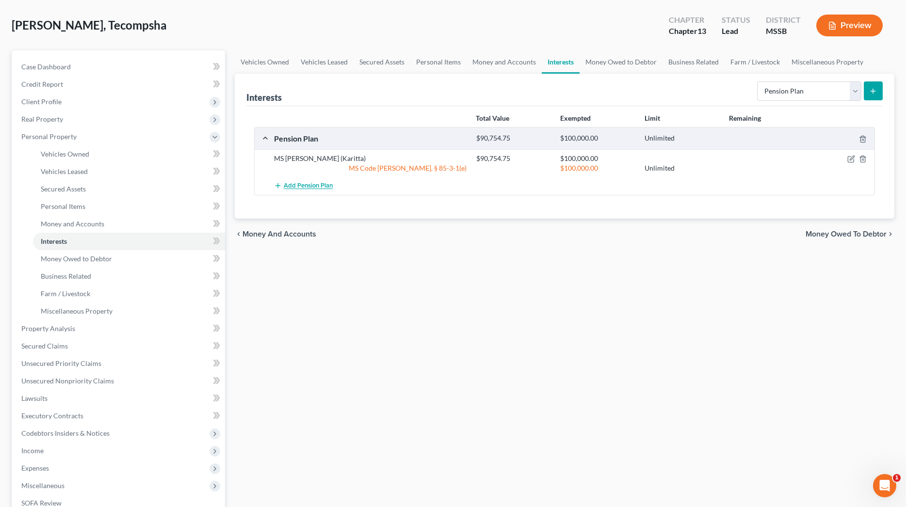
click at [316, 187] on span "Add Pension Plan" at bounding box center [308, 186] width 49 height 8
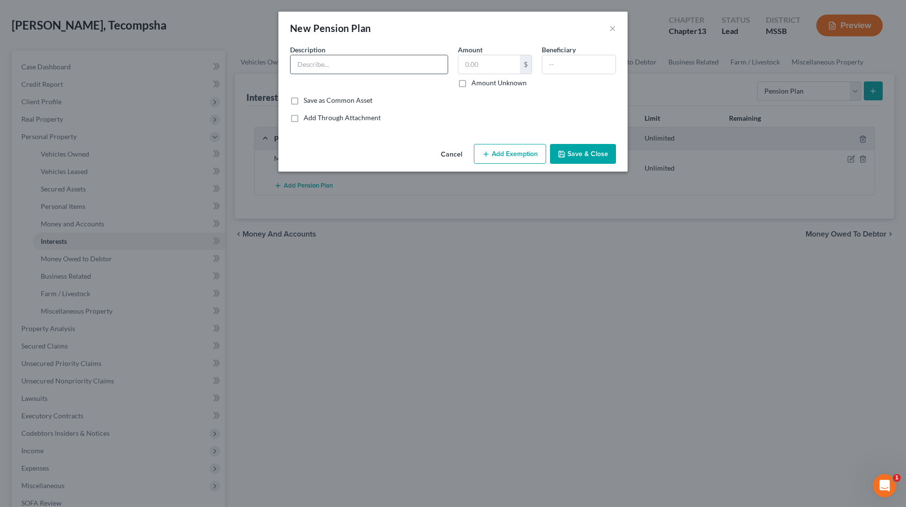
click at [350, 65] on input "text" at bounding box center [369, 64] width 157 height 18
click at [509, 148] on button "Add Exemption" at bounding box center [510, 154] width 72 height 20
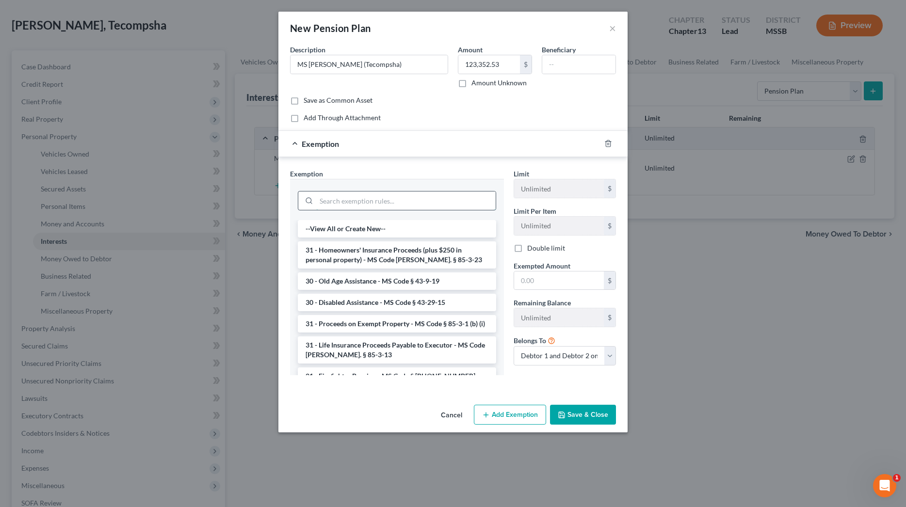
click at [466, 200] on input "search" at bounding box center [405, 201] width 179 height 18
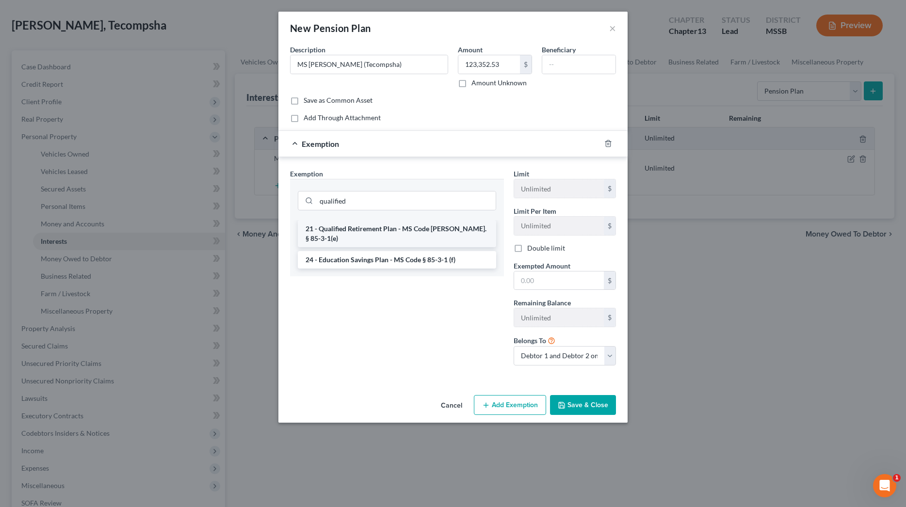
click at [461, 226] on li "21 - Qualified Retirement Plan - MS Code [PERSON_NAME]. § 85-3-1(e)" at bounding box center [397, 233] width 198 height 27
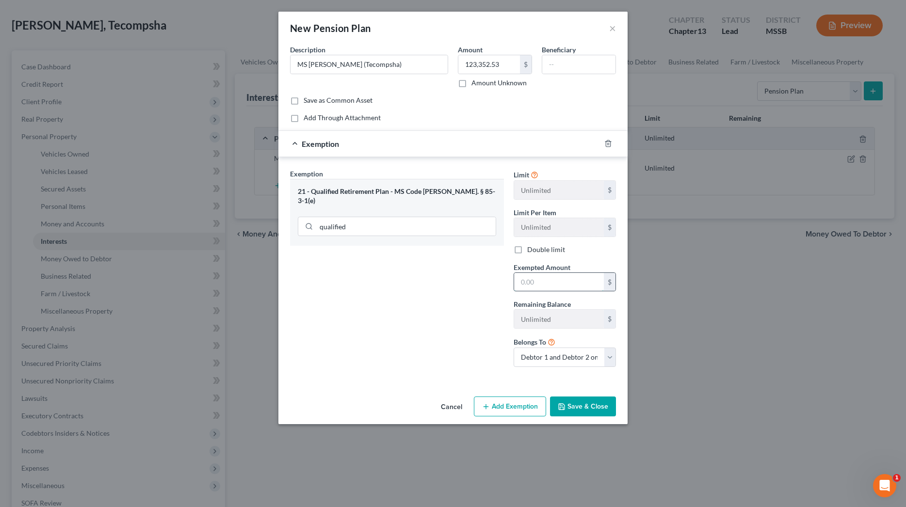
click at [537, 285] on input "text" at bounding box center [559, 282] width 90 height 18
click at [585, 400] on button "Save & Close" at bounding box center [583, 407] width 66 height 20
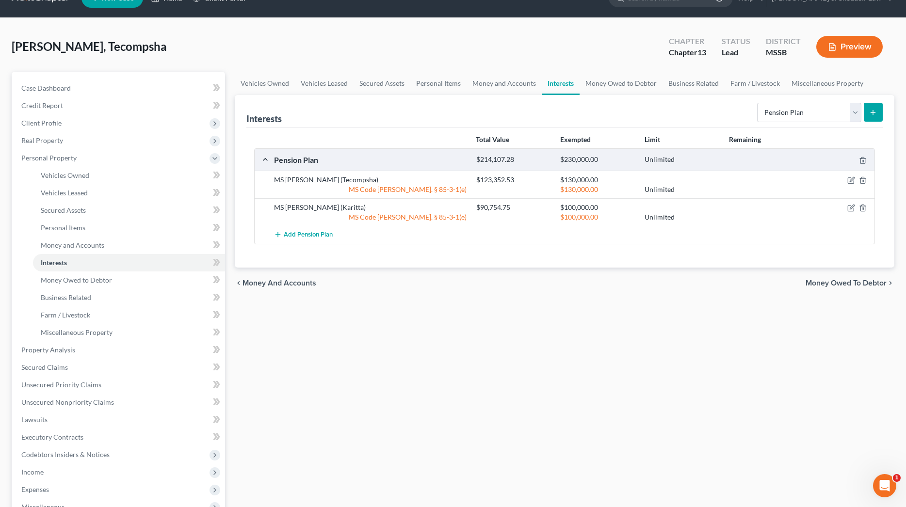
scroll to position [9, 0]
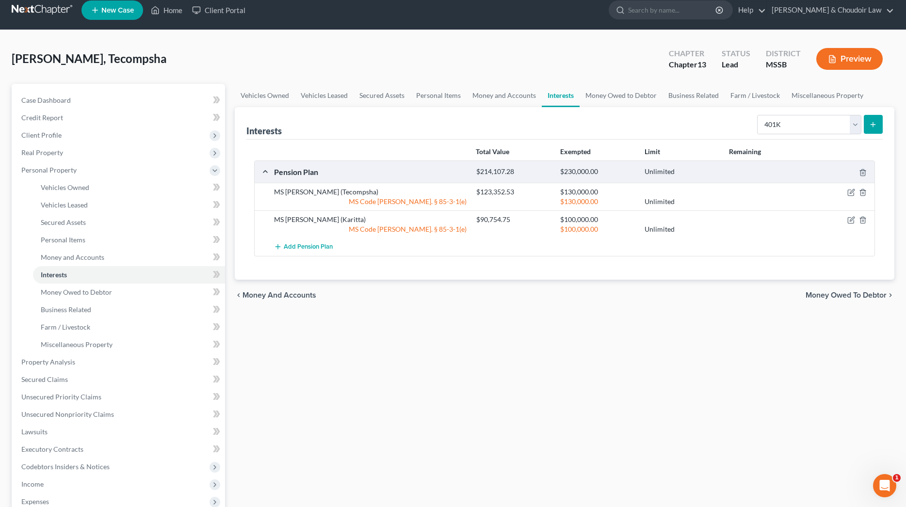
click at [868, 123] on button "submit" at bounding box center [873, 124] width 19 height 19
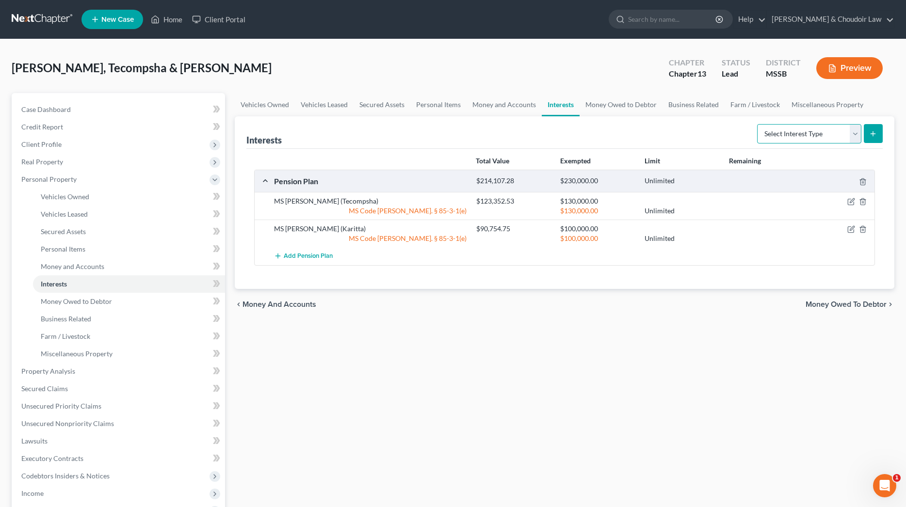
select select "401k"
click at [871, 131] on icon "submit" at bounding box center [873, 134] width 8 height 8
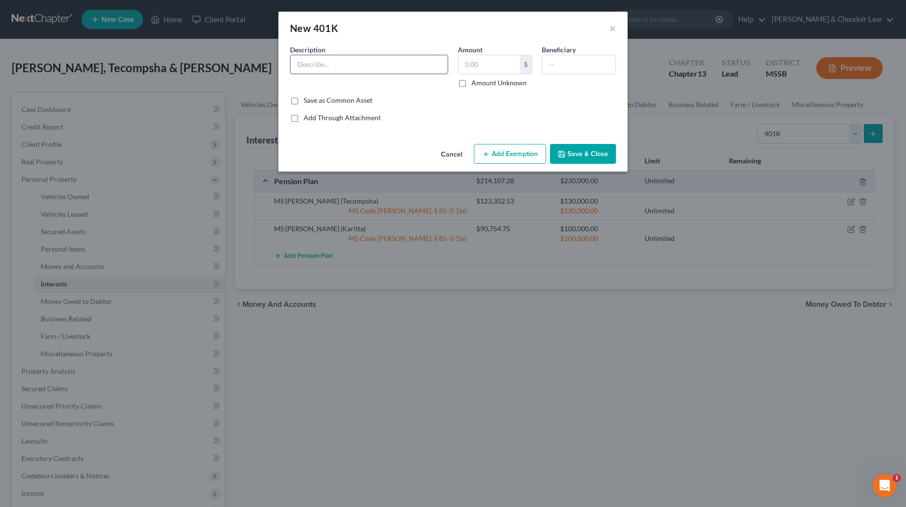
click at [404, 63] on input "text" at bounding box center [369, 64] width 157 height 18
type input "Wal-Mart 401(k)"
type input "1,283.78"
click at [491, 144] on button "Add Exemption" at bounding box center [510, 154] width 72 height 20
select select "2"
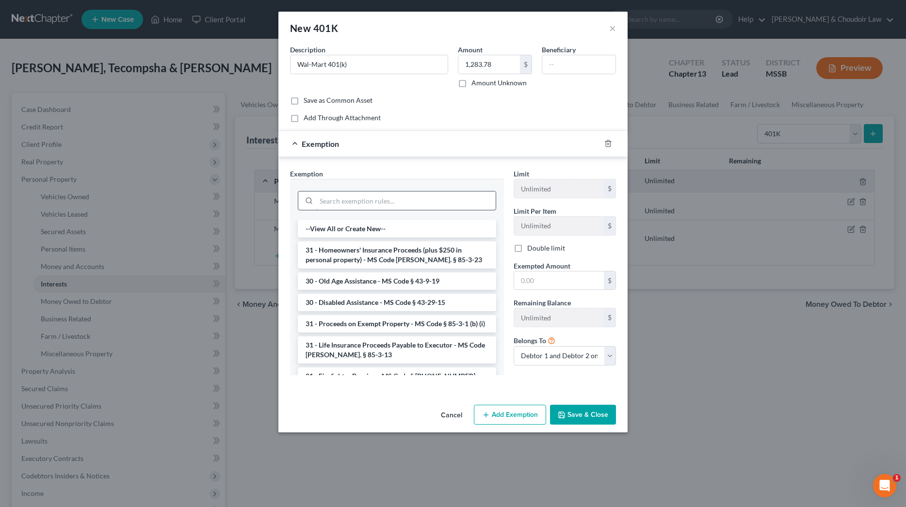
click at [429, 207] on input "search" at bounding box center [405, 201] width 179 height 18
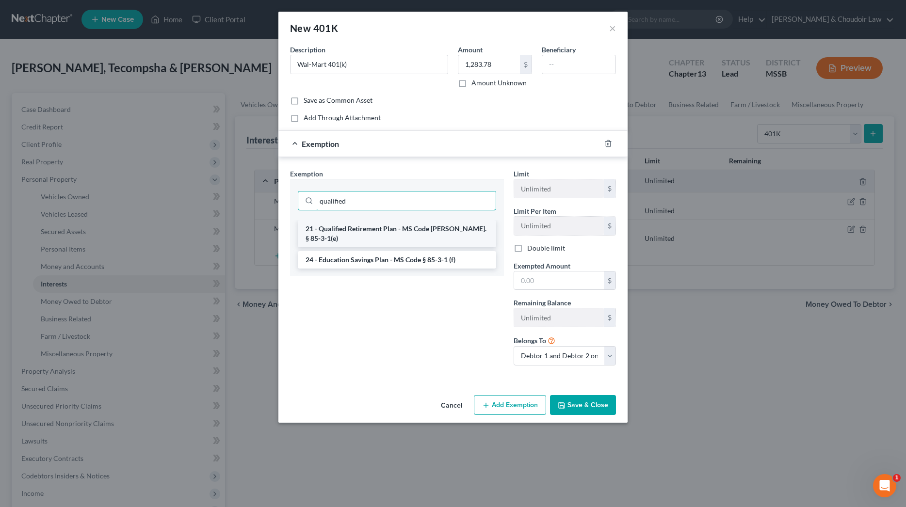
type input "qualified"
click at [434, 227] on li "21 - Qualified Retirement Plan - MS Code [PERSON_NAME]. § 85-3-1(e)" at bounding box center [397, 233] width 198 height 27
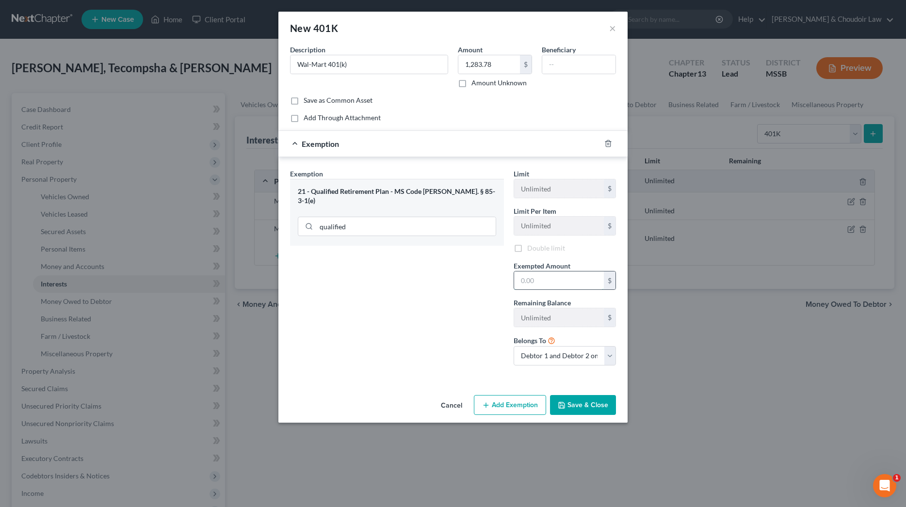
click at [536, 284] on input "text" at bounding box center [559, 281] width 90 height 18
type input "1,500"
click at [602, 407] on button "Save & Close" at bounding box center [583, 407] width 66 height 20
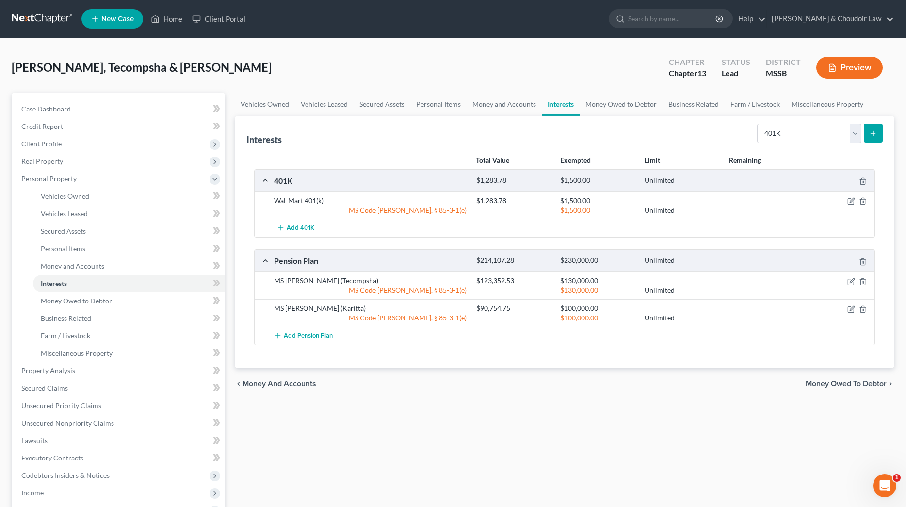
scroll to position [0, 0]
select select "term_life_insurance"
click at [876, 135] on icon "submit" at bounding box center [873, 133] width 8 height 8
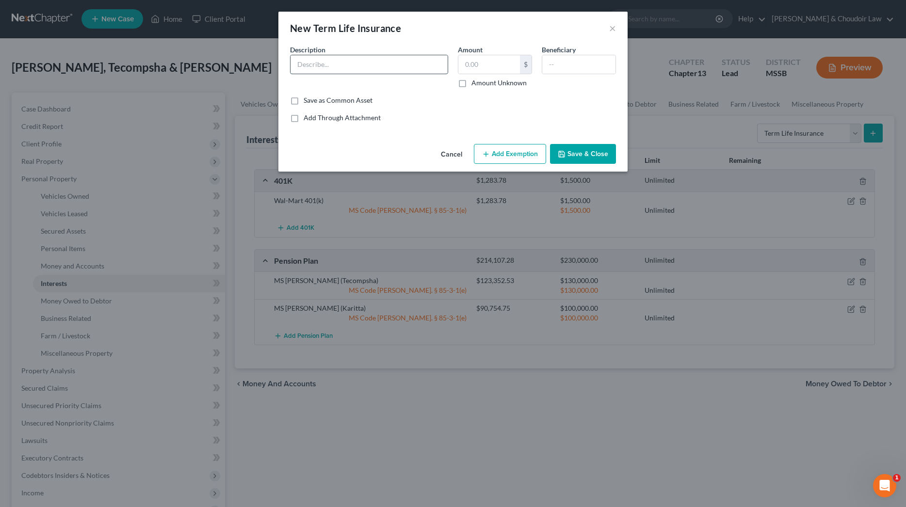
click at [389, 62] on input "text" at bounding box center [369, 64] width 157 height 18
click at [447, 66] on div "Description * Payroll Deducted Life Ins. Policy with Guardian" at bounding box center [369, 66] width 168 height 43
click at [439, 66] on input "Payroll Deducted Life Ins. Policy with Guardian" at bounding box center [369, 64] width 157 height 18
type input "Payroll Deducted Life Ins. Policy with Guardian (face value 100k)"
click at [503, 81] on label "Amount Unknown" at bounding box center [498, 83] width 55 height 10
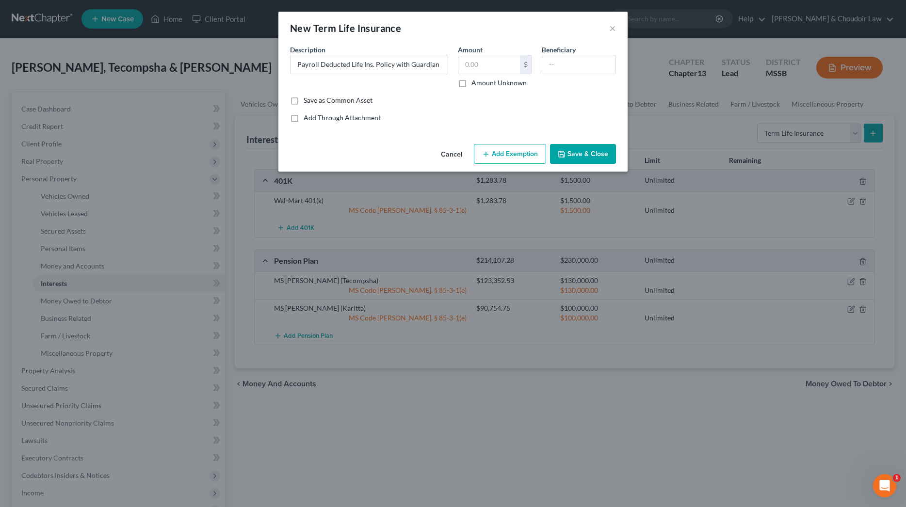
click at [482, 81] on input "Amount Unknown" at bounding box center [478, 81] width 6 height 6
checkbox input "true"
drag, startPoint x: 516, startPoint y: 143, endPoint x: 510, endPoint y: 148, distance: 8.6
click at [515, 143] on div "Cancel Add Exemption Save & Close" at bounding box center [452, 156] width 349 height 32
click at [574, 149] on button "Save & Close" at bounding box center [583, 154] width 66 height 20
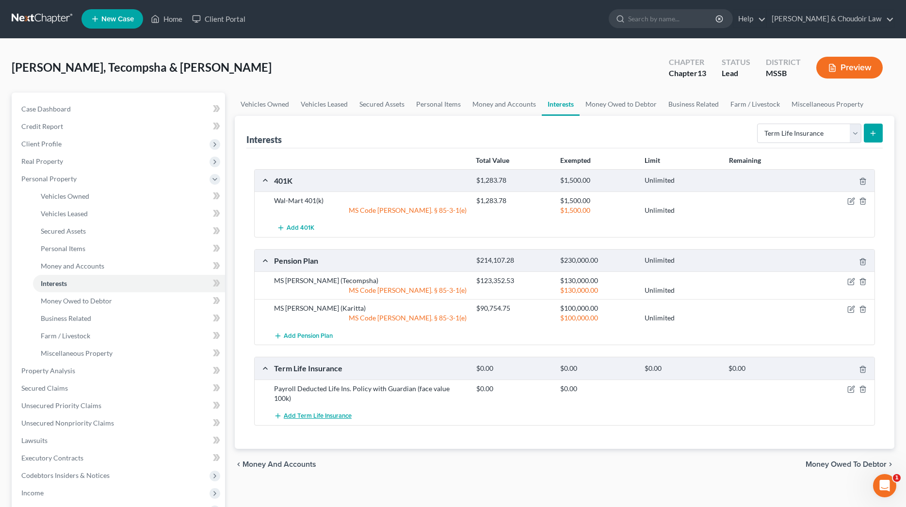
click at [315, 412] on span "Add Term Life Insurance" at bounding box center [318, 416] width 68 height 8
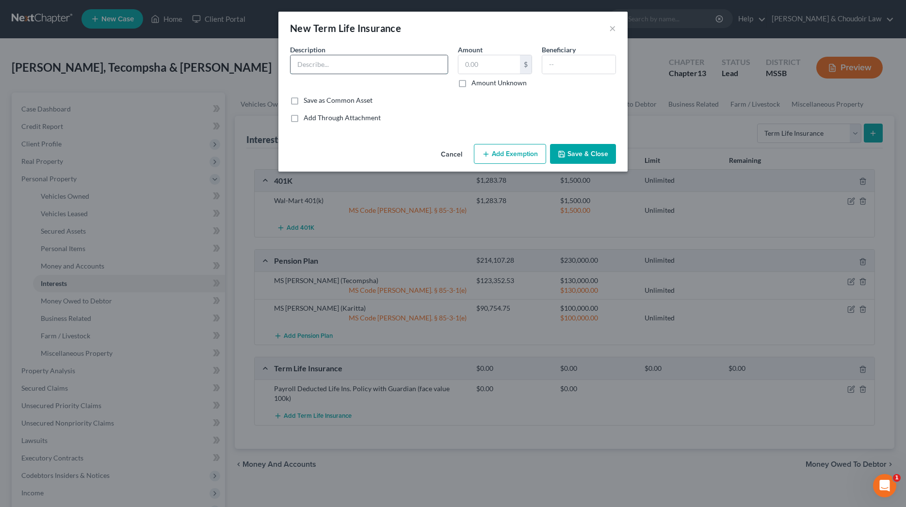
click at [391, 68] on input "text" at bounding box center [369, 64] width 157 height 18
type input "Payroll Deducted Life Ins. Policy with Guardian (face value 100k)"
click at [490, 82] on label "Amount Unknown" at bounding box center [498, 83] width 55 height 10
click at [482, 82] on input "Amount Unknown" at bounding box center [478, 81] width 6 height 6
checkbox input "true"
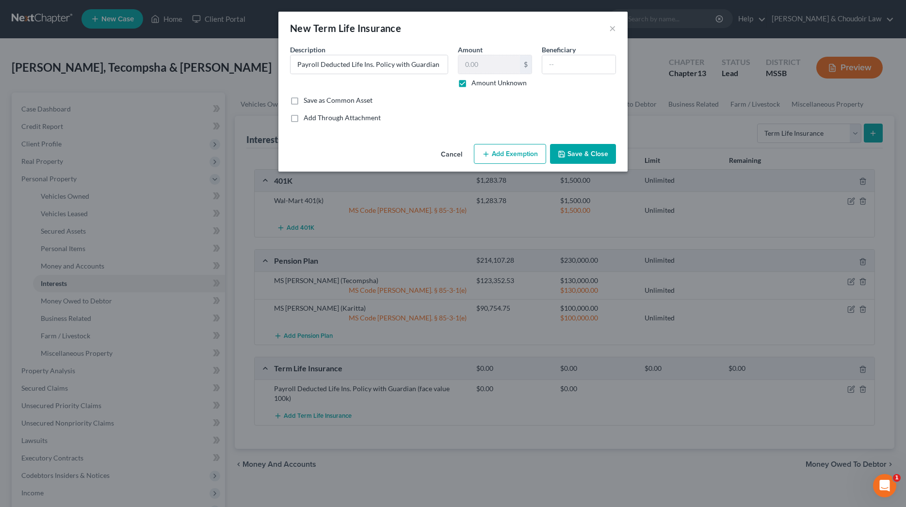
click at [578, 154] on button "Save & Close" at bounding box center [583, 154] width 66 height 20
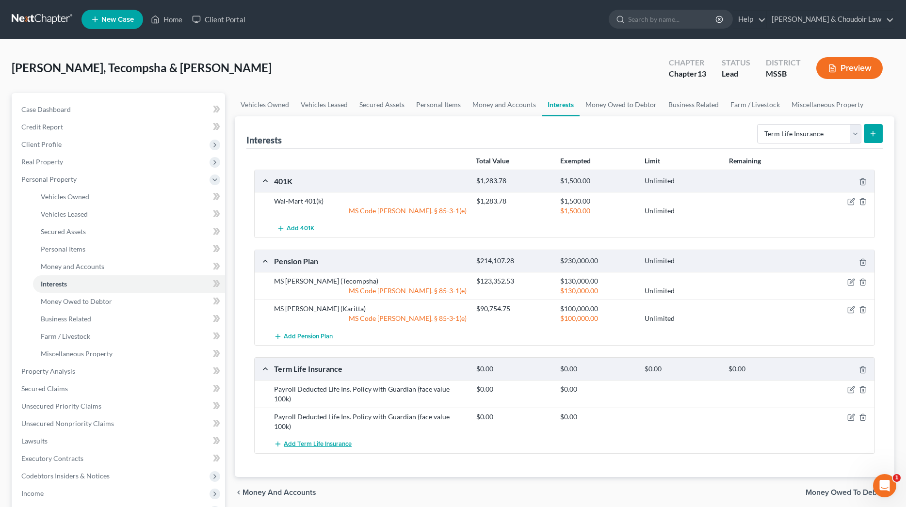
scroll to position [0, 0]
click at [317, 440] on span "Add Term Life Insurance" at bounding box center [318, 444] width 68 height 8
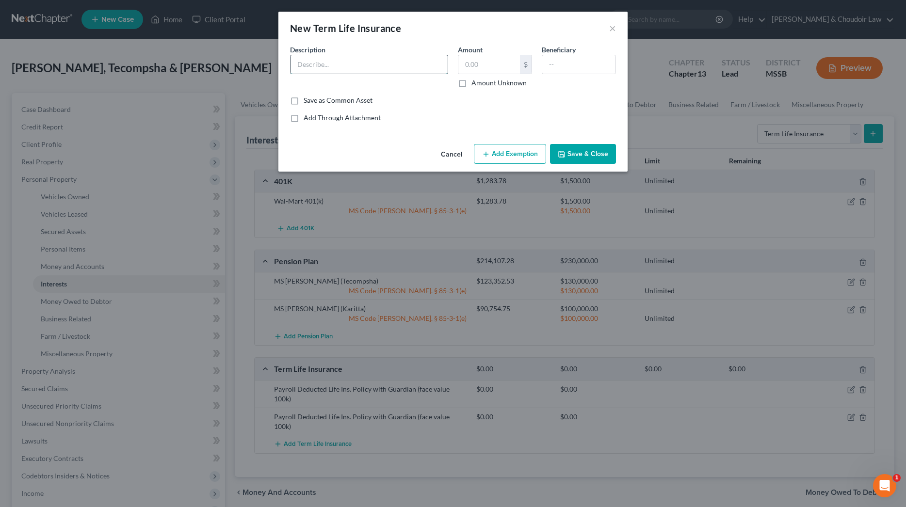
click at [365, 65] on input "text" at bounding box center [369, 64] width 157 height 18
type input "American Fidelity Term (face value 50k)"
click at [477, 81] on label "Amount Unknown" at bounding box center [498, 83] width 55 height 10
click at [477, 81] on input "Amount Unknown" at bounding box center [478, 81] width 6 height 6
checkbox input "true"
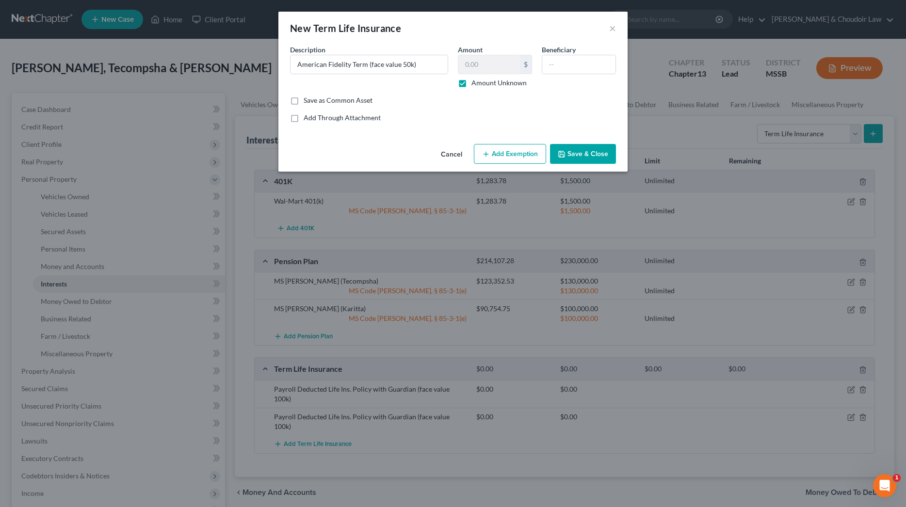
click at [590, 150] on button "Save & Close" at bounding box center [583, 154] width 66 height 20
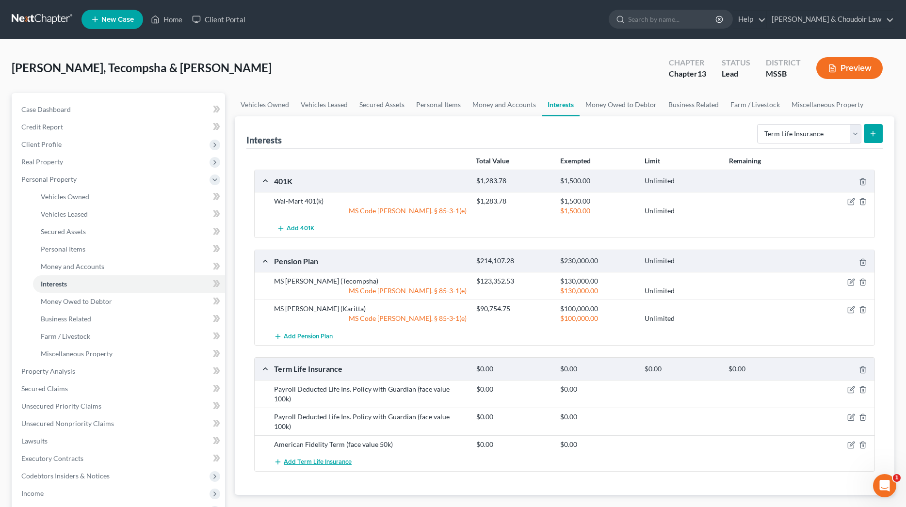
click at [325, 458] on span "Add Term Life Insurance" at bounding box center [318, 462] width 68 height 8
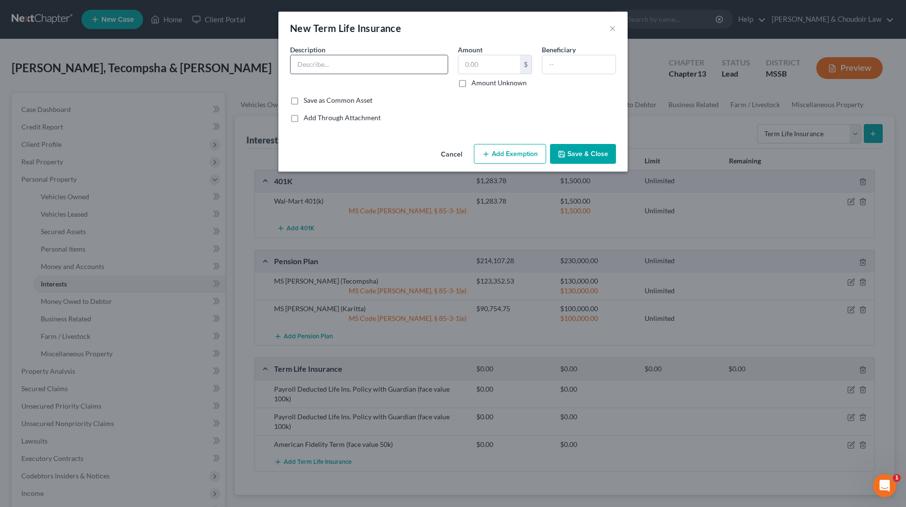
click at [419, 60] on input "text" at bounding box center [369, 64] width 157 height 18
type input "American Fidelity Term (face value 150k)"
click at [577, 147] on button "Save & Close" at bounding box center [583, 154] width 66 height 20
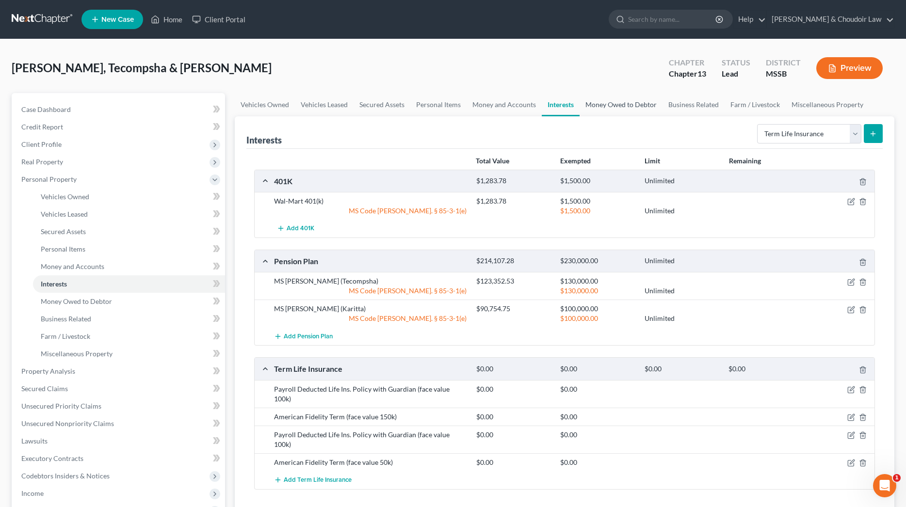
click at [614, 107] on link "Money Owed to Debtor" at bounding box center [621, 104] width 83 height 23
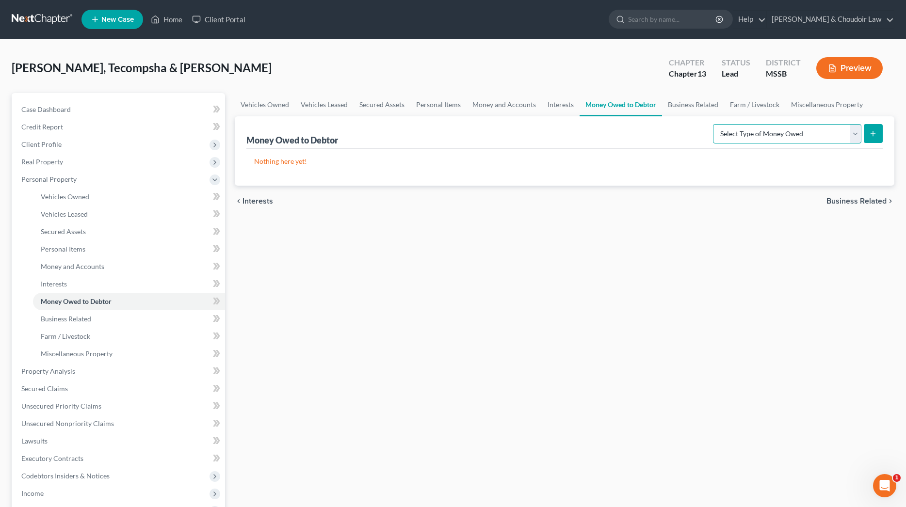
select select "expected_tax_refund"
click at [862, 135] on form "Select Type of Money Owed Accounts Receivable Alimony Child Support Claims Agai…" at bounding box center [798, 134] width 170 height 20
click at [865, 135] on button "submit" at bounding box center [873, 133] width 19 height 19
select select "0"
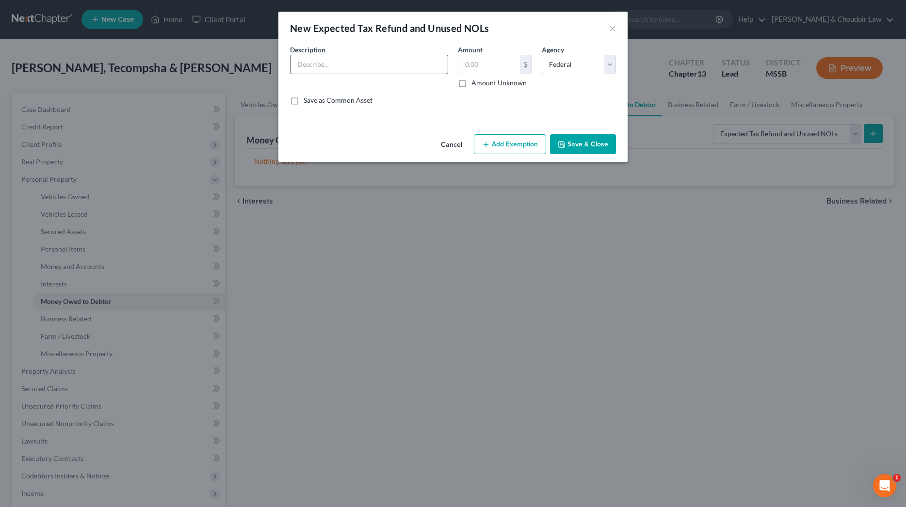
click at [419, 71] on input "text" at bounding box center [369, 64] width 157 height 18
type input "Federal Tax Refund 2024"
type input "1,905.00"
click at [510, 140] on button "Add Exemption" at bounding box center [510, 144] width 72 height 20
select select "2"
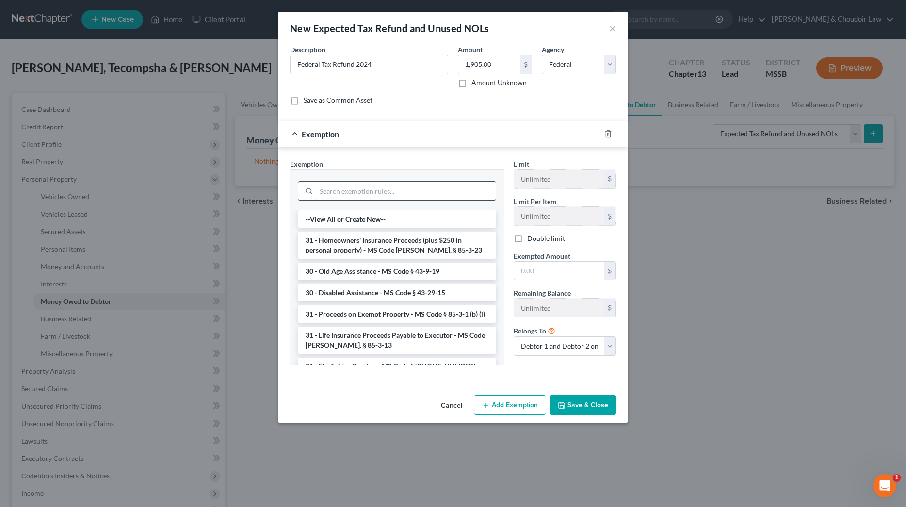
click at [483, 189] on input "search" at bounding box center [405, 191] width 179 height 18
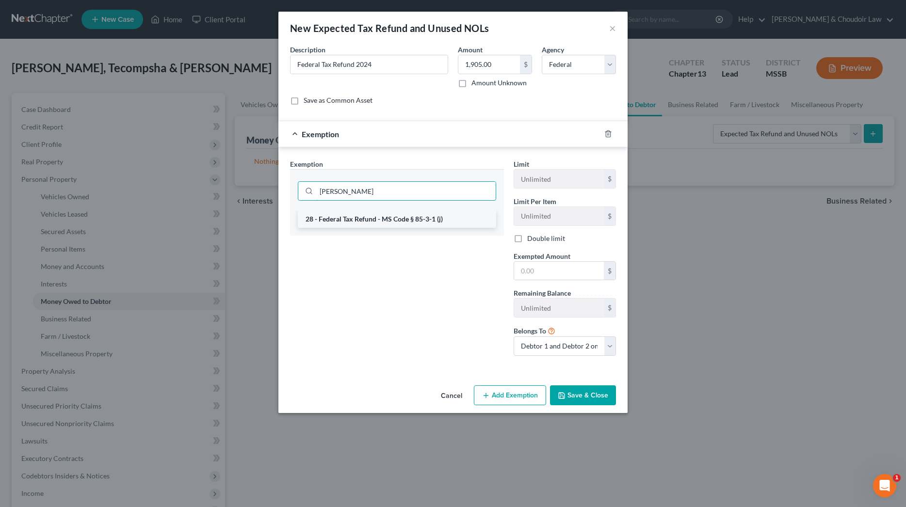
type input "feder"
click at [469, 210] on div "feder 28 - Federal Tax Refund - MS Code § 85-3-1 (j)" at bounding box center [397, 202] width 214 height 66
click at [469, 212] on li "28 - Federal Tax Refund - MS Code § 85-3-1 (j)" at bounding box center [397, 218] width 198 height 17
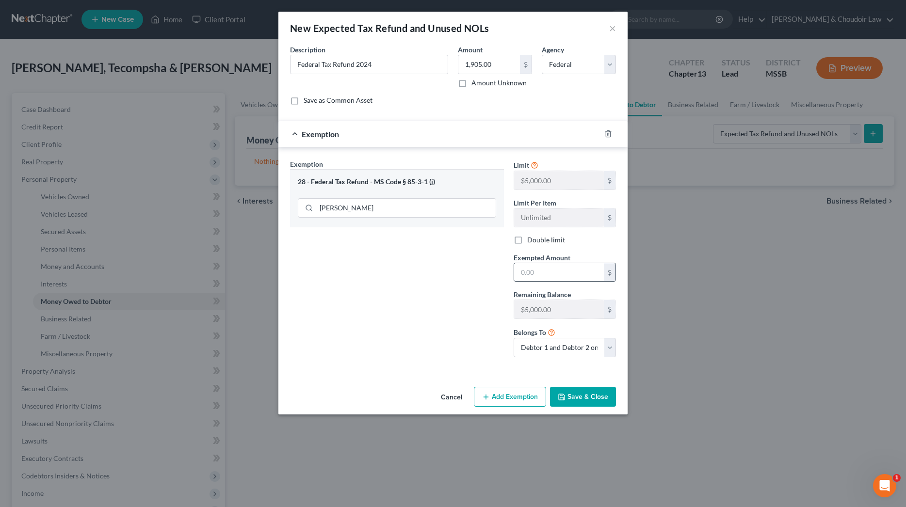
click at [536, 263] on div "$" at bounding box center [565, 272] width 102 height 19
click at [544, 273] on input "text" at bounding box center [559, 272] width 90 height 18
type input "5,000"
click at [540, 389] on button "Add Exemption" at bounding box center [510, 397] width 72 height 20
select select "2"
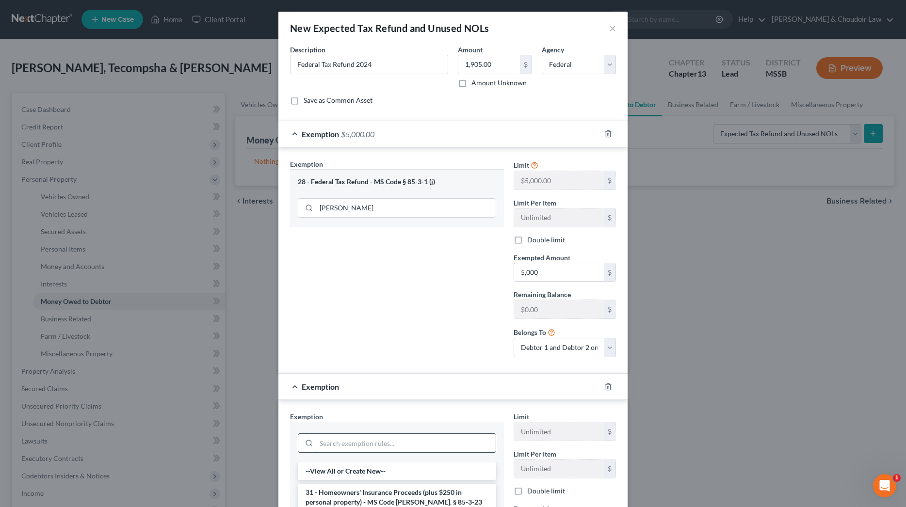
click at [426, 438] on input "search" at bounding box center [405, 443] width 179 height 18
type input "earn"
drag, startPoint x: 424, startPoint y: 469, endPoint x: 445, endPoint y: 470, distance: 20.9
click at [424, 469] on li "30 - Earned Income Credit - MS Code § 85-3-1(i)" at bounding box center [397, 471] width 198 height 17
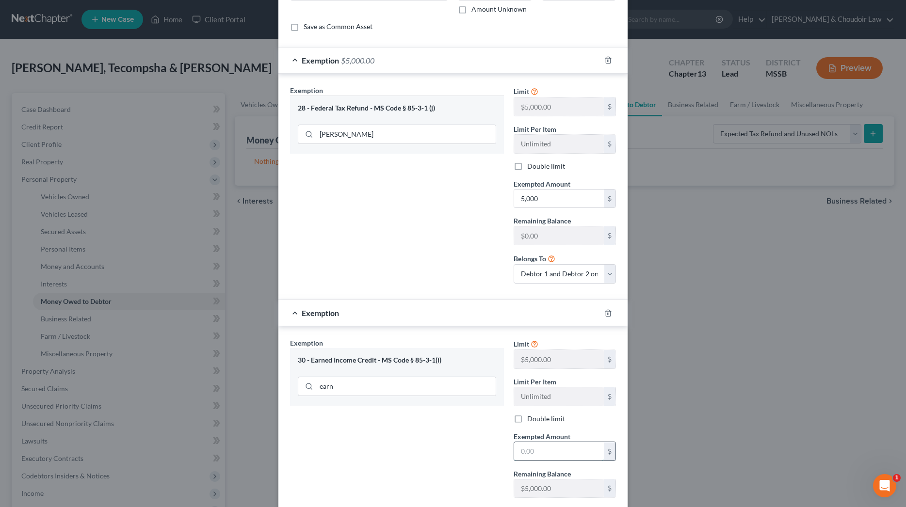
click at [542, 450] on input "text" at bounding box center [559, 451] width 90 height 18
type input "5,000"
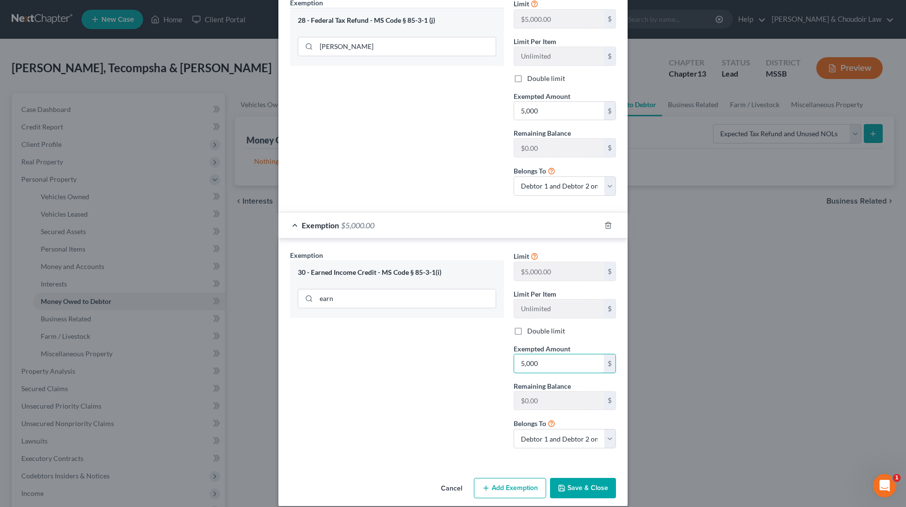
scroll to position [164, 0]
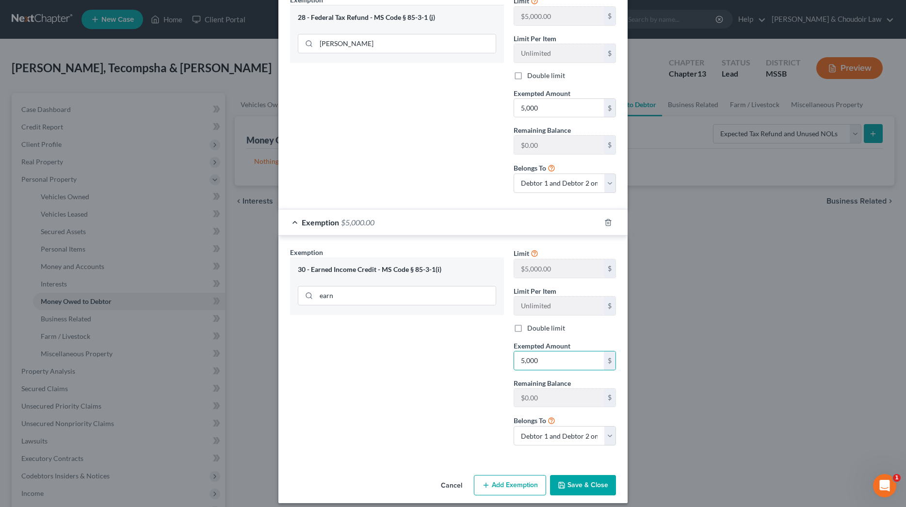
click at [579, 478] on button "Save & Close" at bounding box center [583, 485] width 66 height 20
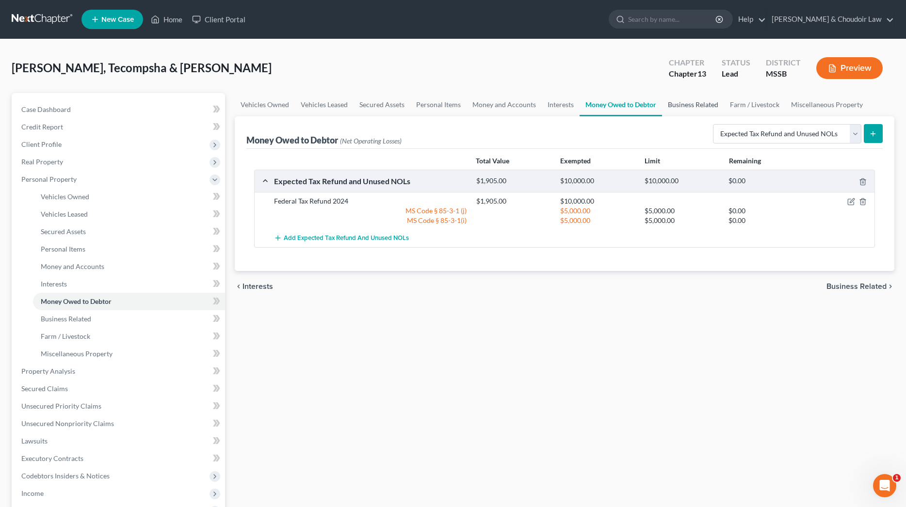
click at [671, 103] on link "Business Related" at bounding box center [693, 104] width 62 height 23
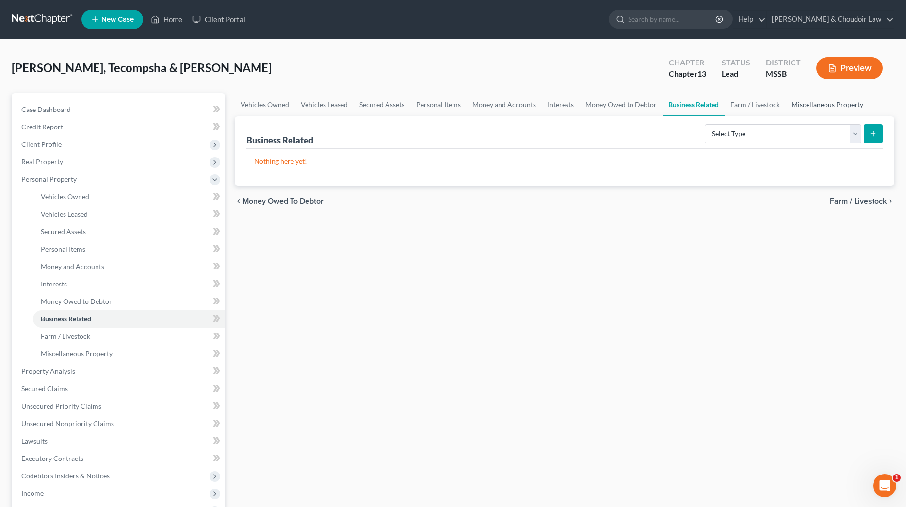
click at [824, 102] on link "Miscellaneous Property" at bounding box center [827, 104] width 83 height 23
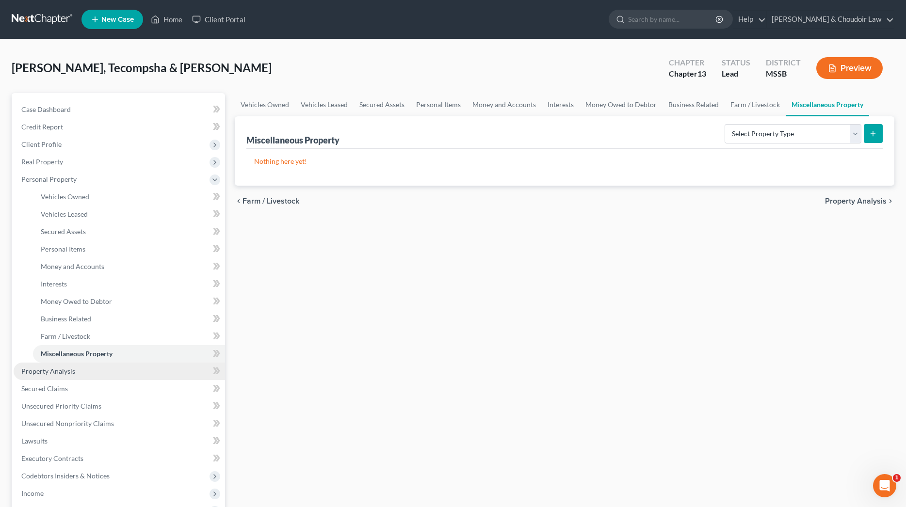
click at [34, 366] on link "Property Analysis" at bounding box center [119, 371] width 211 height 17
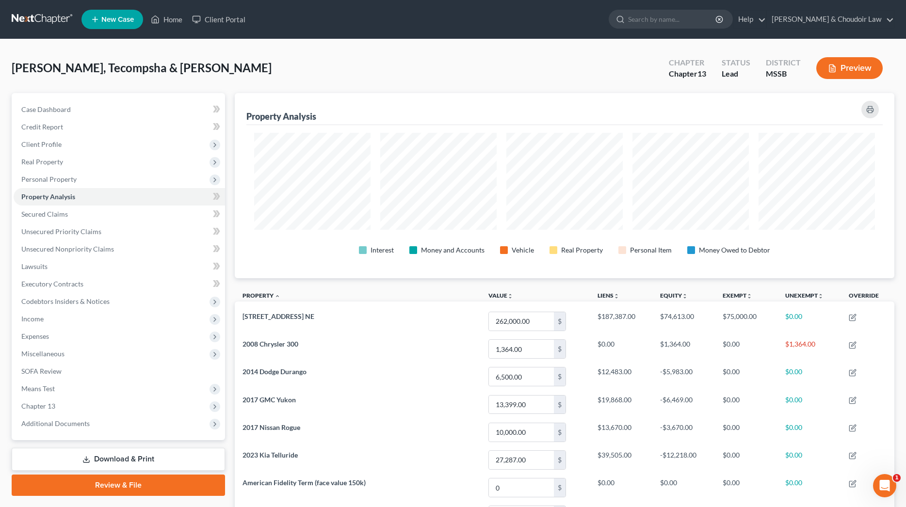
scroll to position [2, 0]
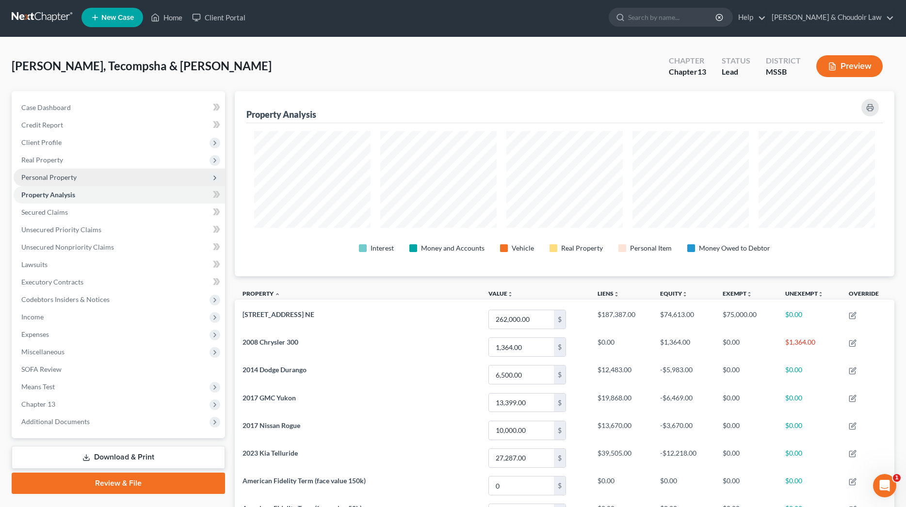
click at [59, 176] on span "Personal Property" at bounding box center [48, 177] width 55 height 8
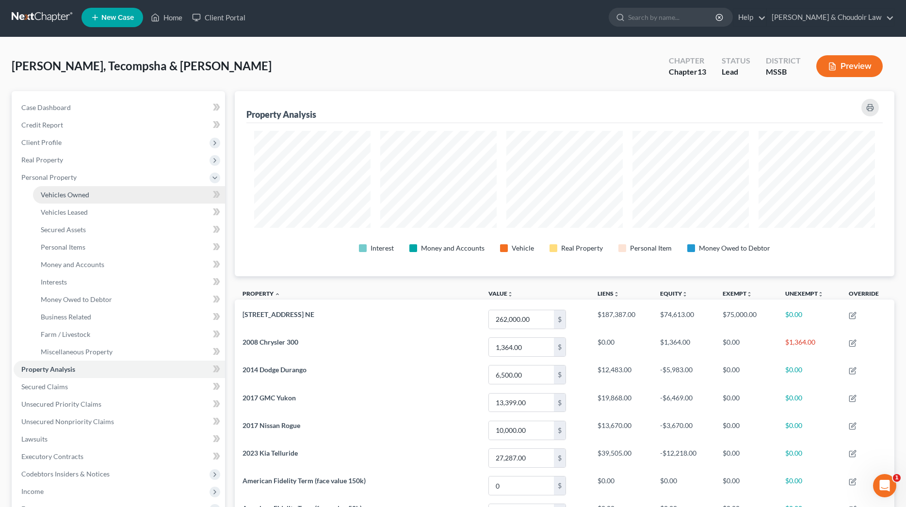
click at [61, 192] on span "Vehicles Owned" at bounding box center [65, 195] width 48 height 8
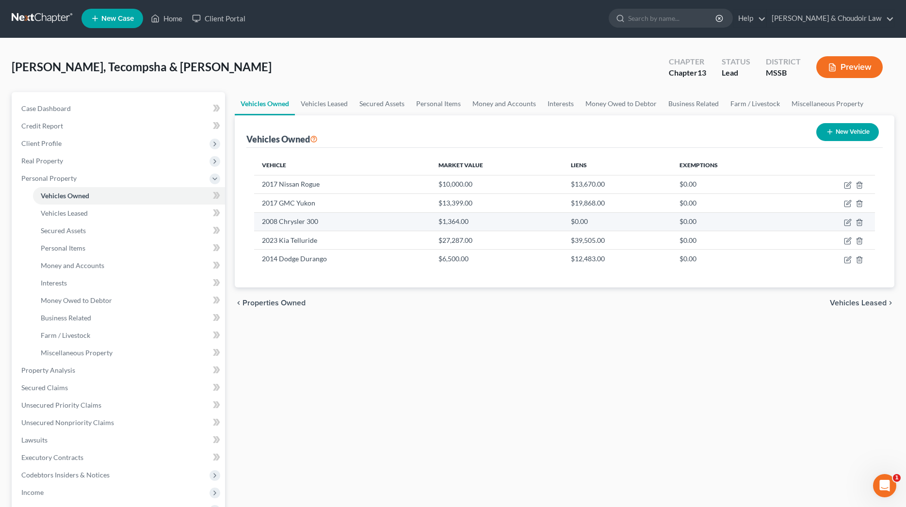
scroll to position [1, 0]
click at [850, 221] on icon "button" at bounding box center [848, 221] width 4 height 4
select select "0"
select select "18"
select select "3"
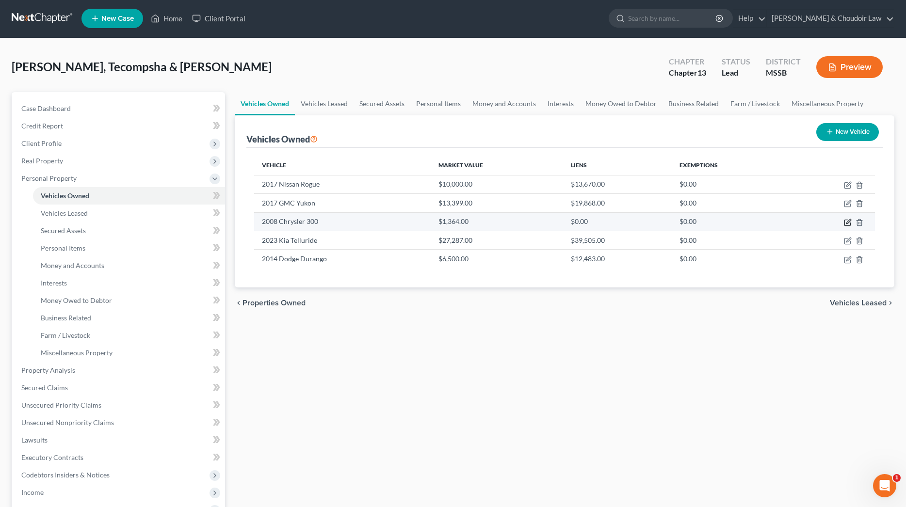
select select "2"
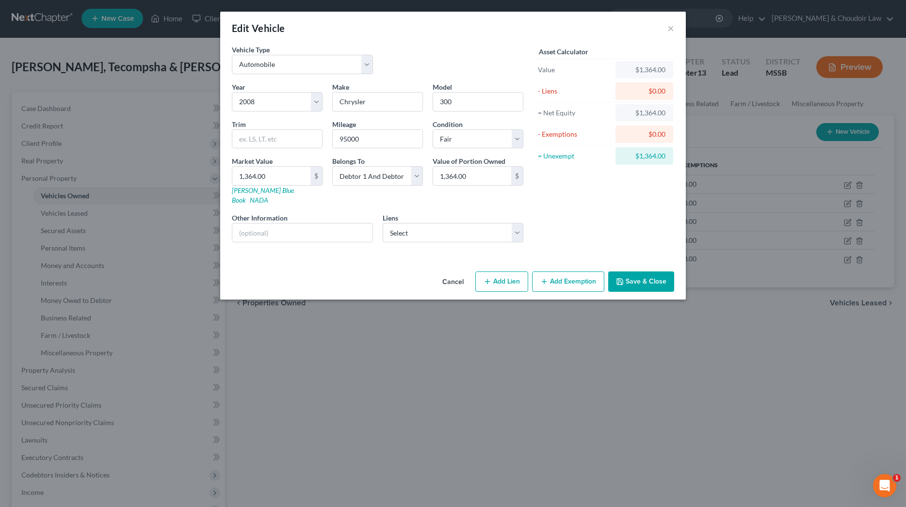
click at [587, 275] on button "Add Exemption" at bounding box center [568, 282] width 72 height 20
select select "2"
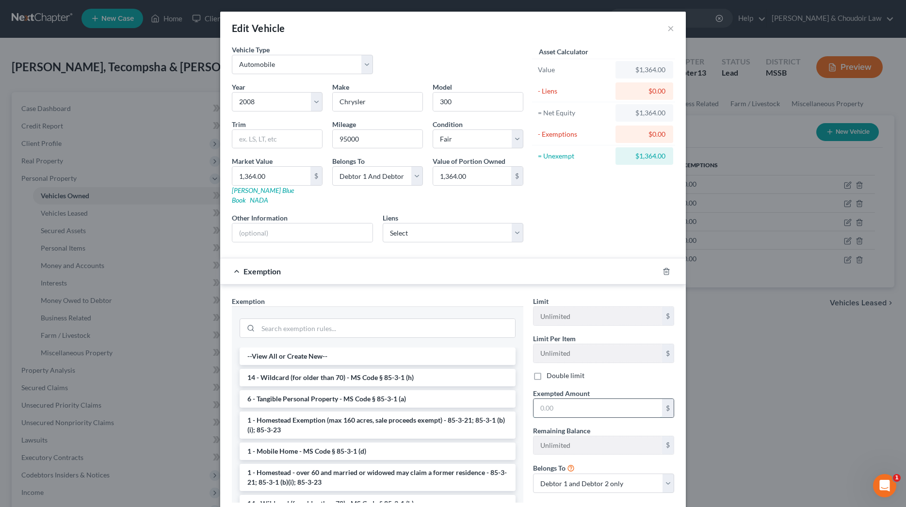
click at [581, 399] on input "text" at bounding box center [597, 408] width 129 height 18
type input "1,364"
click at [380, 322] on input "t" at bounding box center [386, 328] width 257 height 18
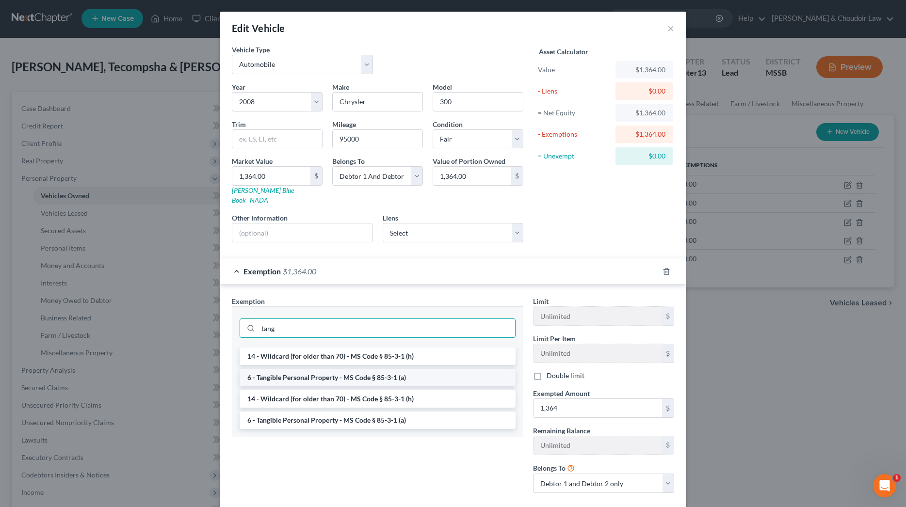
type input "tang"
click at [383, 371] on li "6 - Tangible Personal Property - MS Code § 85-3-1 (a)" at bounding box center [378, 377] width 276 height 17
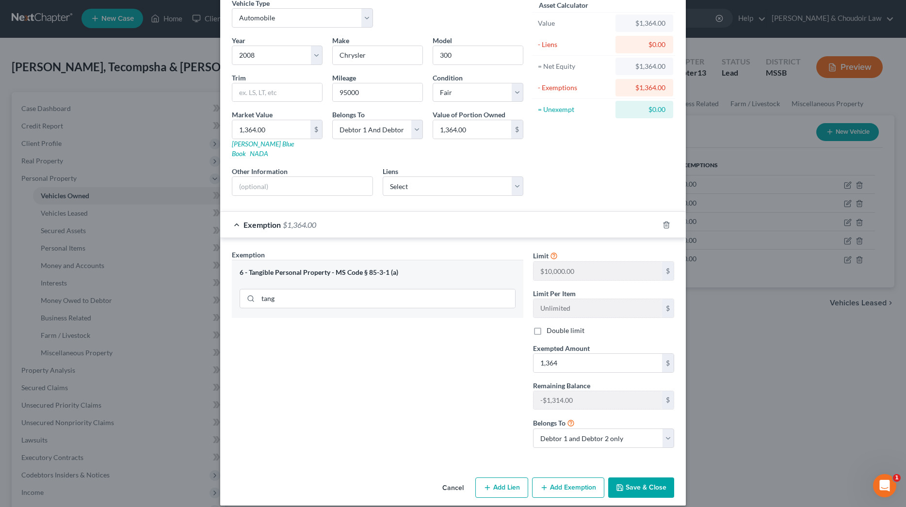
scroll to position [46, 0]
click at [642, 479] on button "Save & Close" at bounding box center [641, 488] width 66 height 20
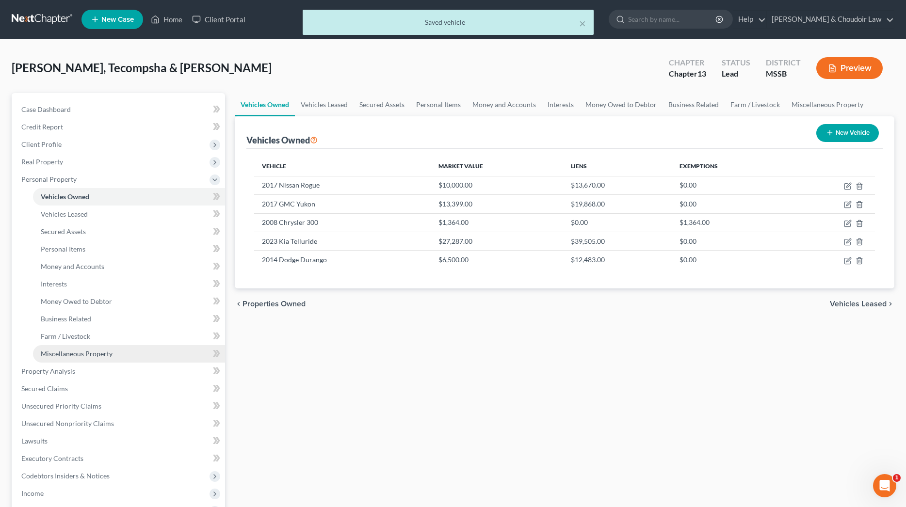
scroll to position [0, 0]
click at [65, 376] on link "Property Analysis" at bounding box center [119, 371] width 211 height 17
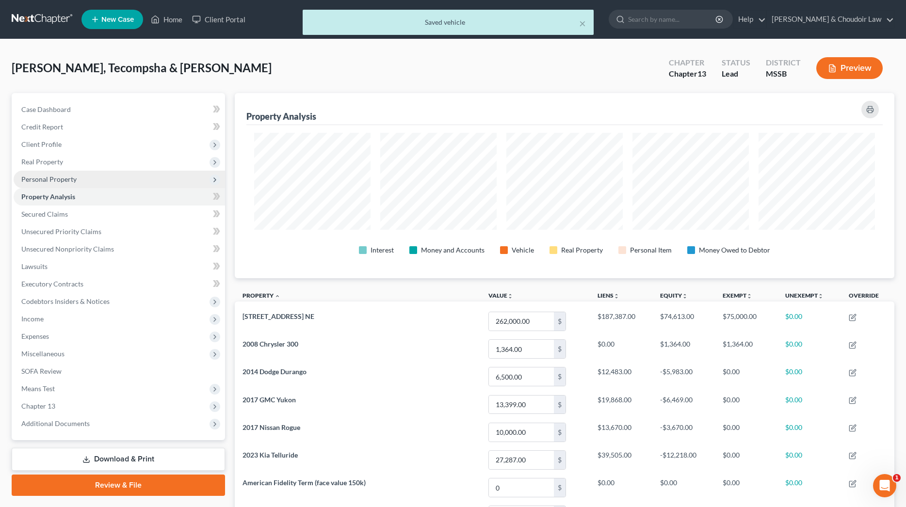
click at [67, 180] on span "Personal Property" at bounding box center [48, 179] width 55 height 8
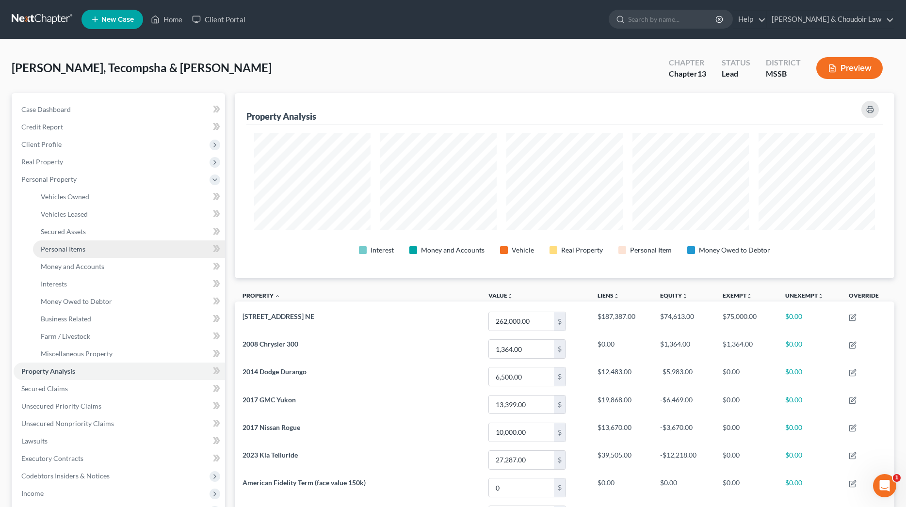
click at [77, 248] on span "Personal Items" at bounding box center [63, 249] width 45 height 8
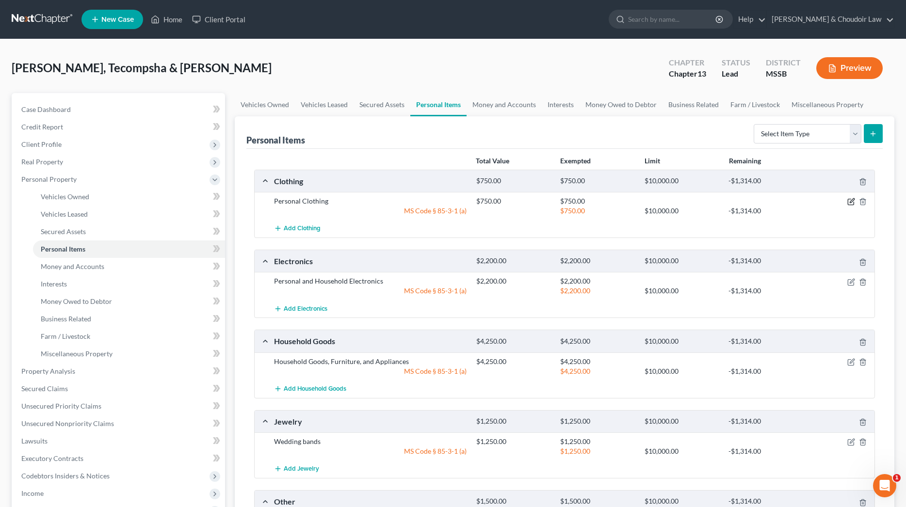
click at [850, 201] on icon "button" at bounding box center [851, 202] width 8 height 8
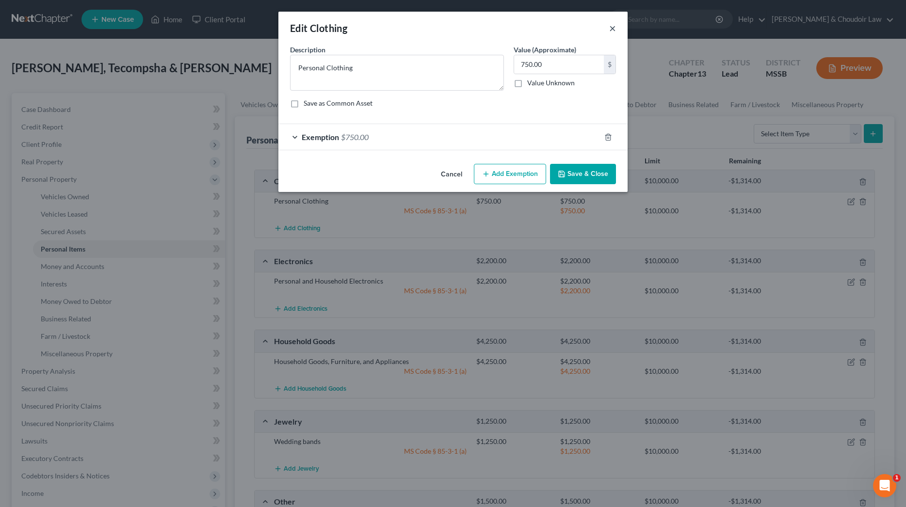
click at [615, 28] on button "×" at bounding box center [612, 28] width 7 height 12
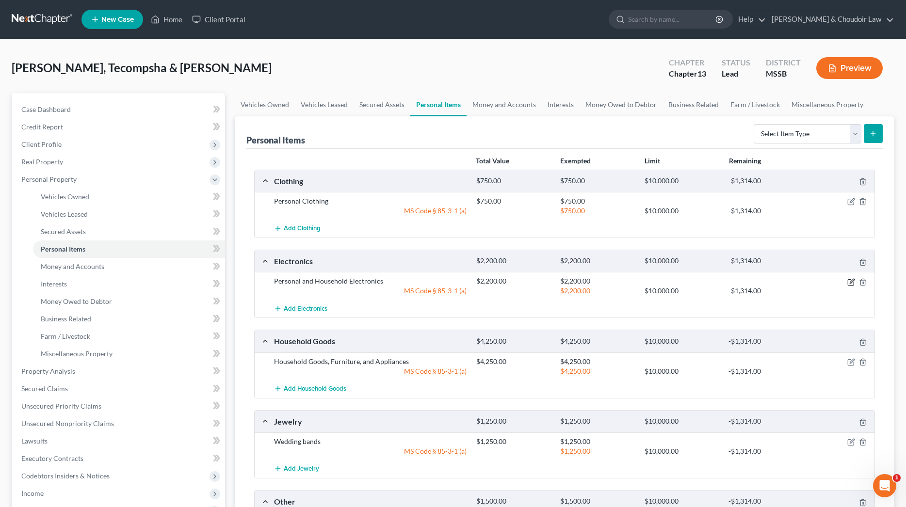
click at [852, 278] on icon "button" at bounding box center [851, 282] width 8 height 8
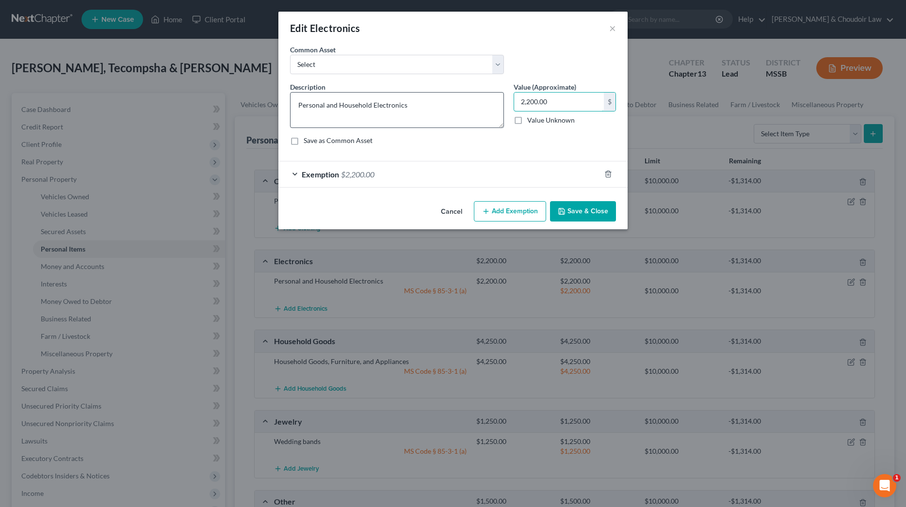
drag, startPoint x: 554, startPoint y: 105, endPoint x: 466, endPoint y: 102, distance: 87.8
click at [468, 102] on div "Description * Personal and Household Electronics Value (Approximate) 2,200.00 $…" at bounding box center [453, 117] width 336 height 71
type input "1,800"
click at [488, 172] on div "Exemption $2,200.00" at bounding box center [439, 175] width 322 height 26
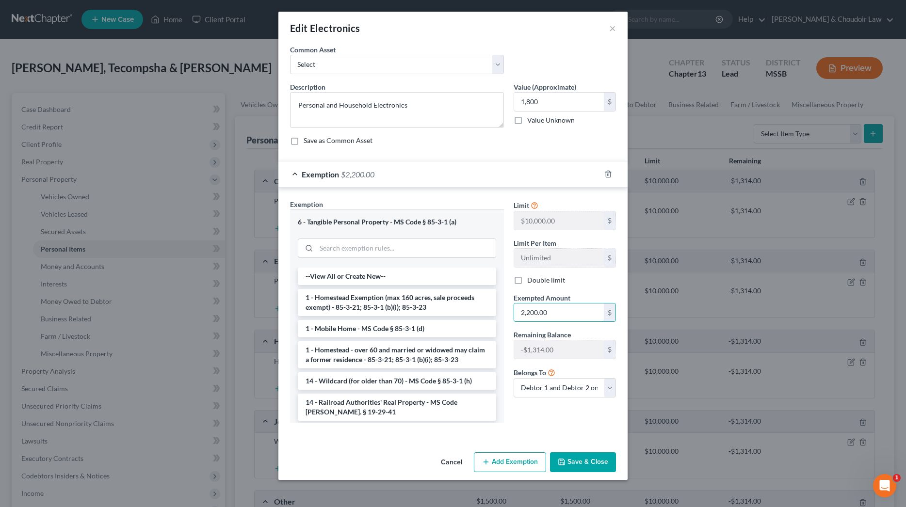
drag, startPoint x: 560, startPoint y: 321, endPoint x: 482, endPoint y: 318, distance: 78.6
click at [482, 318] on div "Exemption Set must be selected for CA. Exemption * 6 - Tangible Personal Proper…" at bounding box center [453, 314] width 336 height 231
drag, startPoint x: 541, startPoint y: 313, endPoint x: 441, endPoint y: 313, distance: 100.4
click at [442, 313] on div "Exemption Set must be selected for CA. Exemption * 6 - Tangible Personal Proper…" at bounding box center [453, 314] width 336 height 231
type input "1,800"
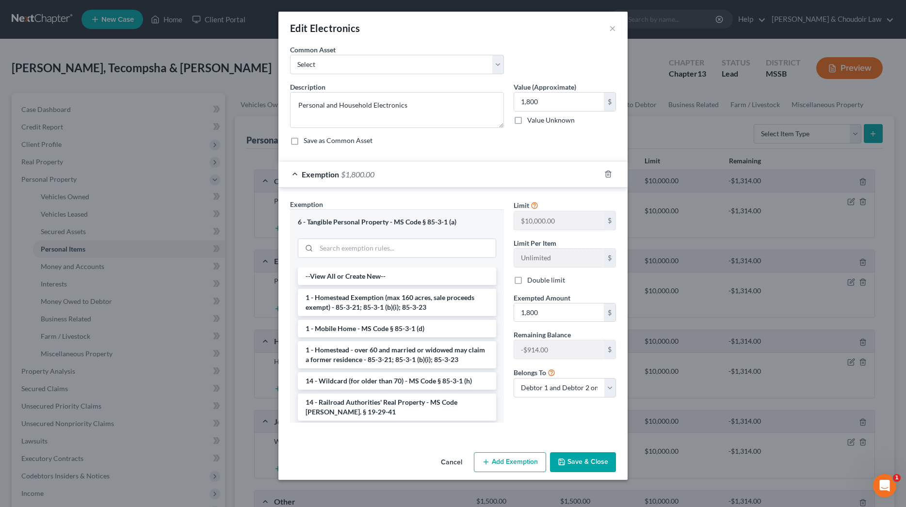
click at [571, 459] on button "Save & Close" at bounding box center [583, 463] width 66 height 20
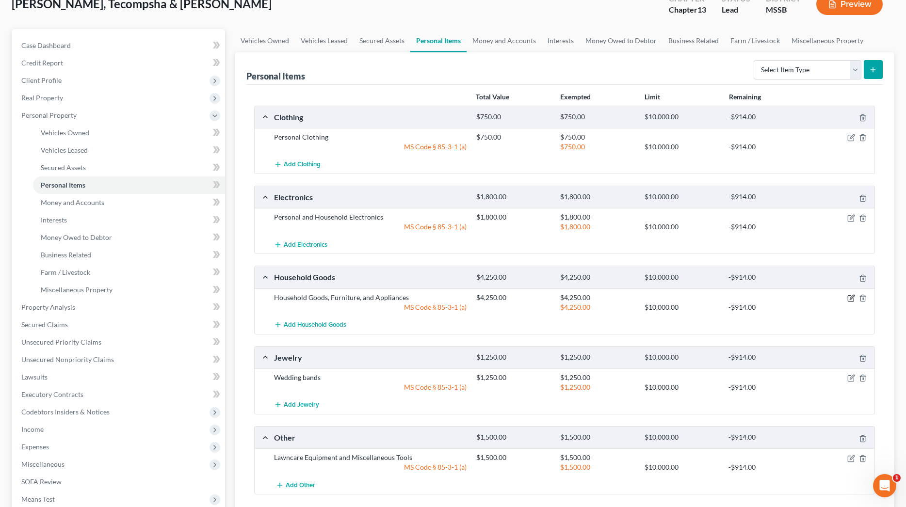
click at [852, 297] on icon "button" at bounding box center [851, 298] width 8 height 8
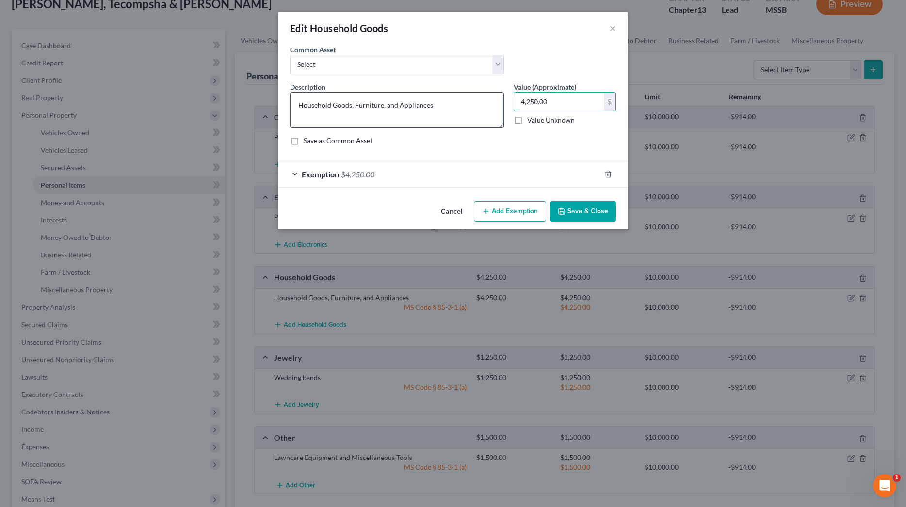
drag, startPoint x: 573, startPoint y: 104, endPoint x: 470, endPoint y: 101, distance: 102.8
click at [470, 101] on div "Description * Household Goods, Furniture, and Appliances Value (Approximate) 4,…" at bounding box center [453, 117] width 336 height 71
type input "3,750"
click at [340, 174] on div "Exemption $4,250.00" at bounding box center [439, 175] width 322 height 26
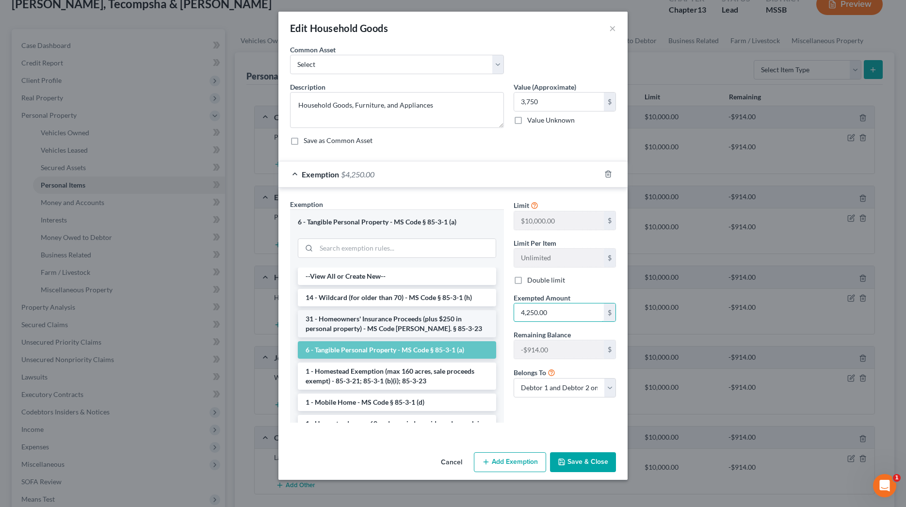
drag, startPoint x: 582, startPoint y: 307, endPoint x: 463, endPoint y: 312, distance: 118.9
click at [463, 312] on div "Exemption Set must be selected for CA. Exemption * 6 - Tangible Personal Proper…" at bounding box center [453, 314] width 336 height 231
drag, startPoint x: 563, startPoint y: 309, endPoint x: 475, endPoint y: 313, distance: 87.4
click at [475, 313] on div "Exemption Set must be selected for CA. Exemption * 6 - Tangible Personal Proper…" at bounding box center [453, 314] width 336 height 231
type input "3,750"
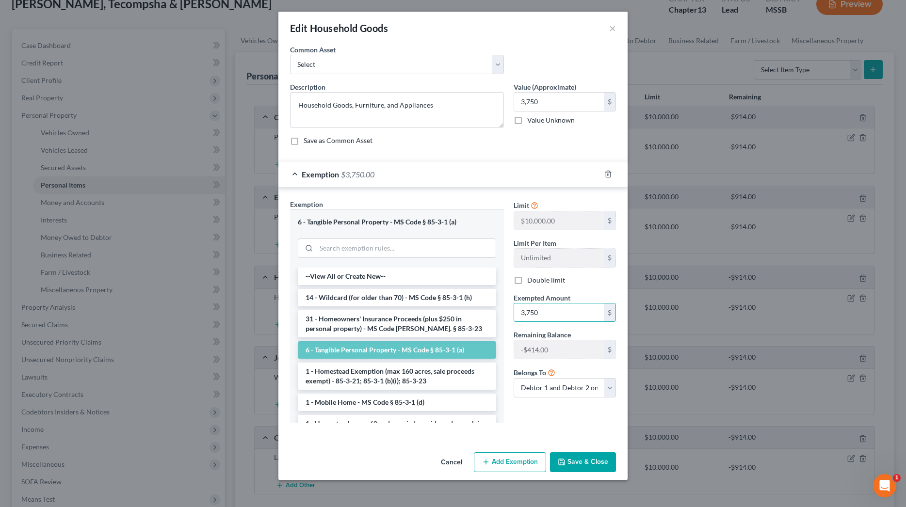
click at [595, 464] on button "Save & Close" at bounding box center [583, 463] width 66 height 20
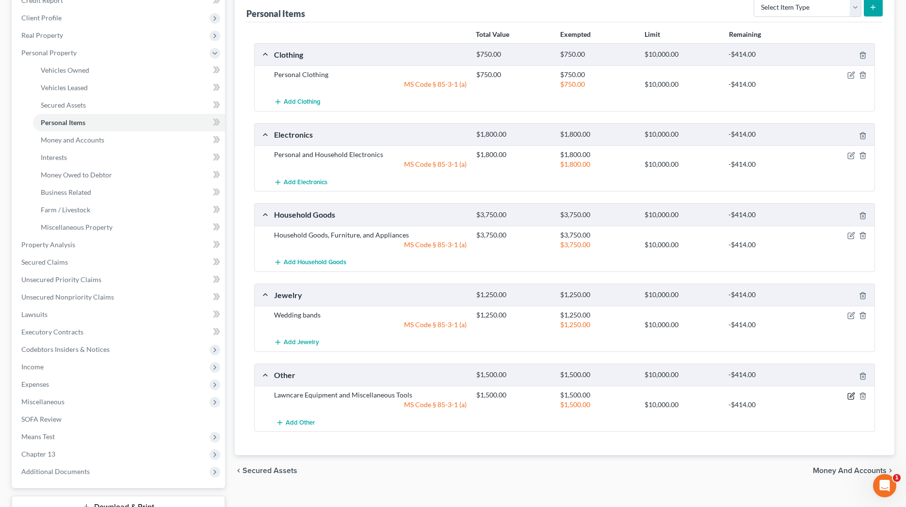
click at [854, 396] on icon "button" at bounding box center [851, 396] width 8 height 8
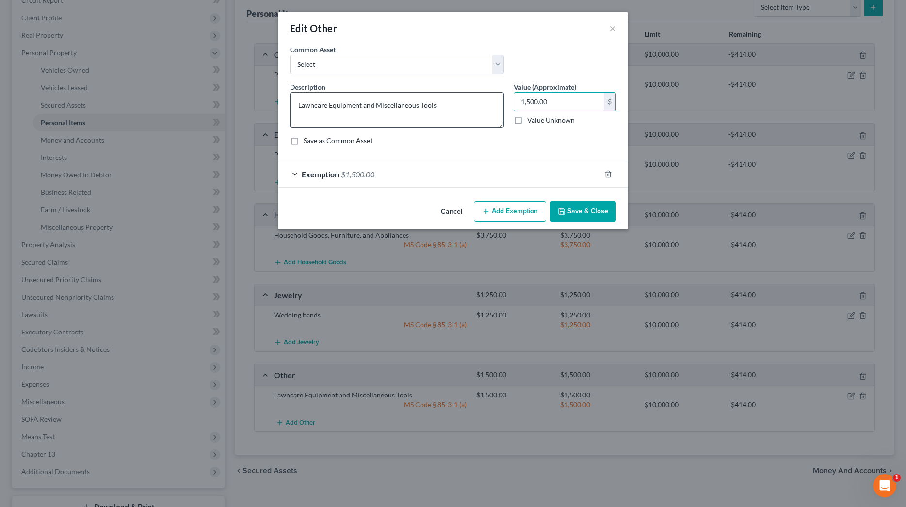
drag, startPoint x: 557, startPoint y: 105, endPoint x: 479, endPoint y: 104, distance: 78.1
click at [479, 104] on div "Description * Lawncare Equipment and Miscellaneous Tools Value (Approximate) 1,…" at bounding box center [453, 117] width 336 height 71
type input "750"
click at [395, 171] on div "Exemption $1,500.00" at bounding box center [439, 175] width 322 height 26
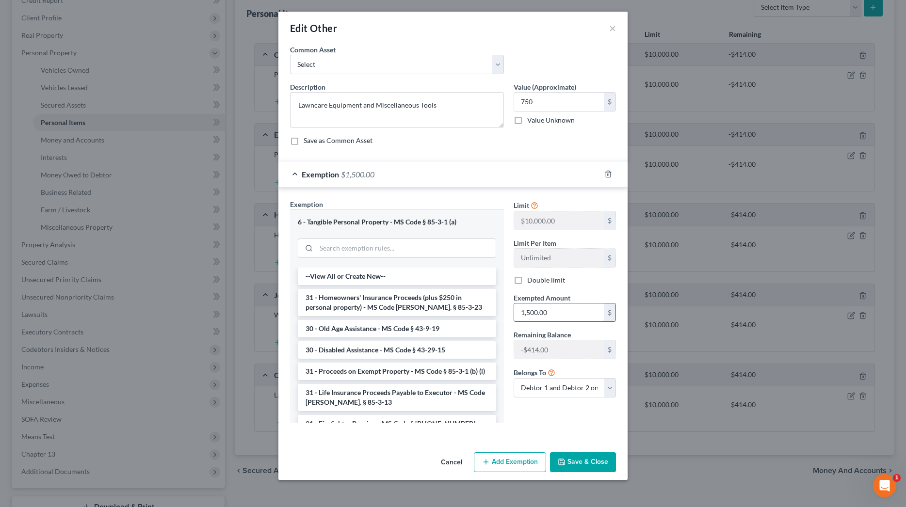
drag, startPoint x: 553, startPoint y: 307, endPoint x: 550, endPoint y: 311, distance: 5.8
click at [519, 309] on input "1,500.00" at bounding box center [559, 313] width 90 height 18
drag, startPoint x: 562, startPoint y: 312, endPoint x: 488, endPoint y: 312, distance: 74.2
click at [488, 312] on div "Exemption Set must be selected for CA. Exemption * 6 - Tangible Personal Proper…" at bounding box center [453, 314] width 336 height 231
type input "750"
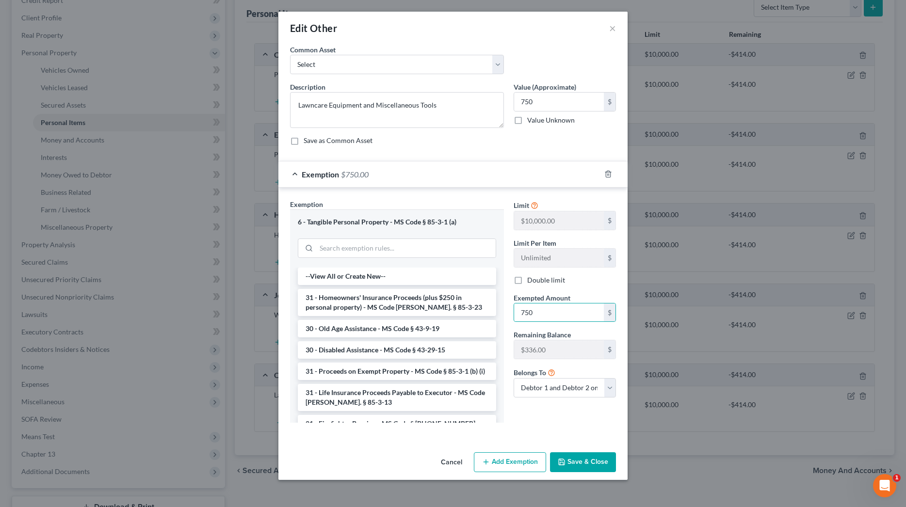
click at [591, 455] on button "Save & Close" at bounding box center [583, 463] width 66 height 20
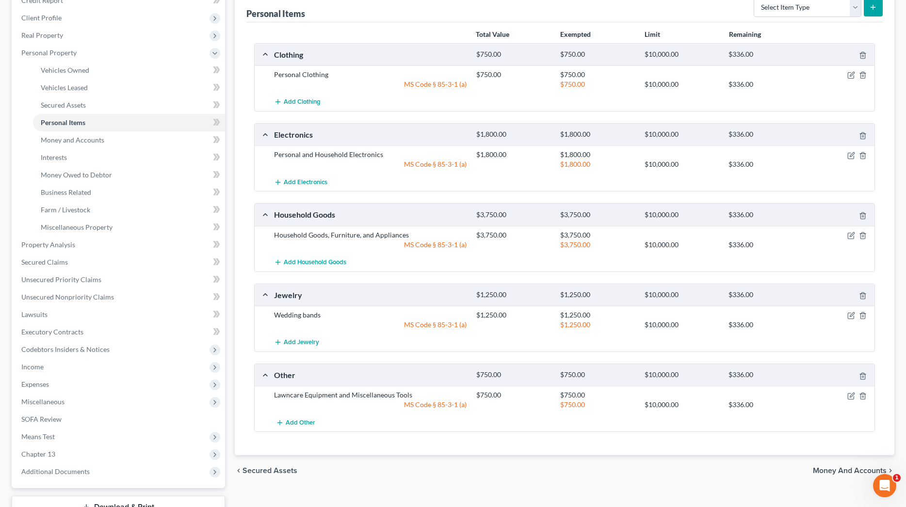
scroll to position [126, 0]
click at [849, 396] on icon "button" at bounding box center [851, 397] width 8 height 8
select select "2"
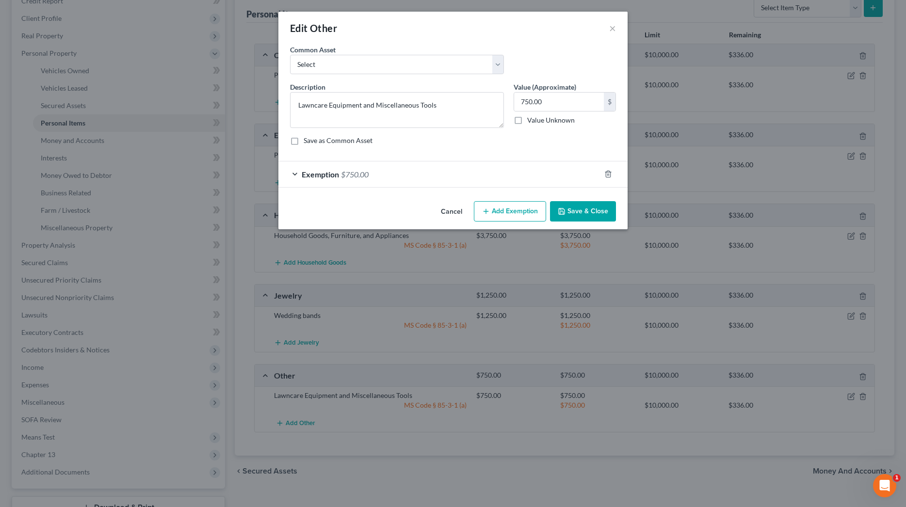
click at [415, 173] on div "Exemption $750.00" at bounding box center [439, 175] width 322 height 26
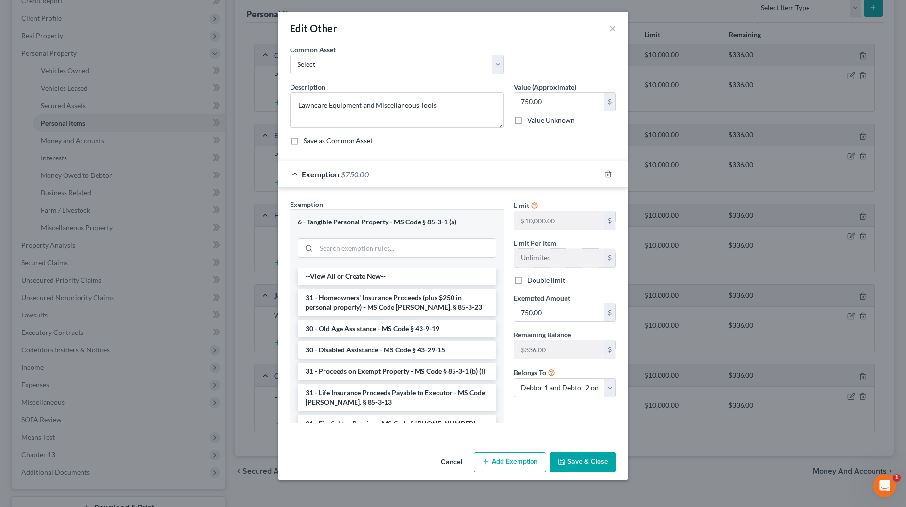
click at [597, 455] on button "Save & Close" at bounding box center [583, 463] width 66 height 20
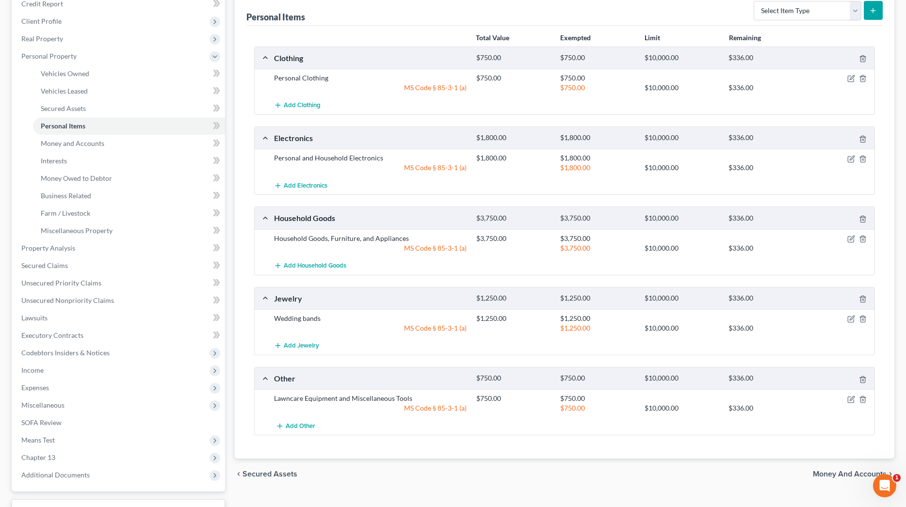
scroll to position [123, 0]
click at [78, 250] on link "Property Analysis" at bounding box center [119, 248] width 211 height 17
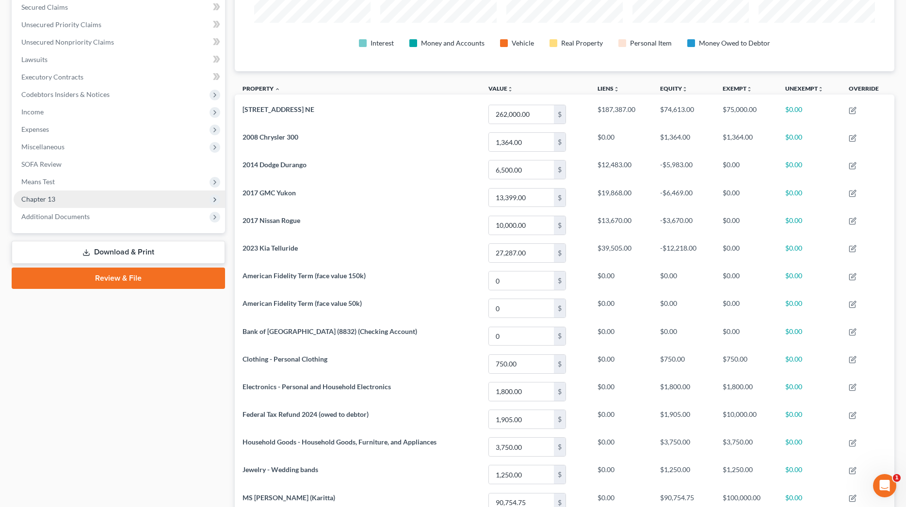
scroll to position [142, 0]
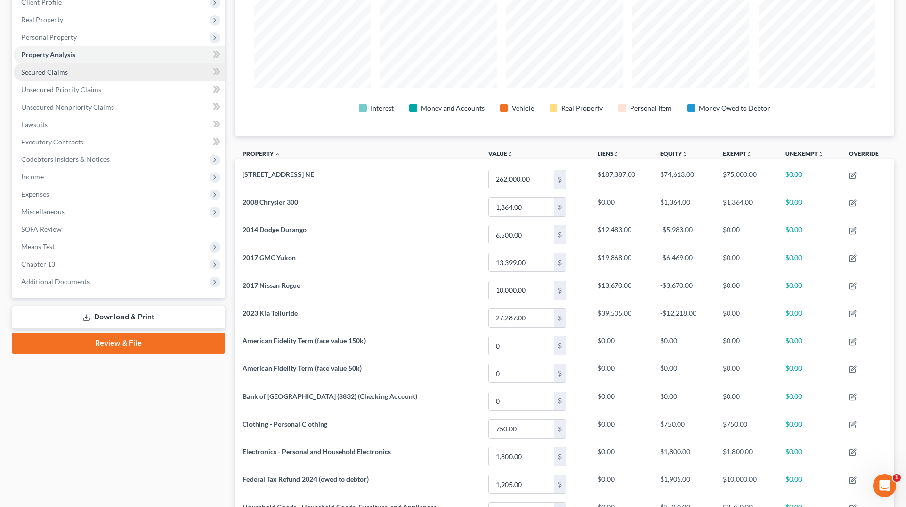
click at [59, 76] on link "Secured Claims" at bounding box center [119, 72] width 211 height 17
